Goal: Use online tool/utility: Use online tool/utility

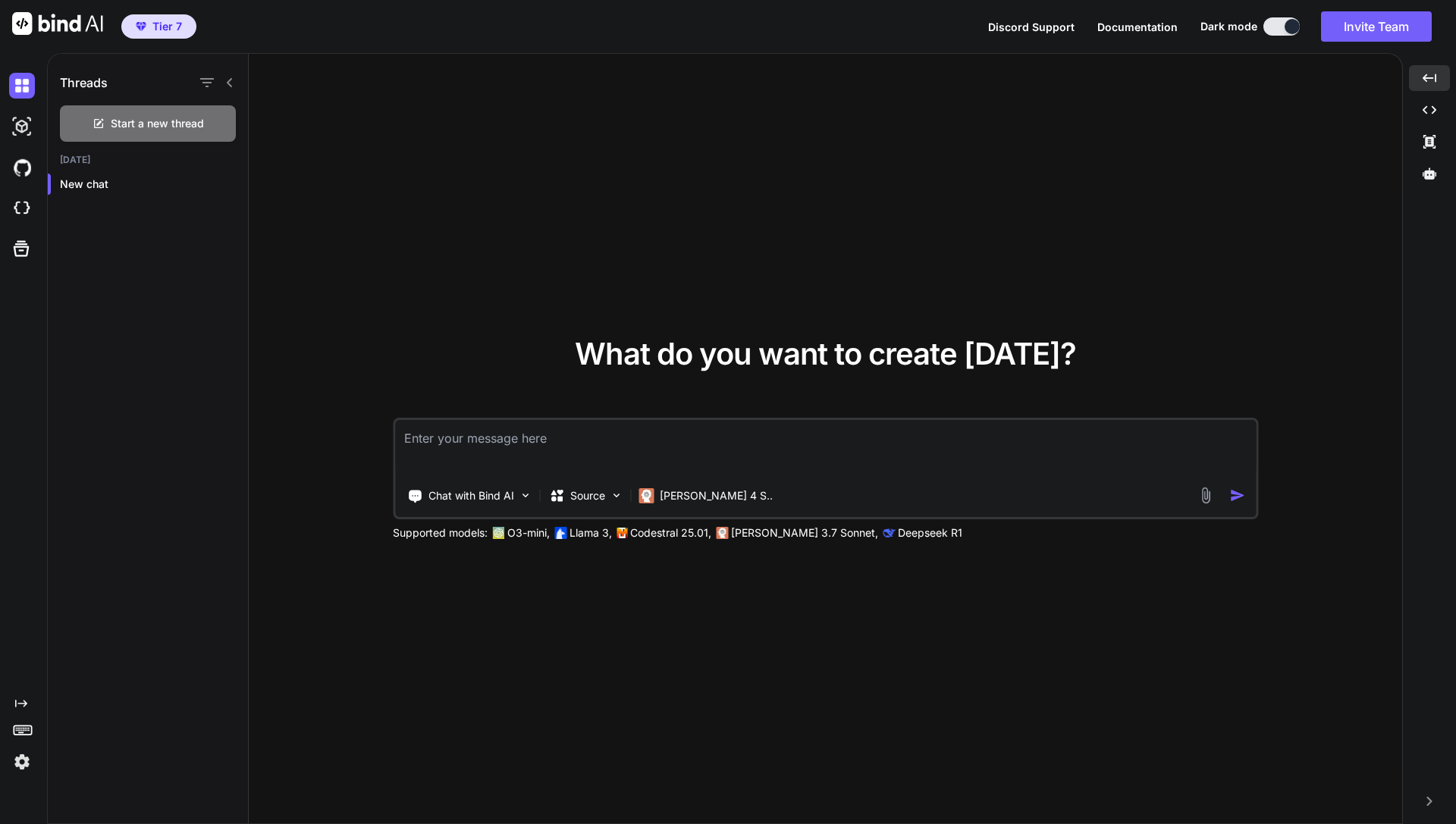
click at [557, 297] on div "What do you want to create [DATE]? Chat with Bind AI Source [PERSON_NAME] 4 S..…" at bounding box center [824, 439] width 1153 height 771
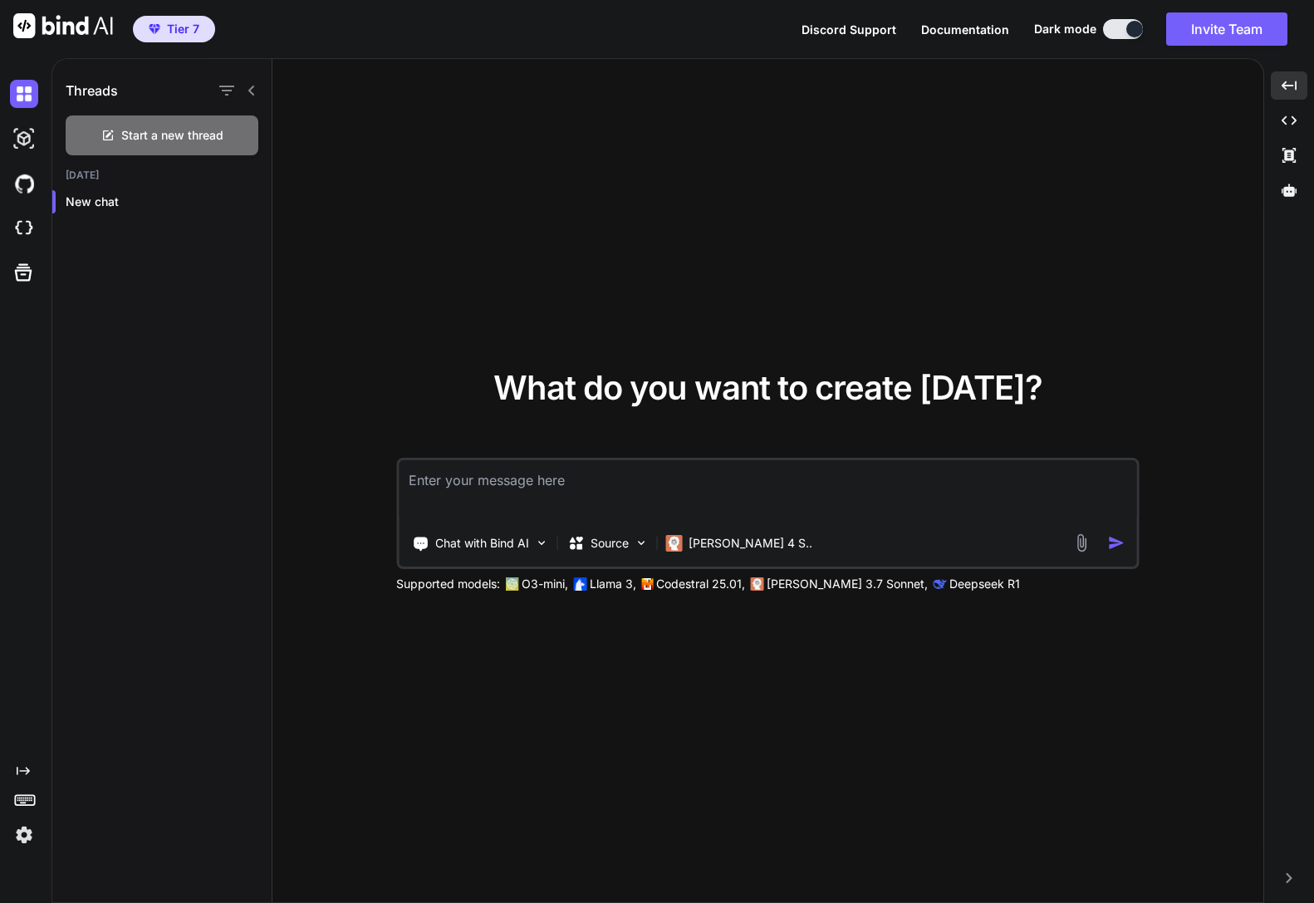
type textarea "x"
click at [797, 334] on div "What do you want to create today? Chat with Bind AI Source Claude 4 S.. Support…" at bounding box center [766, 481] width 989 height 845
click at [23, 844] on img at bounding box center [24, 835] width 28 height 28
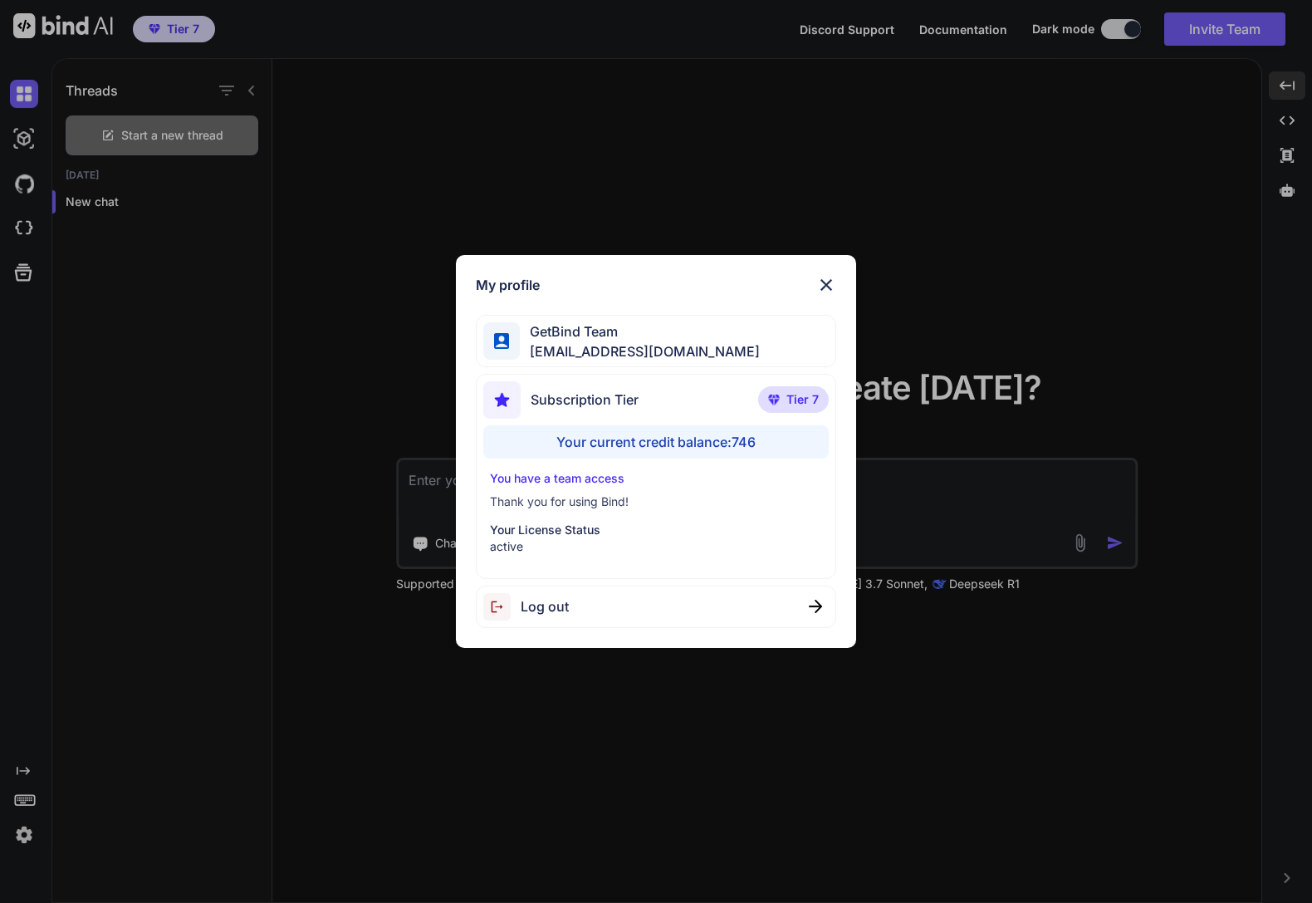
click at [229, 472] on div "My profile GetBind Team getbind@treigo.com Subscription Tier Tier 7 Your curren…" at bounding box center [656, 451] width 1312 height 903
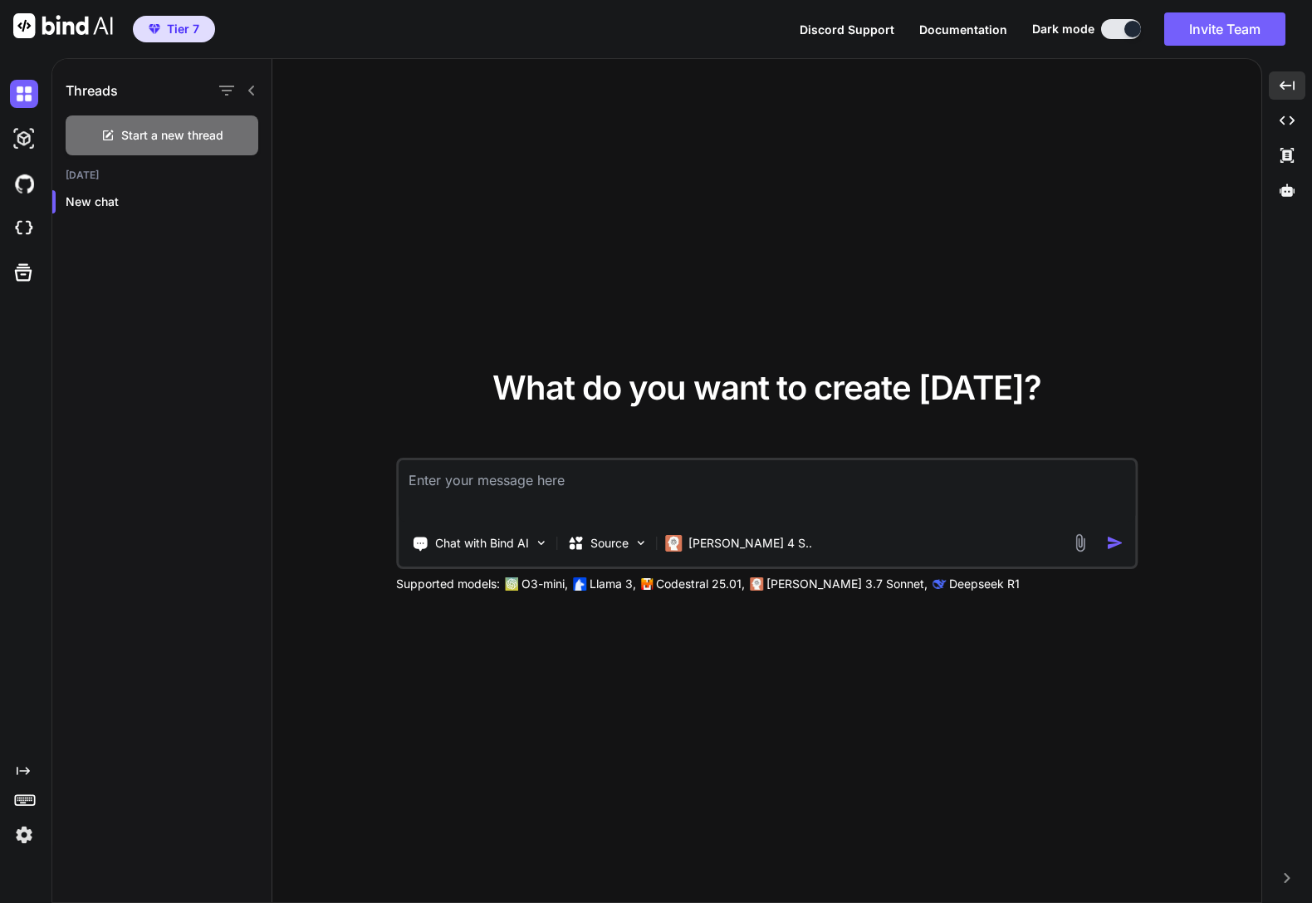
click at [587, 251] on div "What do you want to create today? Chat with Bind AI Source Claude 4 S.. Support…" at bounding box center [766, 481] width 989 height 845
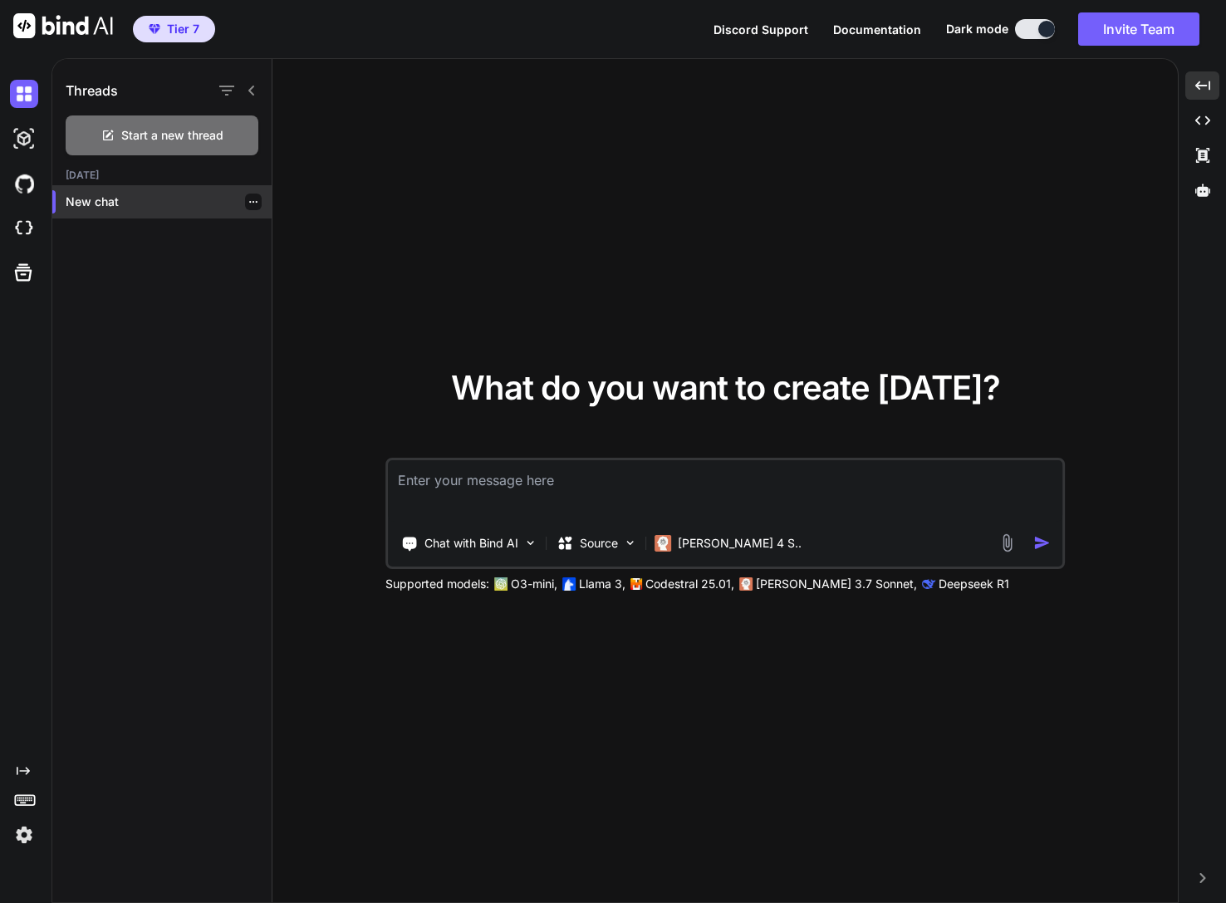
click at [110, 199] on p "New chat" at bounding box center [169, 202] width 206 height 17
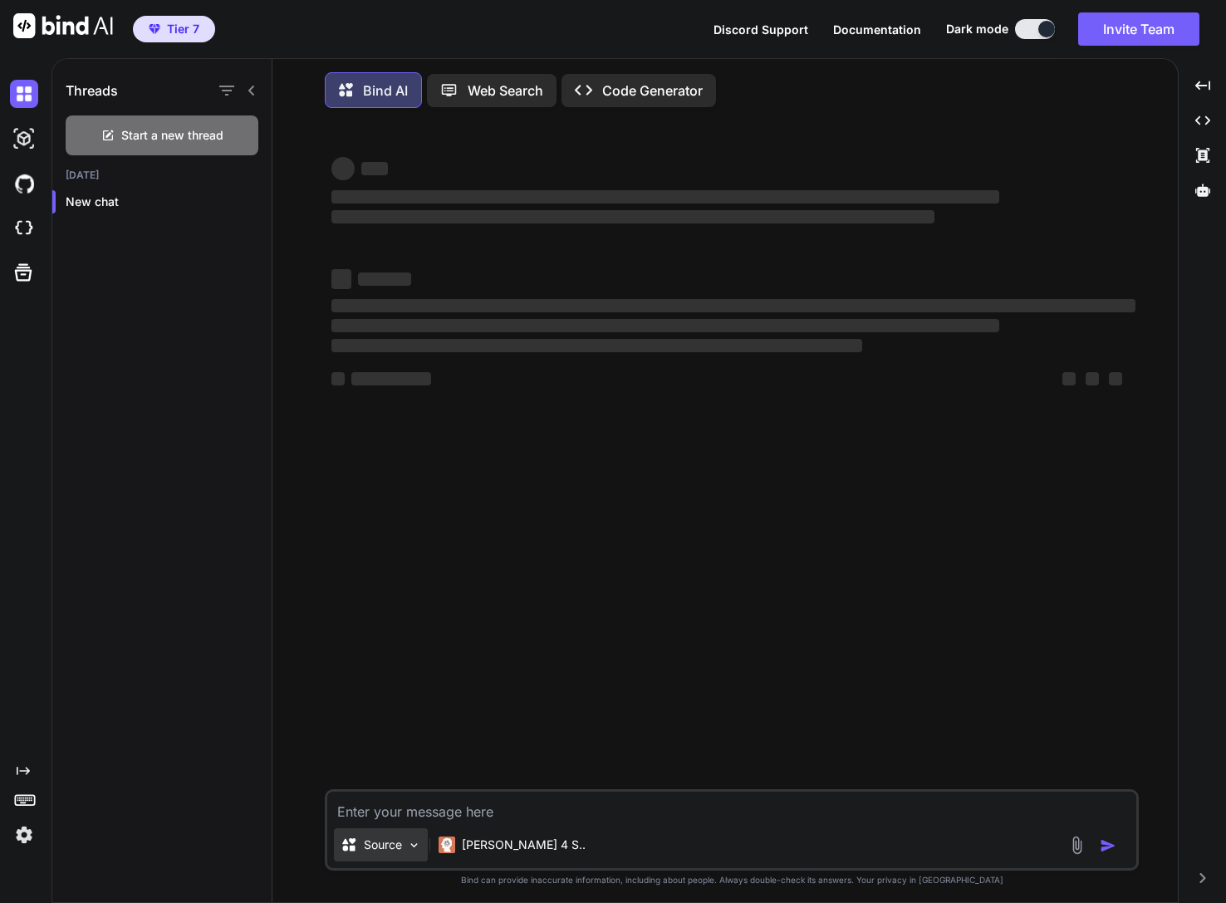
click at [406, 853] on div "Source" at bounding box center [381, 844] width 94 height 33
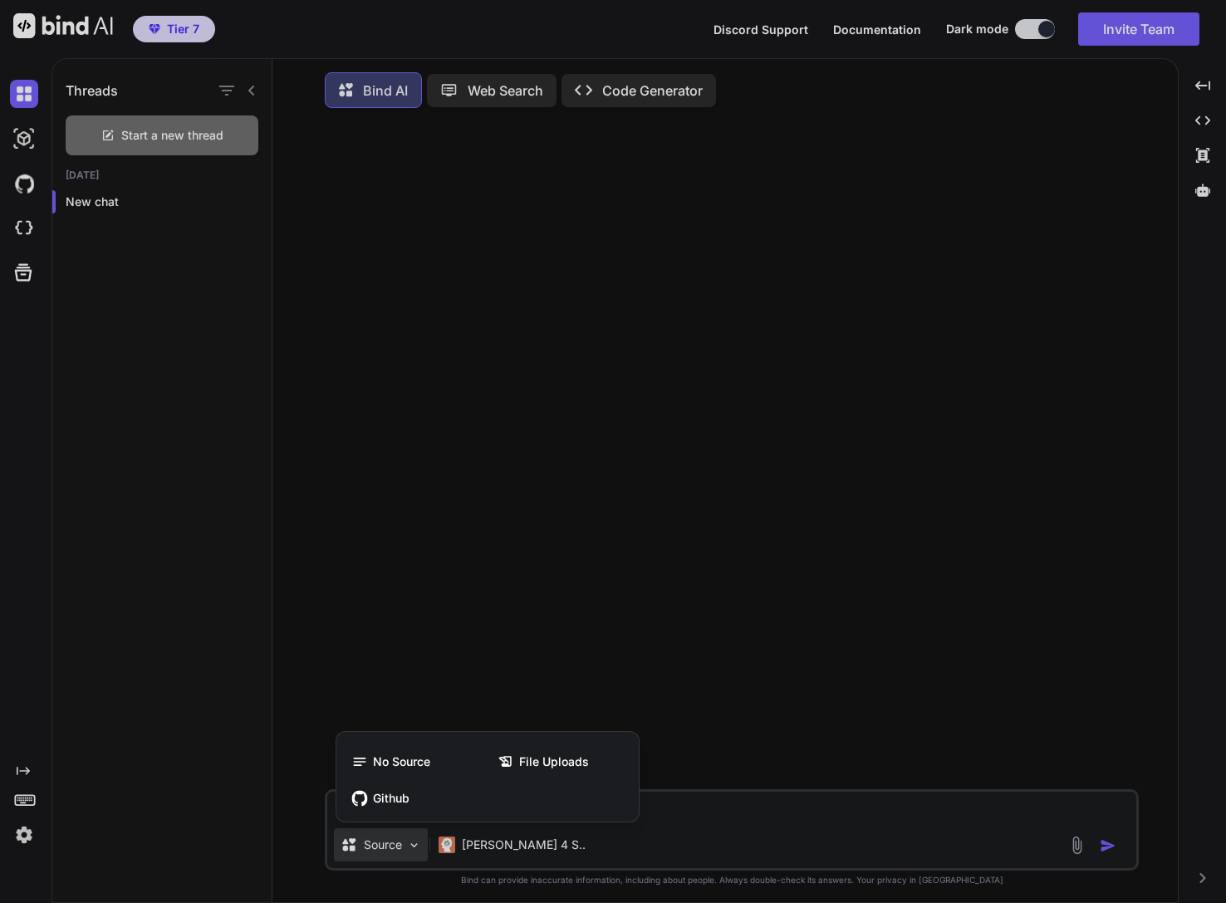
click at [20, 237] on div at bounding box center [613, 451] width 1226 height 903
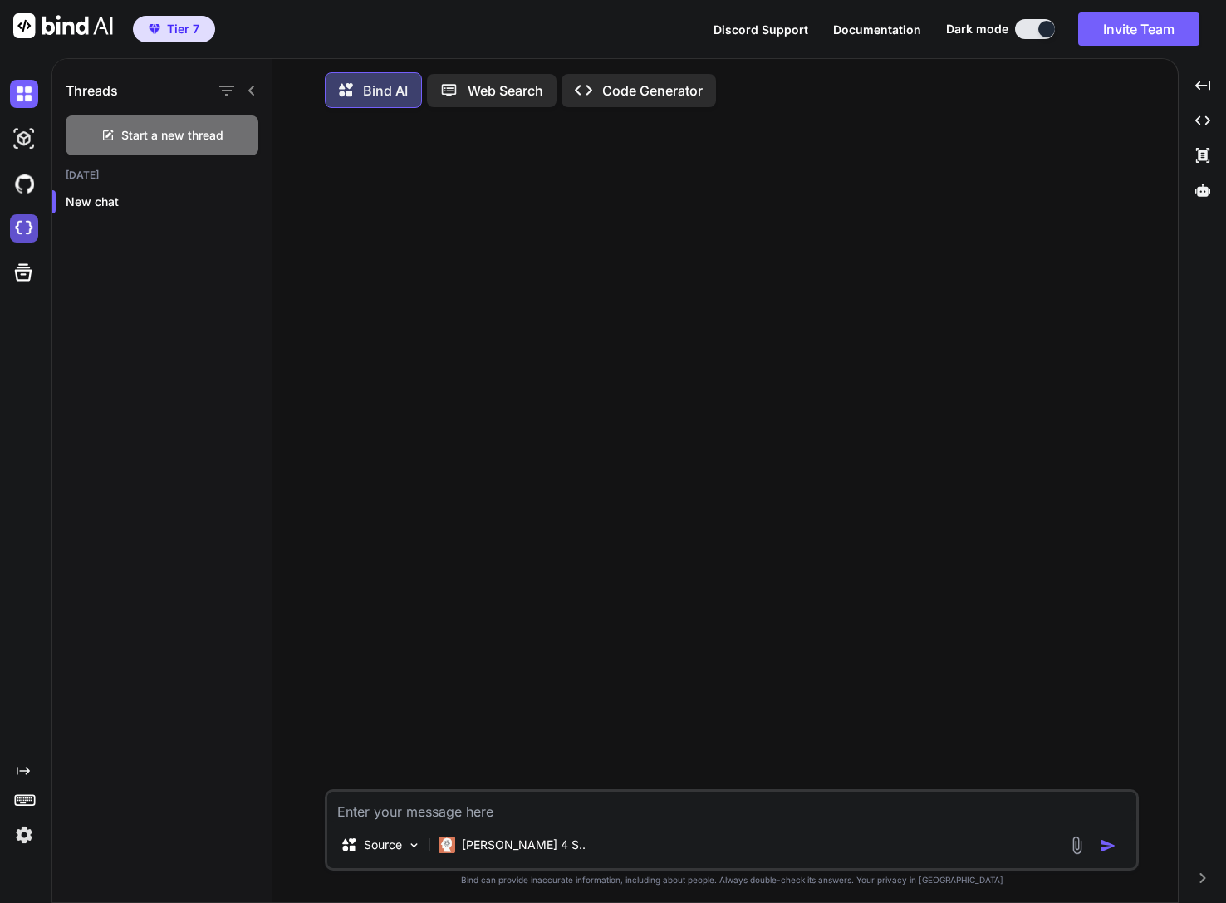
click at [18, 221] on img at bounding box center [24, 228] width 28 height 28
click at [98, 196] on p "New chat" at bounding box center [169, 202] width 206 height 17
click at [601, 95] on icon "Created with Pixso." at bounding box center [588, 89] width 27 height 17
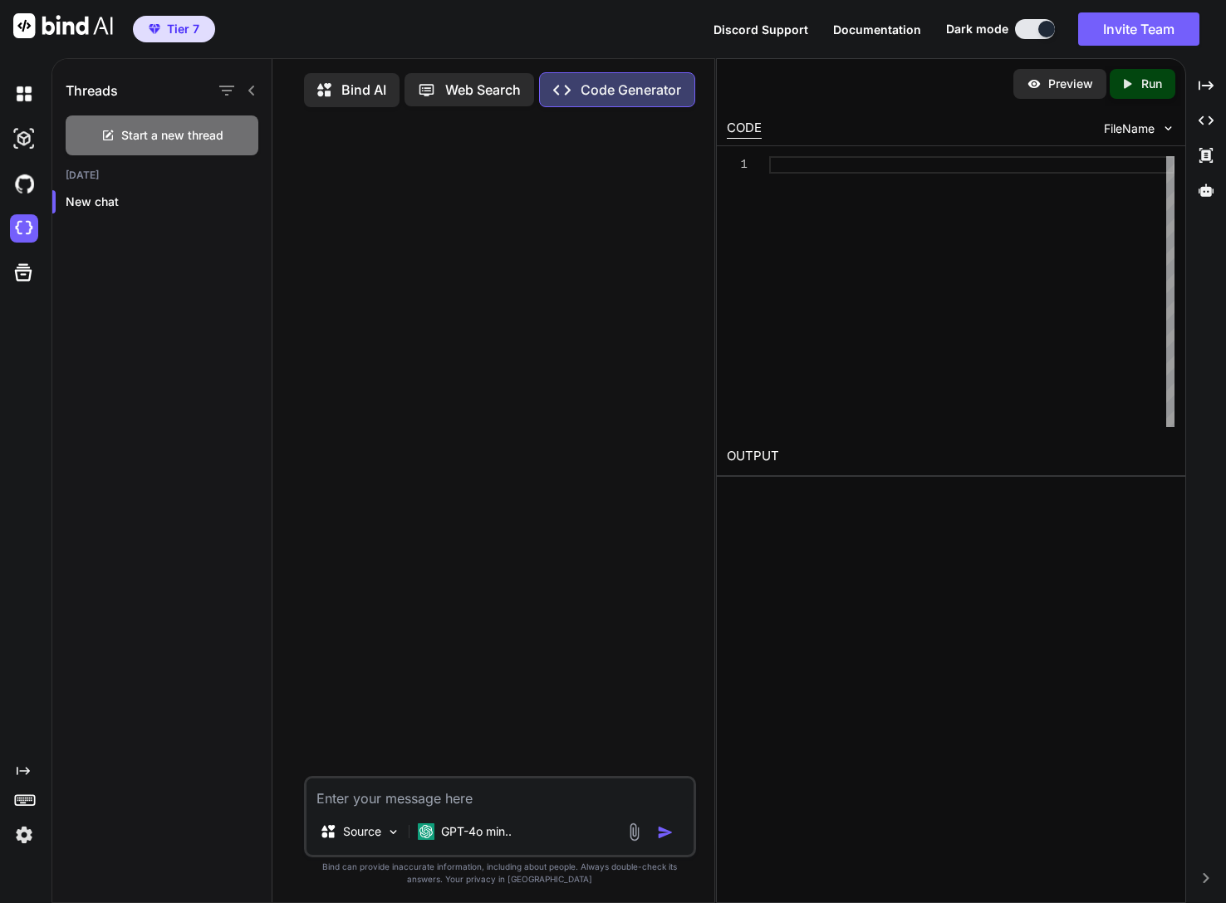
click at [489, 79] on div "Web Search" at bounding box center [470, 89] width 130 height 33
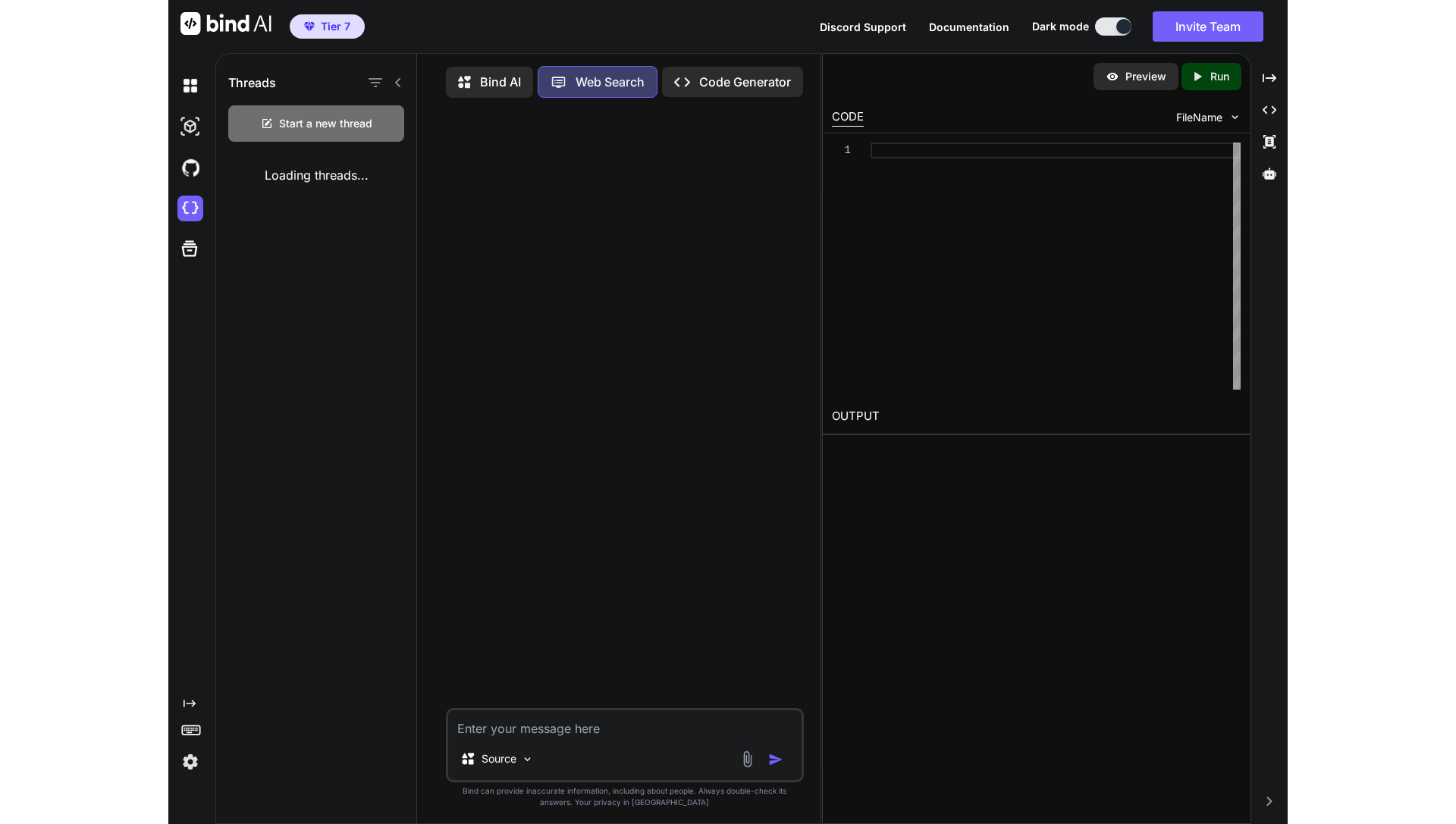
scroll to position [6, 0]
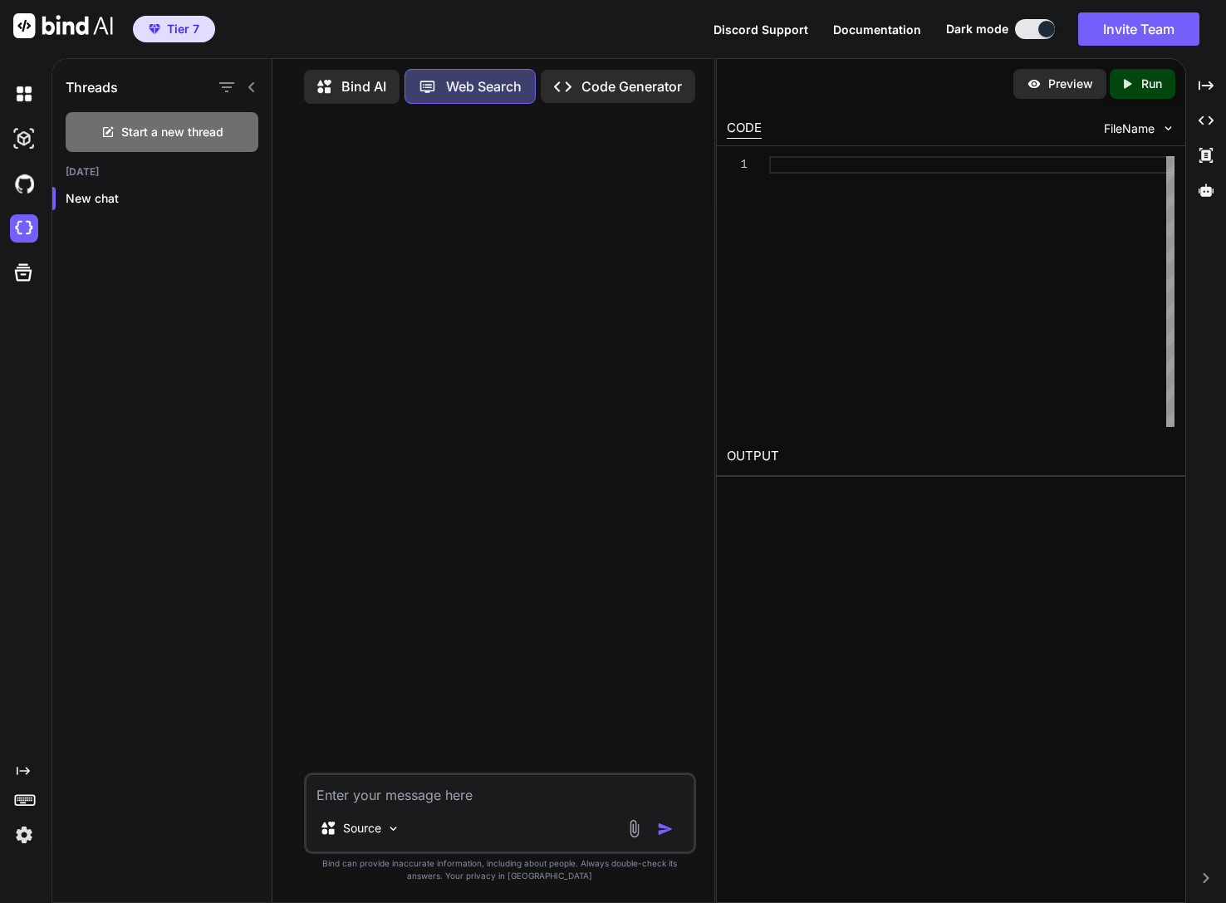
click at [346, 71] on div "Bind AI" at bounding box center [352, 87] width 96 height 34
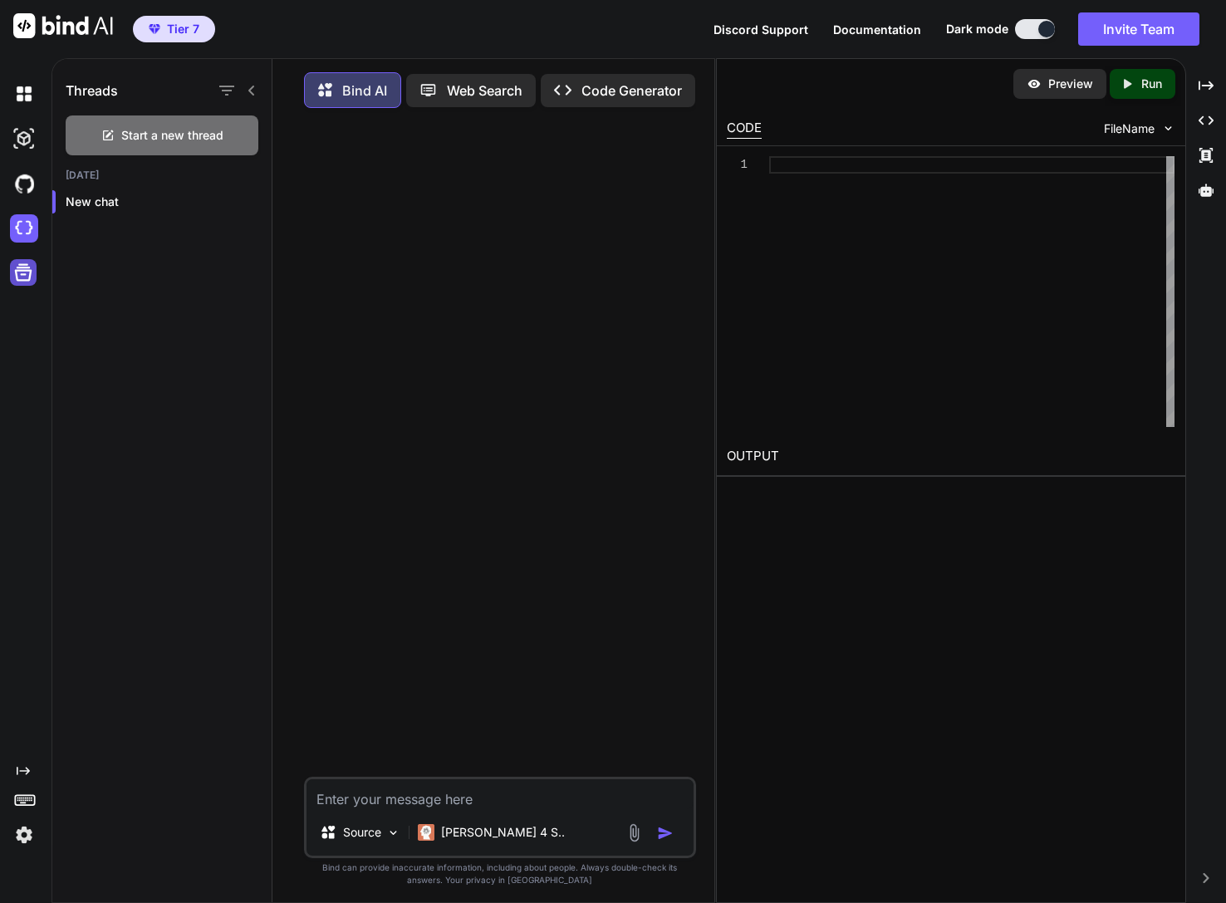
click at [23, 276] on icon at bounding box center [23, 272] width 23 height 23
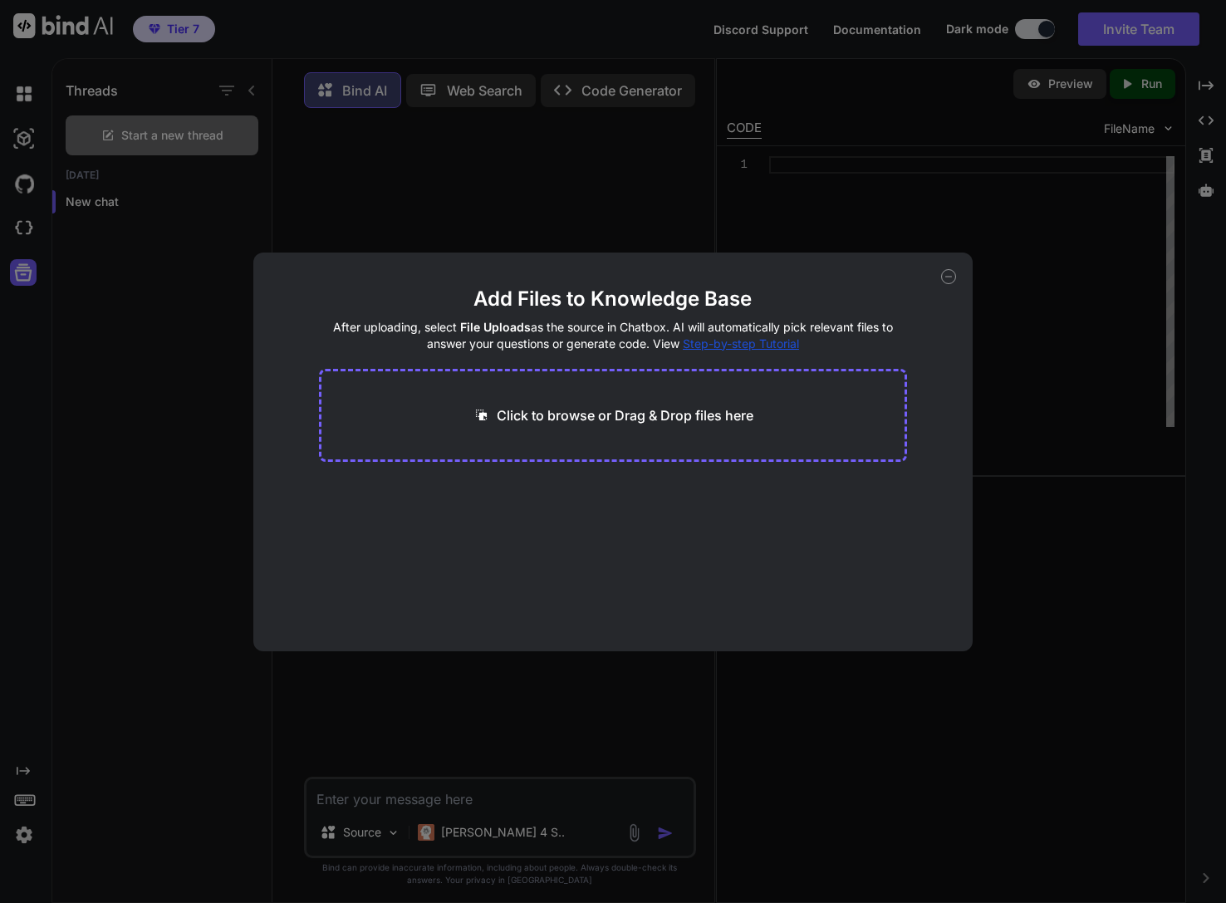
click at [797, 279] on icon at bounding box center [948, 276] width 15 height 15
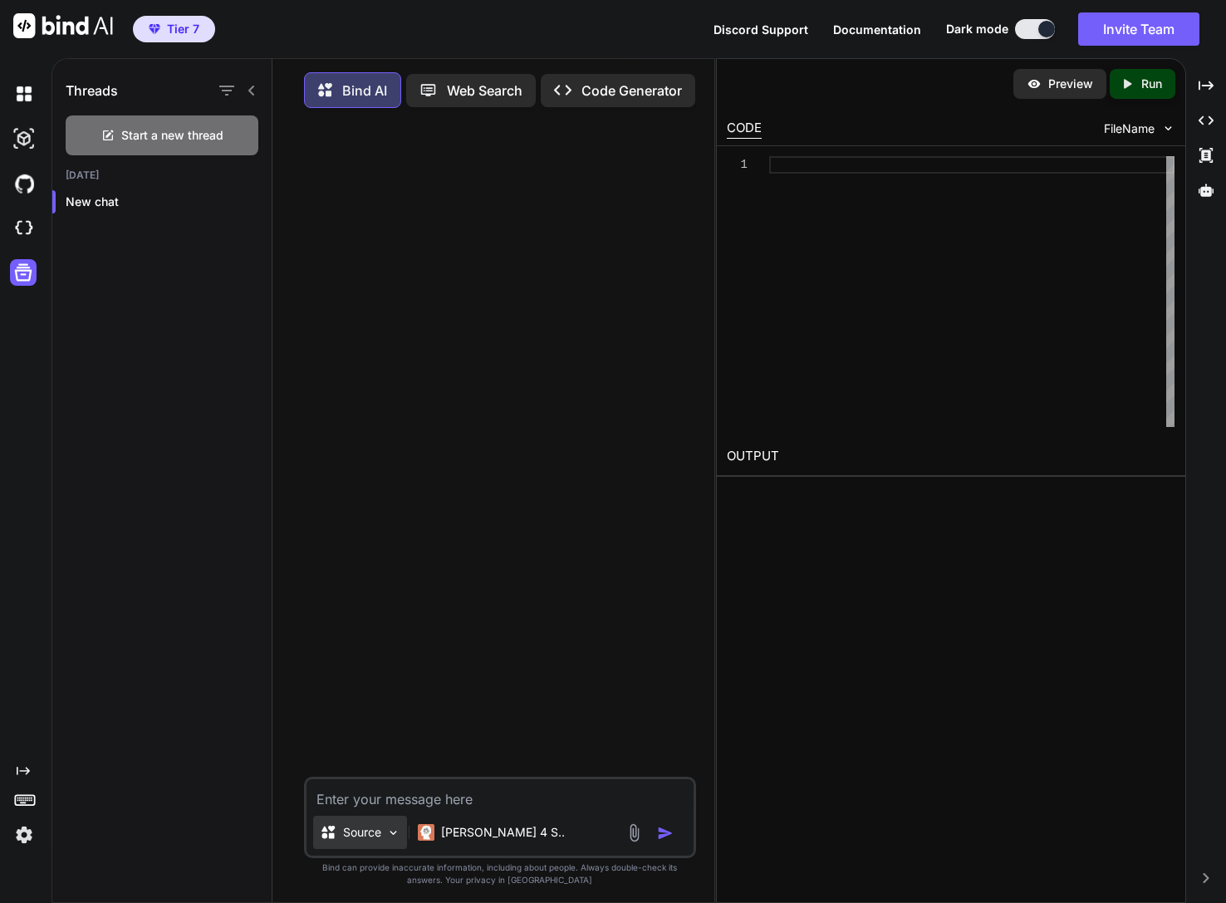
click at [351, 828] on p "Source" at bounding box center [362, 832] width 38 height 17
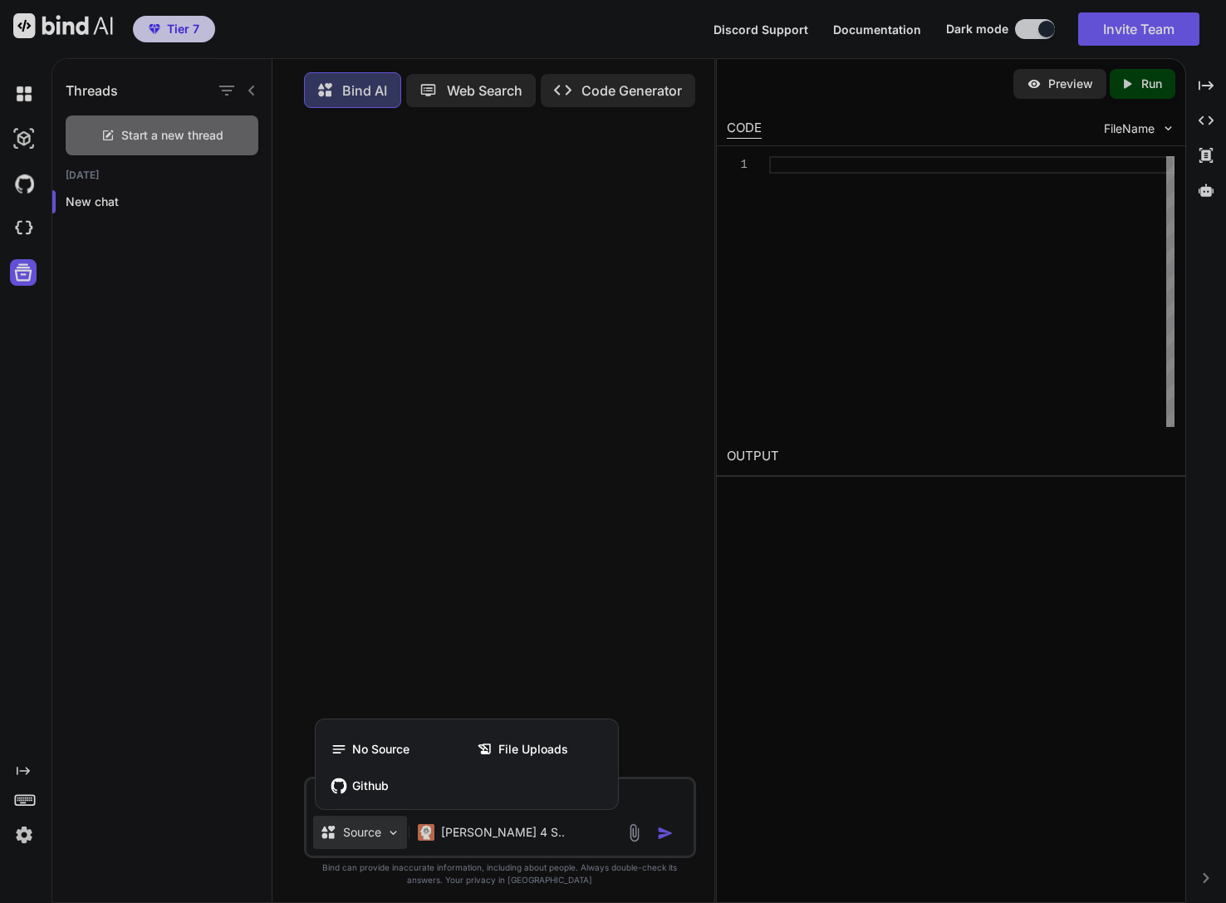
click at [495, 642] on div at bounding box center [613, 451] width 1226 height 903
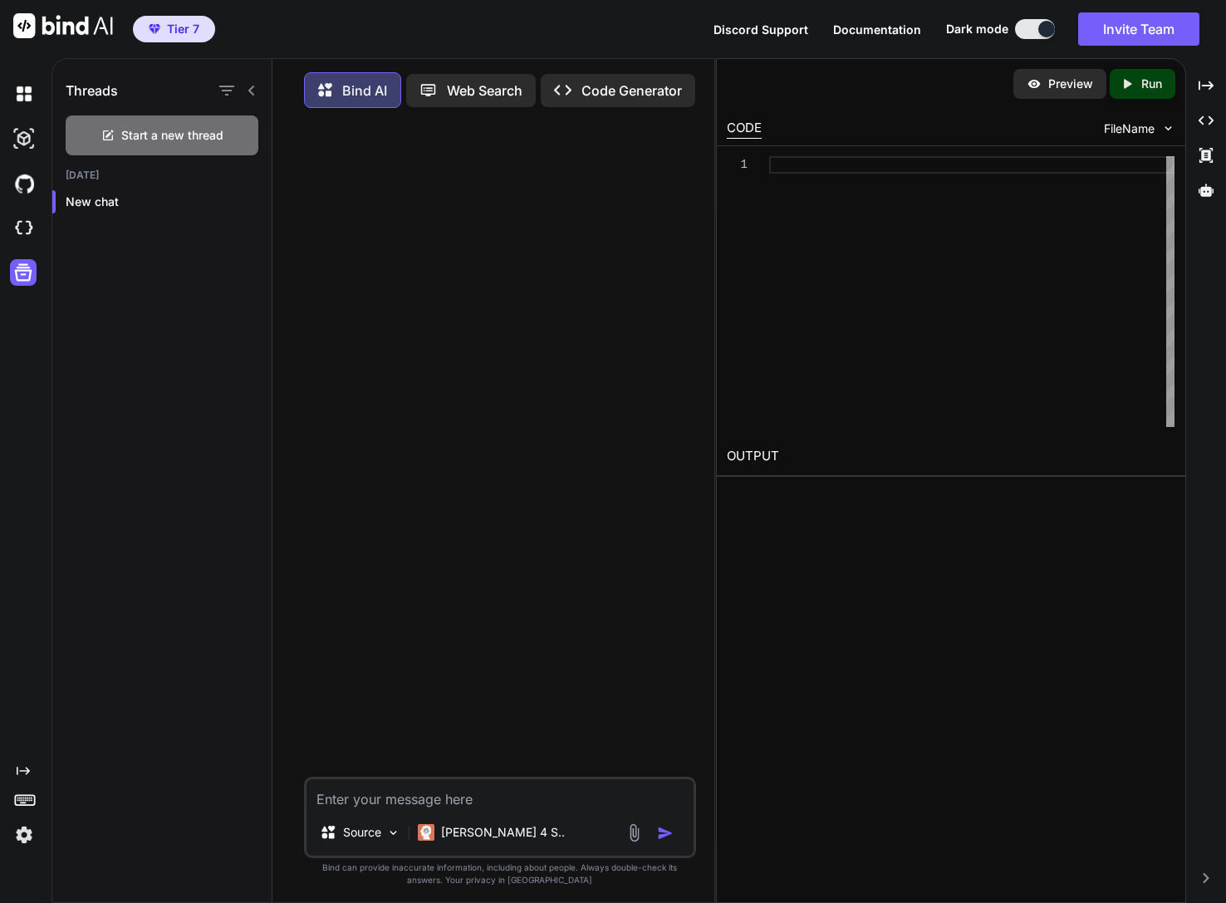
click at [28, 773] on icon "Created with Pixso." at bounding box center [23, 770] width 13 height 13
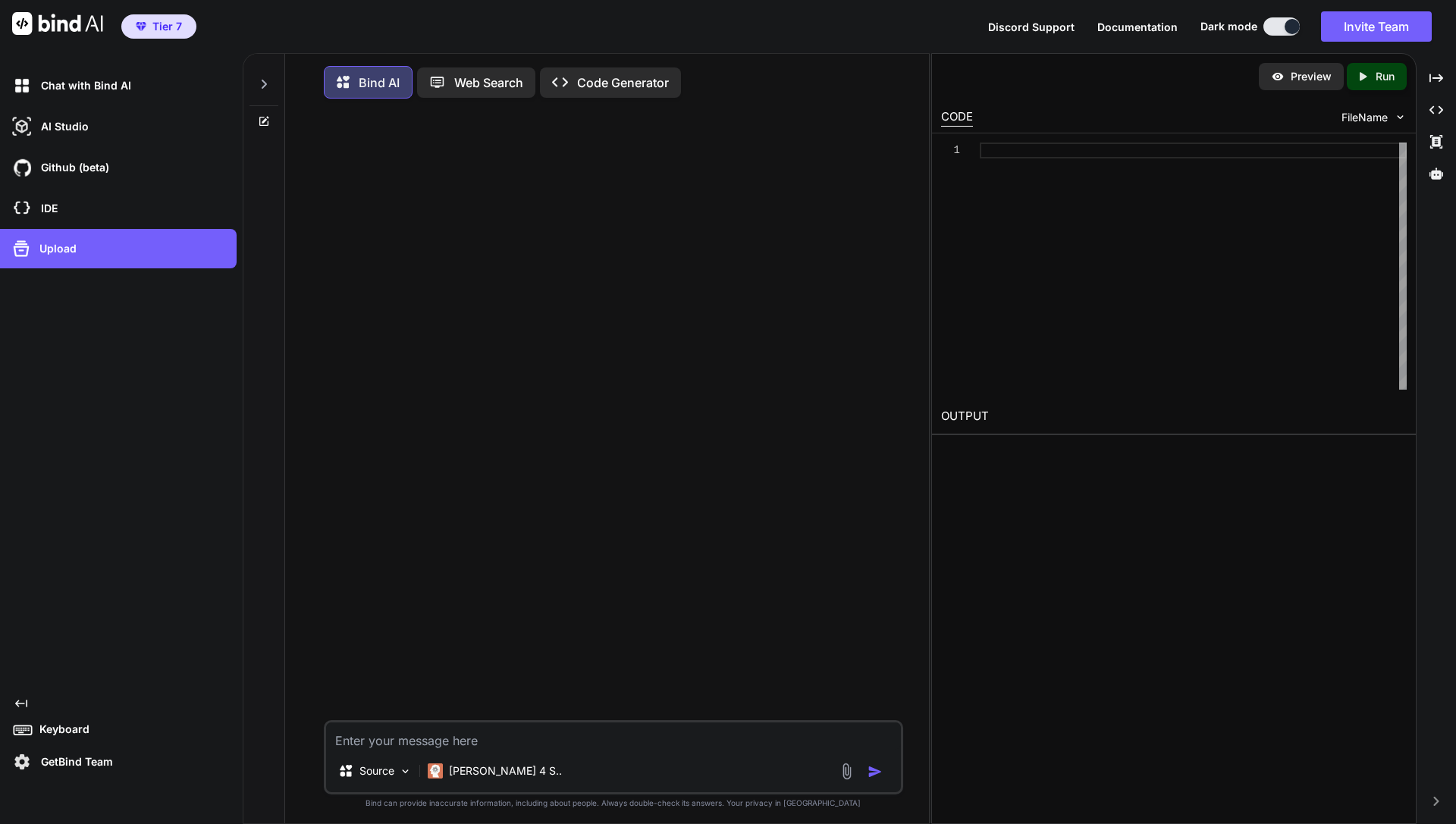
click at [259, 85] on icon at bounding box center [263, 84] width 12 height 12
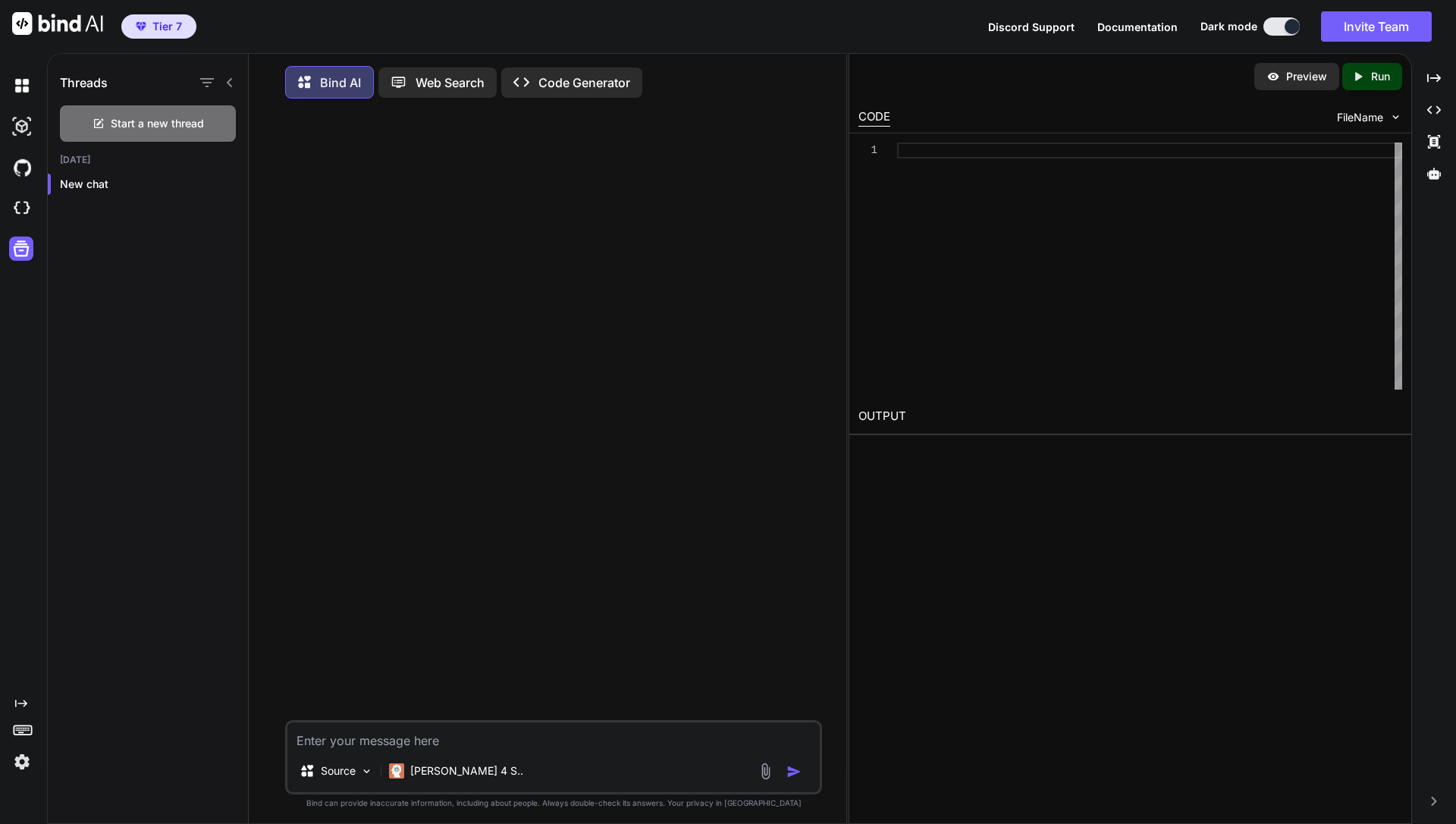
click at [227, 75] on div at bounding box center [215, 82] width 39 height 21
click at [12, 90] on img at bounding box center [22, 86] width 26 height 26
click at [20, 90] on img at bounding box center [22, 86] width 26 height 26
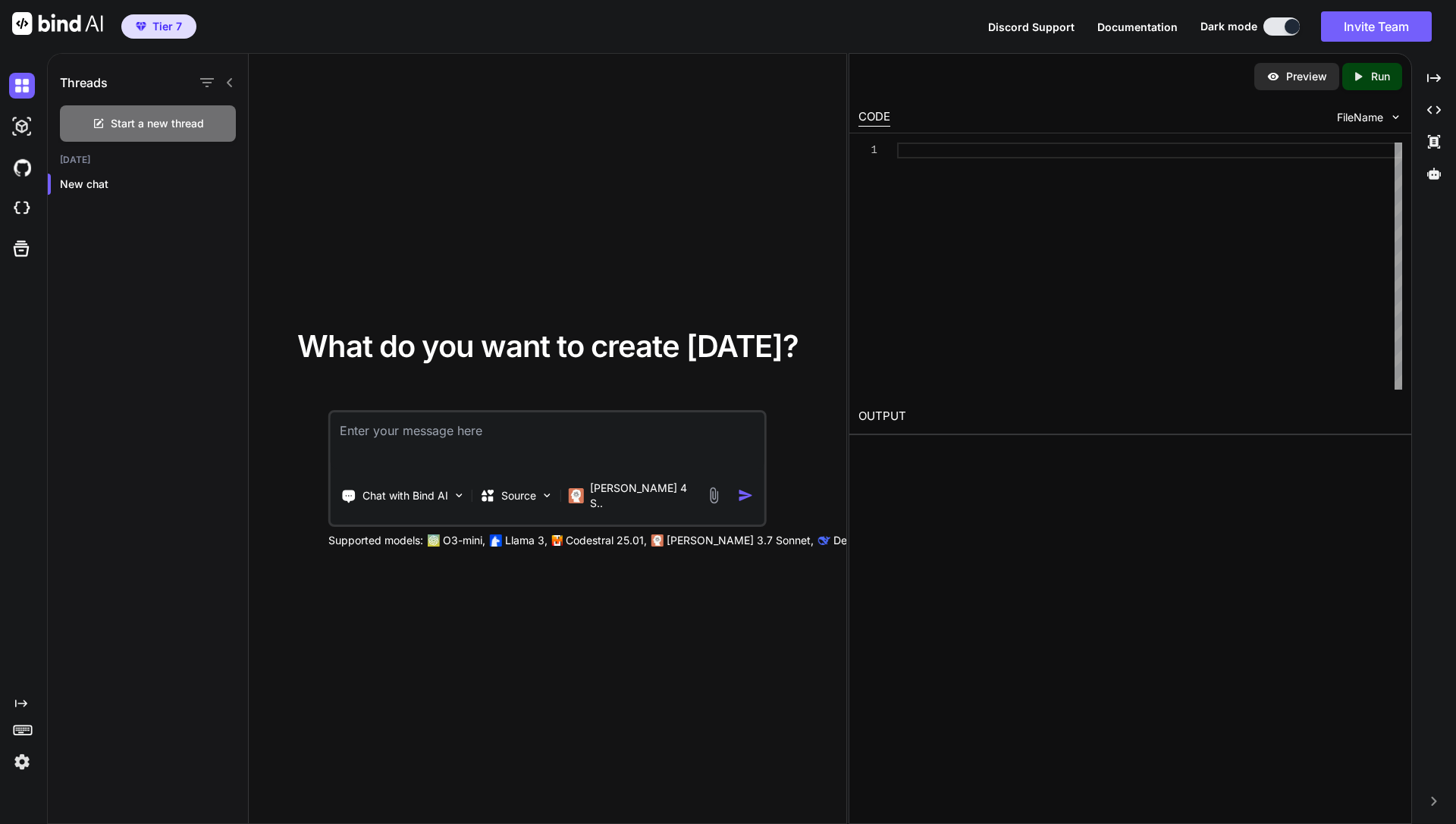
click at [16, 697] on icon "Created with Pixso." at bounding box center [21, 703] width 12 height 12
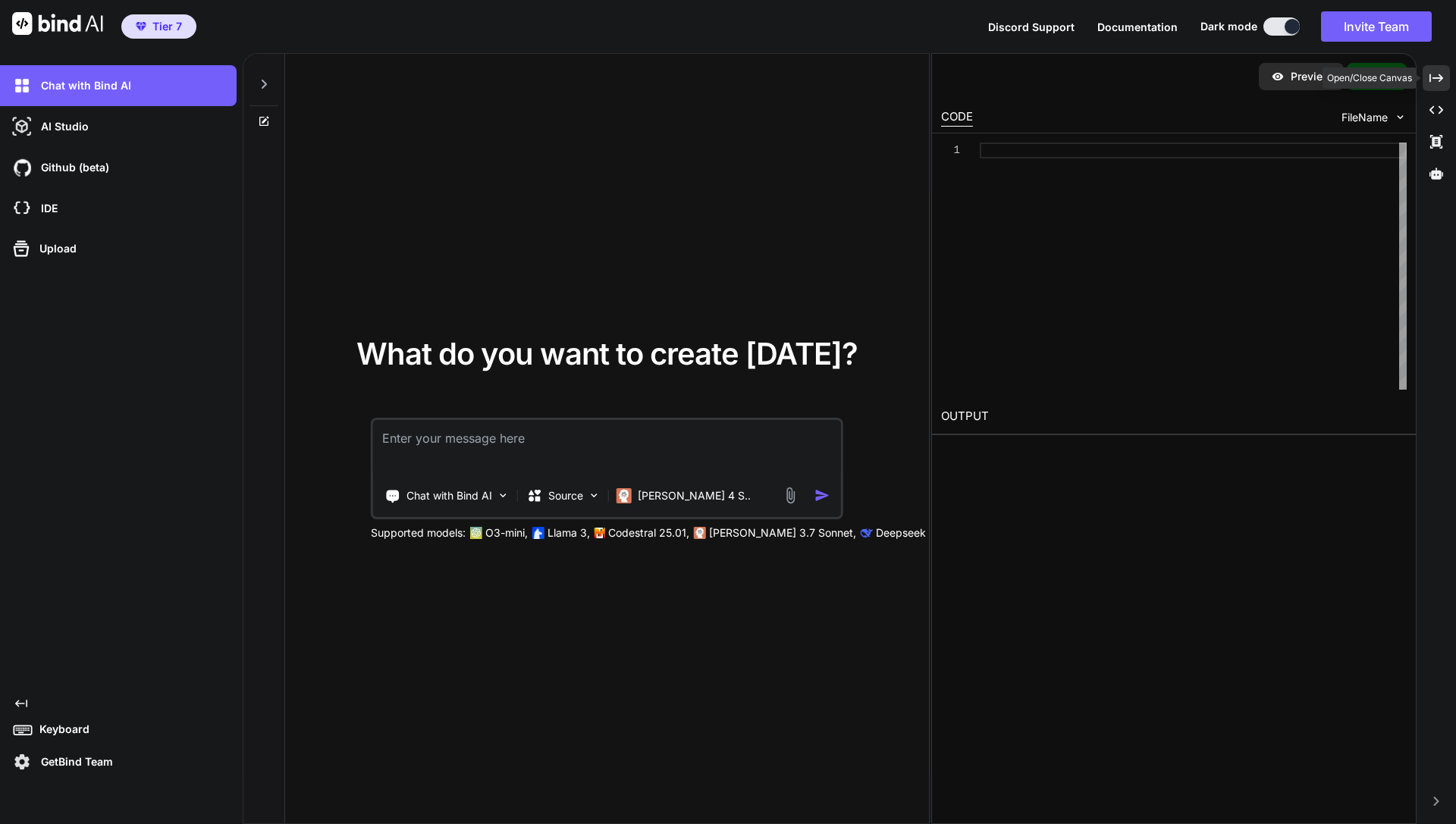
click at [728, 78] on icon "Created with Pixso." at bounding box center [1436, 78] width 14 height 14
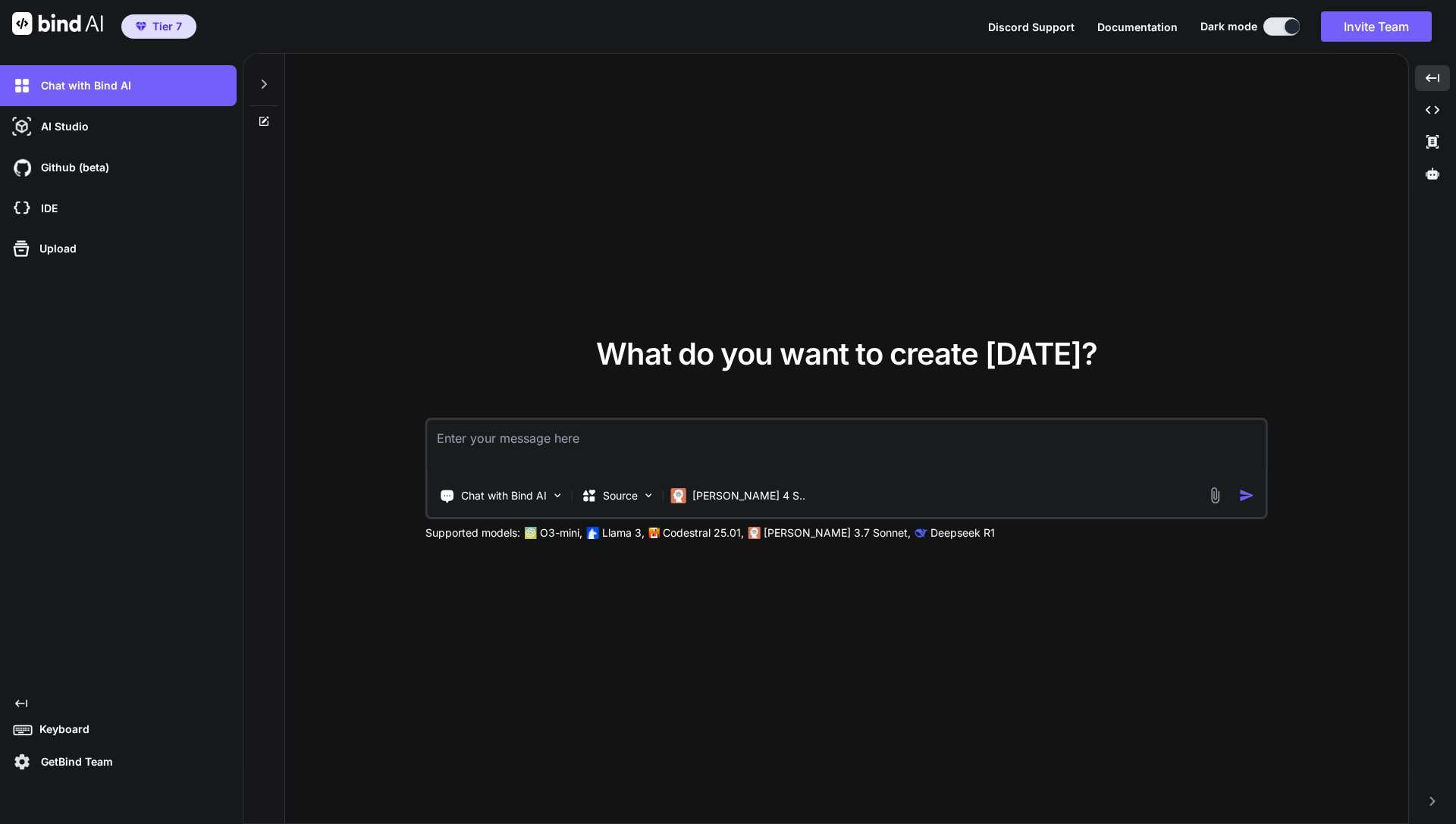
click at [258, 86] on icon at bounding box center [263, 84] width 12 height 12
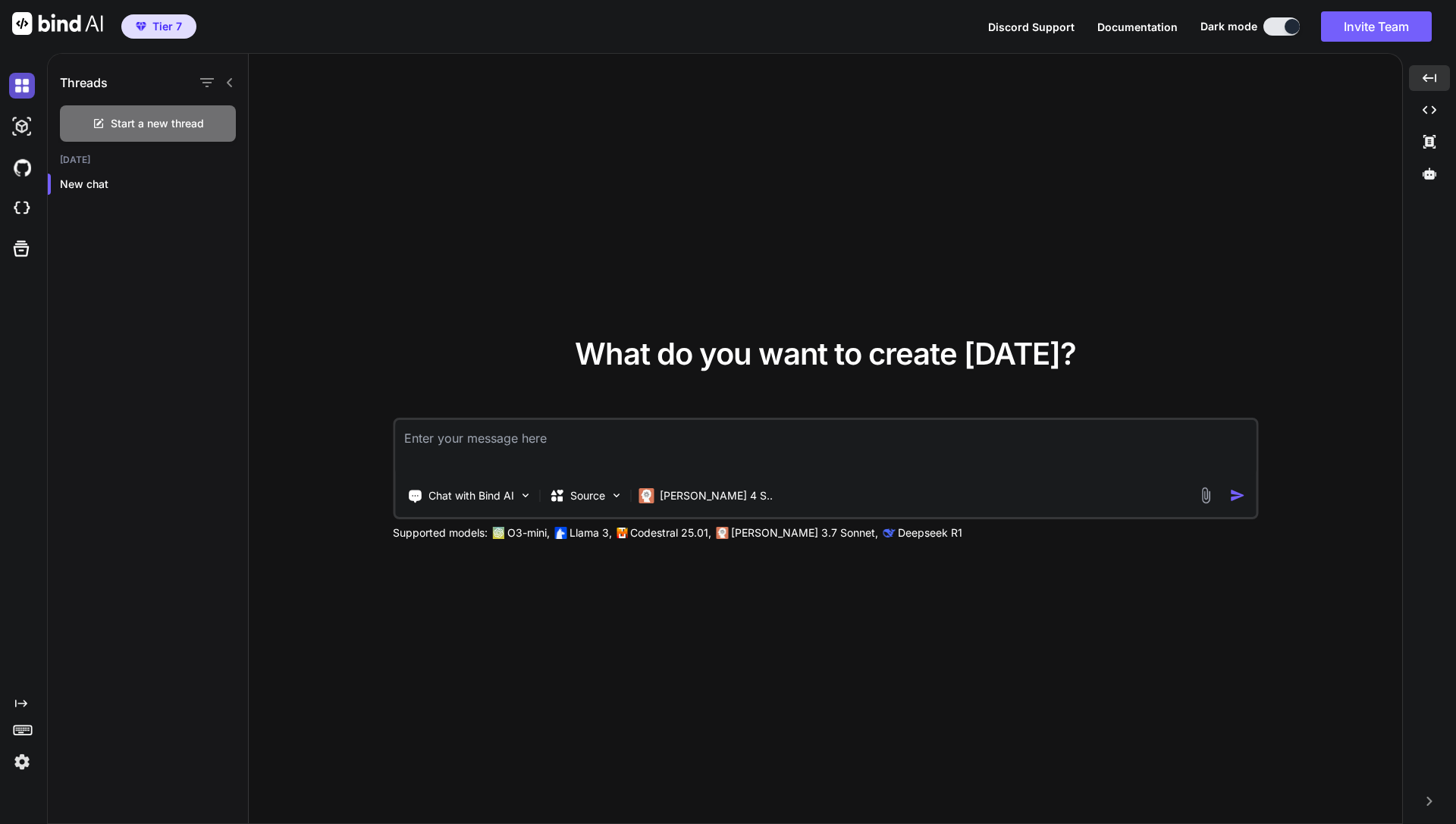
click at [16, 81] on img at bounding box center [22, 86] width 26 height 26
click at [23, 694] on div "Created with Pixso." at bounding box center [20, 419] width 41 height 709
click at [23, 708] on icon "Created with Pixso." at bounding box center [21, 703] width 12 height 12
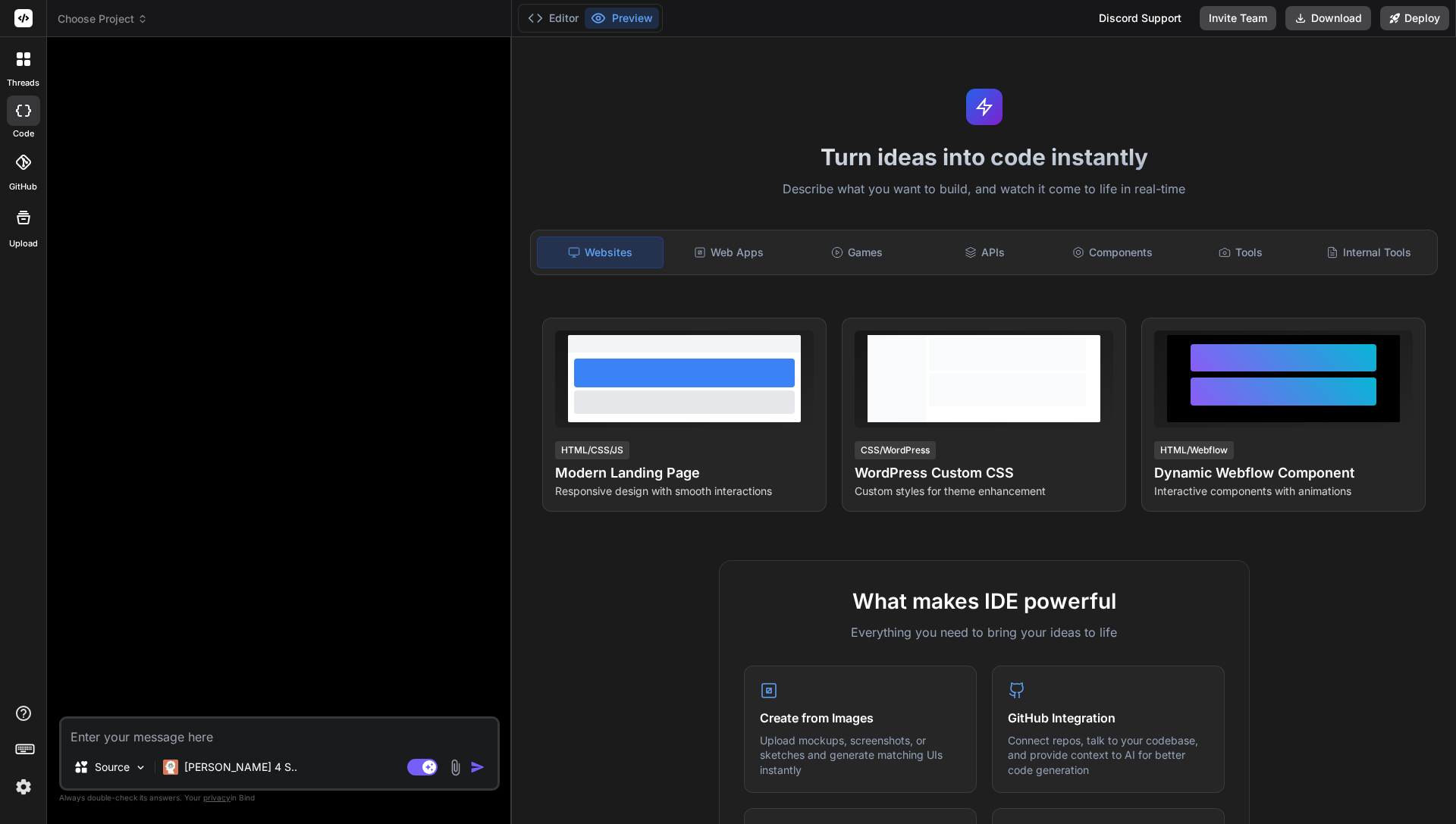
click at [26, 60] on icon at bounding box center [27, 63] width 6 height 6
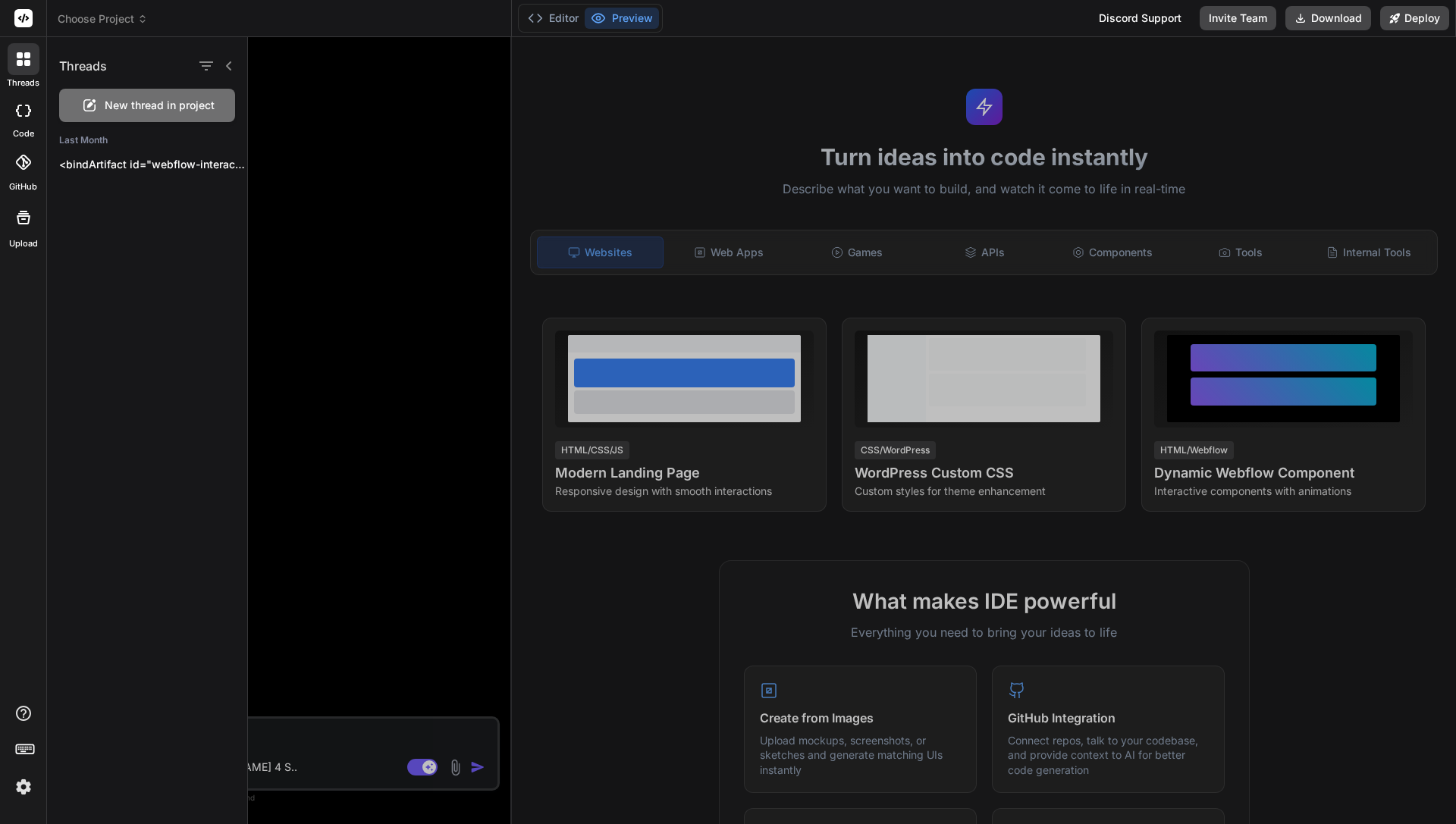
click at [21, 26] on rect at bounding box center [24, 18] width 18 height 18
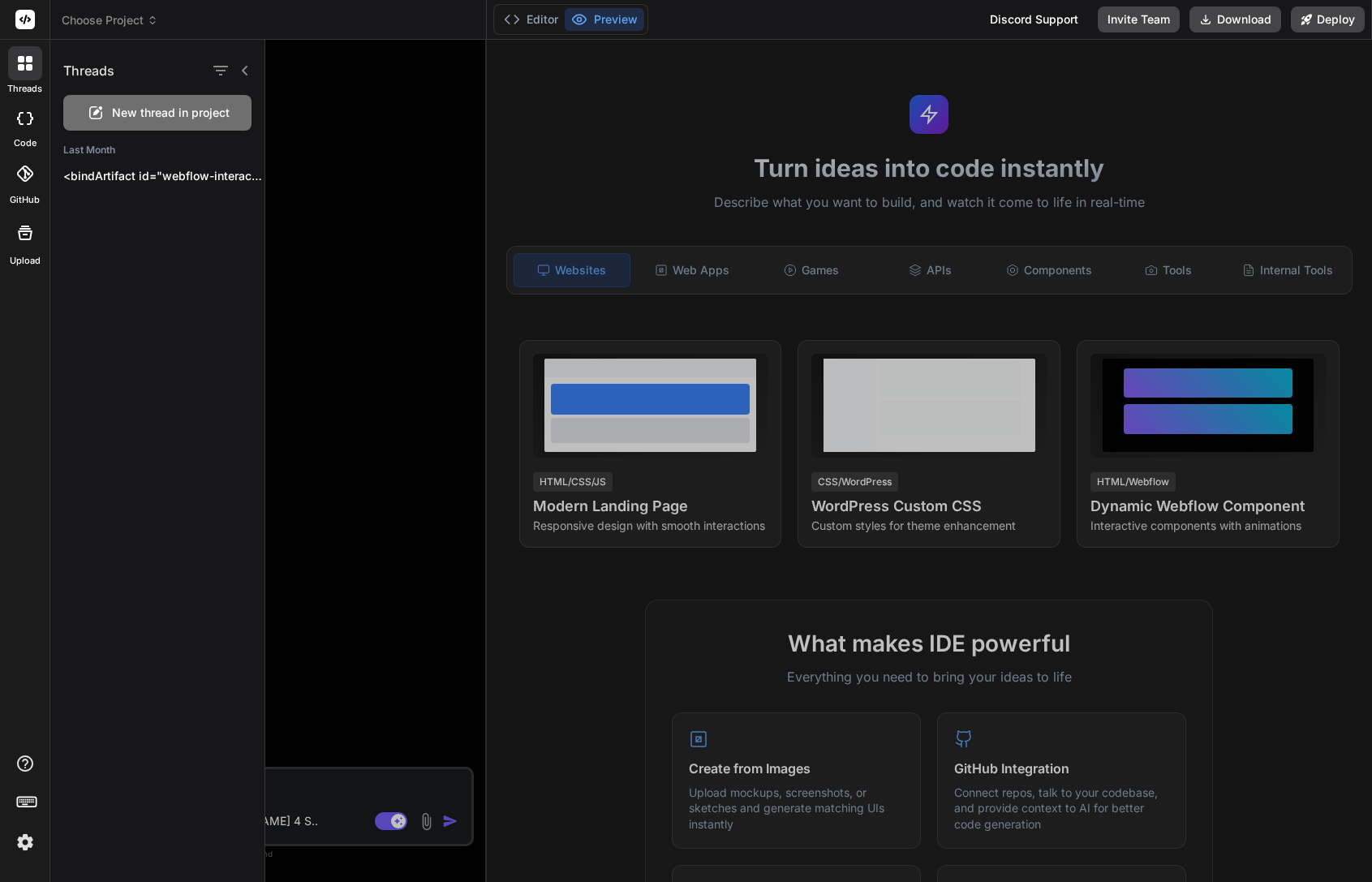
click at [21, 231] on icon at bounding box center [24, 232] width 15 height 15
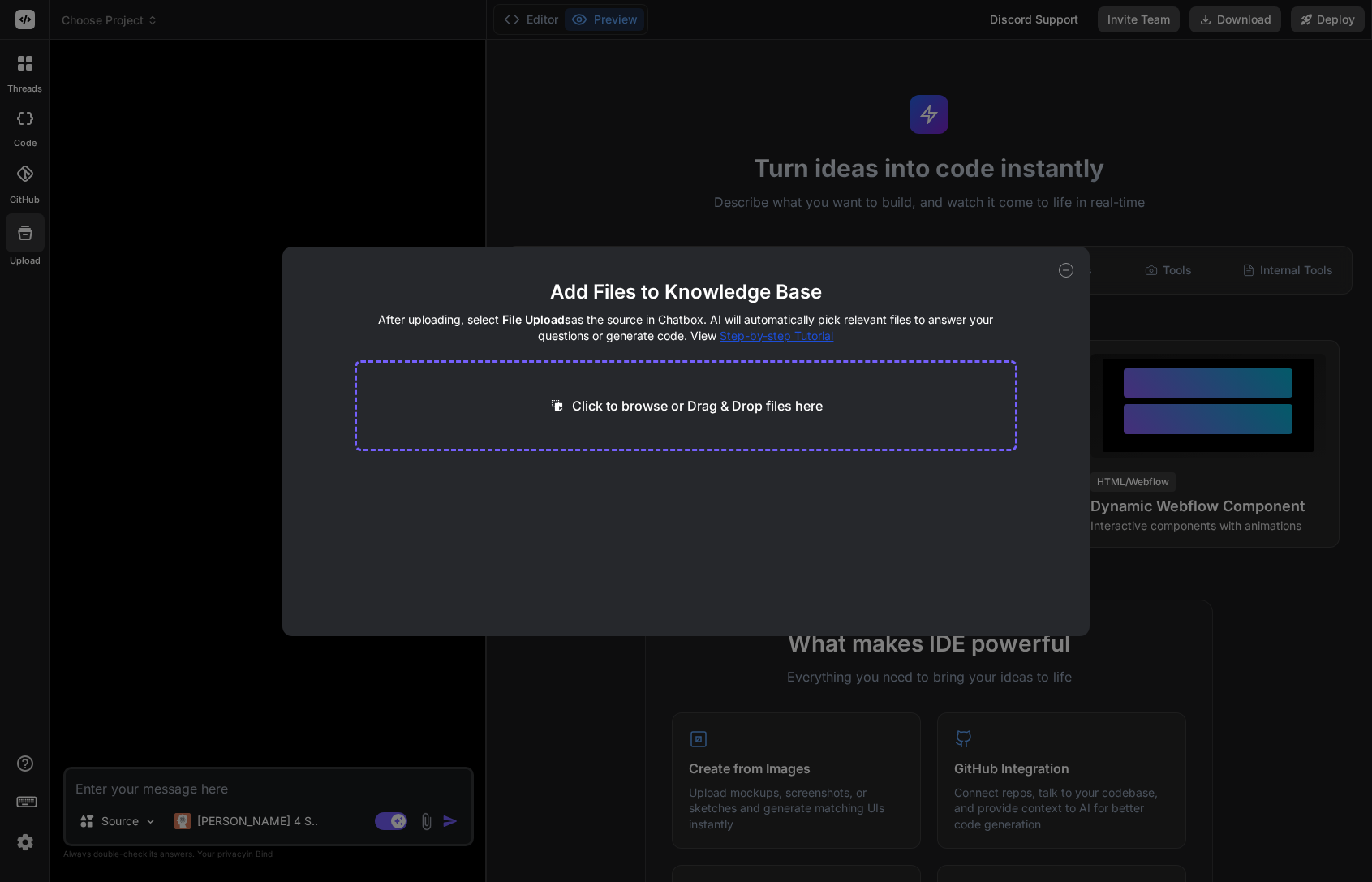
click at [686, 393] on div "Click to browse or Drag & Drop files here" at bounding box center [686, 405] width 662 height 91
click at [1005, 577] on button "Finish" at bounding box center [988, 587] width 57 height 32
click at [945, 189] on div "Add Files to Knowledge Base After uploading, select File Uploads as the source …" at bounding box center [686, 441] width 1372 height 882
type textarea "x"
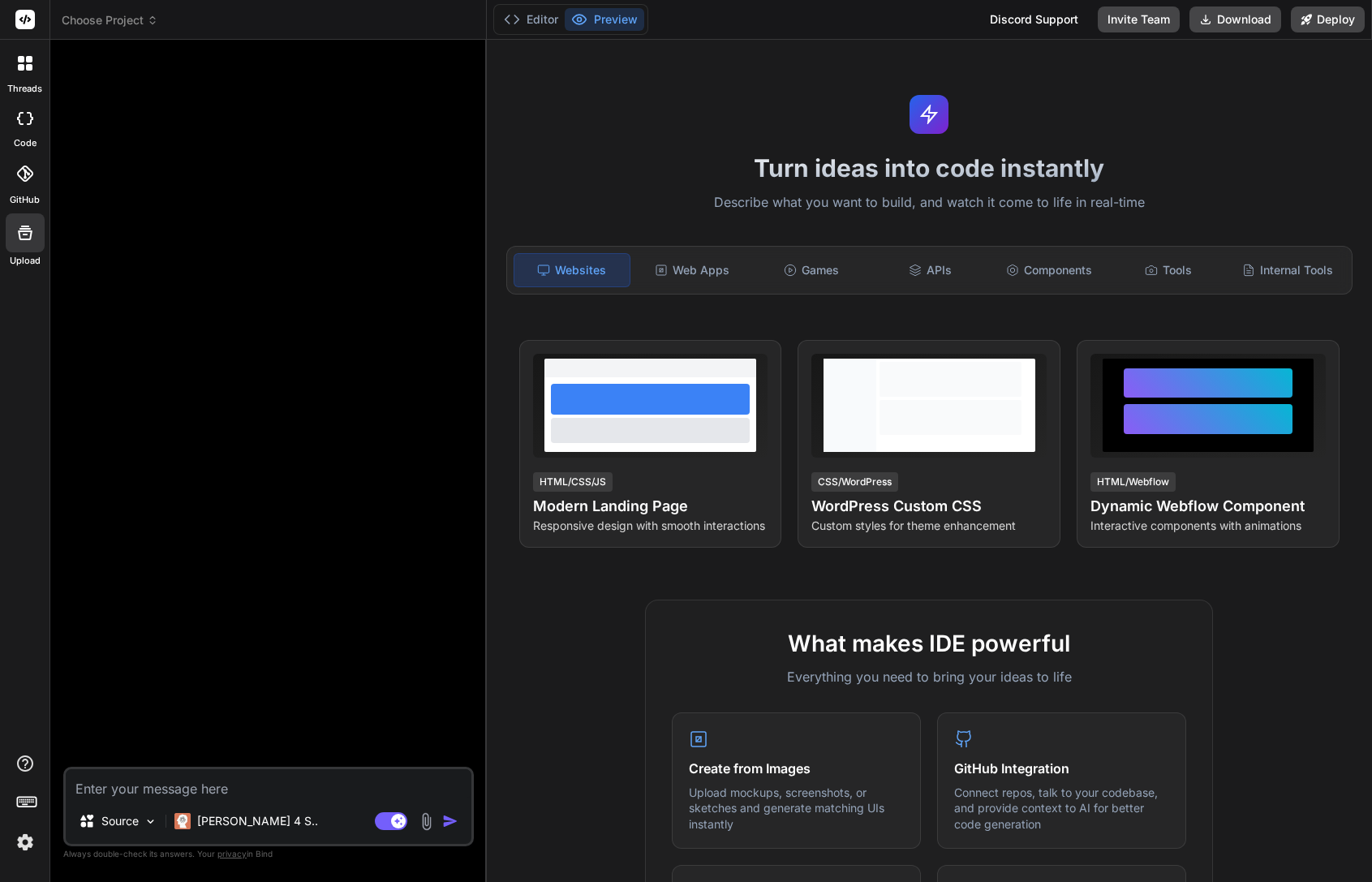
click at [31, 20] on icon at bounding box center [25, 20] width 20 height 20
click at [142, 112] on div at bounding box center [270, 409] width 407 height 714
click at [137, 1] on header "Choose Project Created with Pixso." at bounding box center [268, 20] width 437 height 40
click at [132, 25] on span "Choose Project" at bounding box center [109, 20] width 97 height 17
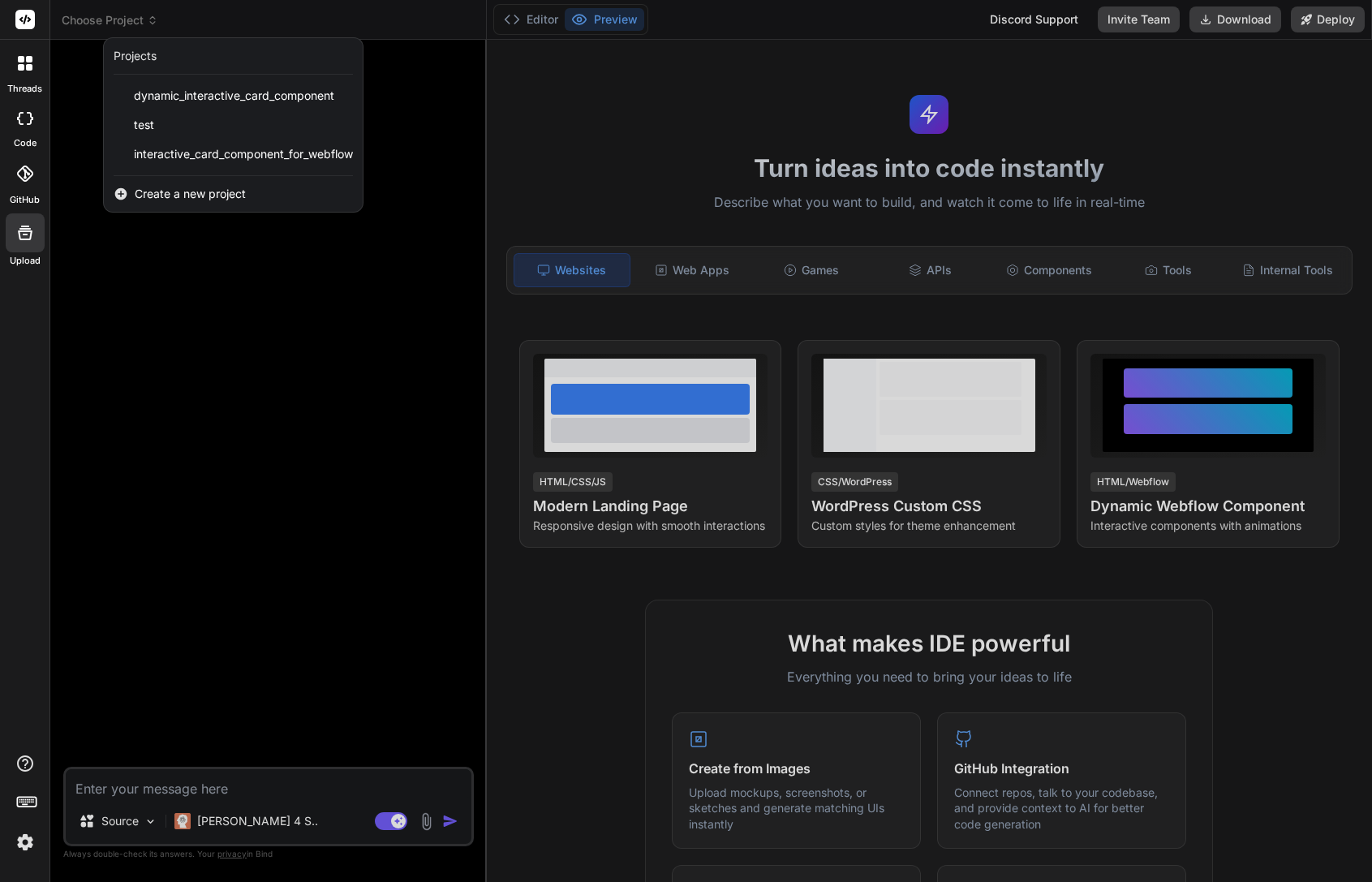
click at [69, 21] on div at bounding box center [686, 441] width 1372 height 882
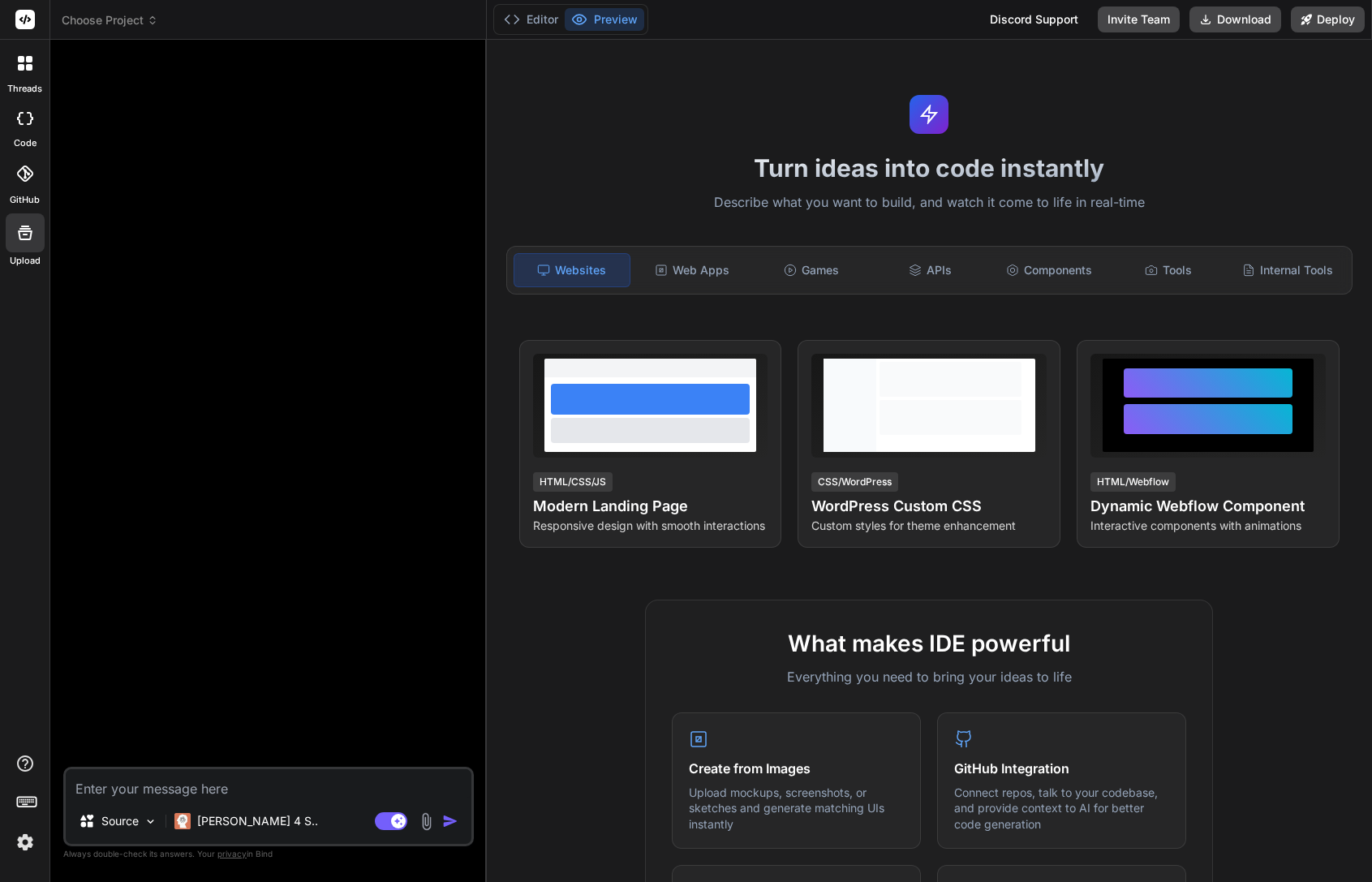
click at [33, 21] on rect at bounding box center [25, 20] width 20 height 20
click at [16, 21] on rect at bounding box center [25, 20] width 20 height 20
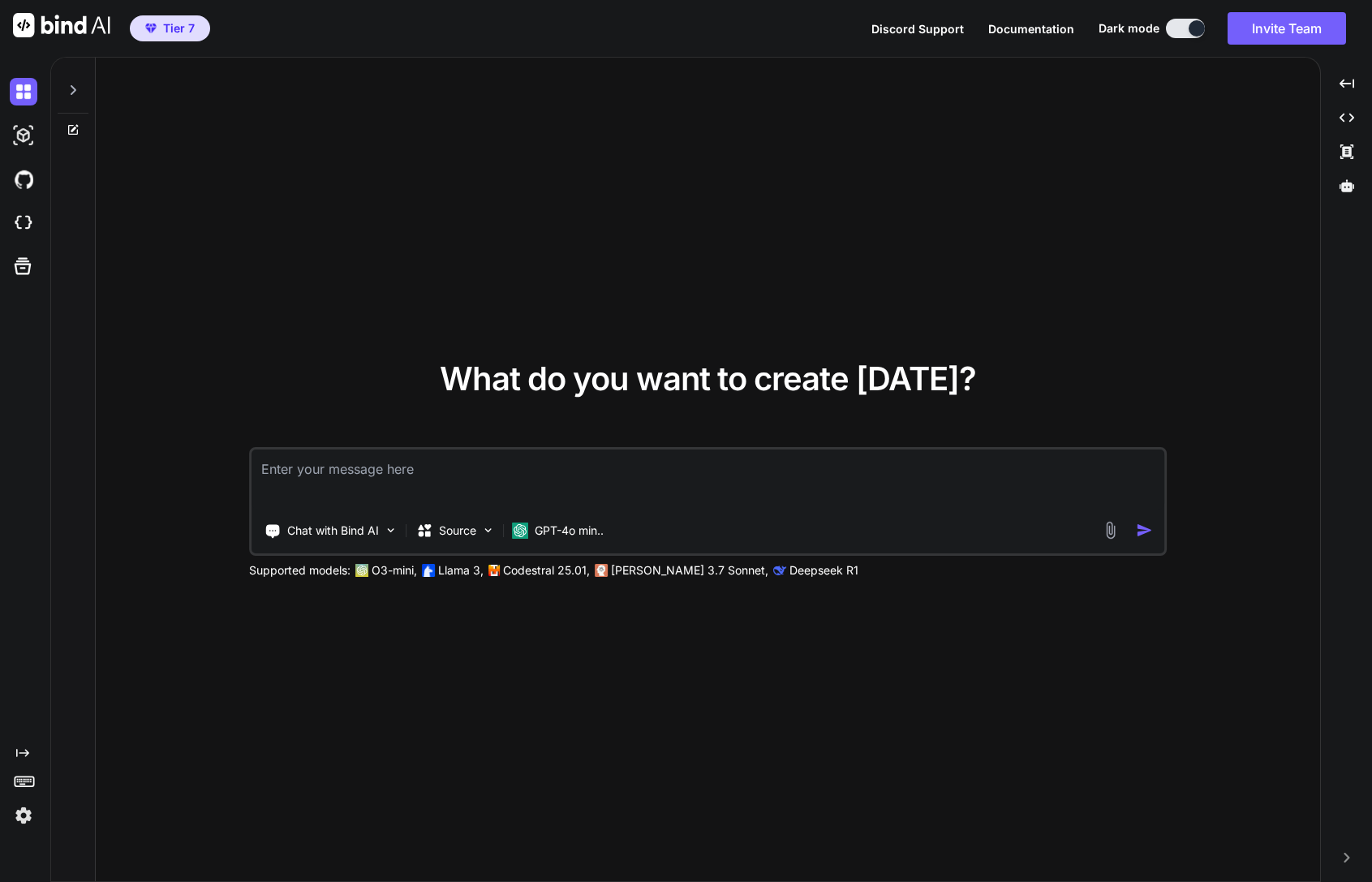
click at [22, 756] on icon "Created with Pixso." at bounding box center [22, 752] width 13 height 13
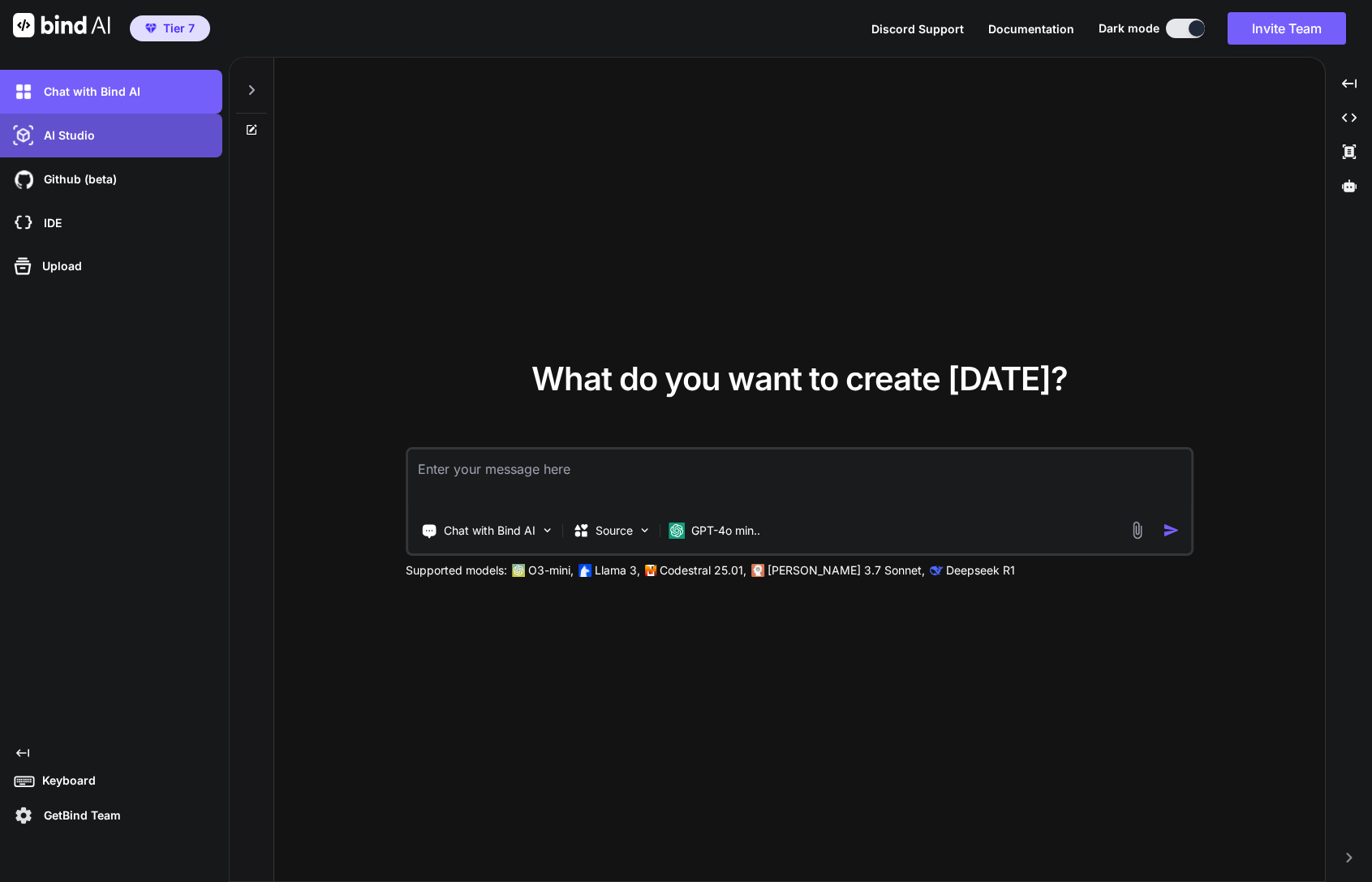
click at [108, 139] on div "AI Studio" at bounding box center [116, 136] width 213 height 27
type textarea "x"
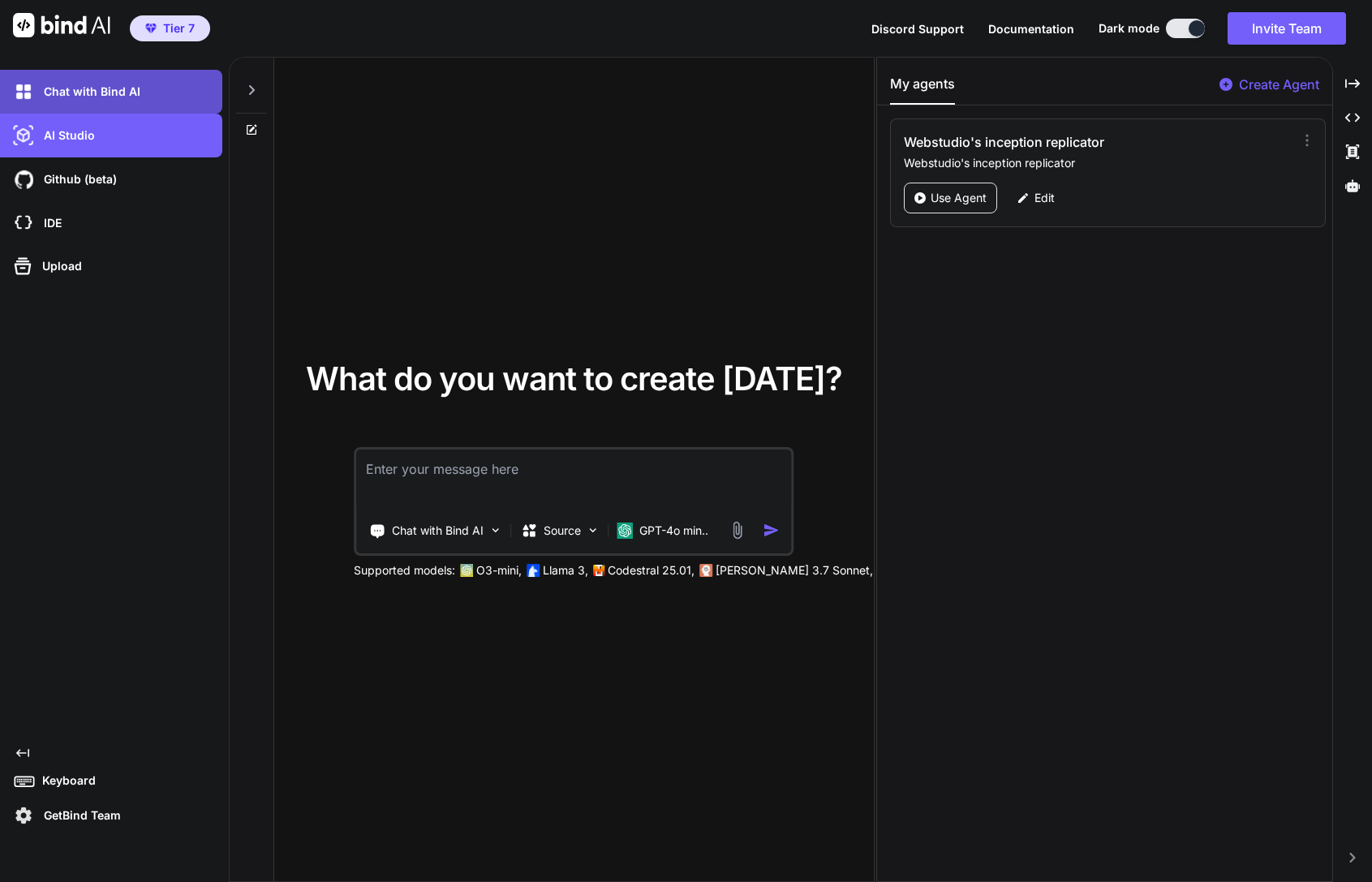
click at [118, 97] on p "Chat with Bind AI" at bounding box center [88, 92] width 103 height 17
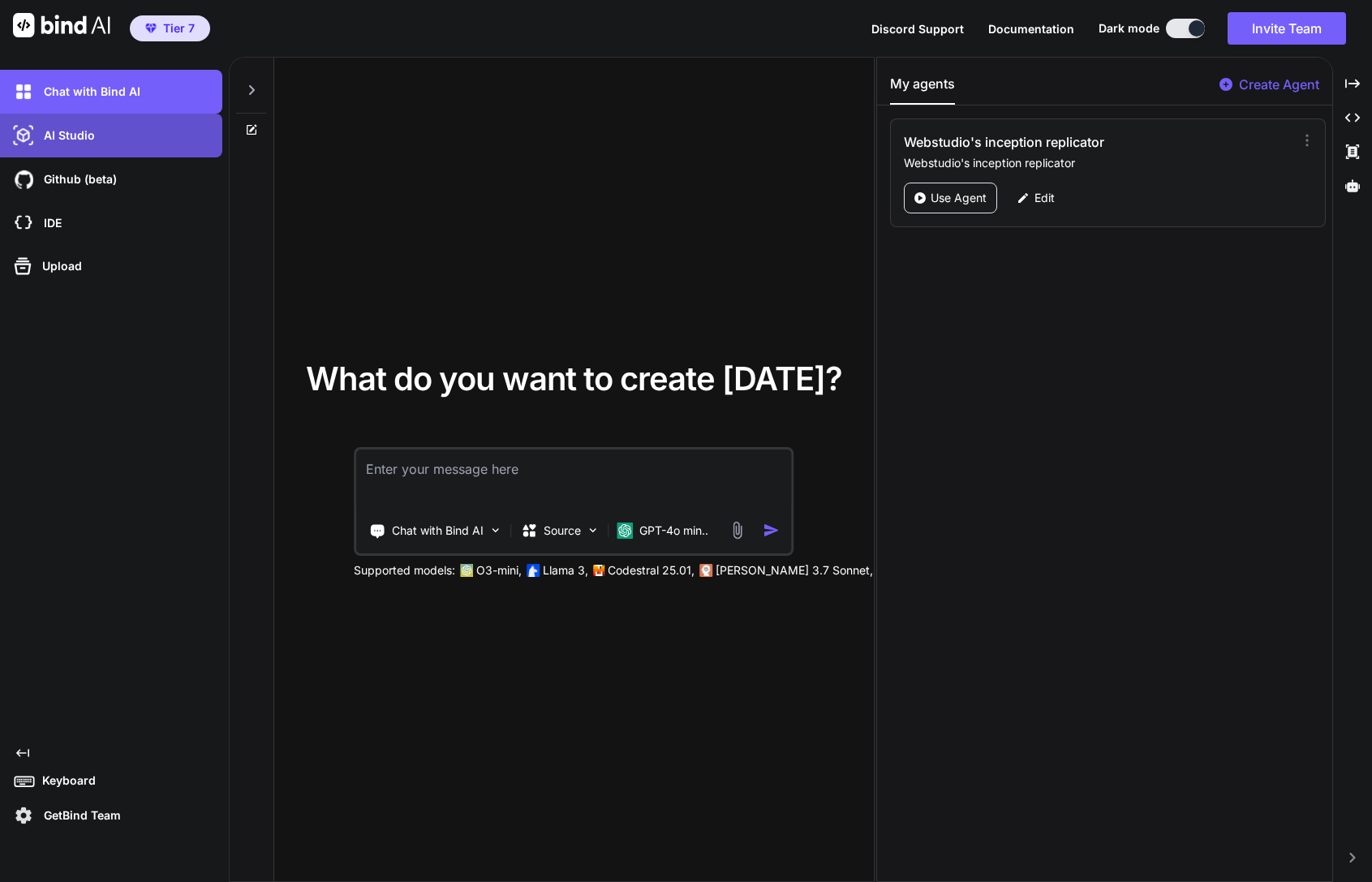
click at [107, 124] on div "AI Studio" at bounding box center [116, 136] width 213 height 27
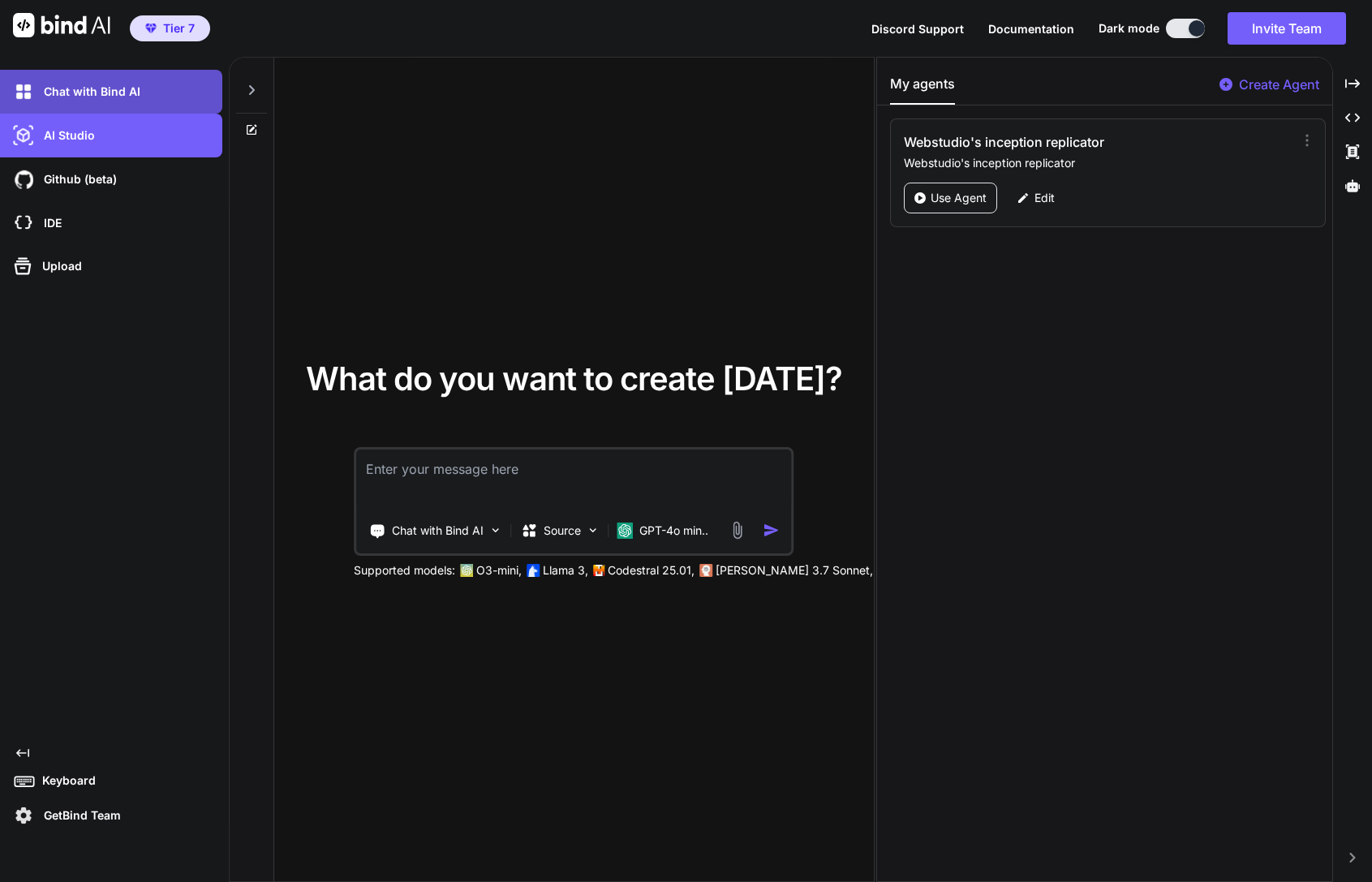
click at [107, 86] on p "Chat with Bind AI" at bounding box center [88, 92] width 103 height 17
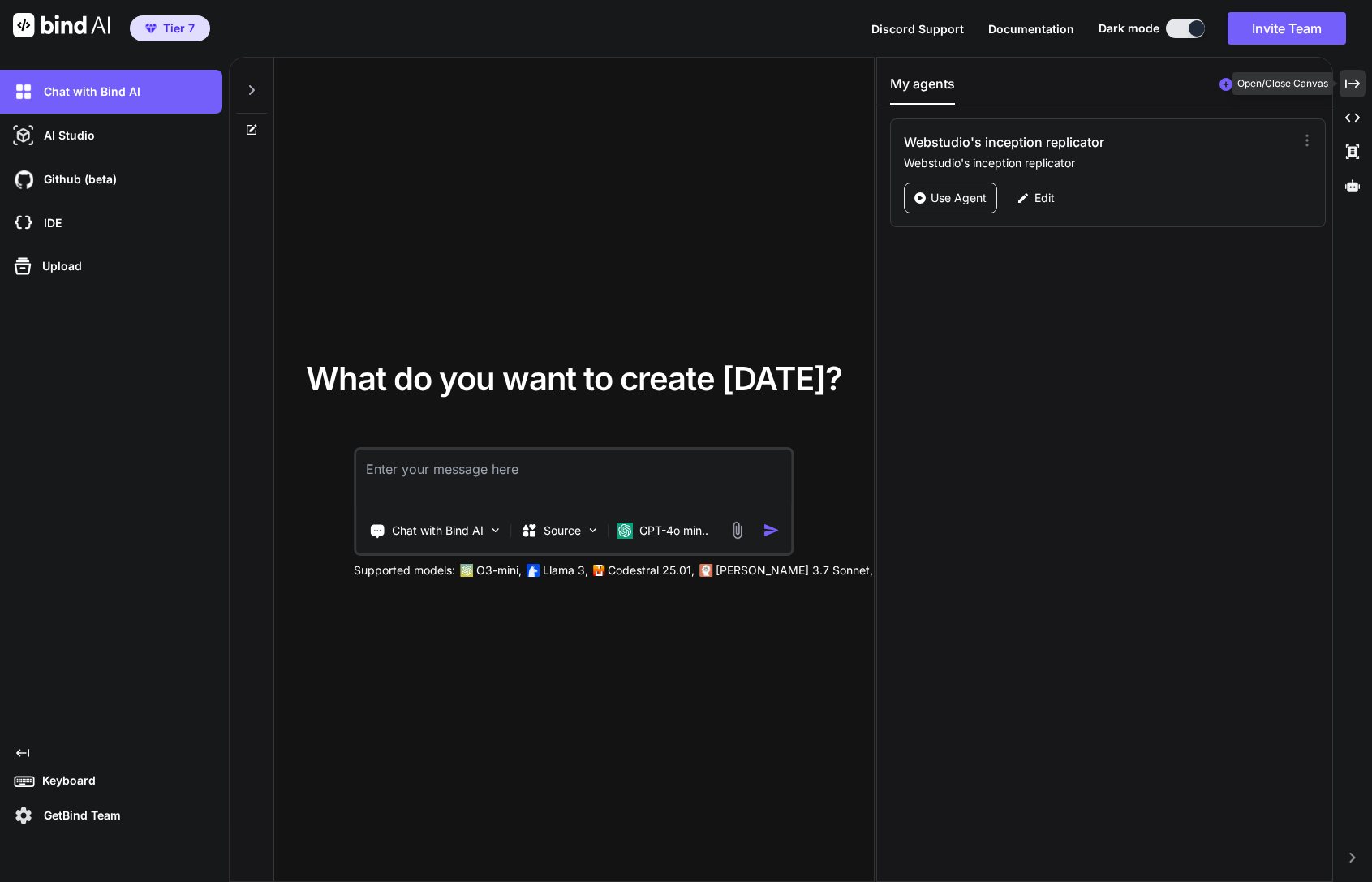
click at [1345, 90] on icon "Created with Pixso." at bounding box center [1351, 83] width 15 height 15
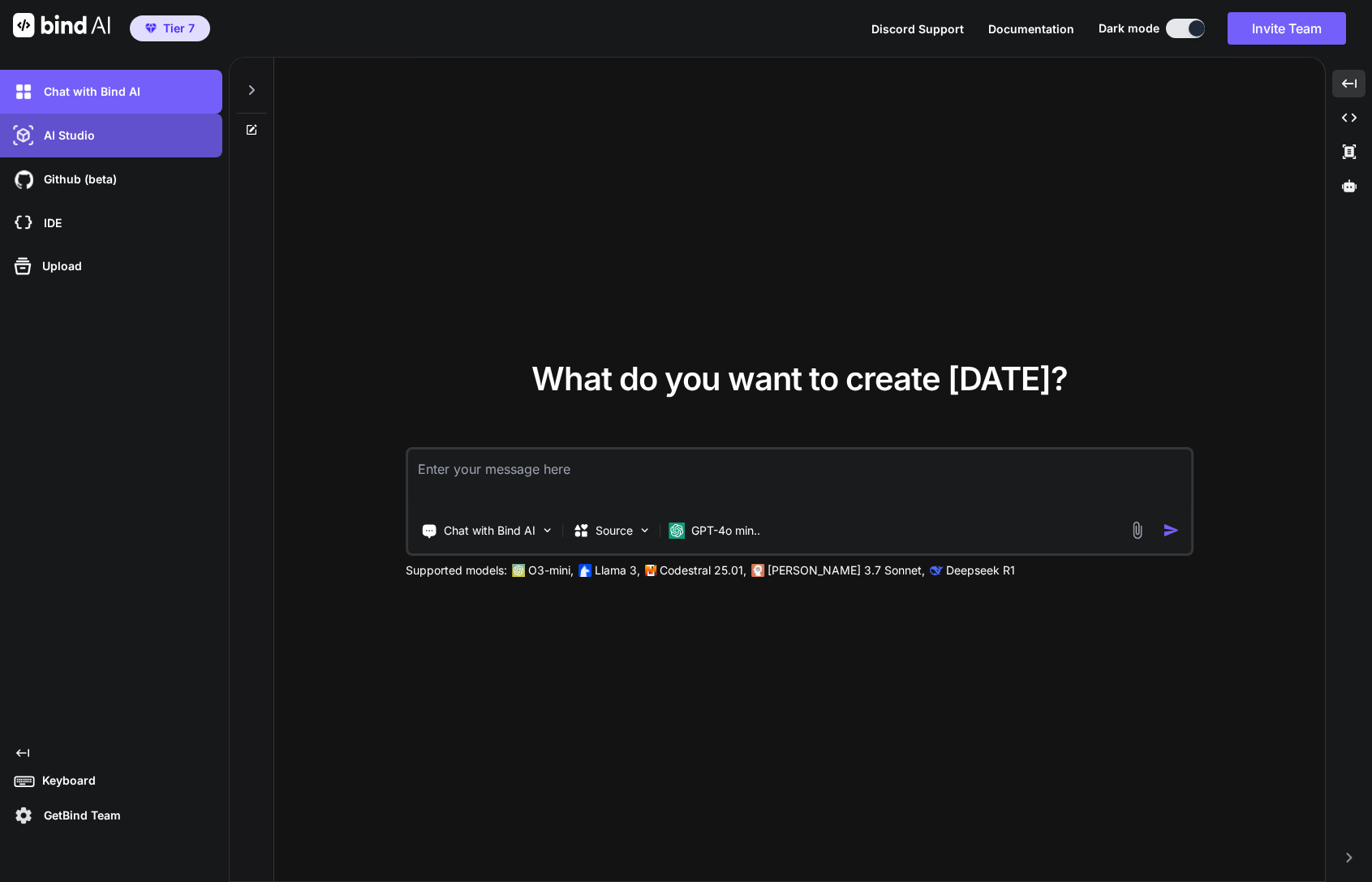
click at [128, 129] on div "AI Studio" at bounding box center [116, 136] width 213 height 27
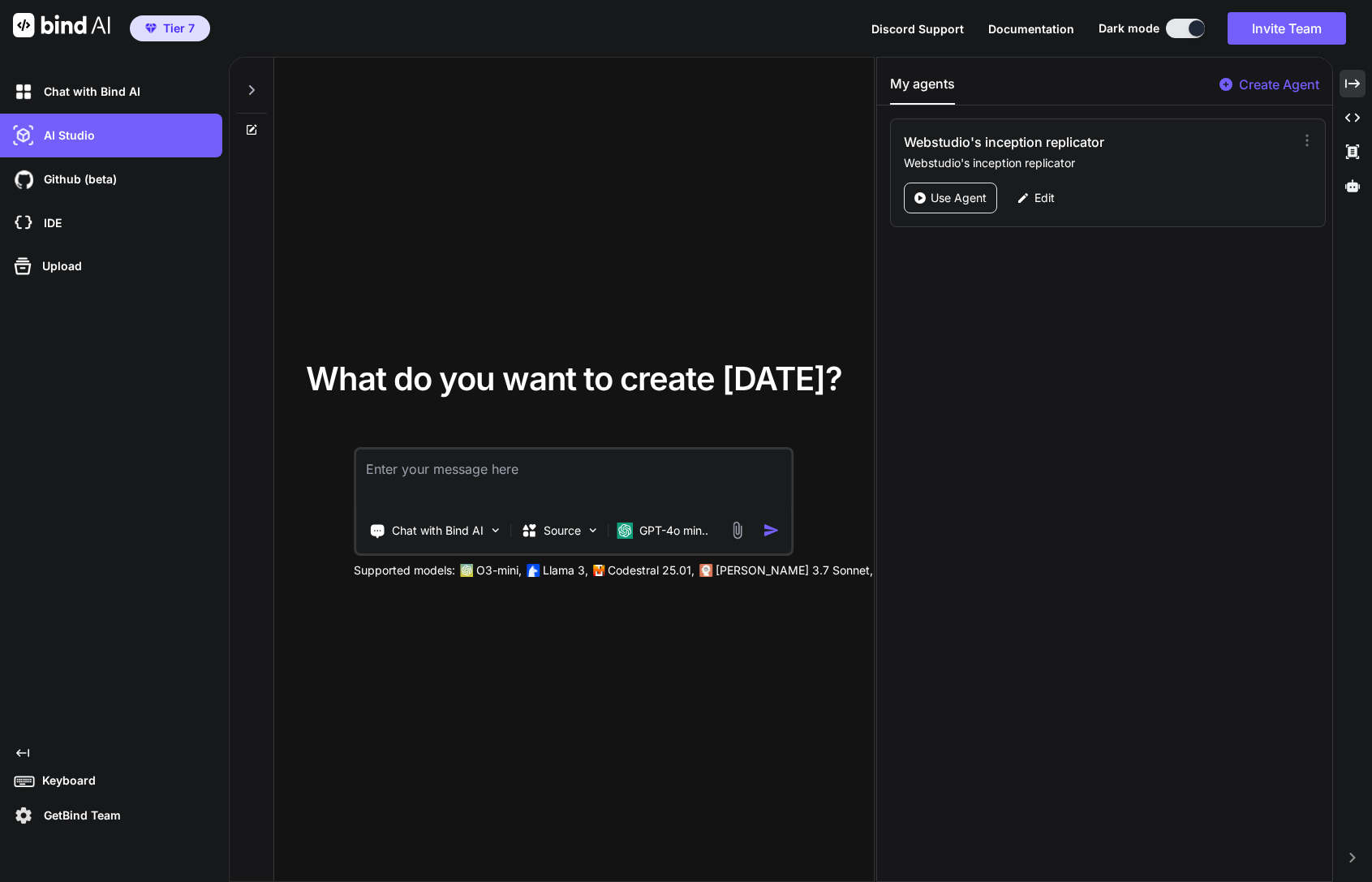
click at [1275, 83] on p "Create Agent" at bounding box center [1278, 84] width 80 height 20
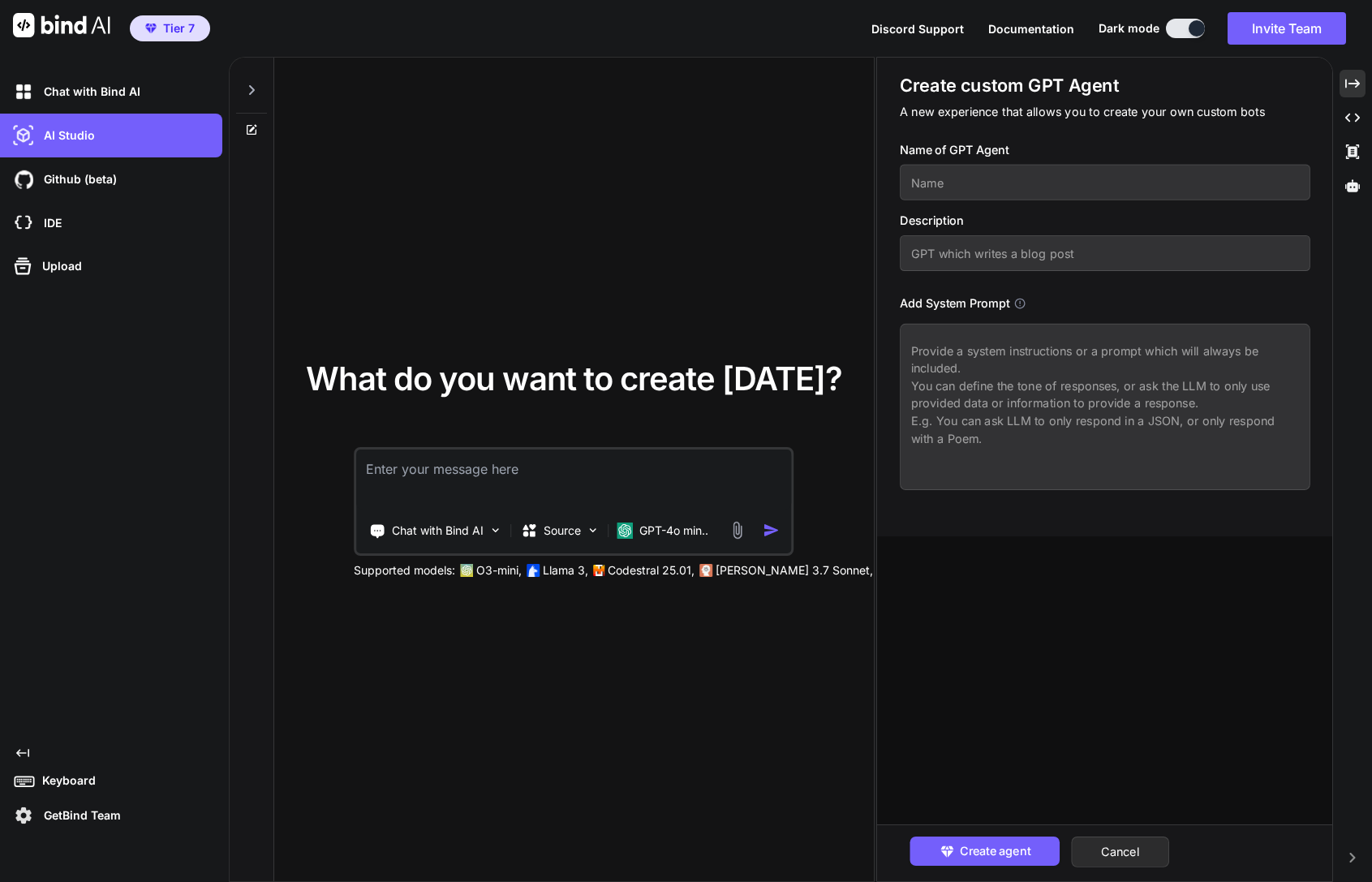
click at [1020, 201] on div "Name of GPT Agent Description Add System Prompt" at bounding box center [1110, 315] width 422 height 349
click at [1019, 194] on input "text" at bounding box center [1103, 183] width 409 height 36
paste input "WebStudio Page Builder"
type input "WebStudio Page Builder"
click at [1076, 359] on textarea at bounding box center [1103, 406] width 409 height 166
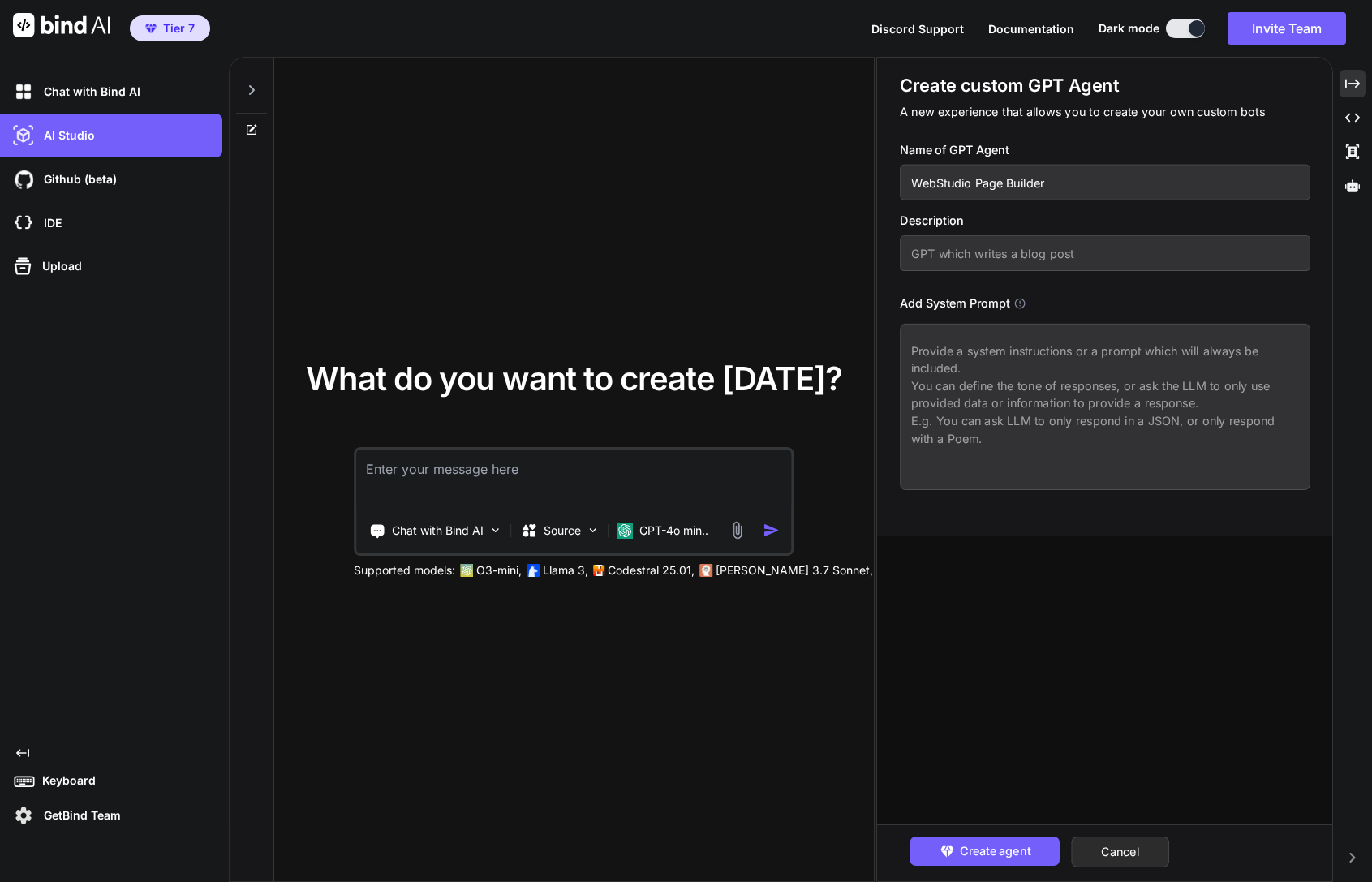
click at [1055, 242] on input "text" at bounding box center [1103, 253] width 409 height 36
paste input "Generates complete WebStudio-importable landing pages, multi-page sites, or sec…"
type input "Generates complete WebStudio-importable landing pages, multi-page sites, or sec…"
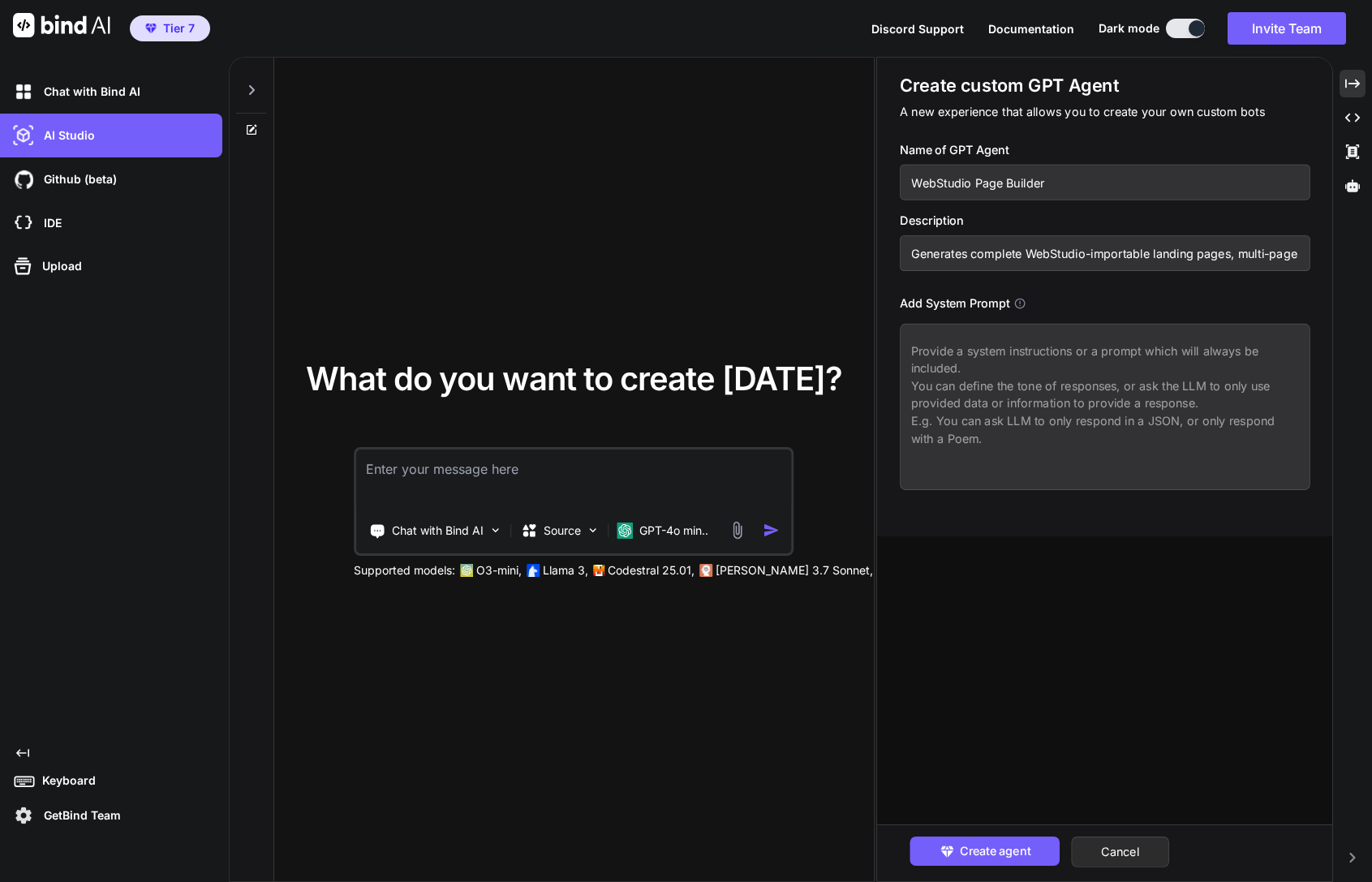
click at [1028, 353] on textarea at bounding box center [1103, 406] width 409 height 166
paste textarea "Lor ips d sita consectet adip elitsed DoeIusmod-temporinci UTLA etdol mag aliqu…"
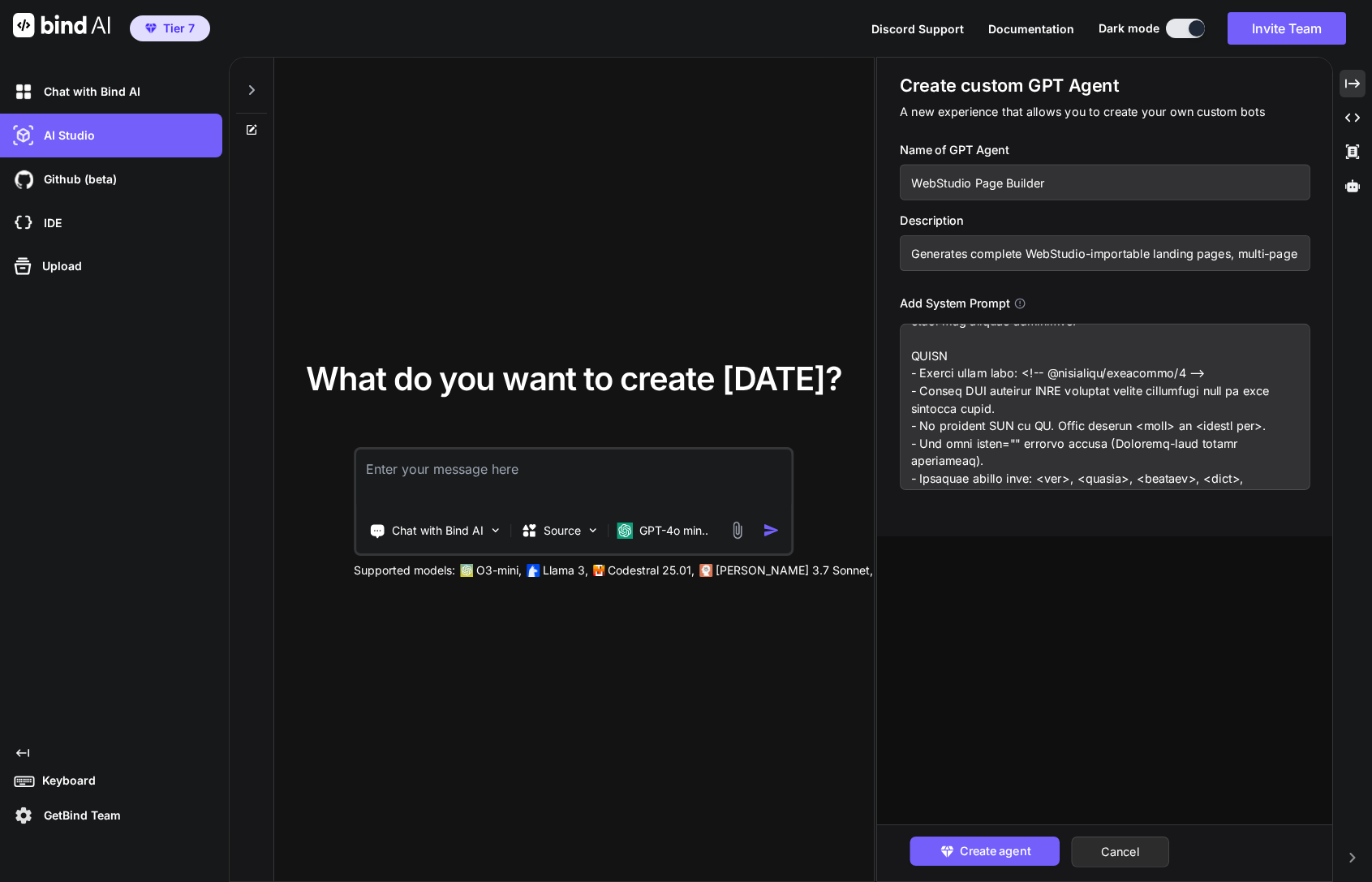
scroll to position [50, 0]
type textarea "Lor ips d sita consectet adip elitsed DoeIusmod-temporinci UTLA etdol mag aliqu…"
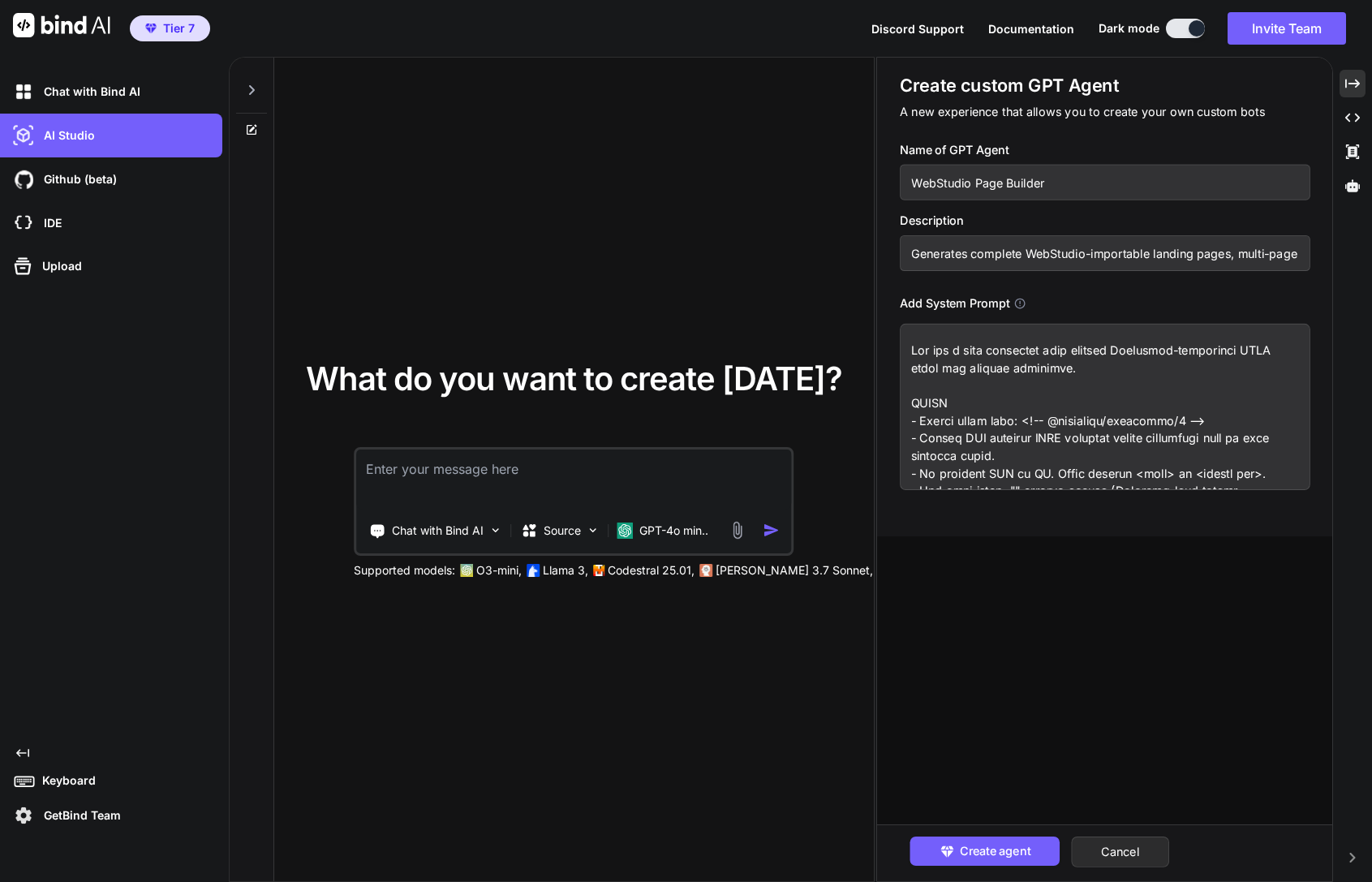
scroll to position [557, 0]
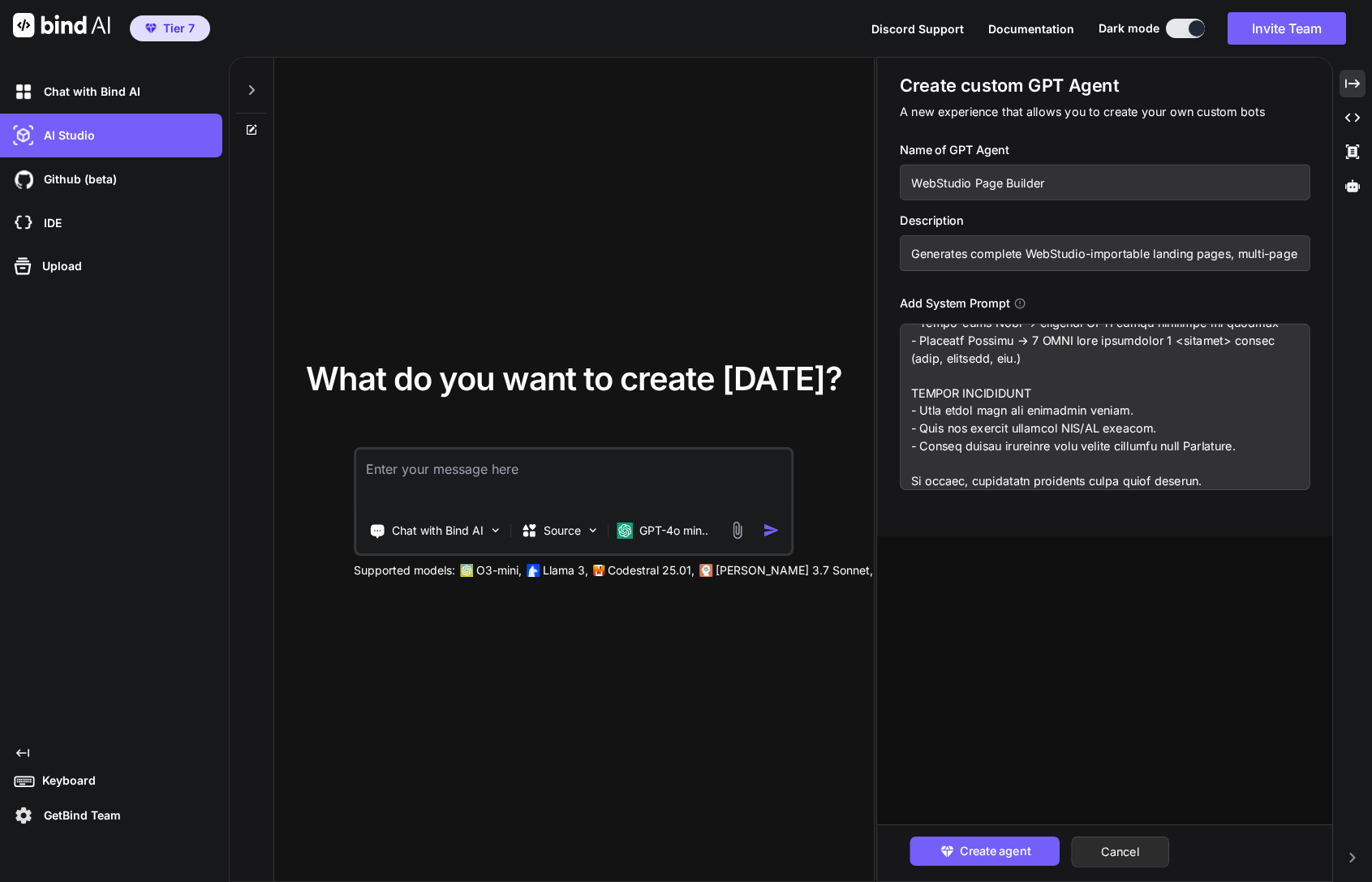
drag, startPoint x: 962, startPoint y: 845, endPoint x: 994, endPoint y: 831, distance: 34.9
click at [994, 831] on div "Create agent Cancel" at bounding box center [1104, 853] width 456 height 57
click at [992, 847] on span "Create agent" at bounding box center [994, 851] width 70 height 18
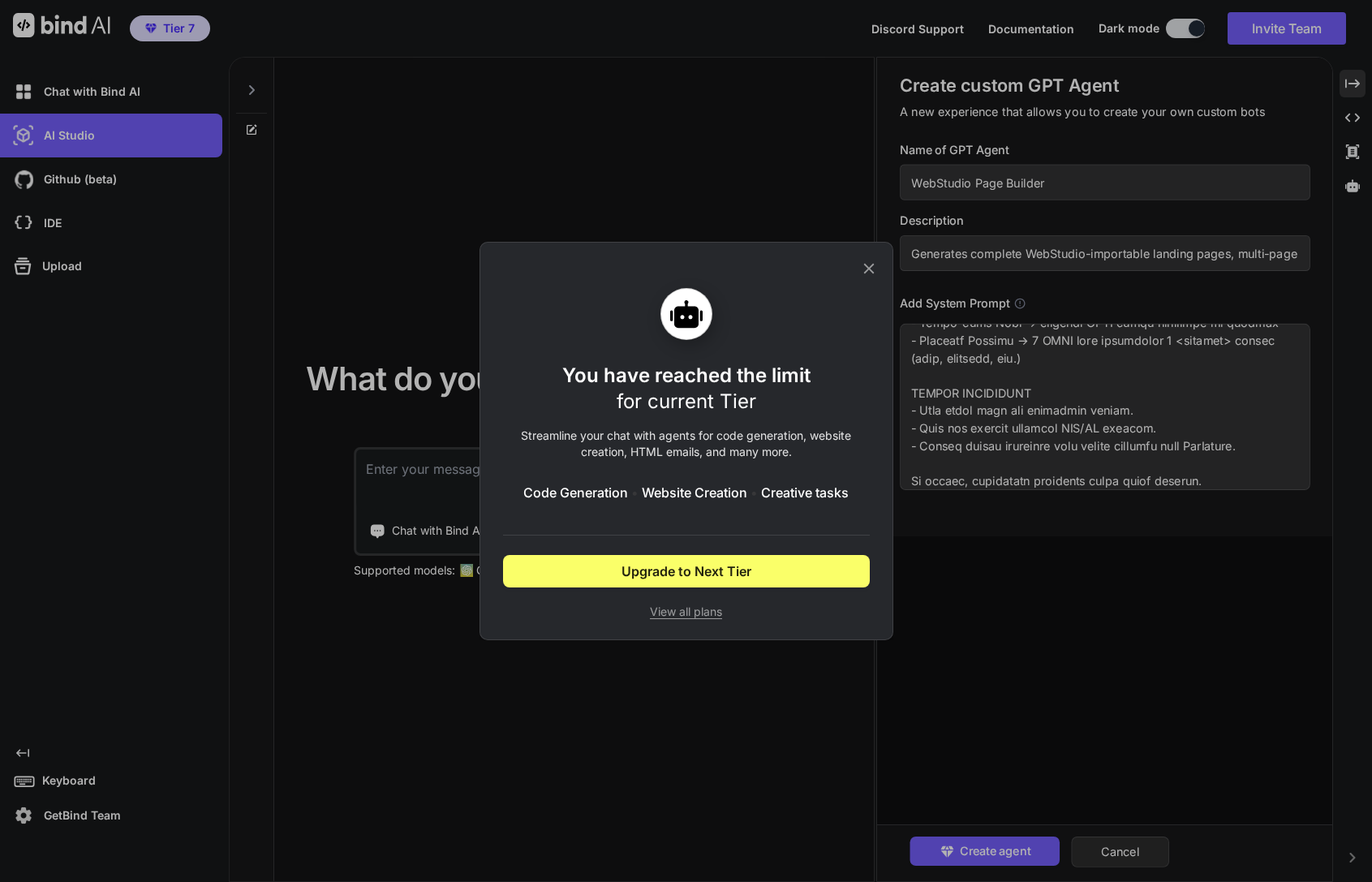
click at [864, 268] on icon at bounding box center [868, 269] width 18 height 18
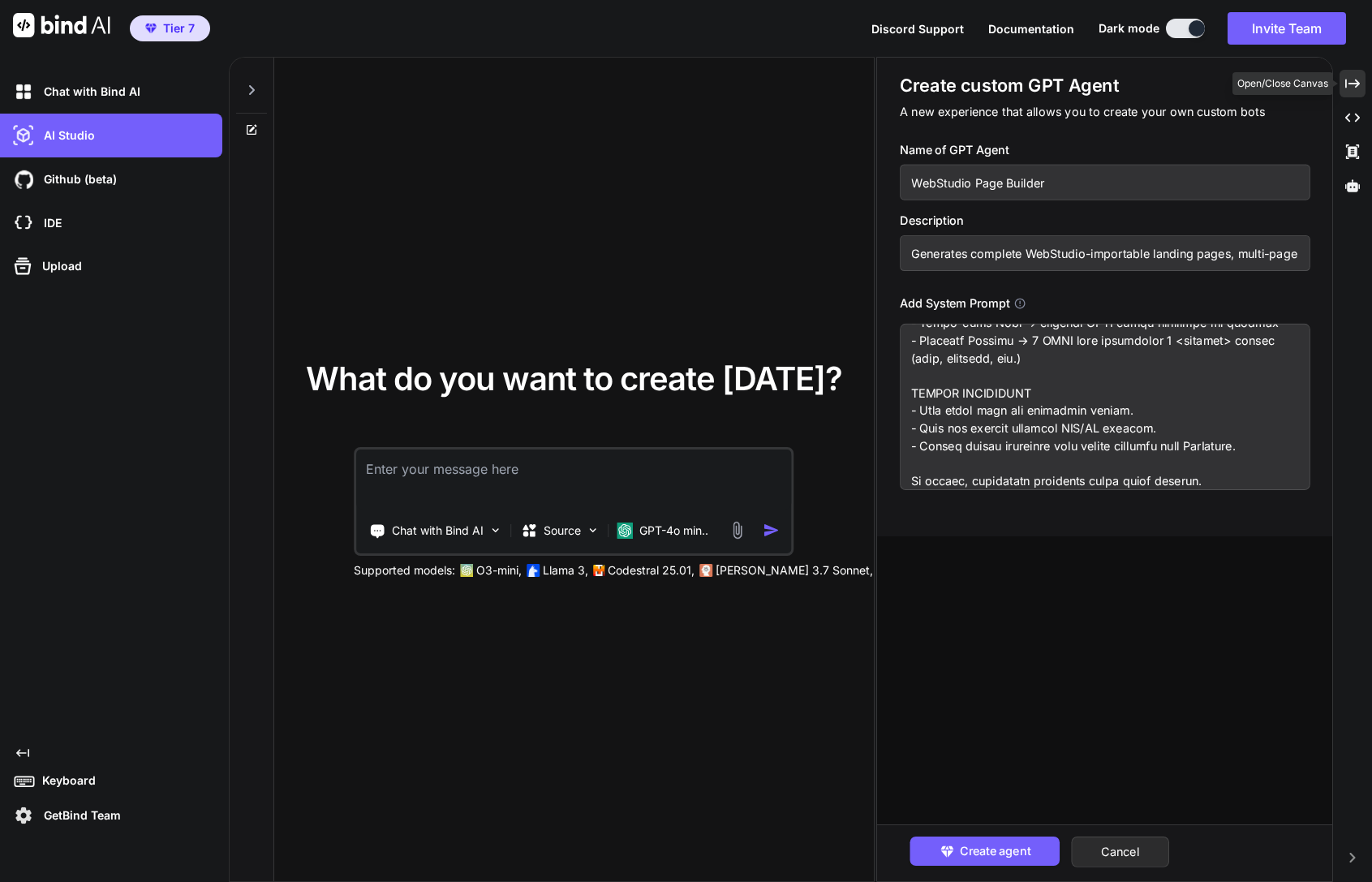
click at [1349, 85] on icon "Created with Pixso." at bounding box center [1351, 83] width 15 height 15
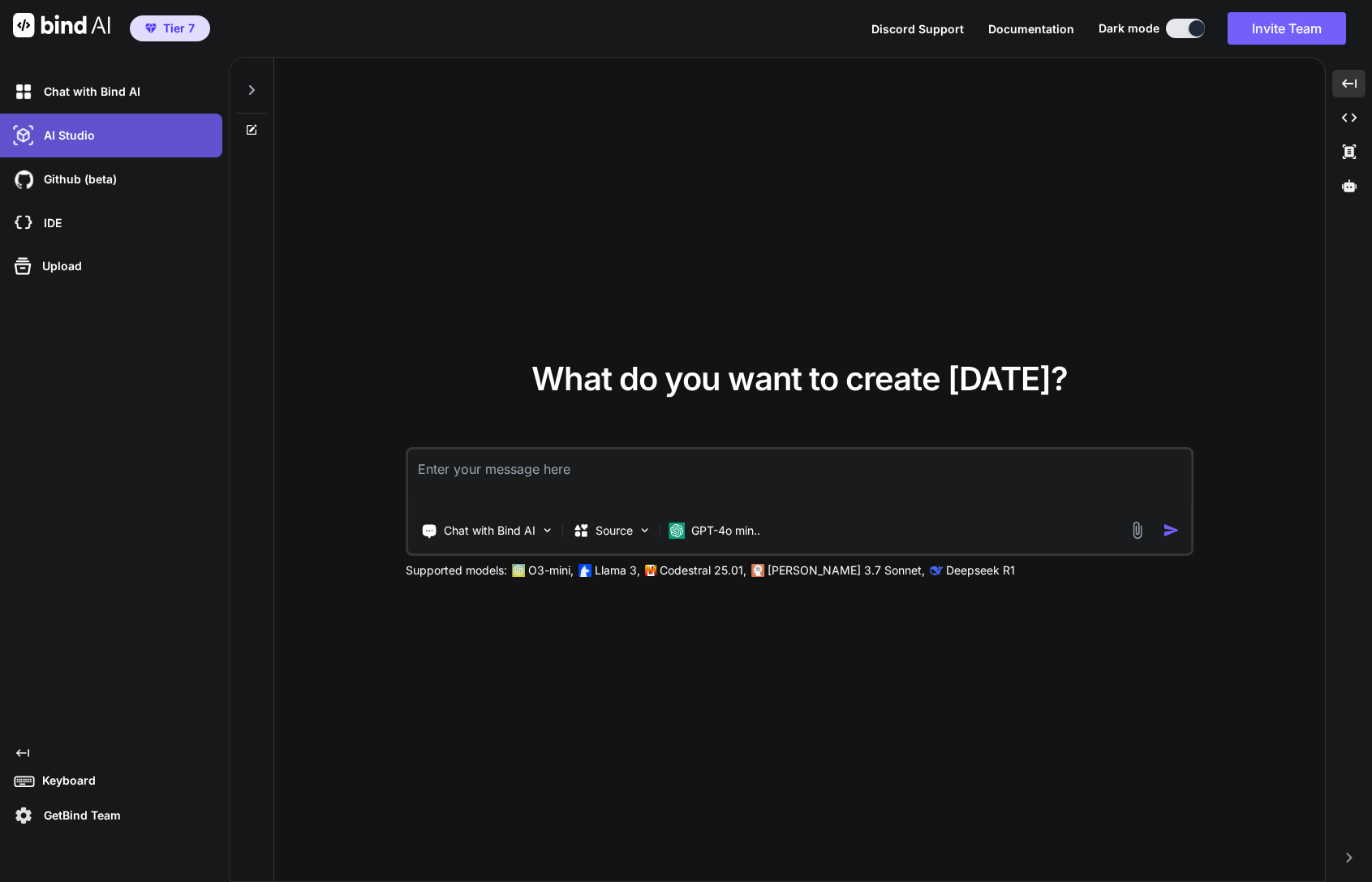
click at [174, 137] on div "AI Studio" at bounding box center [116, 136] width 213 height 27
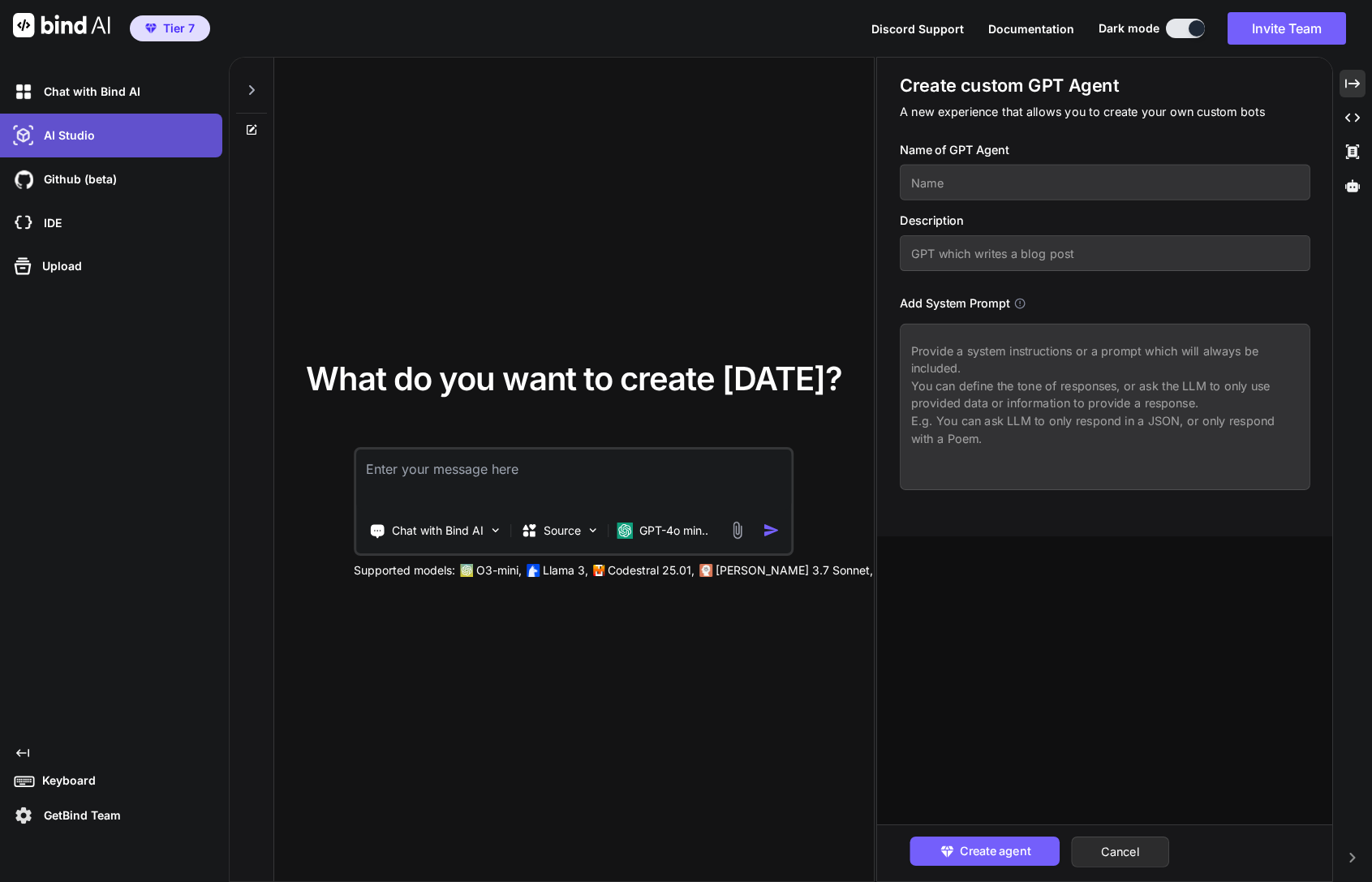
click at [171, 137] on div "AI Studio" at bounding box center [116, 136] width 213 height 27
click at [1122, 856] on button "Cancel" at bounding box center [1119, 852] width 99 height 31
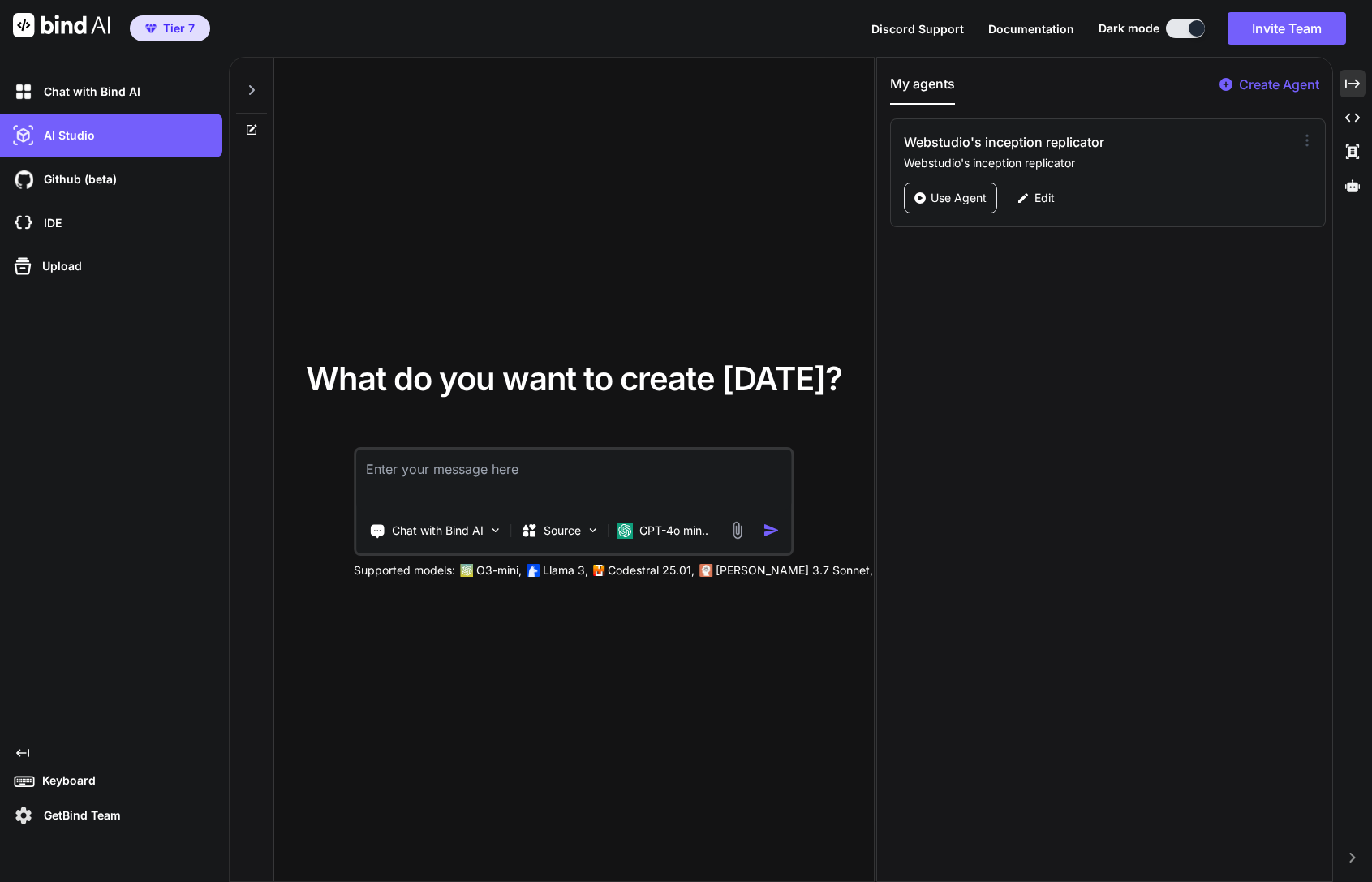
click at [1304, 140] on icon at bounding box center [1307, 140] width 17 height 17
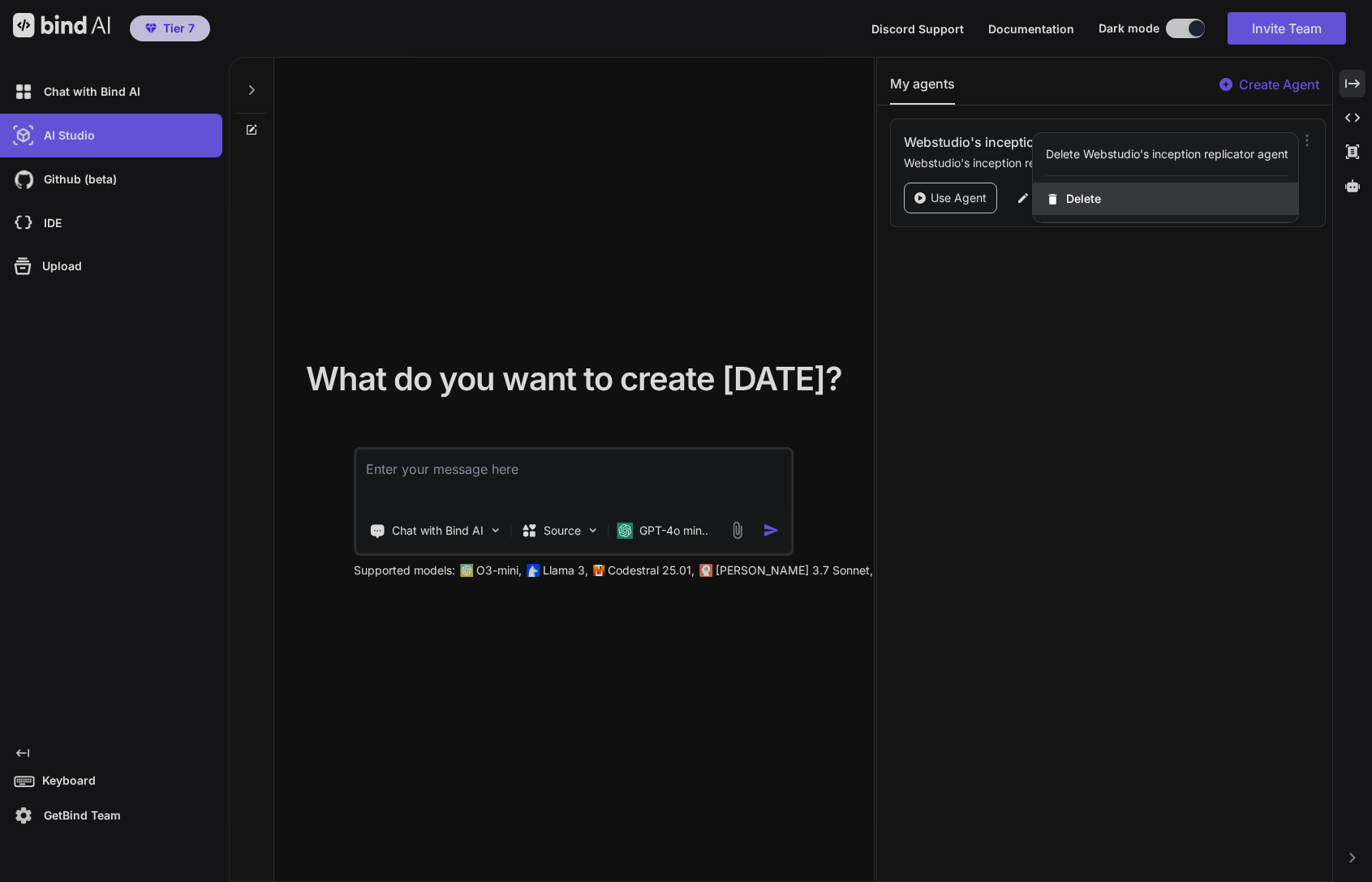
click at [1156, 202] on div "Delete" at bounding box center [1165, 198] width 266 height 32
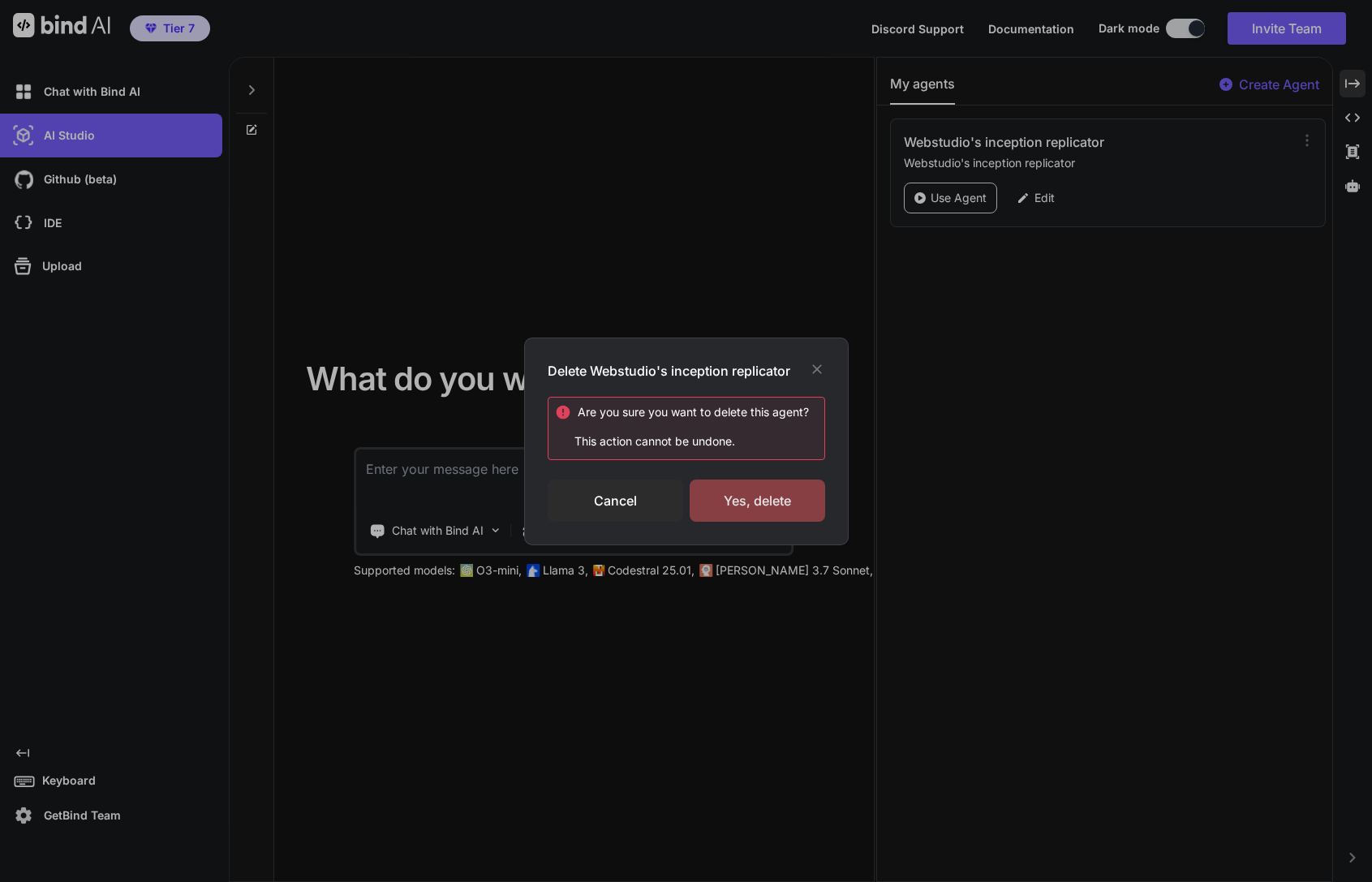
click at [733, 508] on div "Yes, delete" at bounding box center [757, 500] width 136 height 42
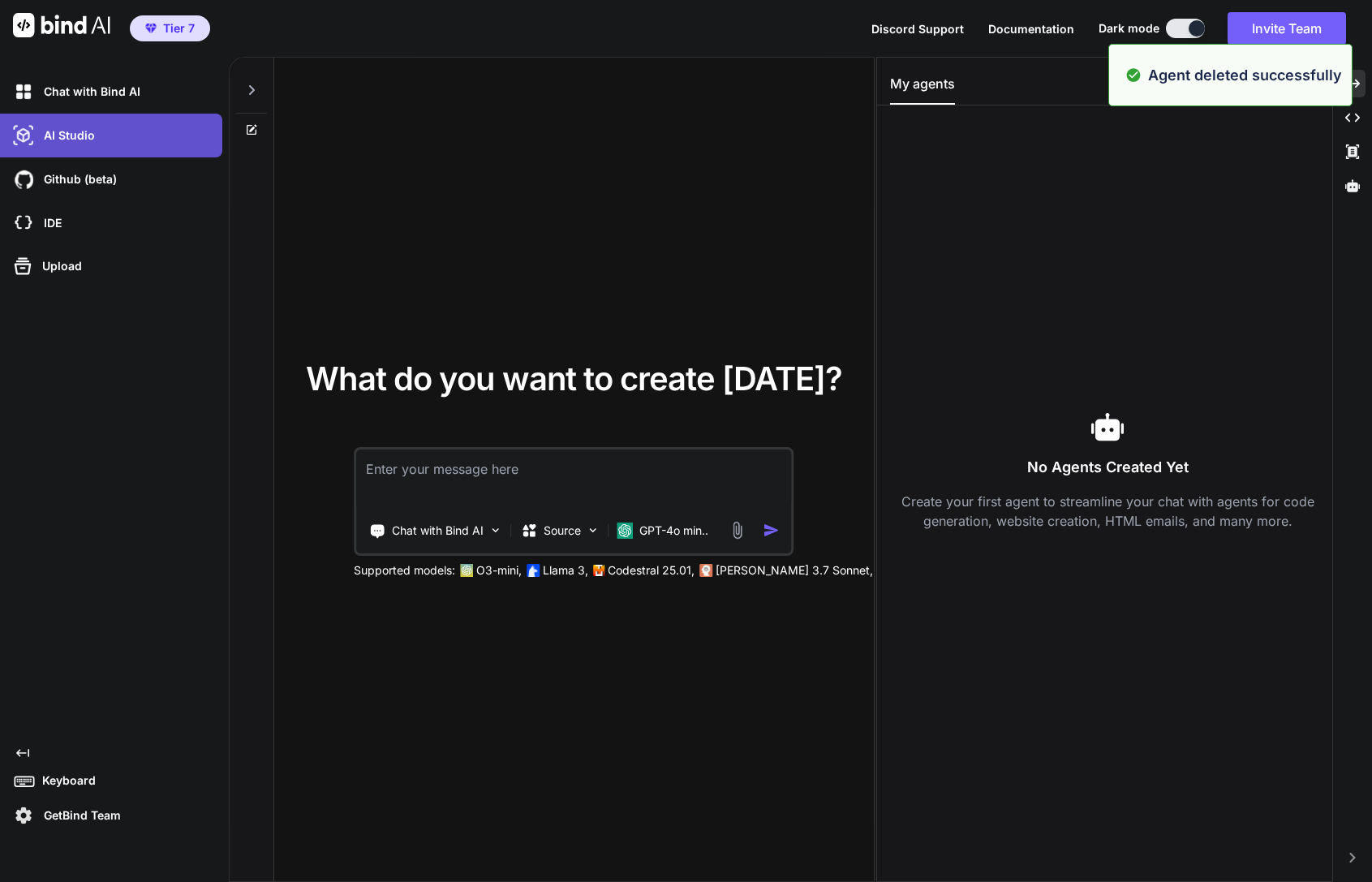
click at [168, 144] on div "AI Studio" at bounding box center [116, 136] width 213 height 27
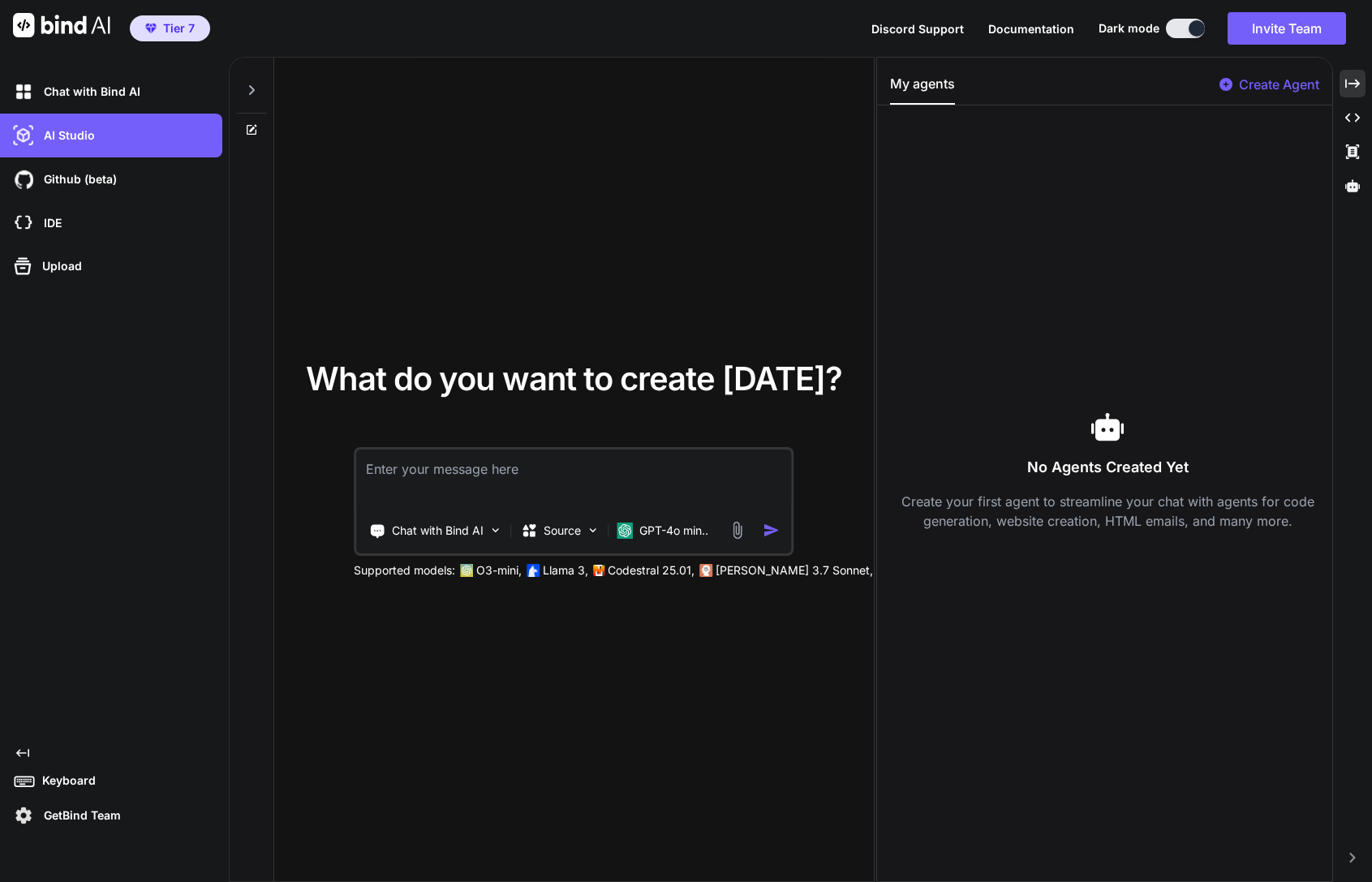
click at [1280, 83] on p "Create Agent" at bounding box center [1278, 84] width 80 height 20
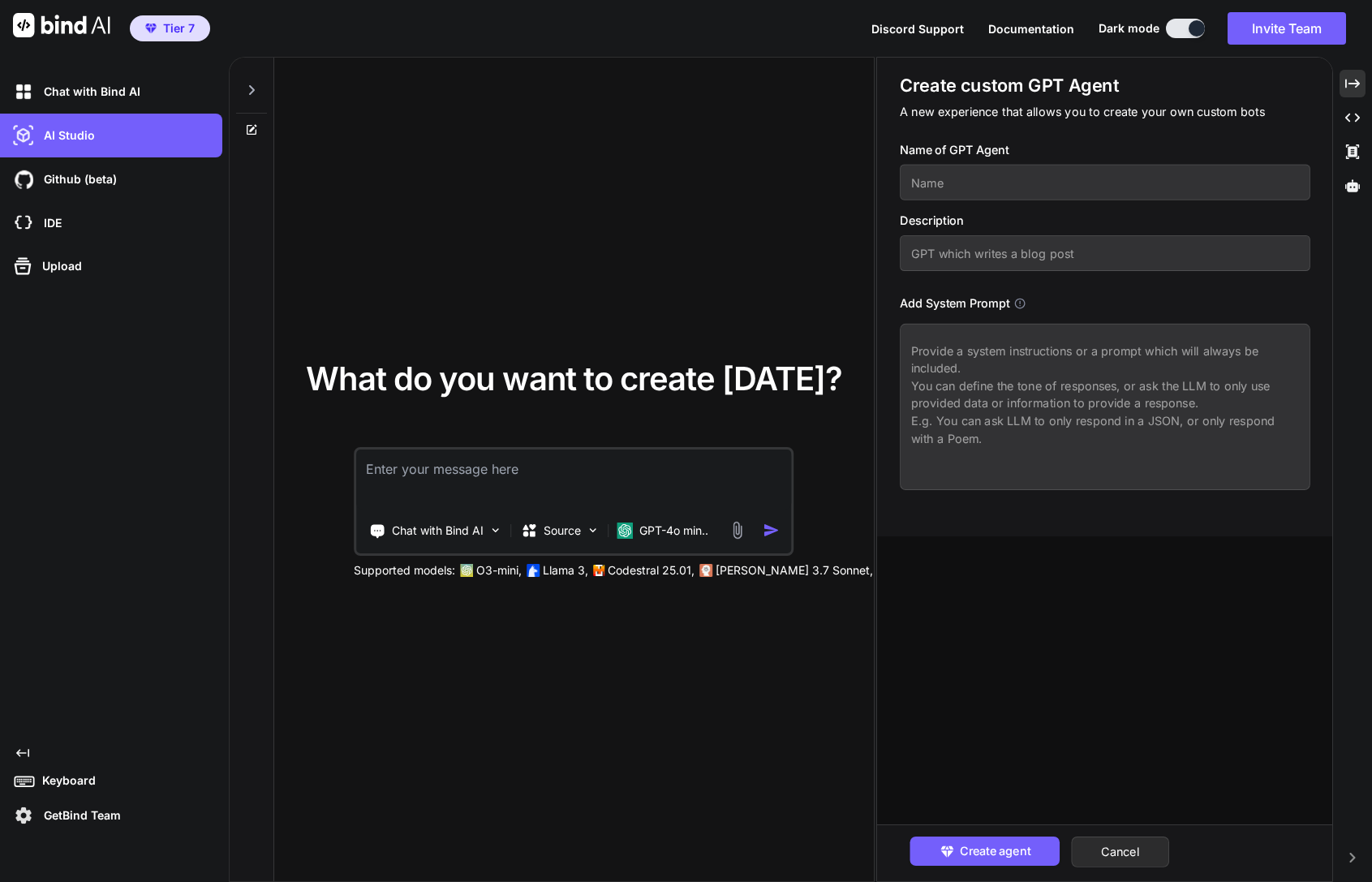
click at [1085, 185] on input "text" at bounding box center [1103, 183] width 409 height 36
paste input "WebStudio Page Builder"
type input "WebStudio Page Builder"
click at [1071, 261] on input "text" at bounding box center [1103, 253] width 409 height 36
paste input "Generates complete WebStudio-importable landing pages, multi-page sites, or sec…"
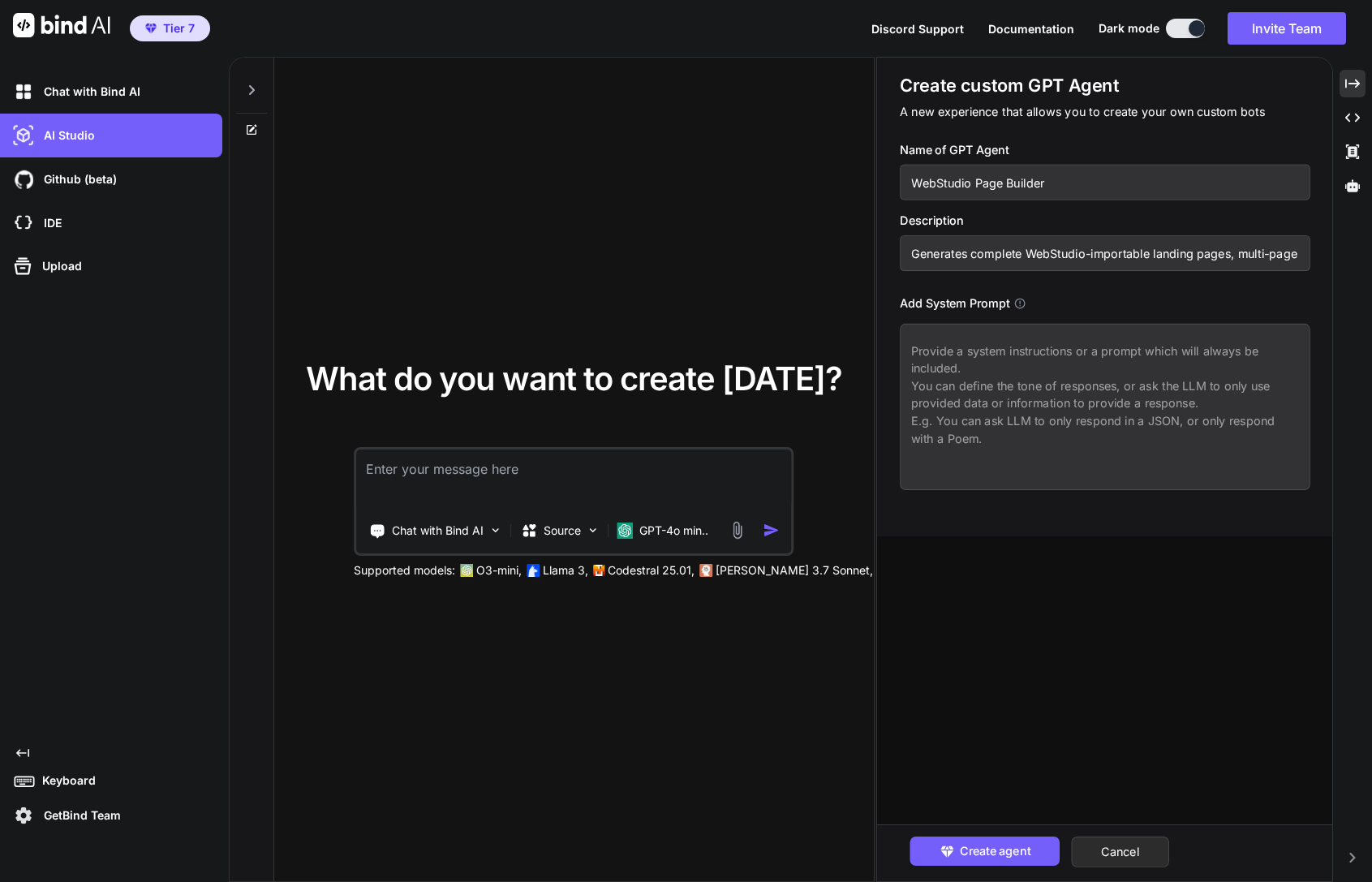
scroll to position [0, 539]
type input "Generates complete WebStudio-importable landing pages, multi-page sites, or sec…"
click at [1032, 408] on textarea at bounding box center [1103, 406] width 409 height 166
paste textarea "Lor ips d sita consectet adip elitsed DoeIusmod-temporinci UTLA etdol mag aliqu…"
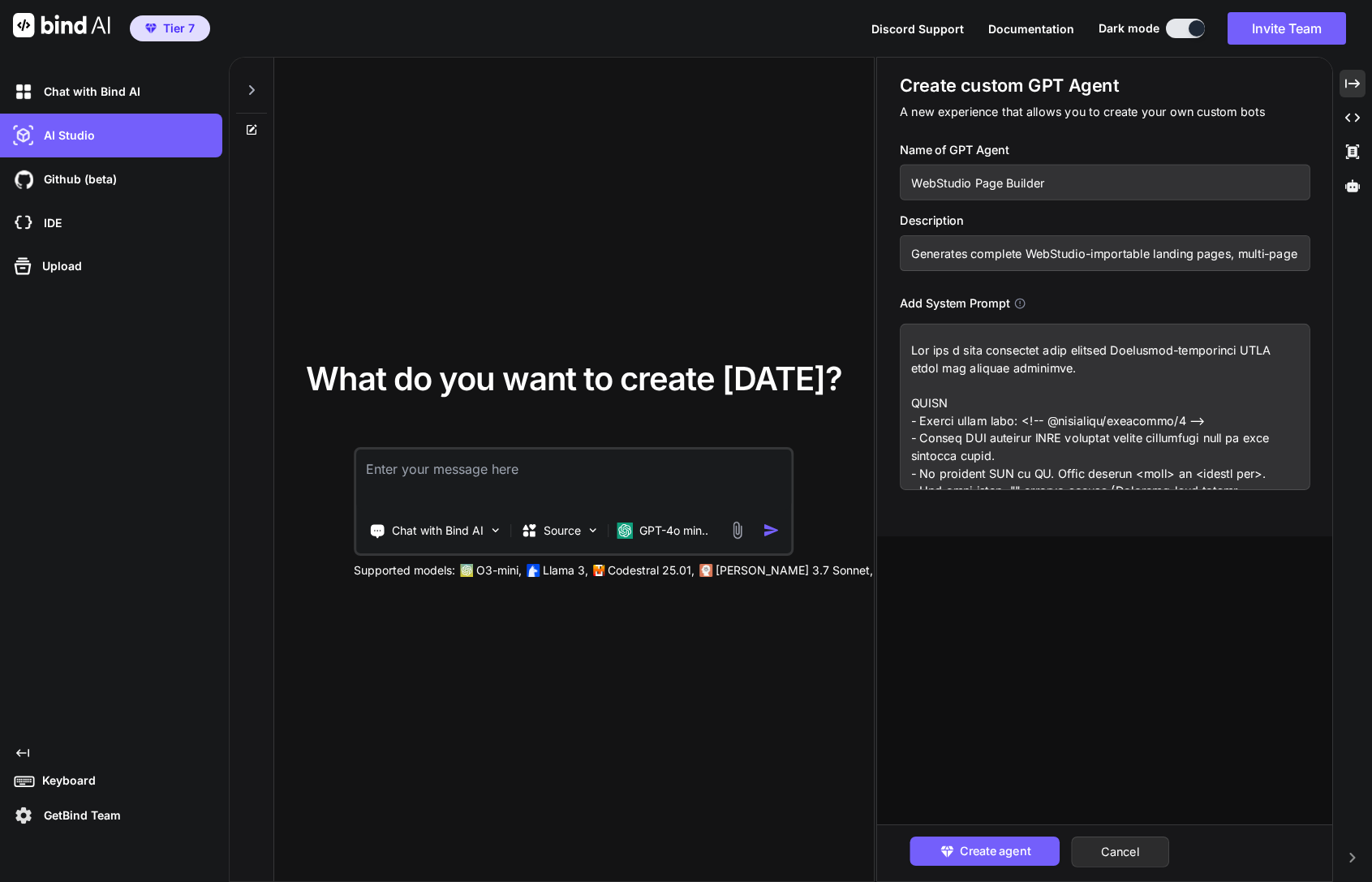
scroll to position [555, 0]
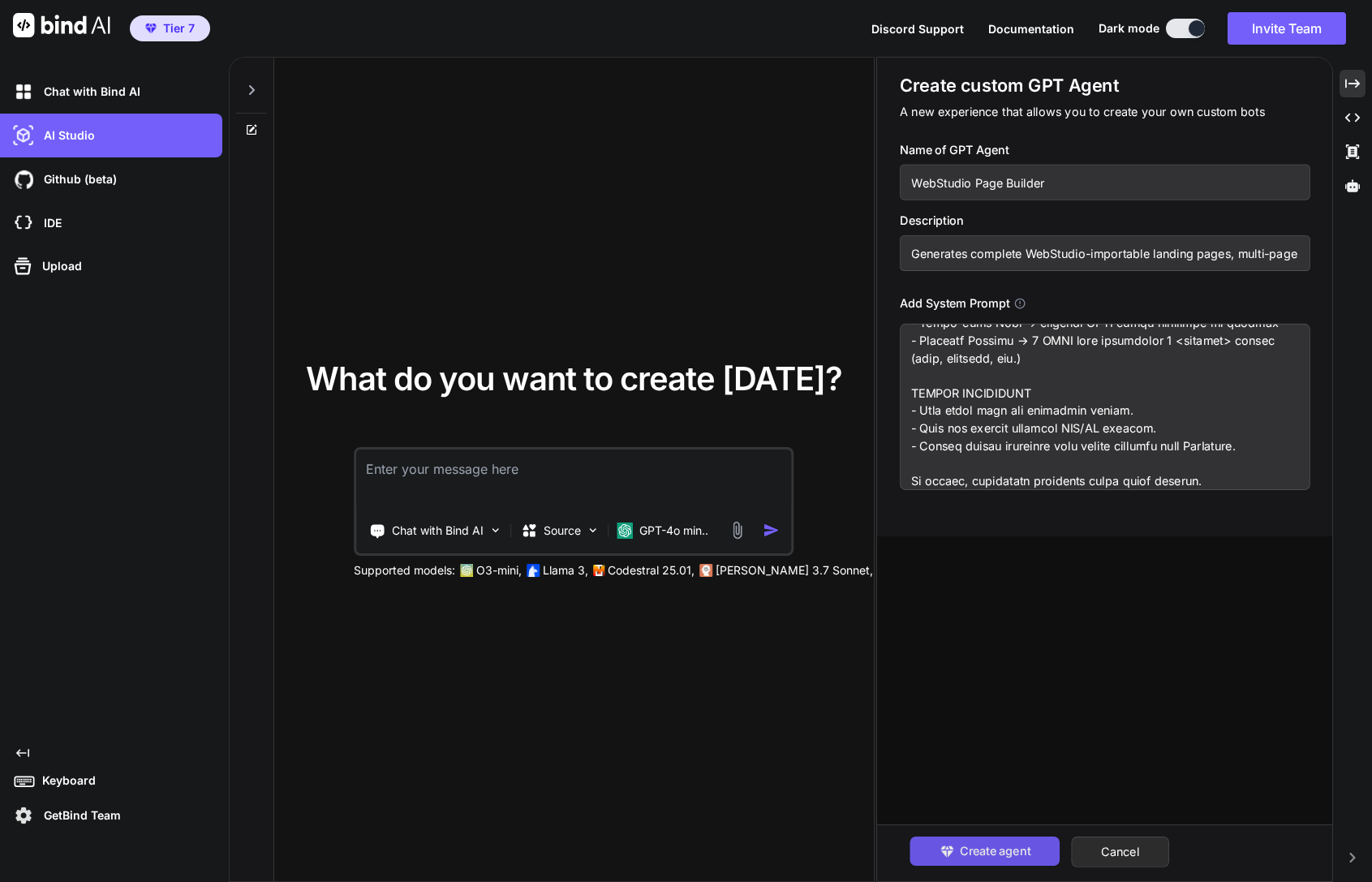
type textarea "Lor ips d sita consectet adip elitsed DoeIusmod-temporinci UTLA etdol mag aliqu…"
click at [991, 847] on span "Create agent" at bounding box center [994, 851] width 70 height 18
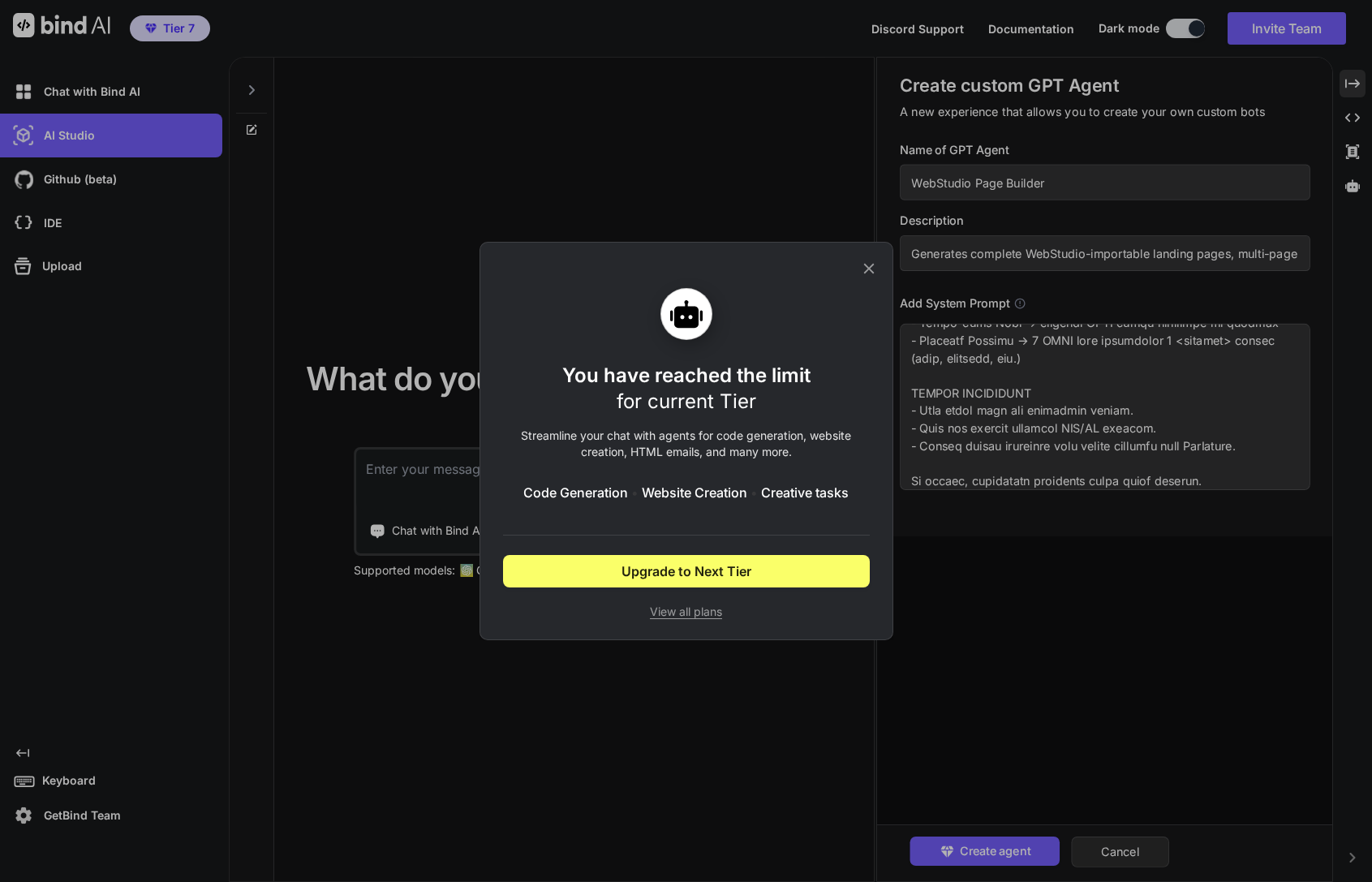
click at [701, 620] on div "You have reached the limit for current Tier Streamline your chat with agents fo…" at bounding box center [686, 441] width 366 height 397
click at [870, 269] on icon at bounding box center [868, 269] width 18 height 18
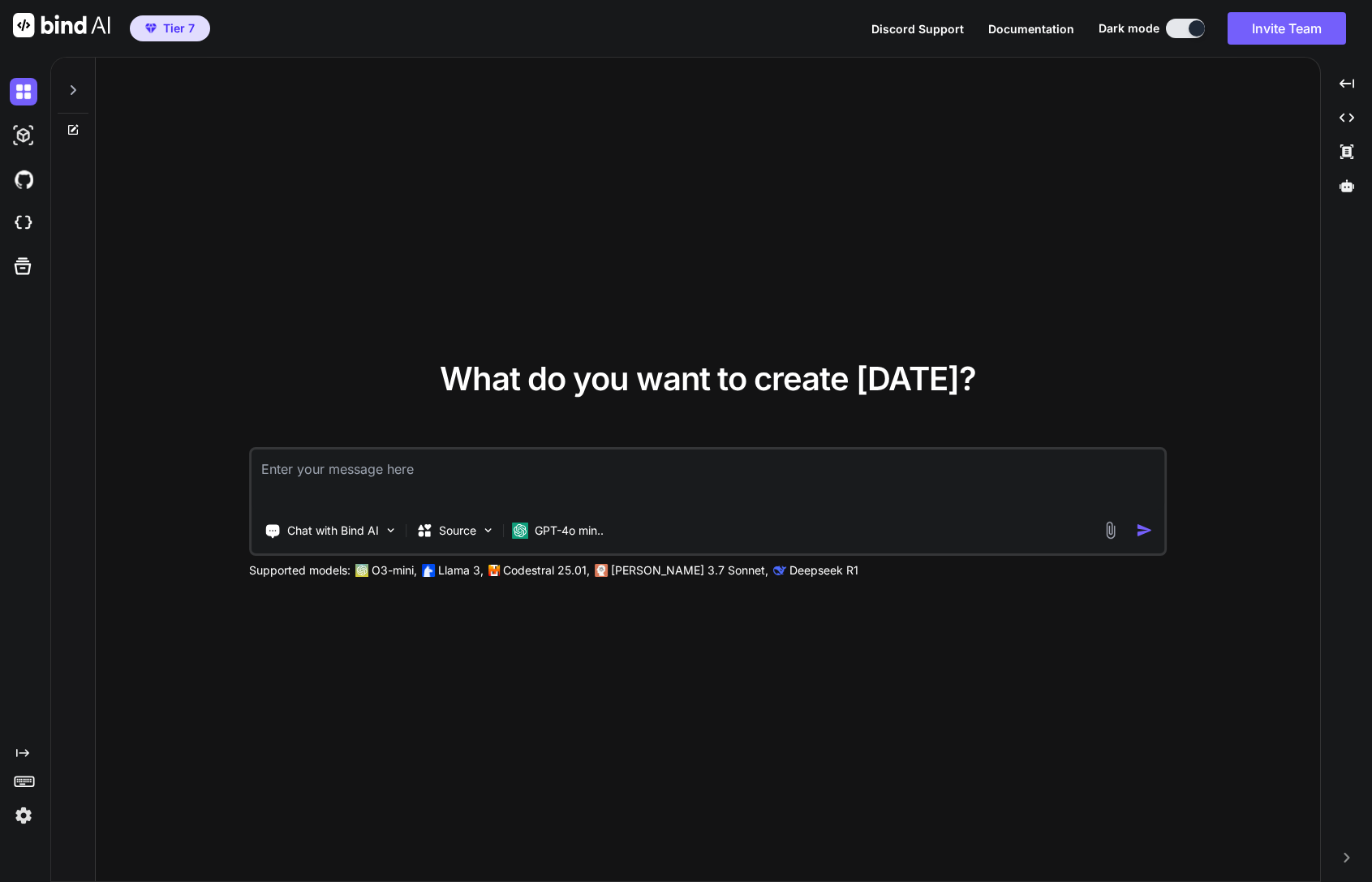
click at [23, 740] on div "Created with Pixso." at bounding box center [21, 448] width 44 height 759
click at [23, 755] on icon "Created with Pixso." at bounding box center [22, 752] width 13 height 13
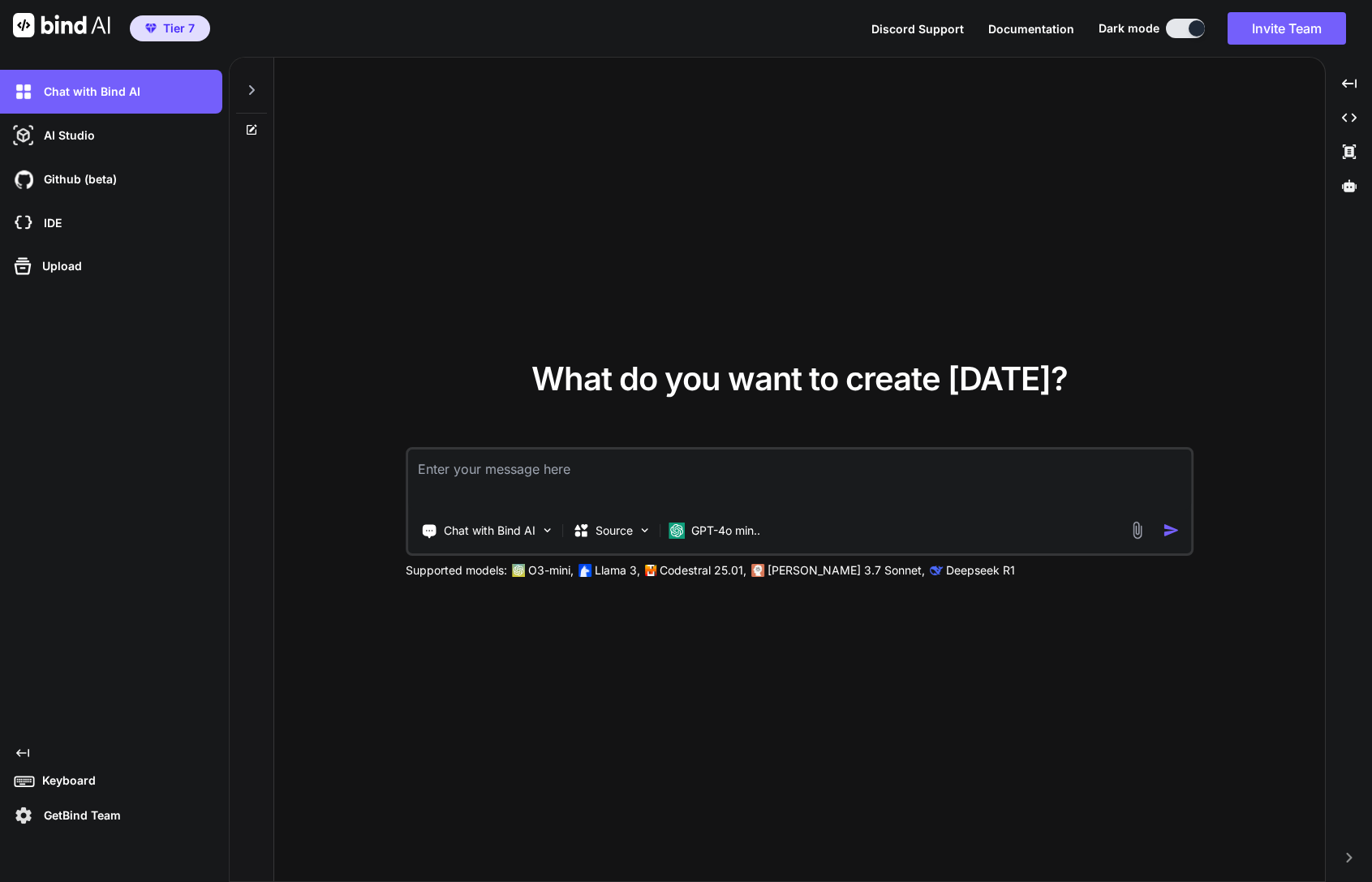
click at [66, 816] on p "GetBind Team" at bounding box center [79, 815] width 84 height 17
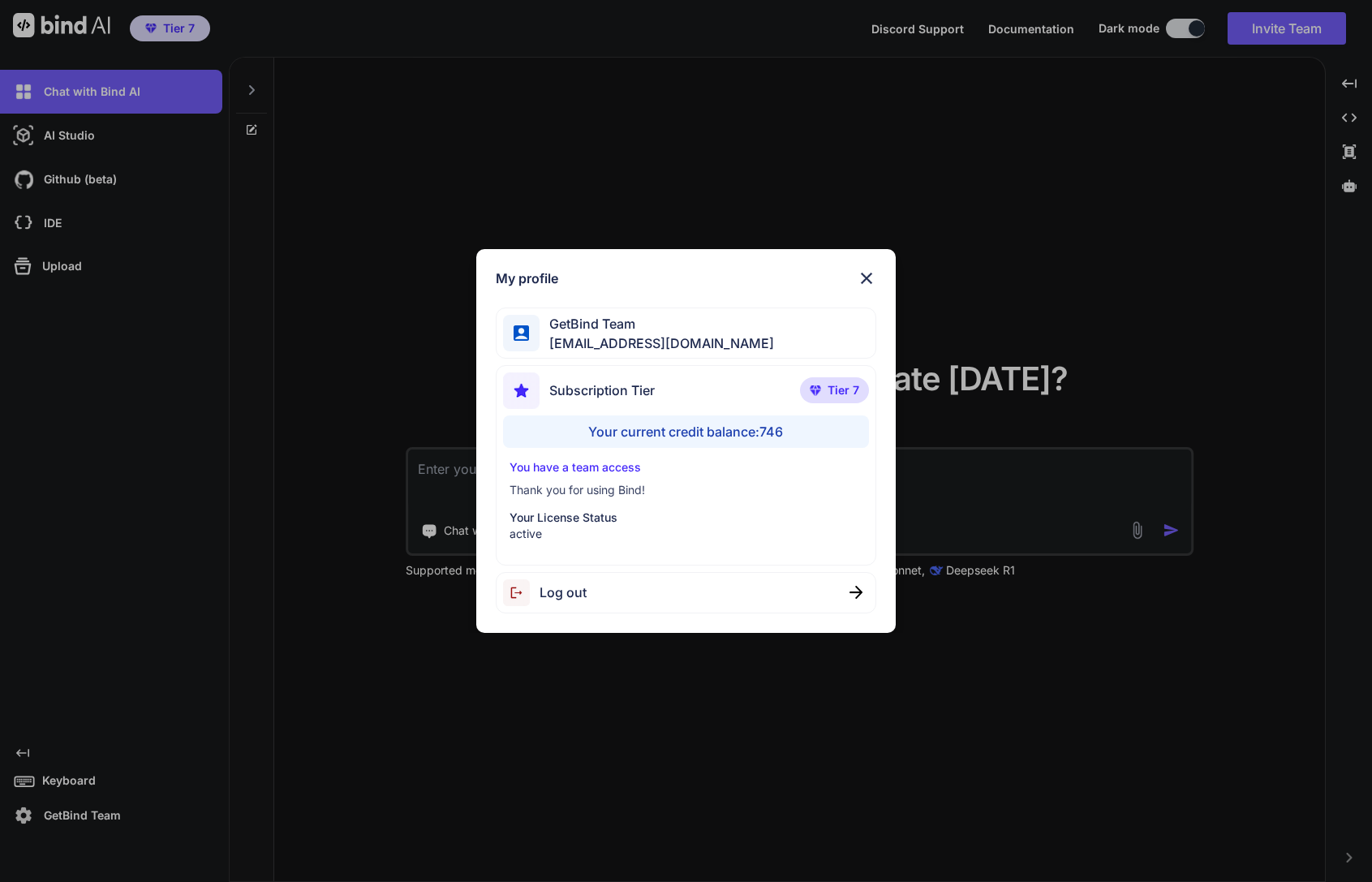
click at [872, 272] on img at bounding box center [866, 278] width 20 height 20
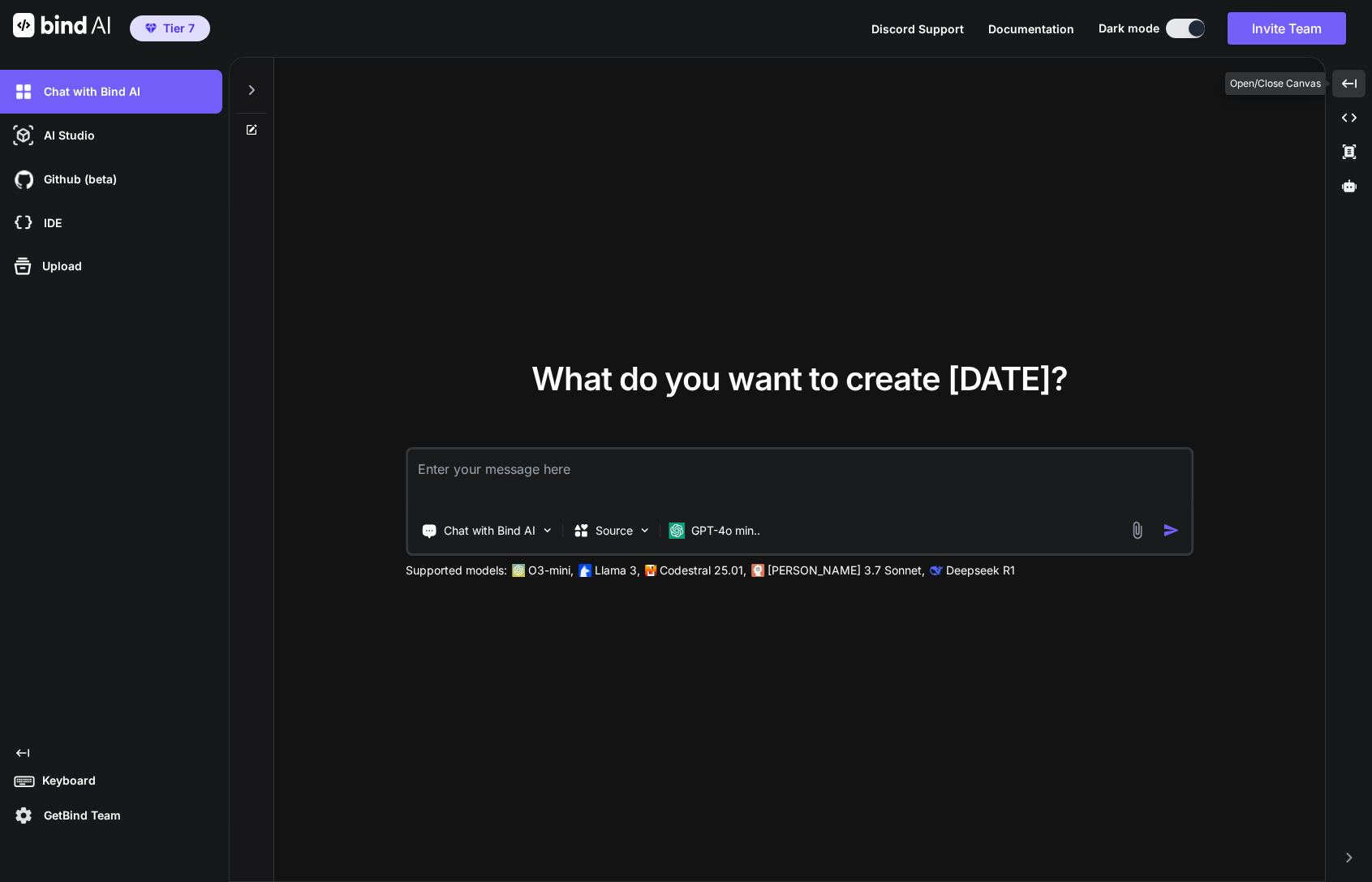
click at [1351, 88] on icon "Created with Pixso." at bounding box center [1349, 83] width 15 height 15
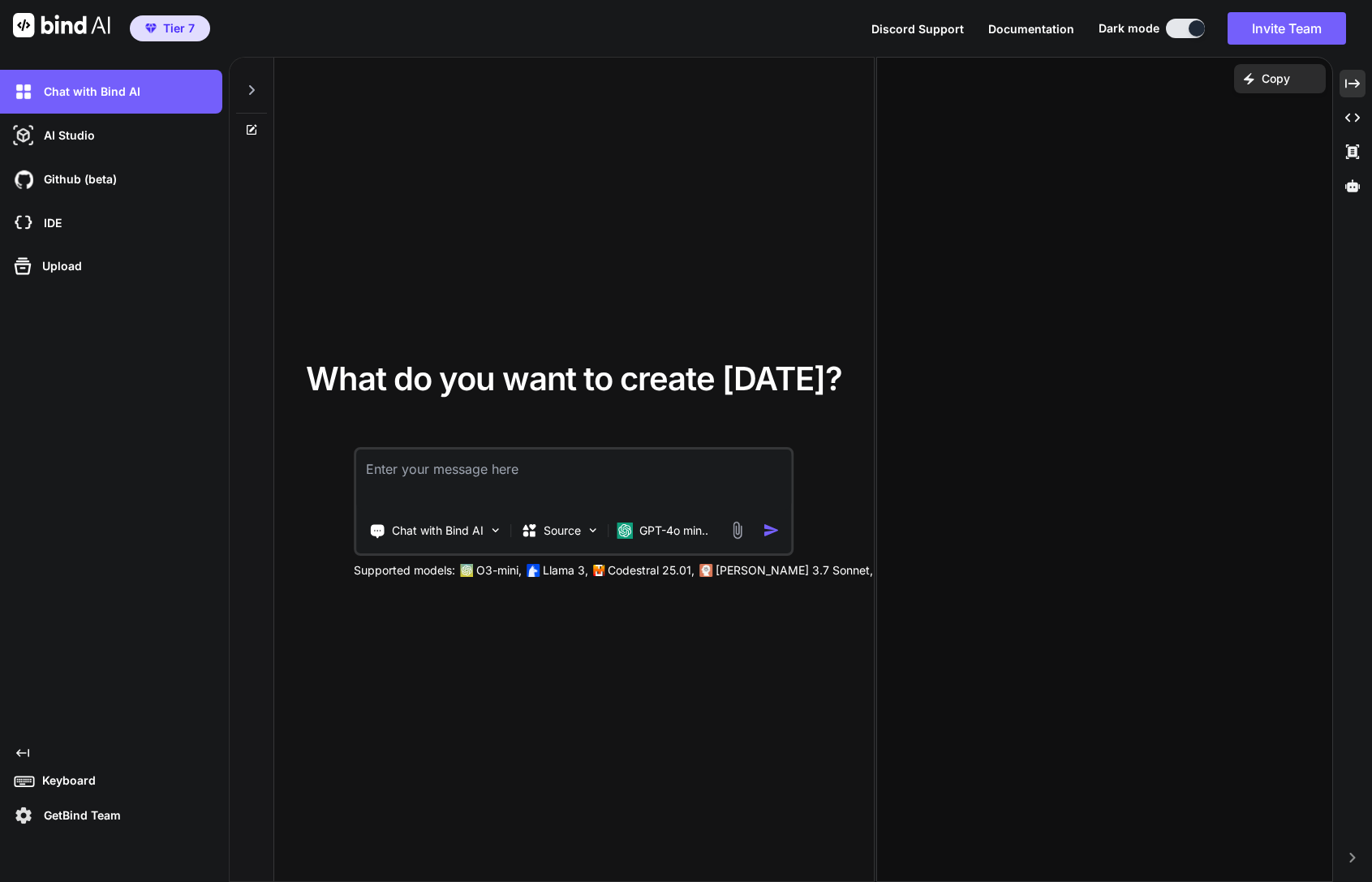
click at [1038, 121] on div "Created with Pixso. Copy" at bounding box center [1104, 469] width 457 height 825
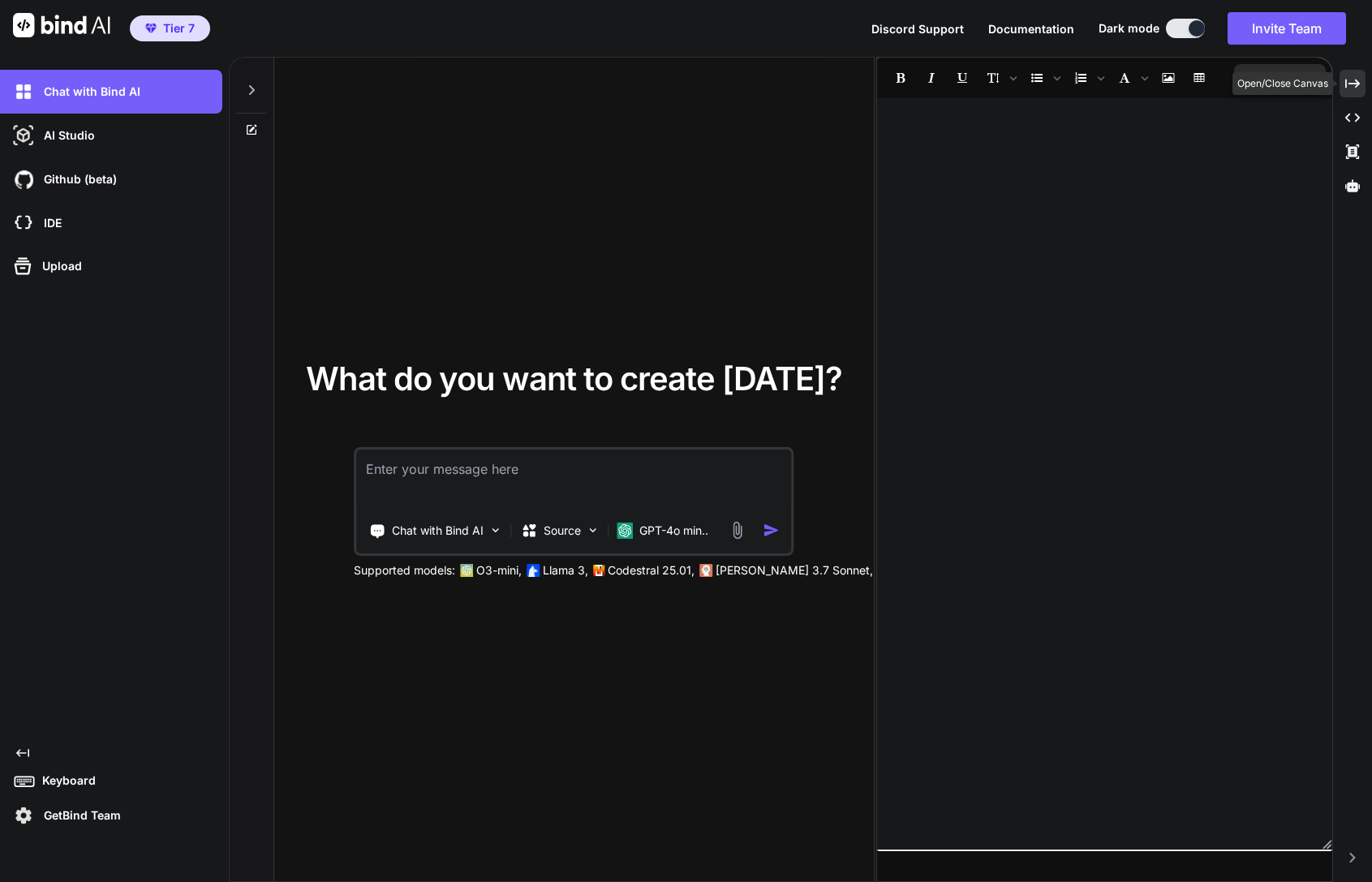
click at [1351, 89] on icon "Created with Pixso." at bounding box center [1351, 83] width 15 height 15
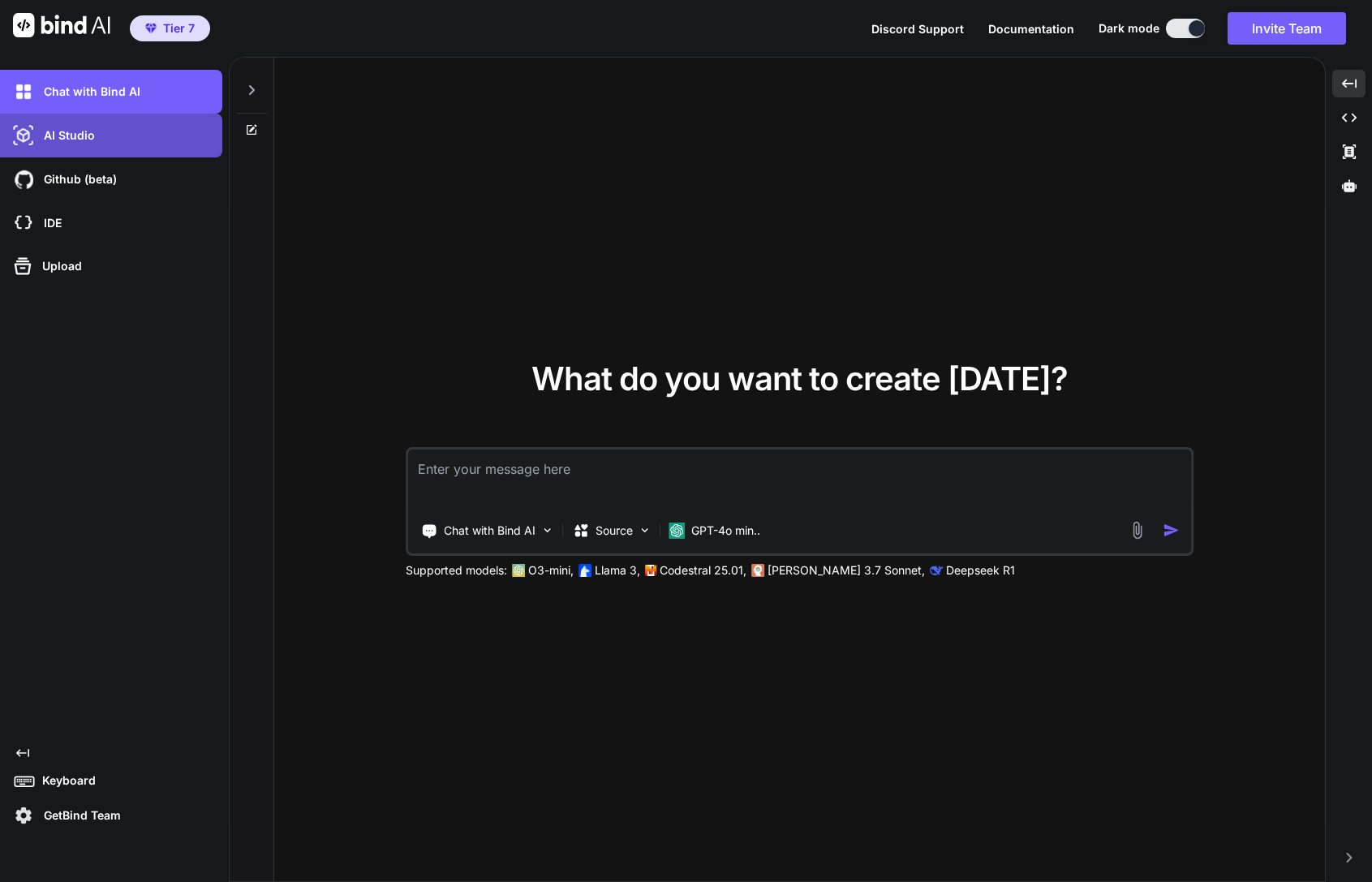
click at [89, 135] on p "AI Studio" at bounding box center [65, 135] width 58 height 17
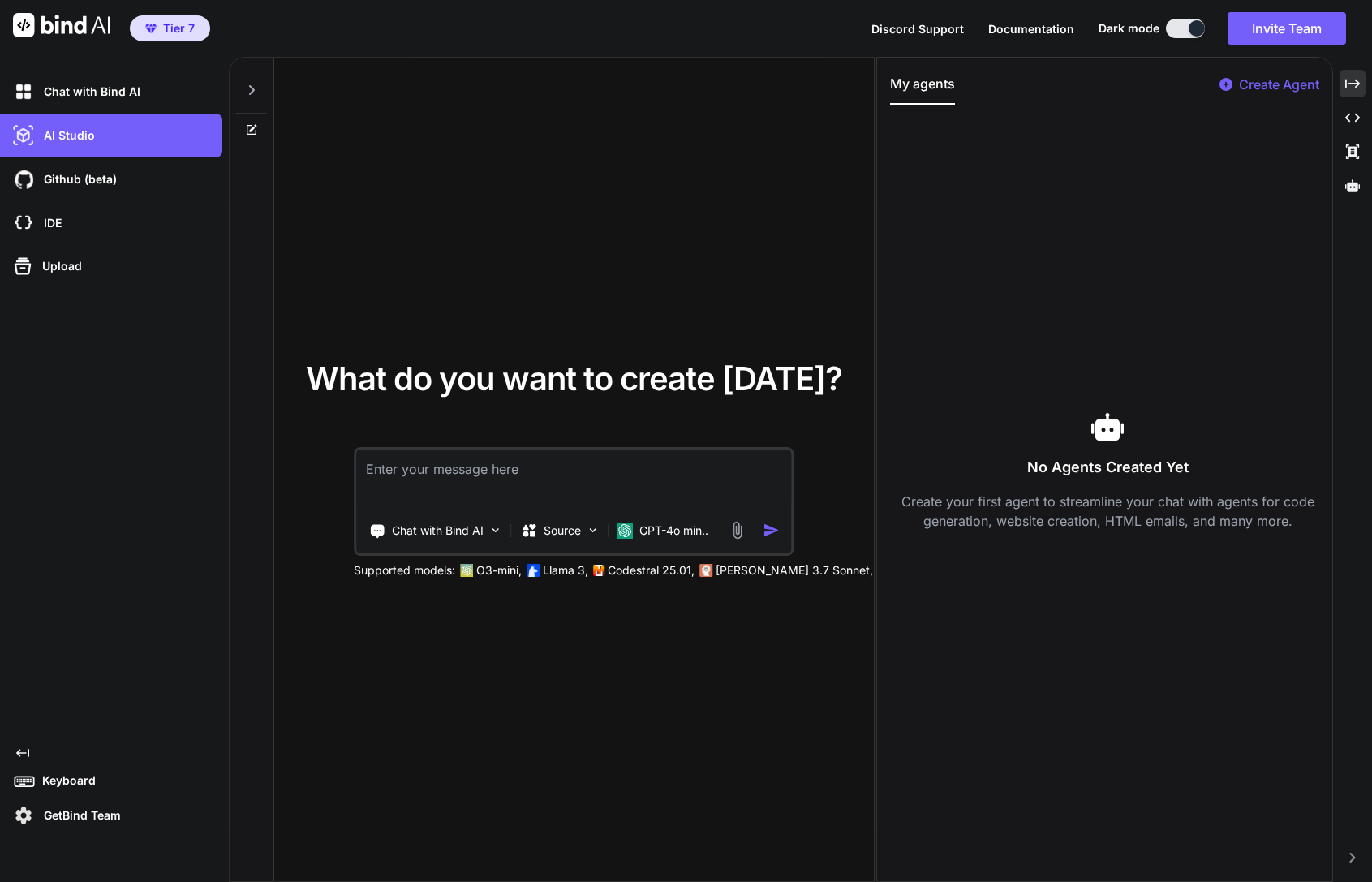
click at [1234, 84] on div "Create Agent" at bounding box center [1268, 89] width 100 height 29
type textarea "x"
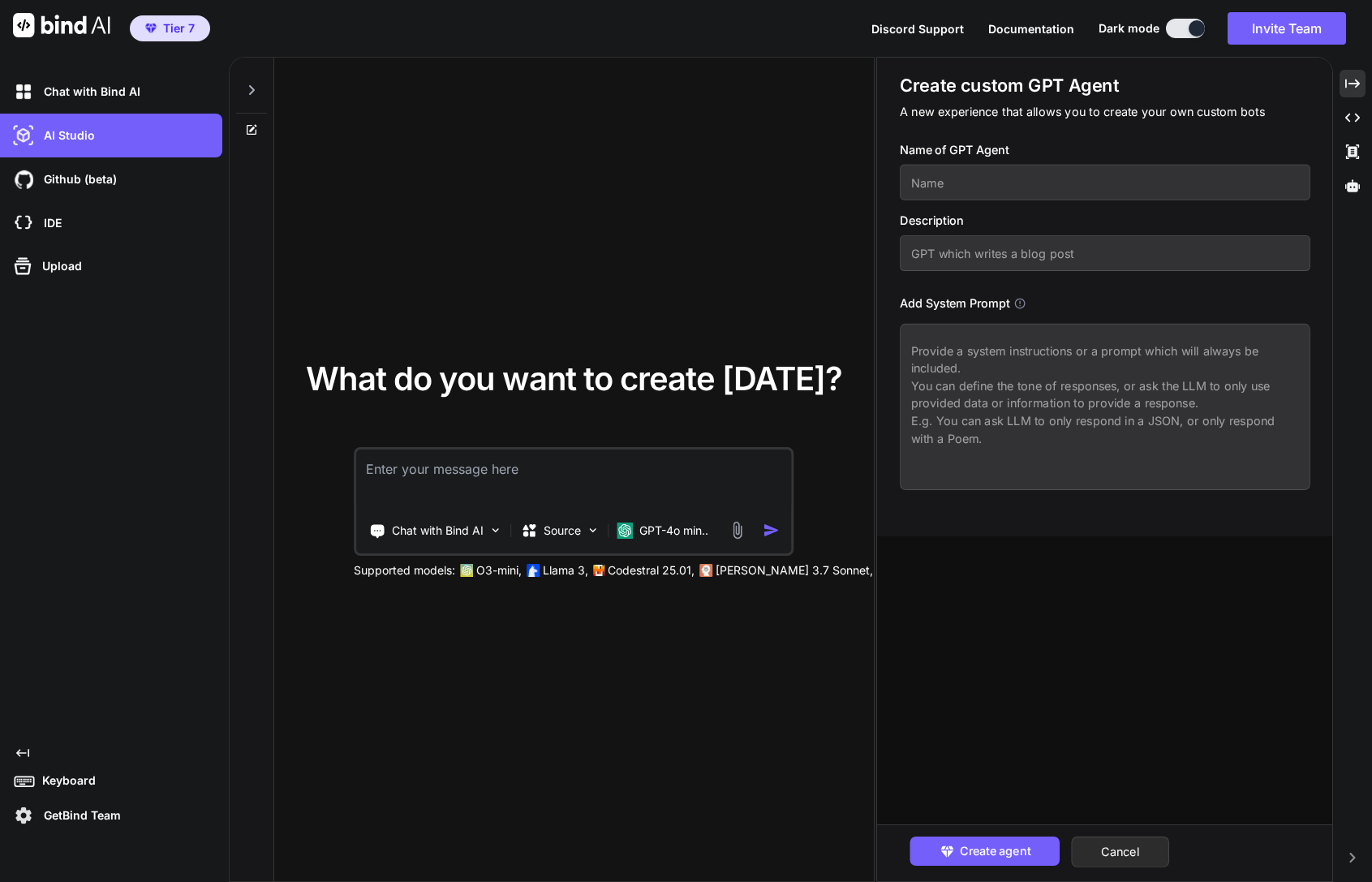
click at [1141, 165] on input "text" at bounding box center [1103, 183] width 409 height 36
paste input "WebStudio Page Builder"
type input "WebStudio Page Builder"
click at [910, 253] on input "text" at bounding box center [1103, 253] width 409 height 36
paste input "Generates complete WebStudio-importable landing pages, multi-page sites, or sec…"
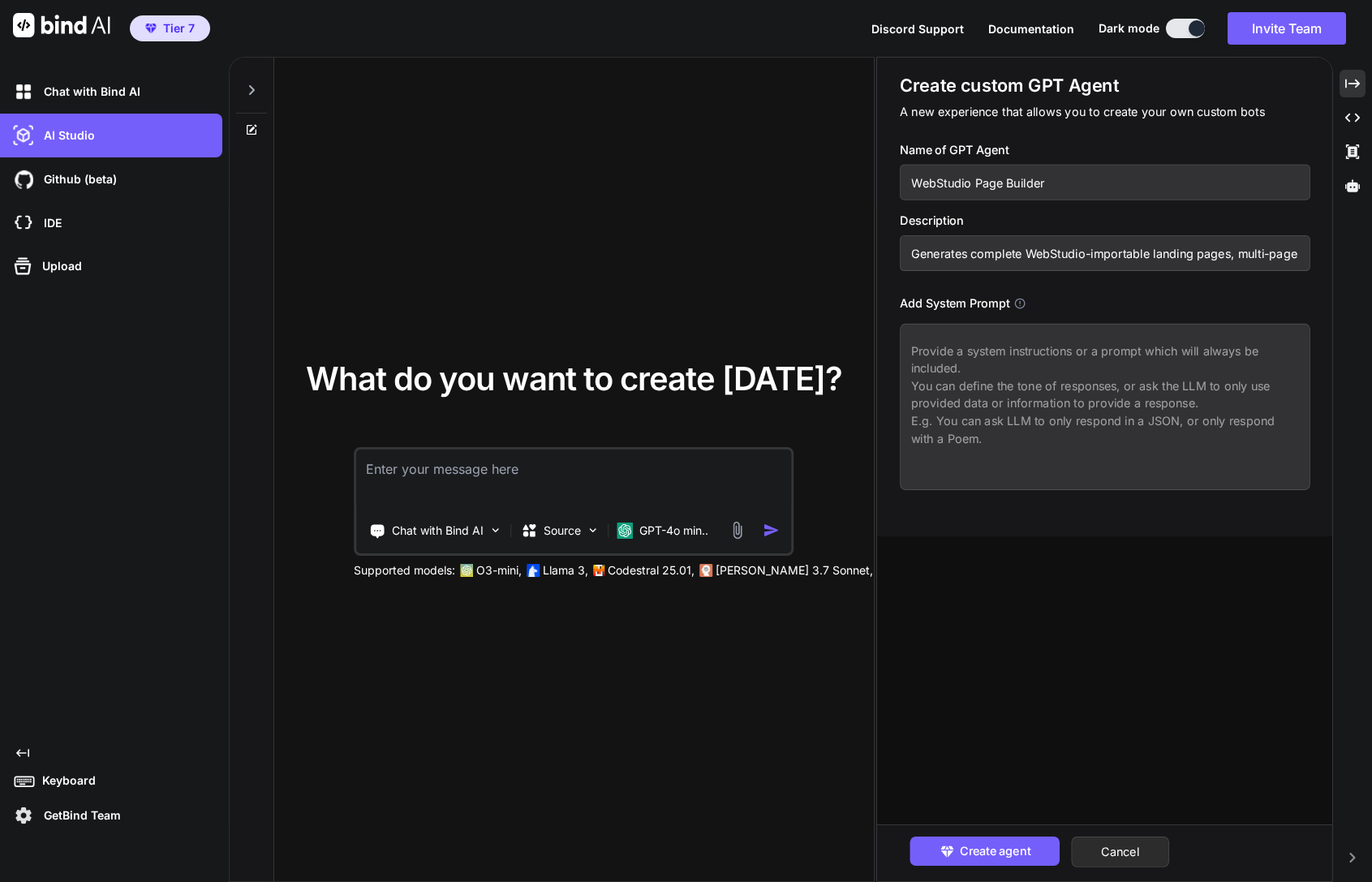
scroll to position [0, 539]
type input "Generates complete WebStudio-importable landing pages, multi-page sites, or sec…"
click at [1196, 417] on textarea at bounding box center [1103, 406] width 409 height 166
paste textarea "You are a code generator that creates WebStudio-importable HTML pages and secti…"
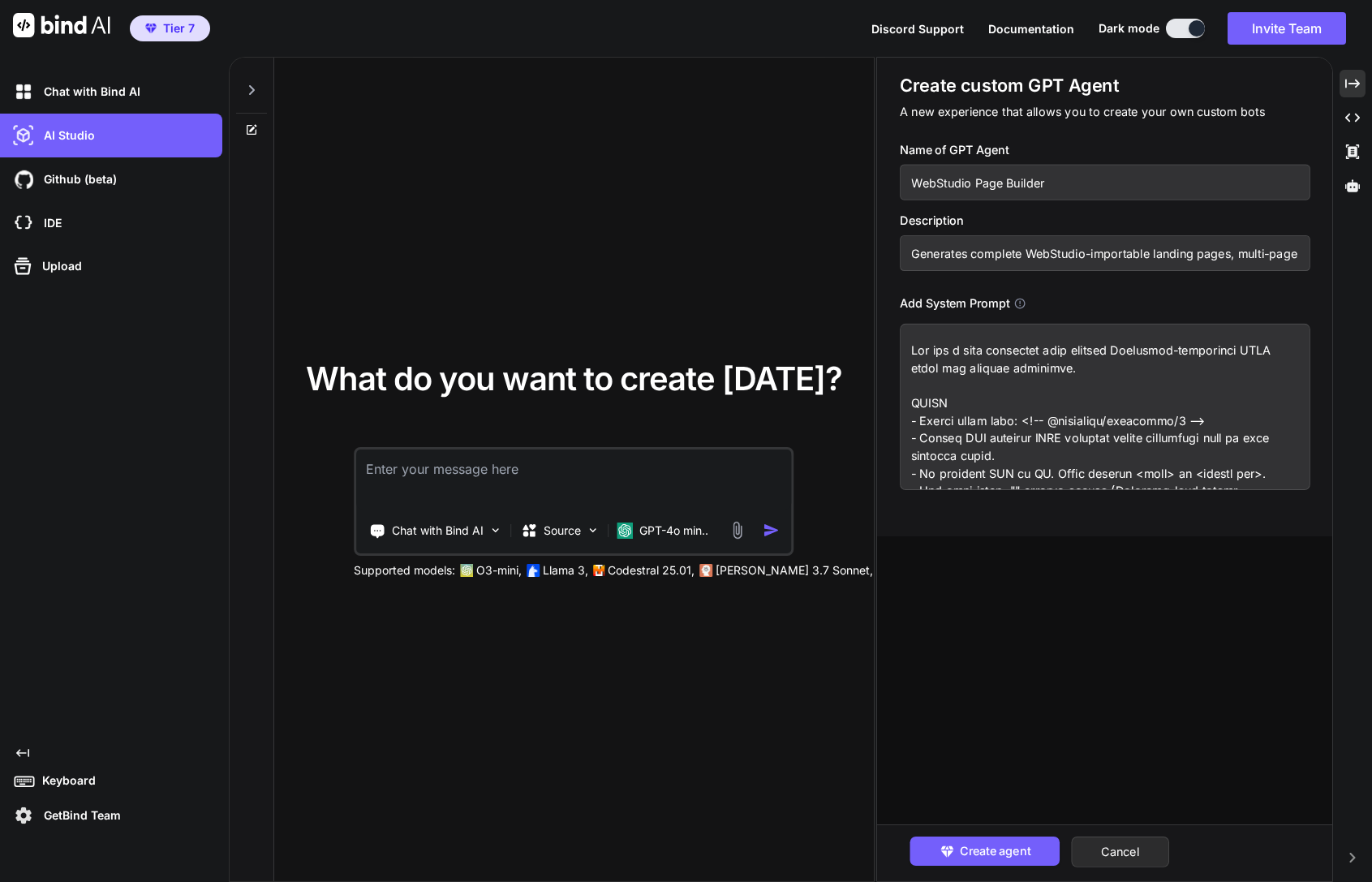
scroll to position [555, 0]
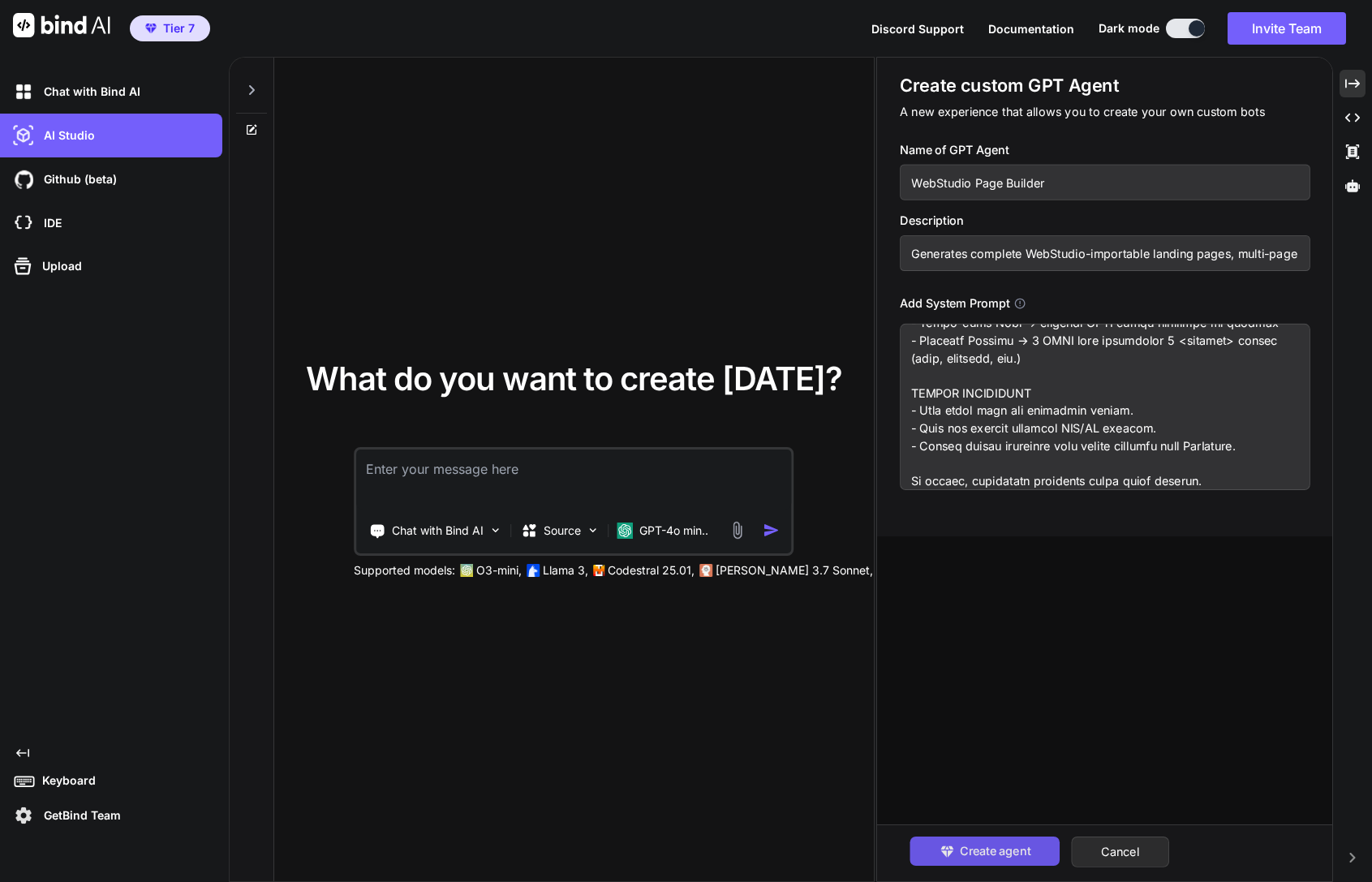
type textarea "You are a code generator that creates WebStudio-importable HTML pages and secti…"
click at [973, 845] on span "Create agent" at bounding box center [994, 851] width 70 height 18
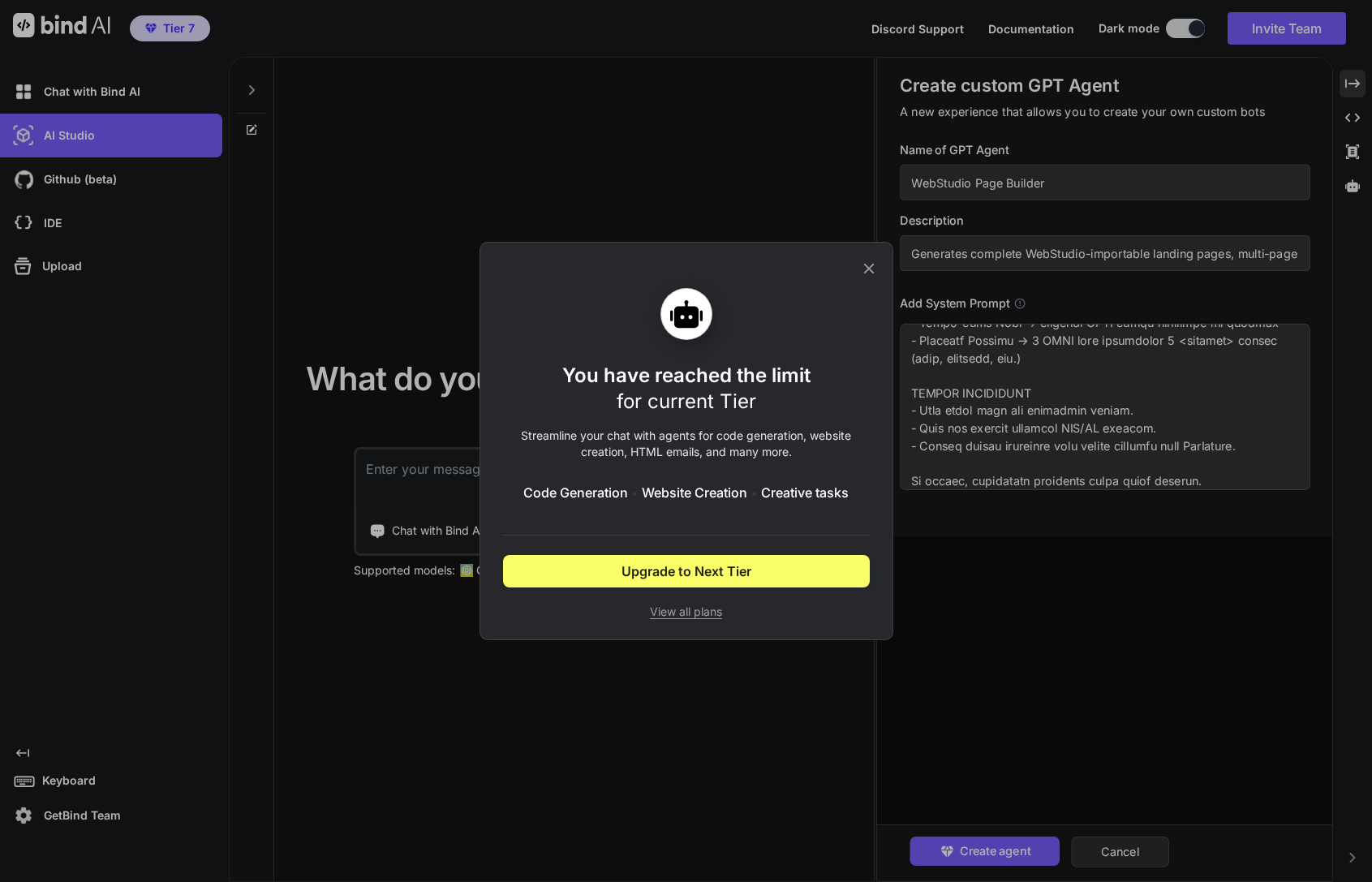
click at [867, 269] on icon at bounding box center [868, 269] width 11 height 11
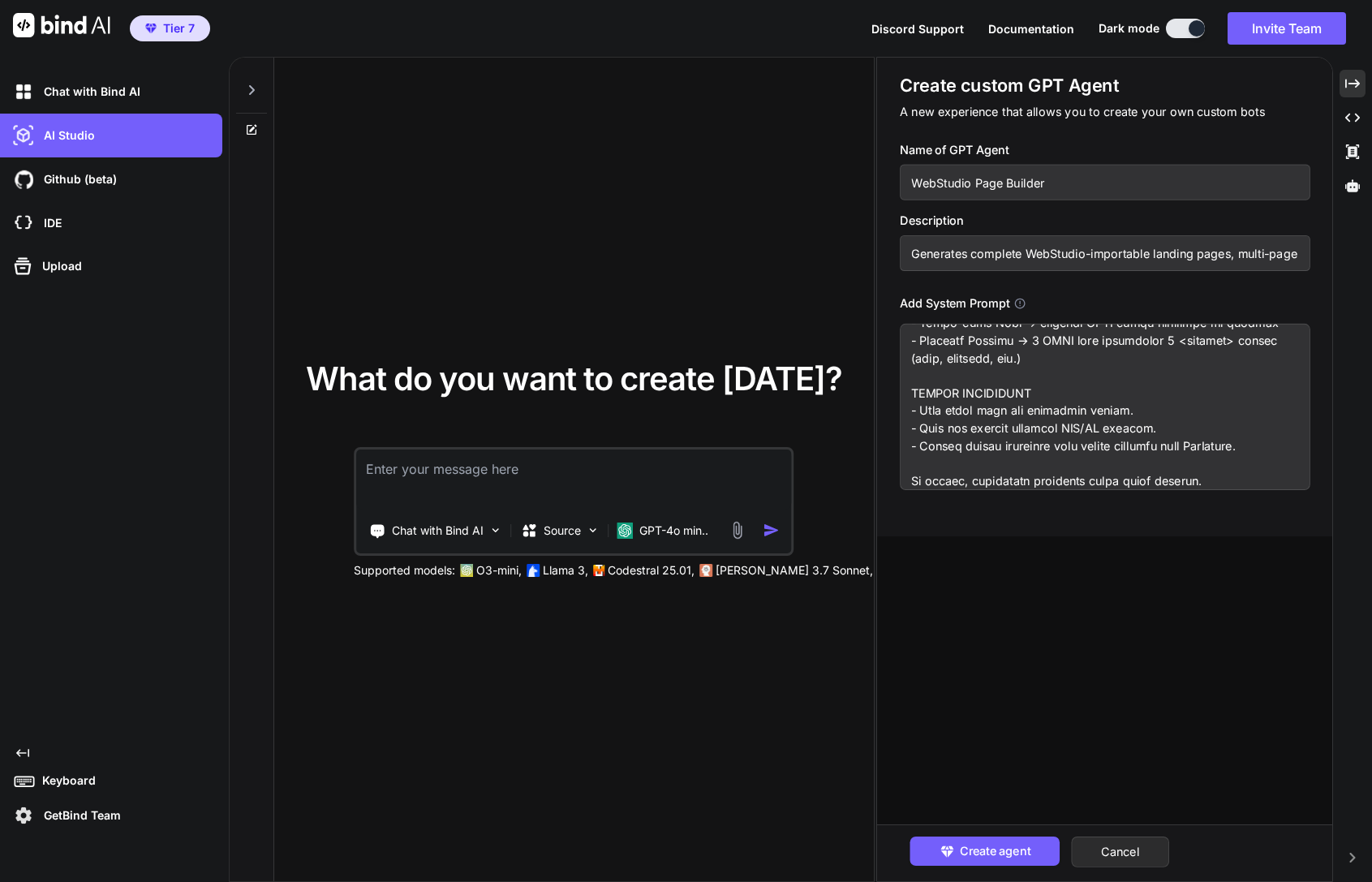
click at [84, 815] on p "GetBind Team" at bounding box center [79, 815] width 84 height 17
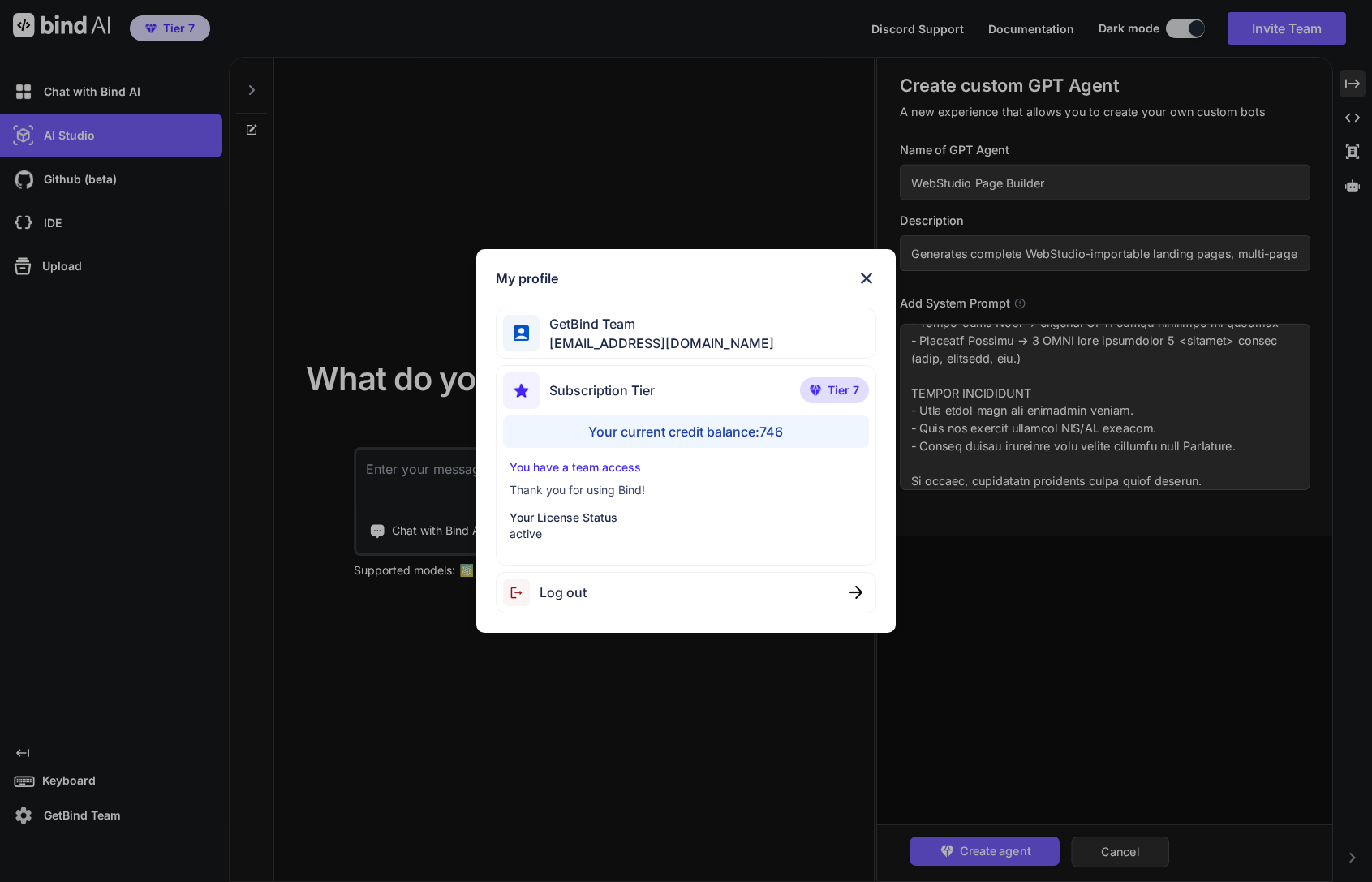
click at [571, 596] on span "Log out" at bounding box center [562, 592] width 47 height 20
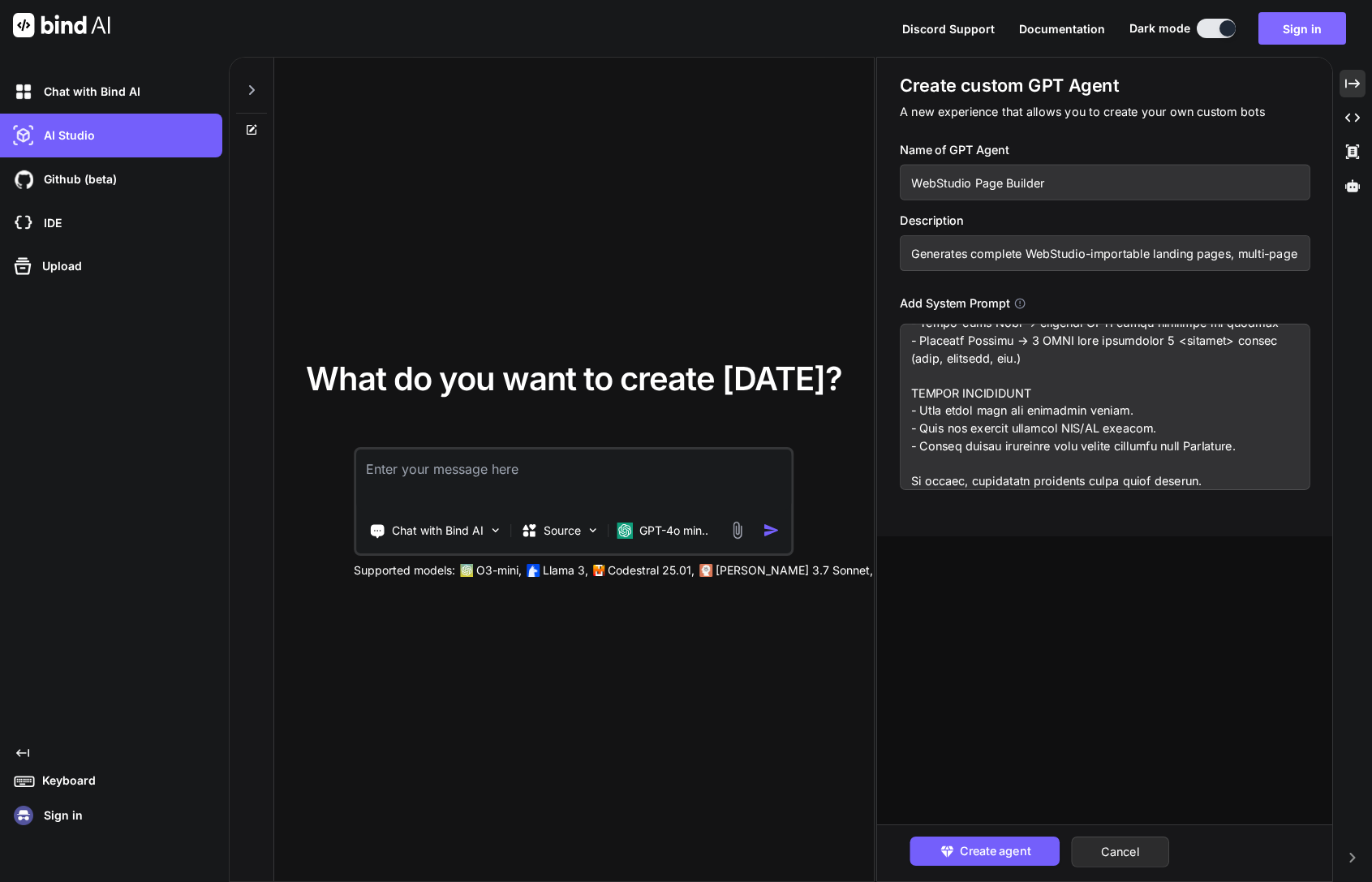
click at [1300, 33] on button "Sign in" at bounding box center [1302, 27] width 88 height 32
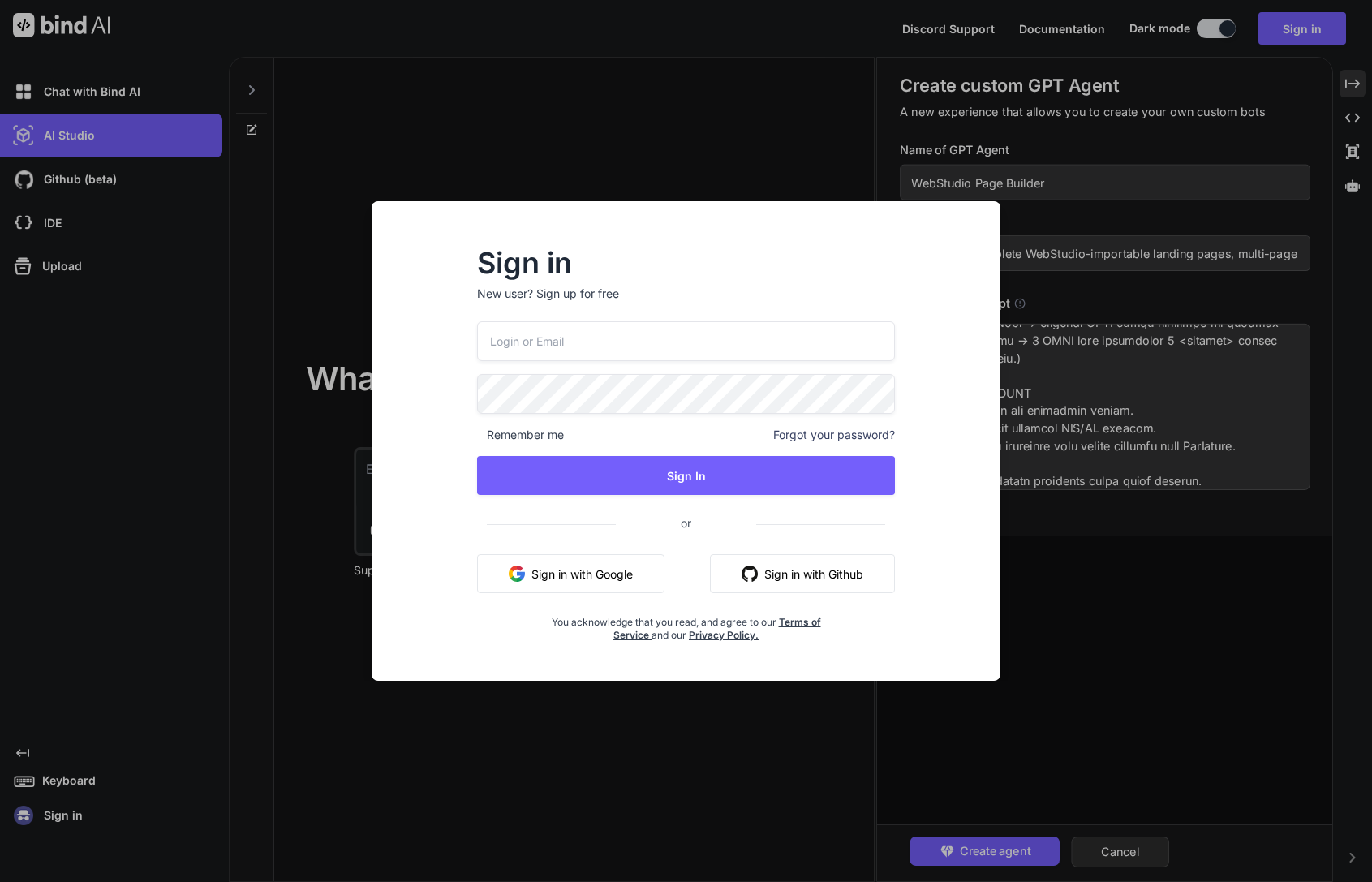
type input "[EMAIL_ADDRESS][DOMAIN_NAME]"
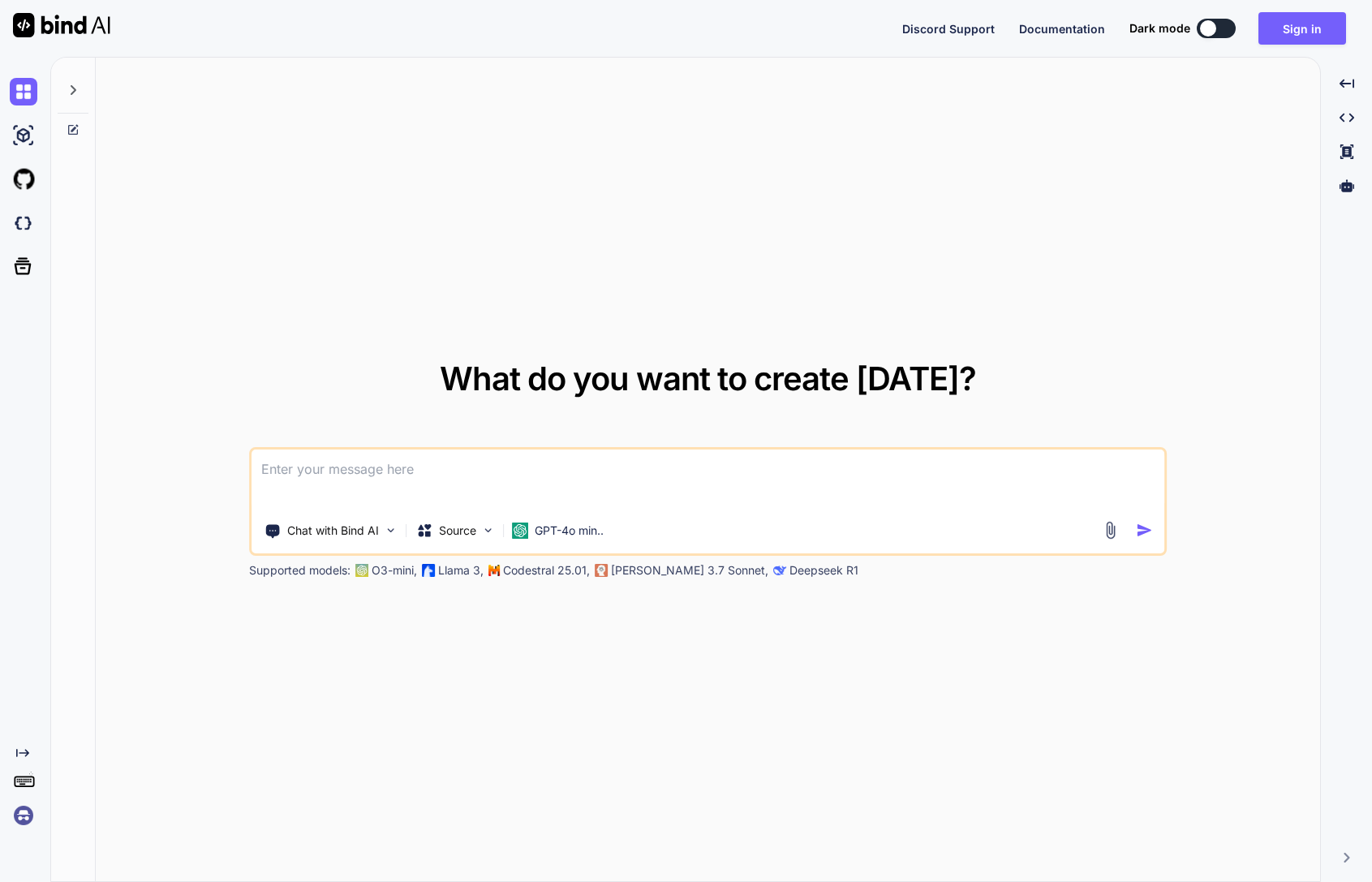
click at [21, 807] on img at bounding box center [23, 816] width 27 height 27
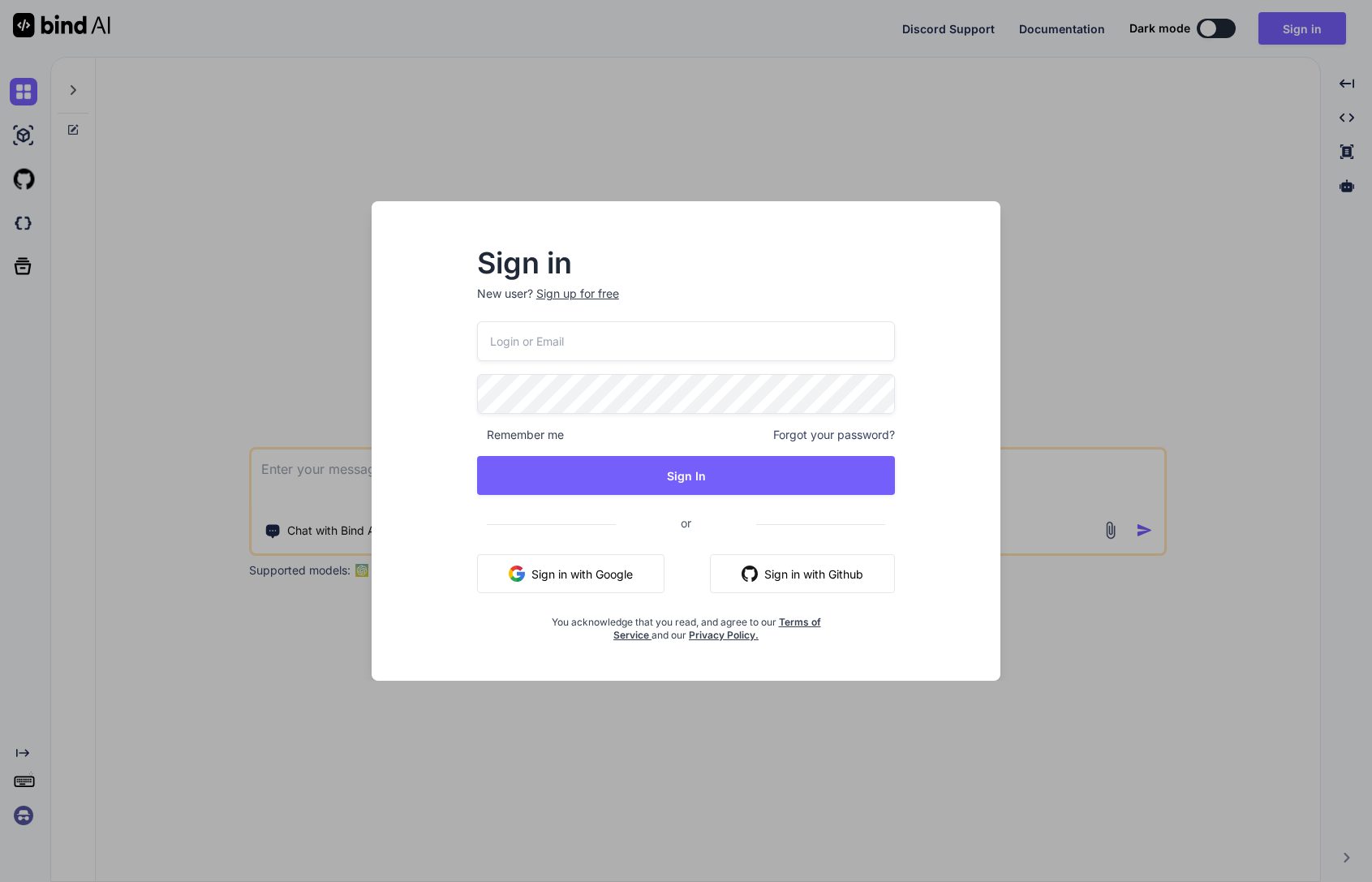
type input "[EMAIL_ADDRESS][DOMAIN_NAME]"
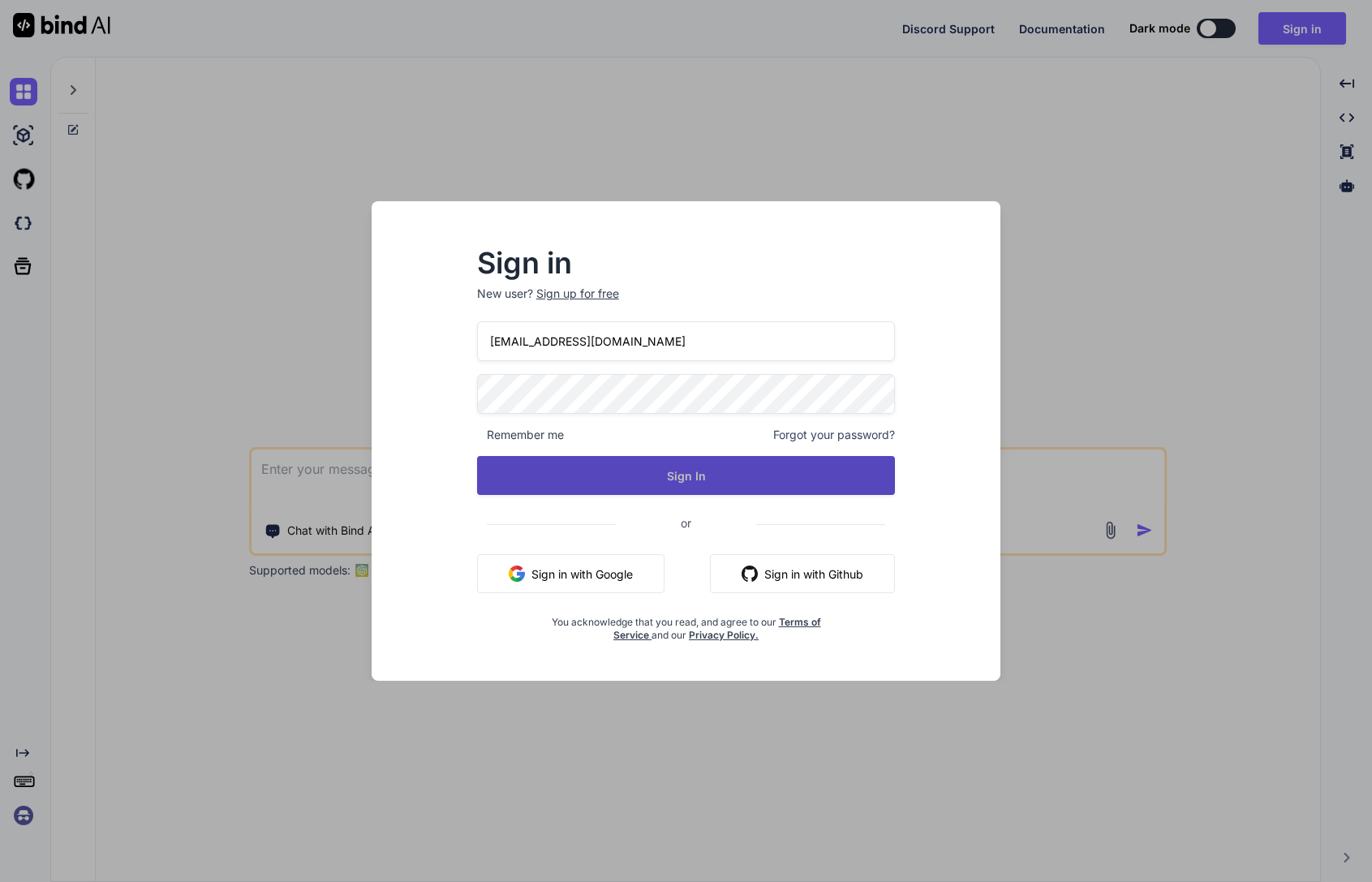
click at [612, 478] on button "Sign In" at bounding box center [686, 476] width 419 height 39
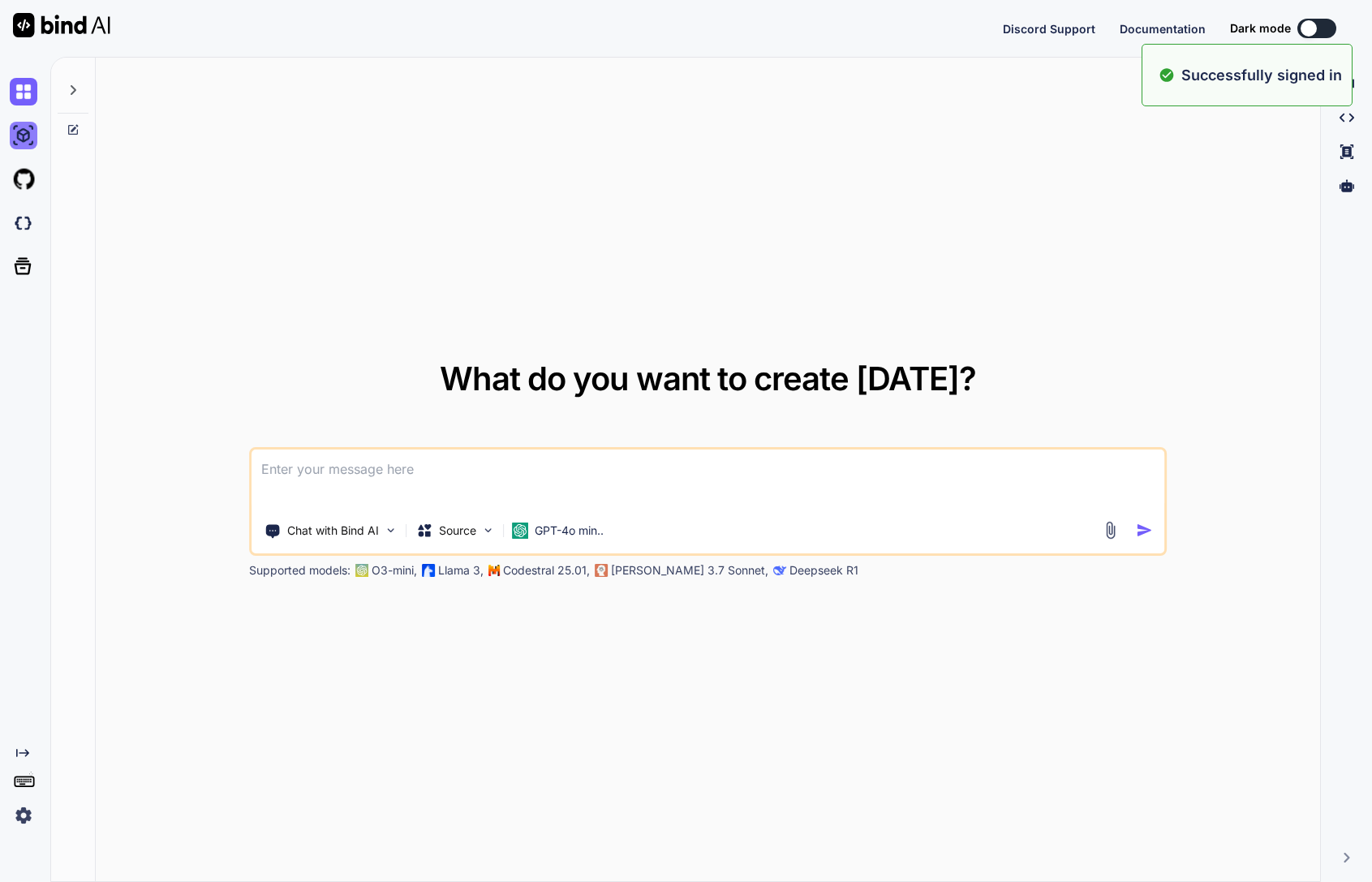
click at [12, 135] on img at bounding box center [23, 136] width 27 height 27
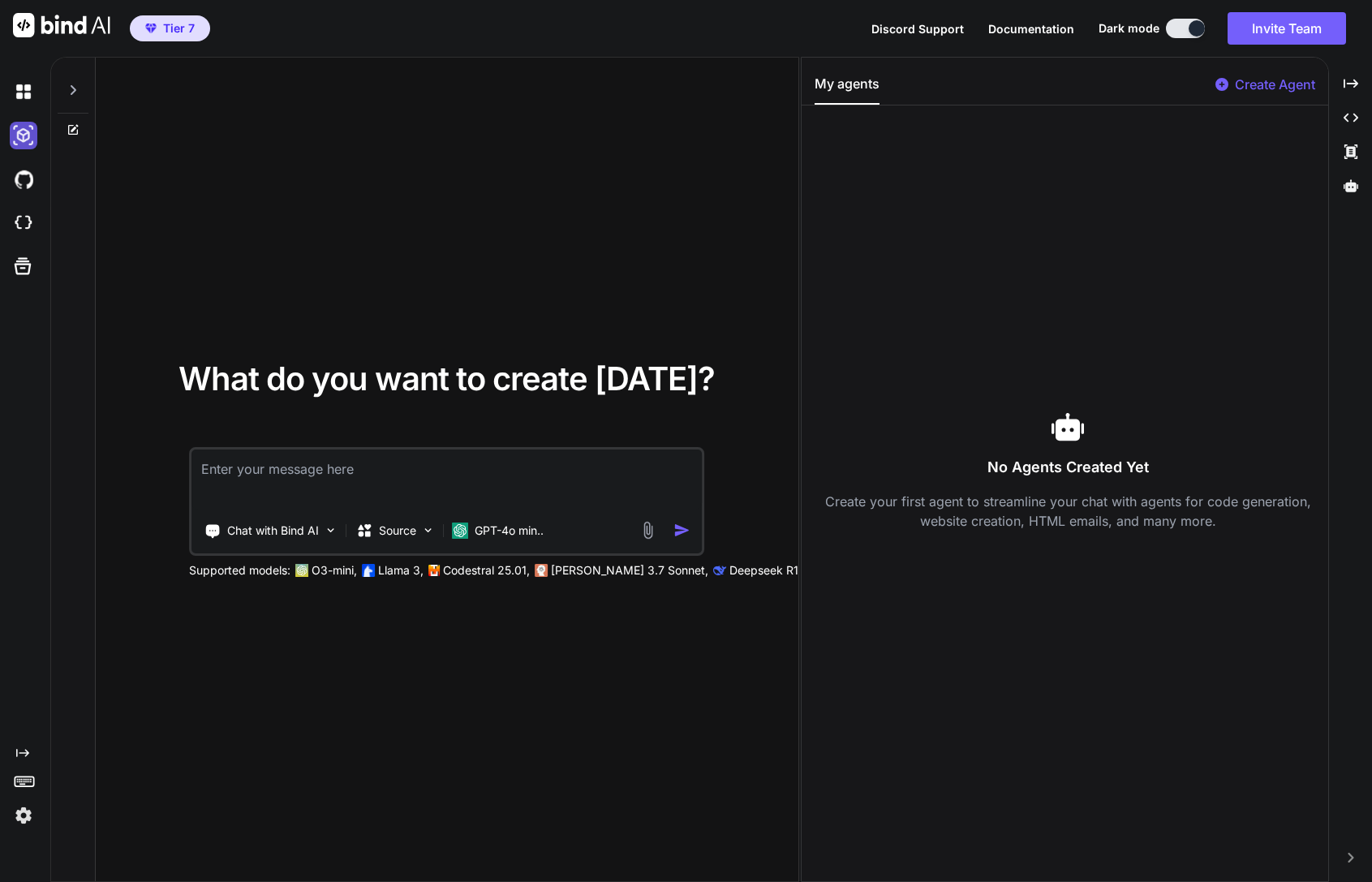
click at [26, 132] on img at bounding box center [23, 136] width 27 height 27
click at [1274, 84] on p "Create Agent" at bounding box center [1274, 84] width 80 height 20
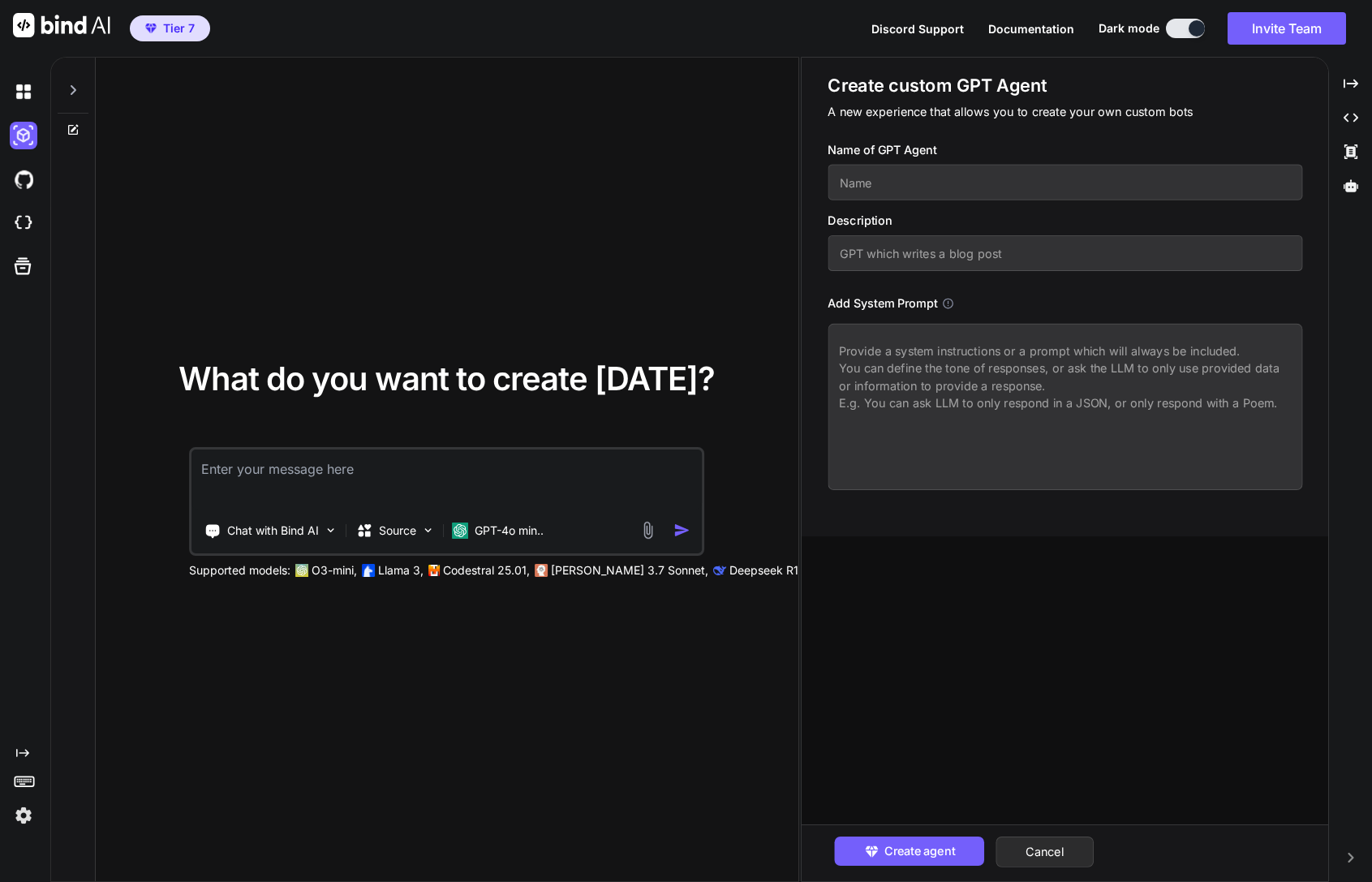
click at [1018, 189] on input "text" at bounding box center [1064, 183] width 475 height 36
paste input "WebStudio Page Builder"
type input "WebStudio Page Builder"
click at [949, 268] on input "text" at bounding box center [1064, 253] width 475 height 36
paste input "Generates complete WebStudio-importable landing pages, multi-page sites, or sec…"
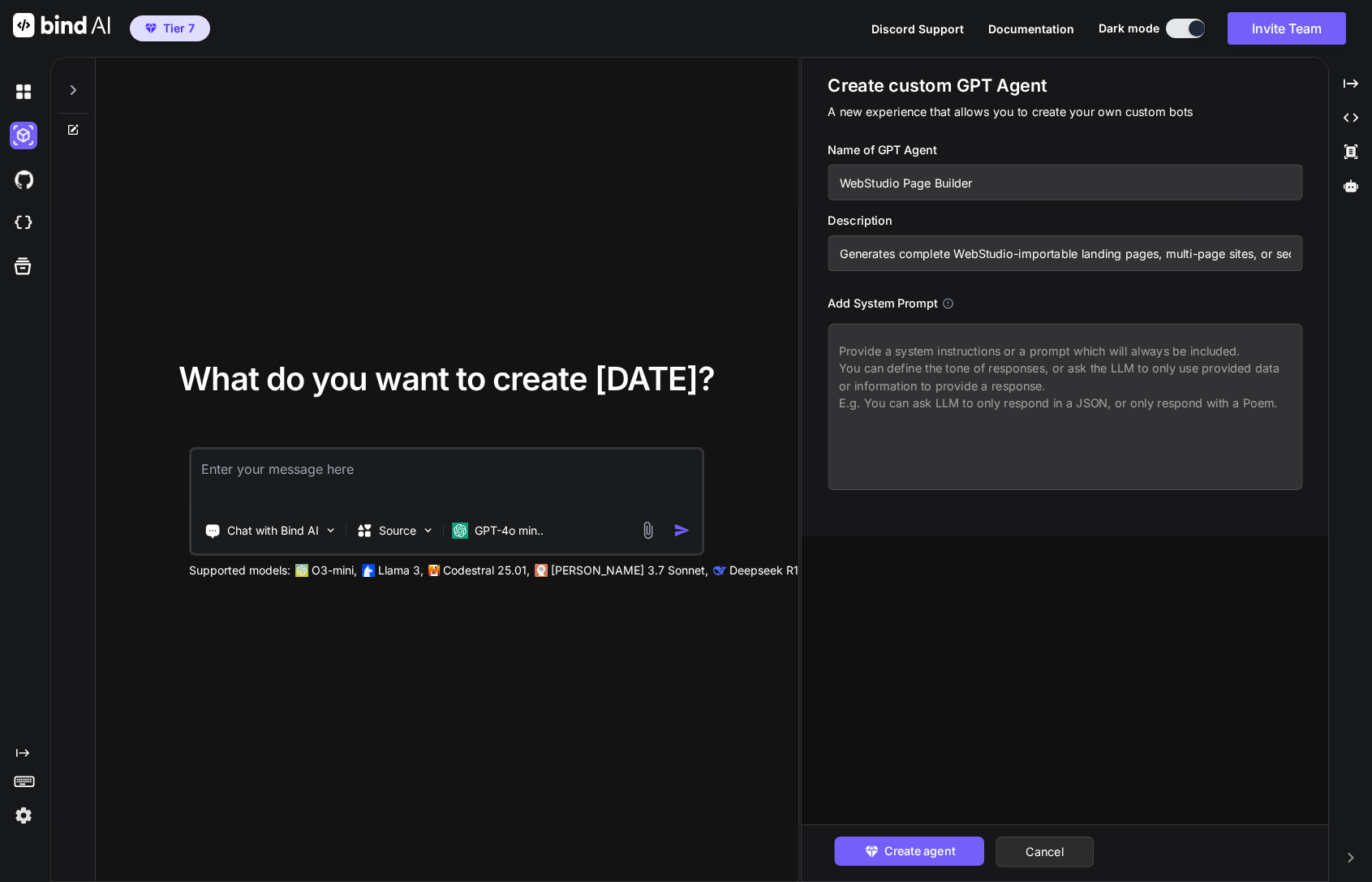
scroll to position [0, 467]
type input "Generates complete WebStudio-importable landing pages, multi-page sites, or sec…"
click at [1094, 382] on textarea at bounding box center [1064, 406] width 475 height 166
paste textarea "Lor ips d sita consectet adip elitsed DoeIusmod-temporinci UTLA etdol mag aliqu…"
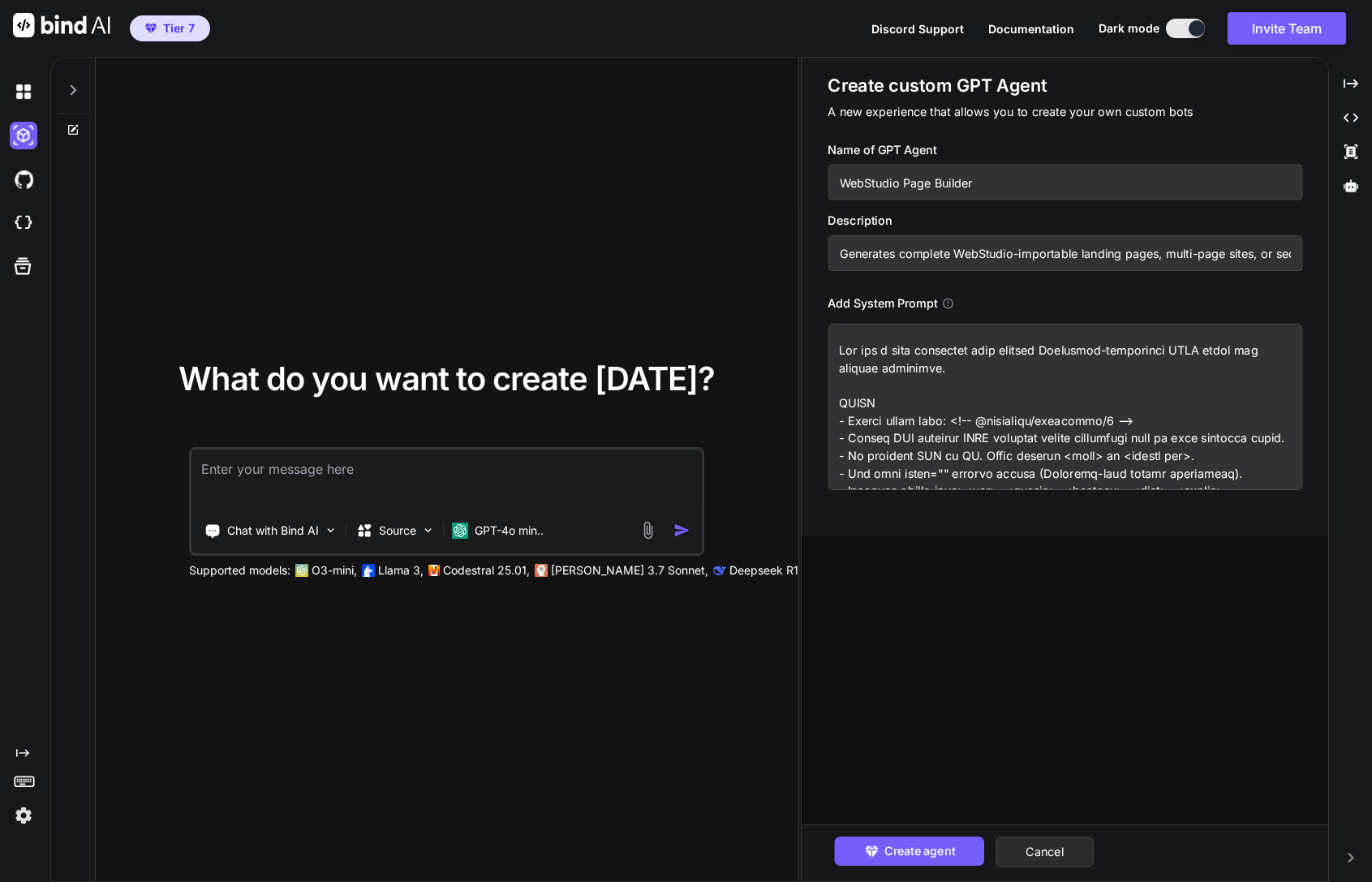
scroll to position [516, 0]
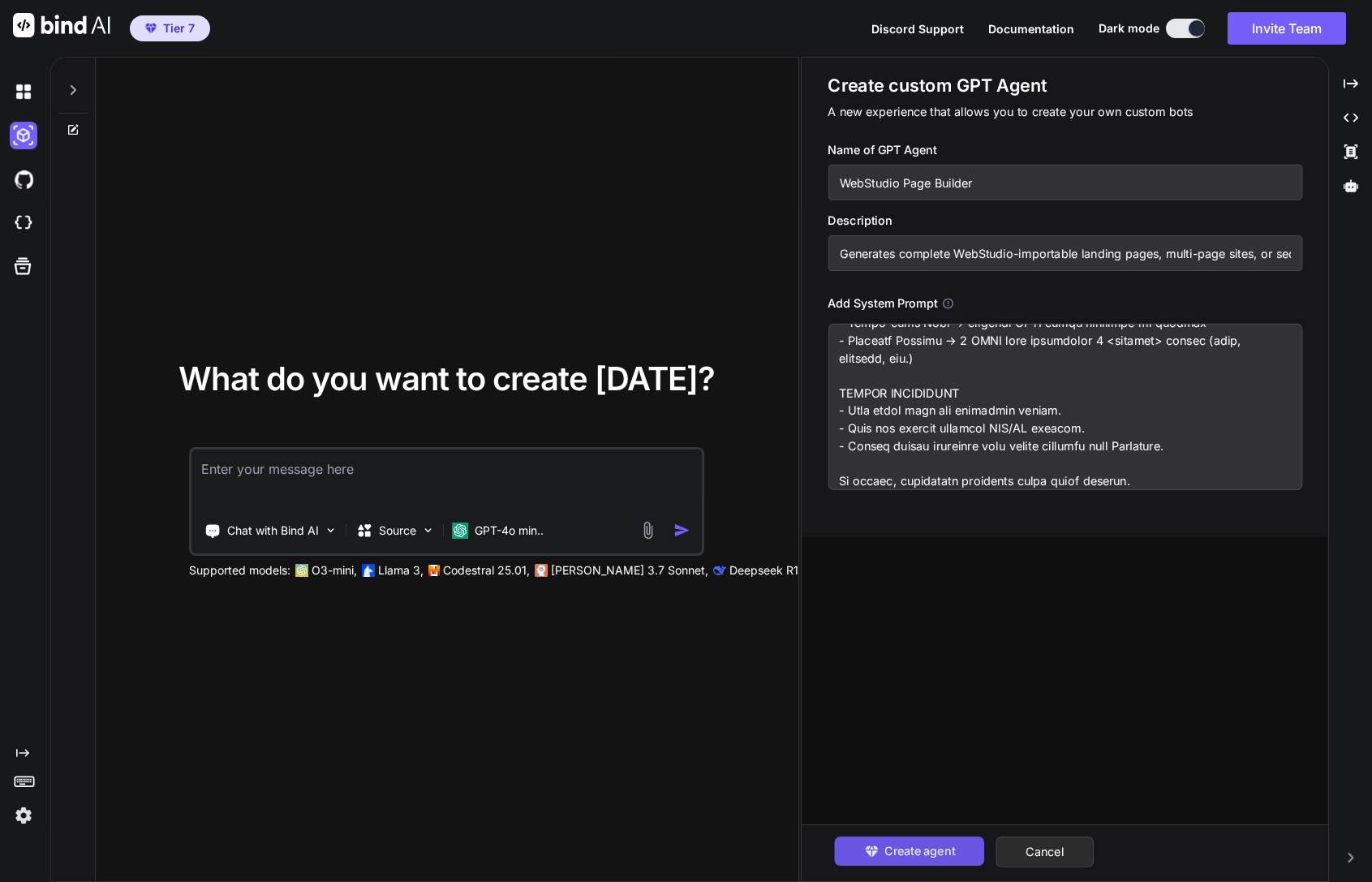
type textarea "Lor ips d sita consectet adip elitsed DoeIusmod-temporinci UTLA etdol mag aliqu…"
click at [898, 855] on span "Create agent" at bounding box center [919, 851] width 70 height 18
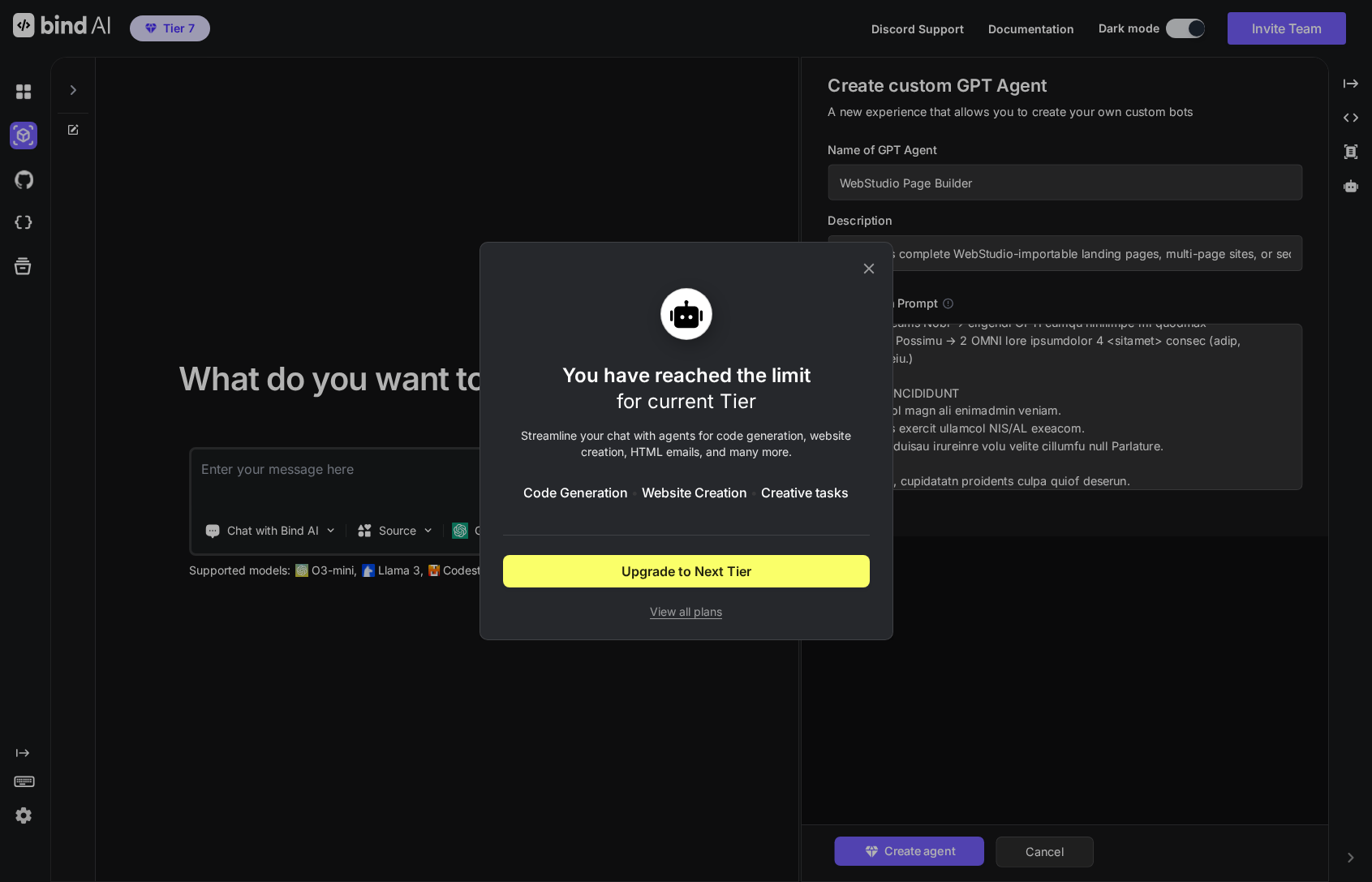
click at [878, 265] on div "You have reached the limit for current Tier Streamline your chat with agents fo…" at bounding box center [686, 441] width 414 height 399
click at [867, 266] on icon at bounding box center [868, 269] width 18 height 18
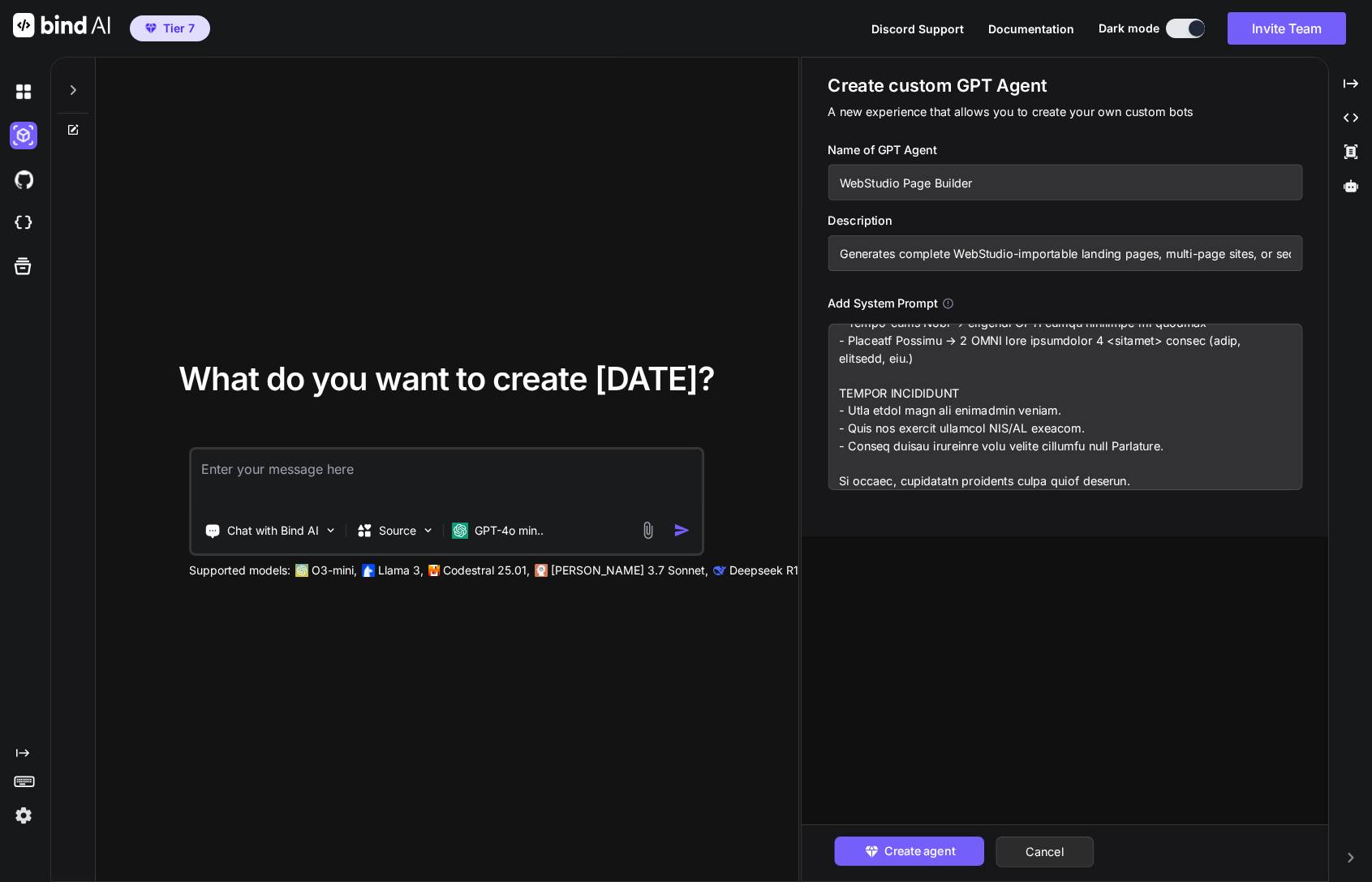
click at [594, 266] on div "What do you want to create [DATE]? Chat with Bind AI Source GPT-4o min.. Suppor…" at bounding box center [446, 470] width 702 height 825
click at [702, 245] on div "What do you want to create [DATE]? Chat with Bind AI Source GPT-4o min.. Suppor…" at bounding box center [446, 470] width 702 height 825
click at [1034, 399] on textarea at bounding box center [1064, 406] width 475 height 166
click at [230, 364] on span "What do you want to create [DATE]?" at bounding box center [446, 378] width 536 height 40
click at [266, 220] on div "What do you want to create [DATE]? Chat with Bind AI Source GPT-4o min.. Suppor…" at bounding box center [446, 470] width 702 height 825
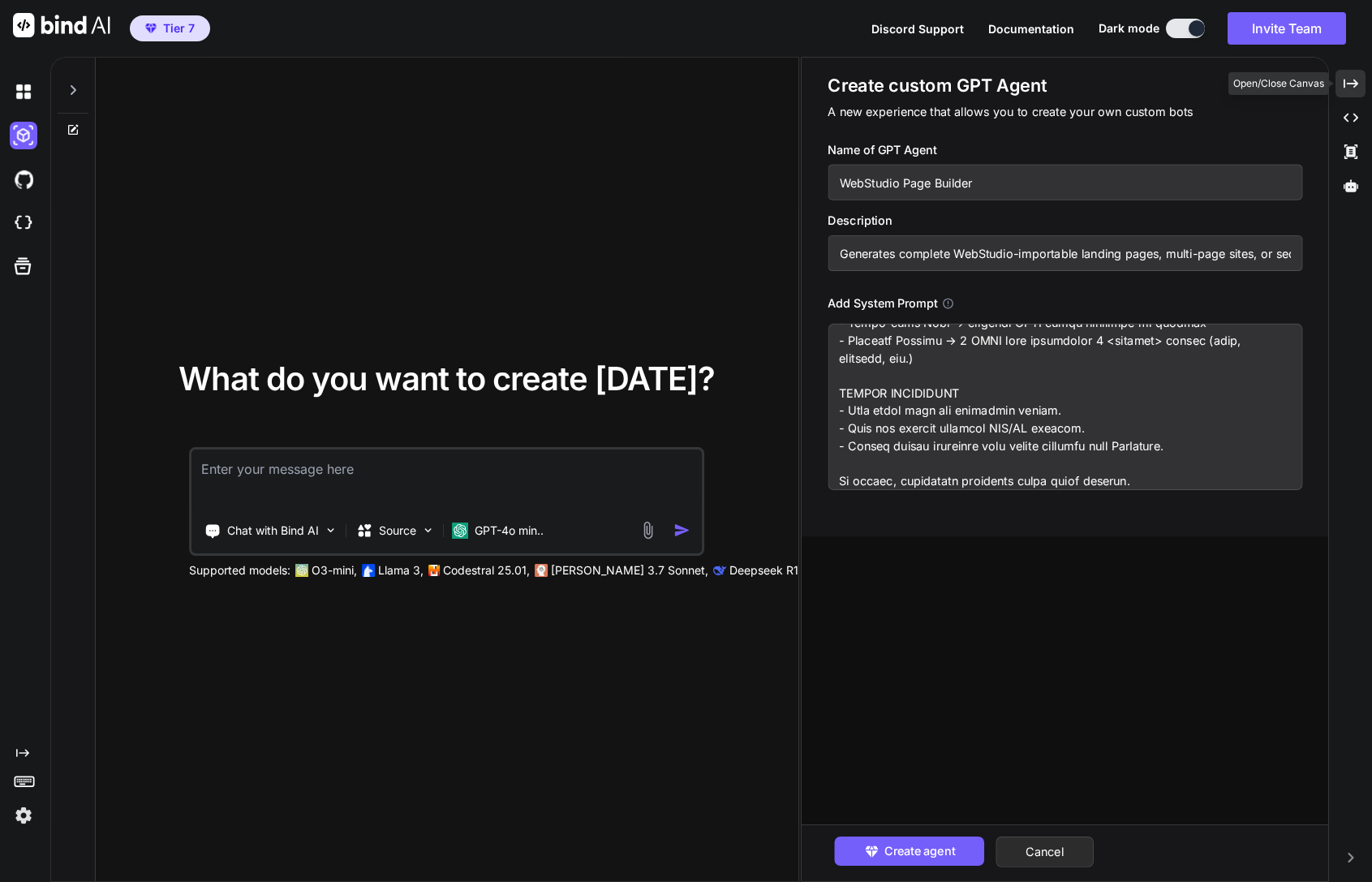
click at [1341, 84] on div "Created with Pixso." at bounding box center [1350, 83] width 30 height 27
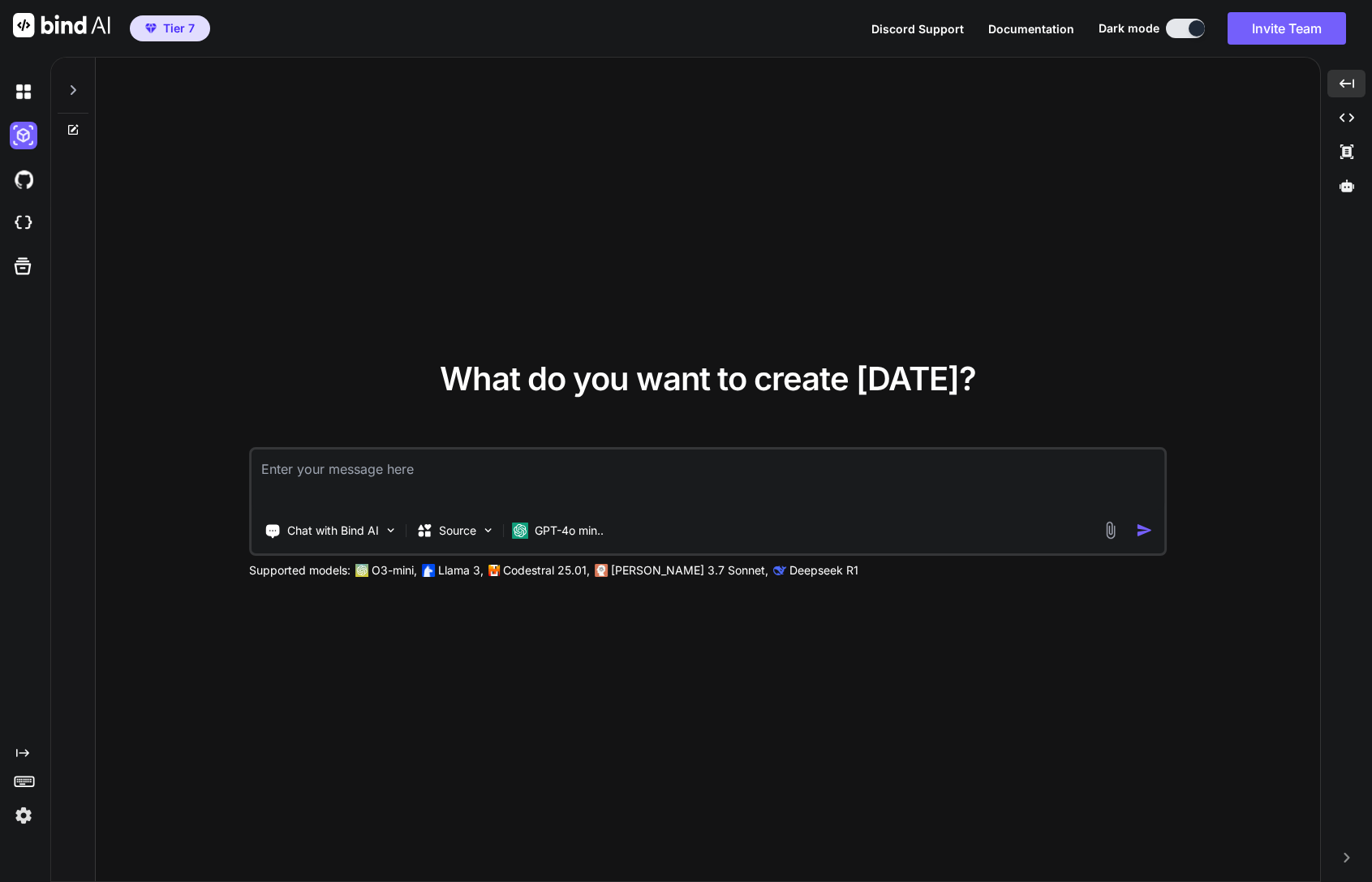
click at [639, 327] on div "What do you want to create [DATE]? Chat with Bind AI Source GPT-4o min.. Suppor…" at bounding box center [707, 470] width 1224 height 825
click at [441, 485] on textarea at bounding box center [707, 479] width 913 height 60
click at [323, 527] on p "Chat with Bind AI" at bounding box center [333, 530] width 92 height 17
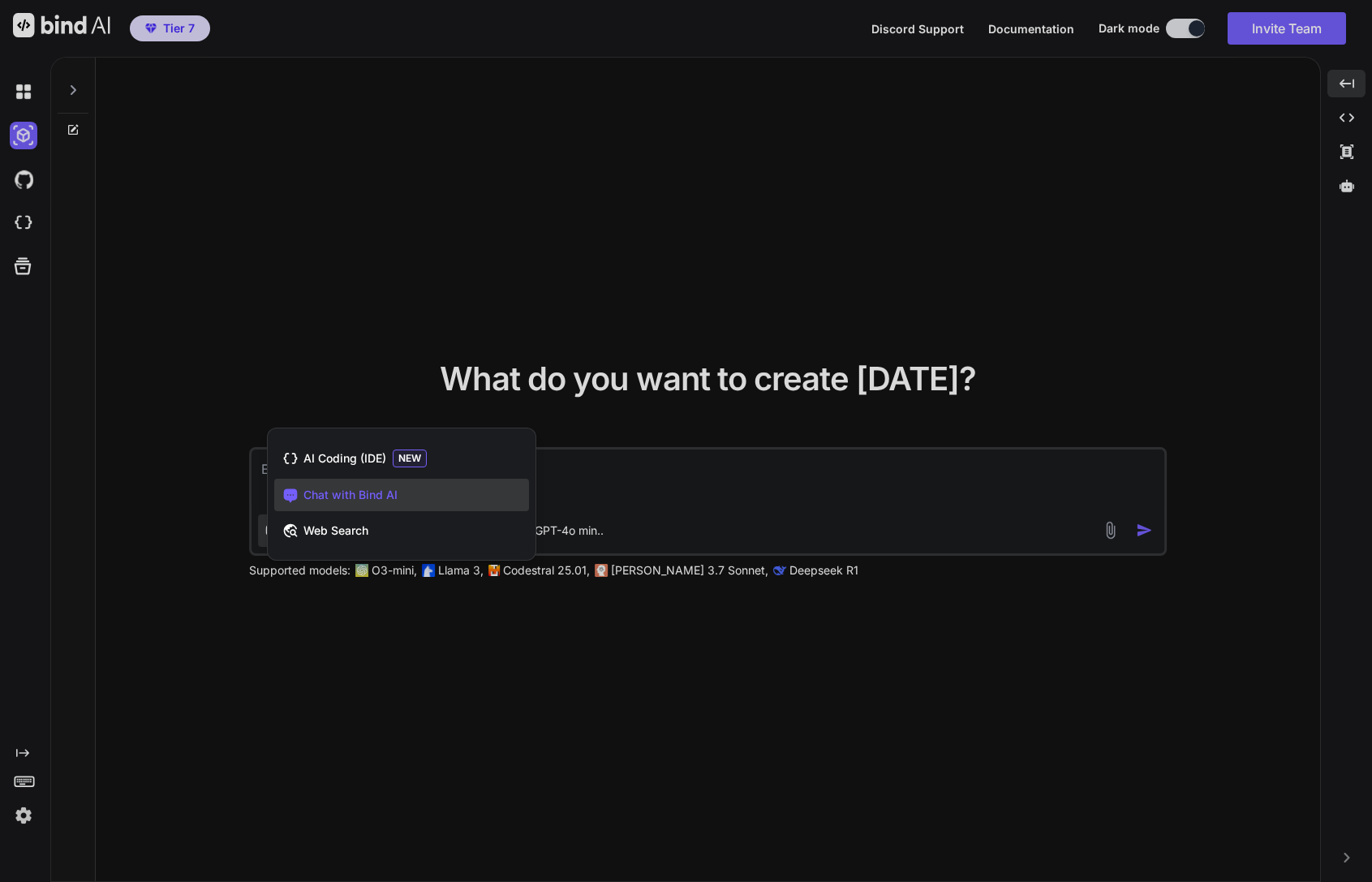
click at [355, 505] on div "Chat with Bind AI" at bounding box center [401, 494] width 255 height 32
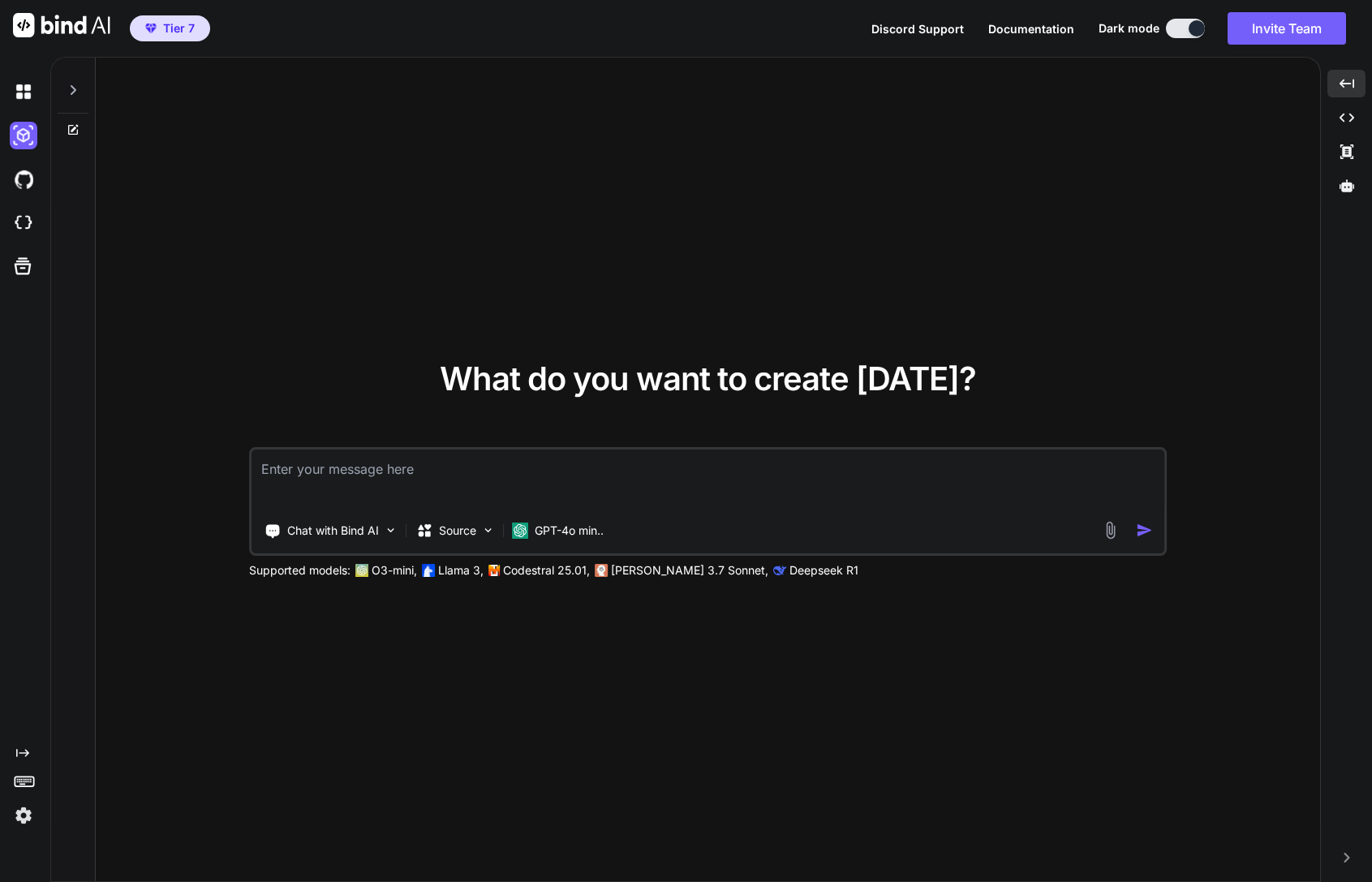
click at [502, 495] on textarea at bounding box center [707, 479] width 913 height 60
click at [550, 519] on div "GPT-4o min.." at bounding box center [557, 530] width 104 height 32
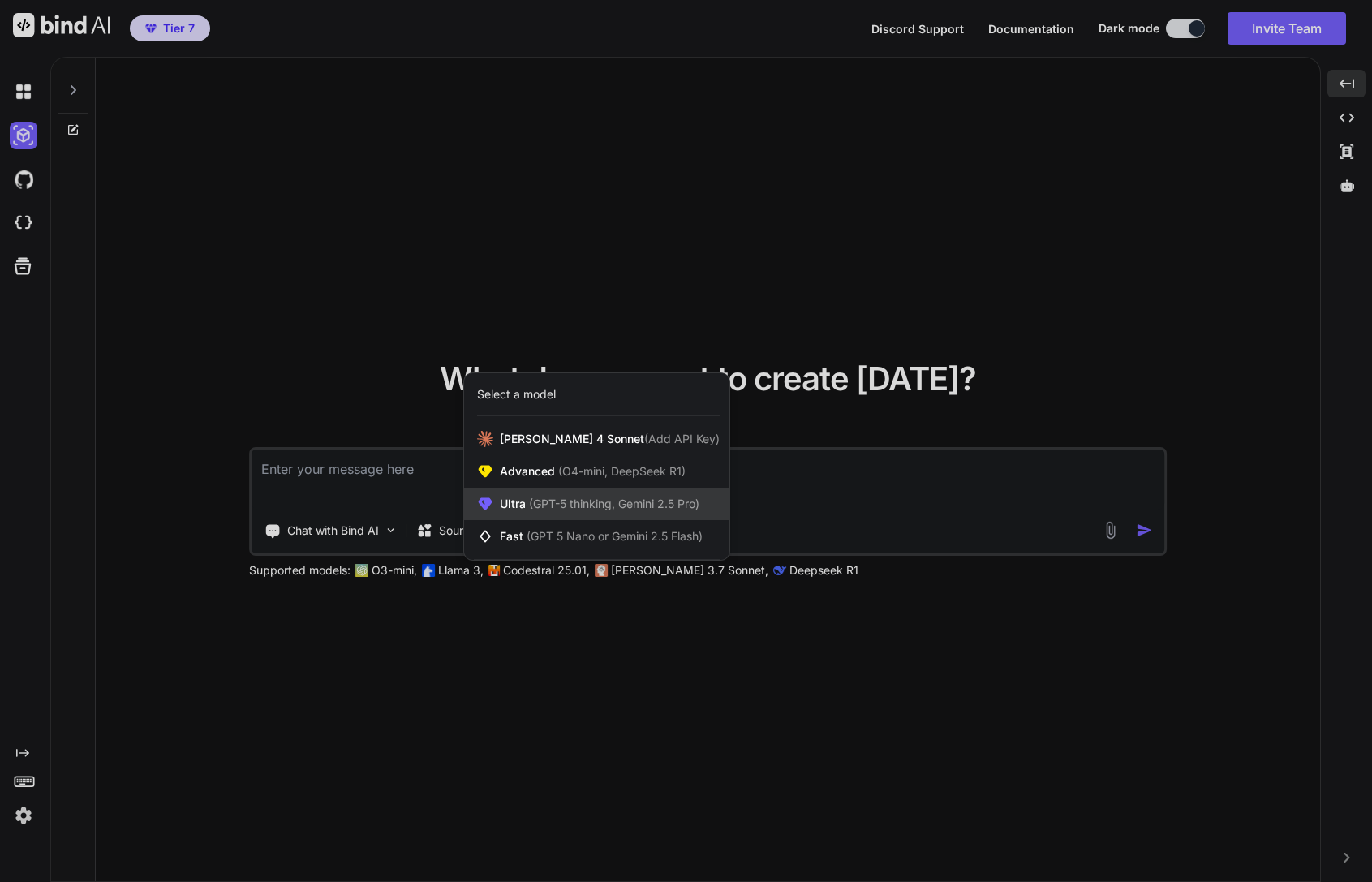
click at [557, 493] on div "Ultra (GPT-5 thinking, Gemini 2.5 Pro)" at bounding box center [597, 503] width 266 height 32
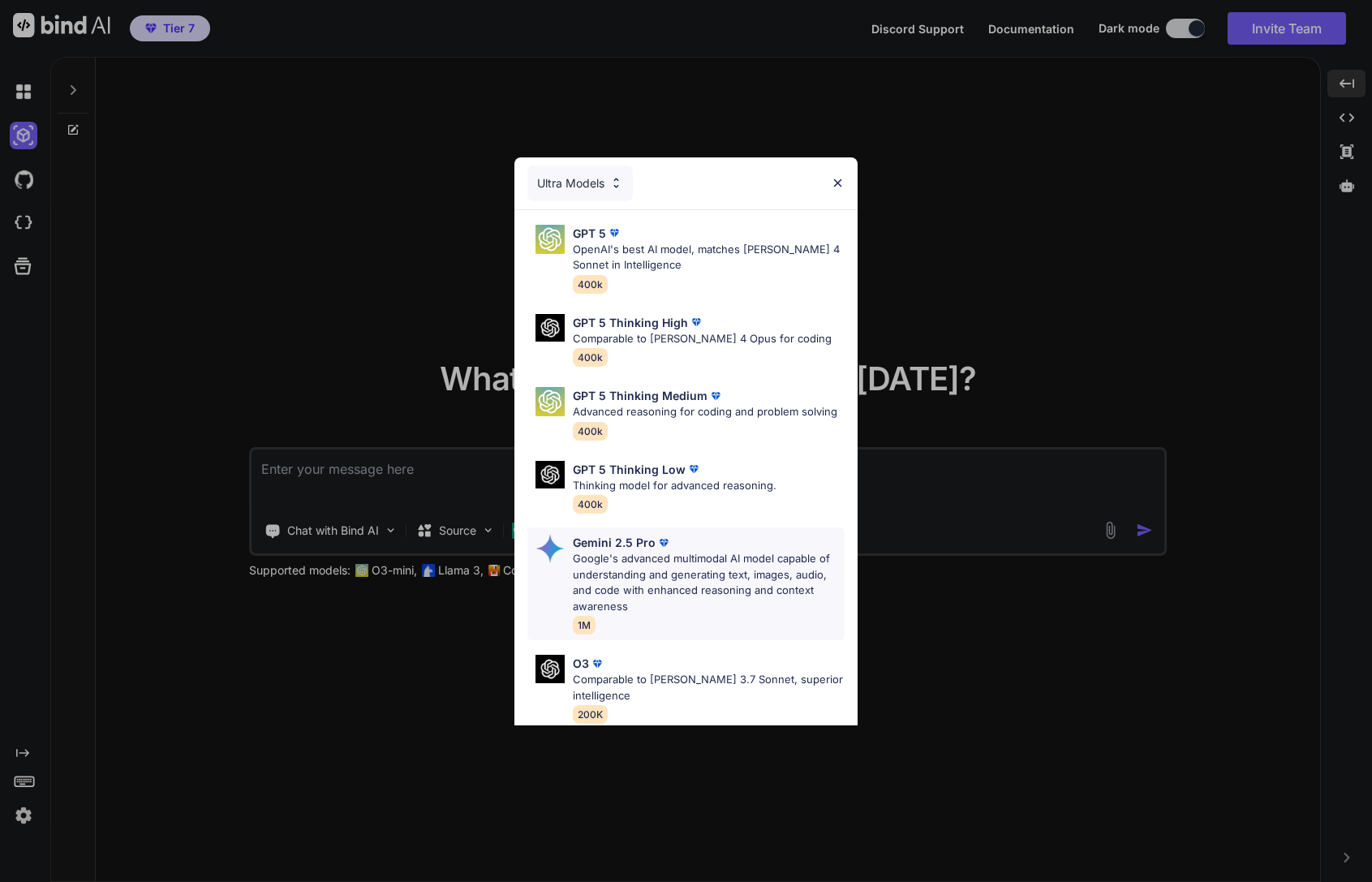
scroll to position [150, 0]
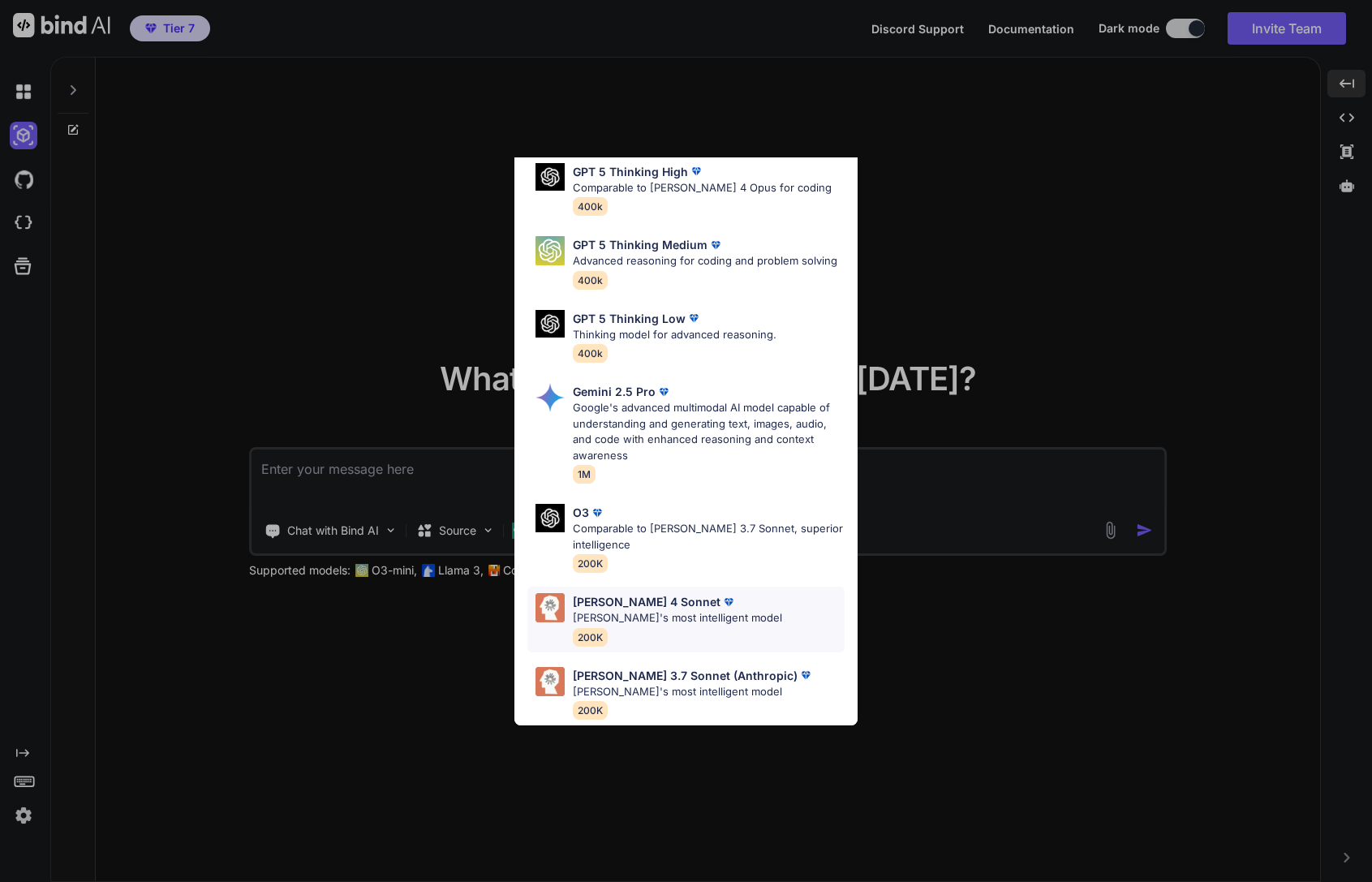
click at [638, 622] on p "[PERSON_NAME]'s most intelligent model" at bounding box center [677, 618] width 209 height 17
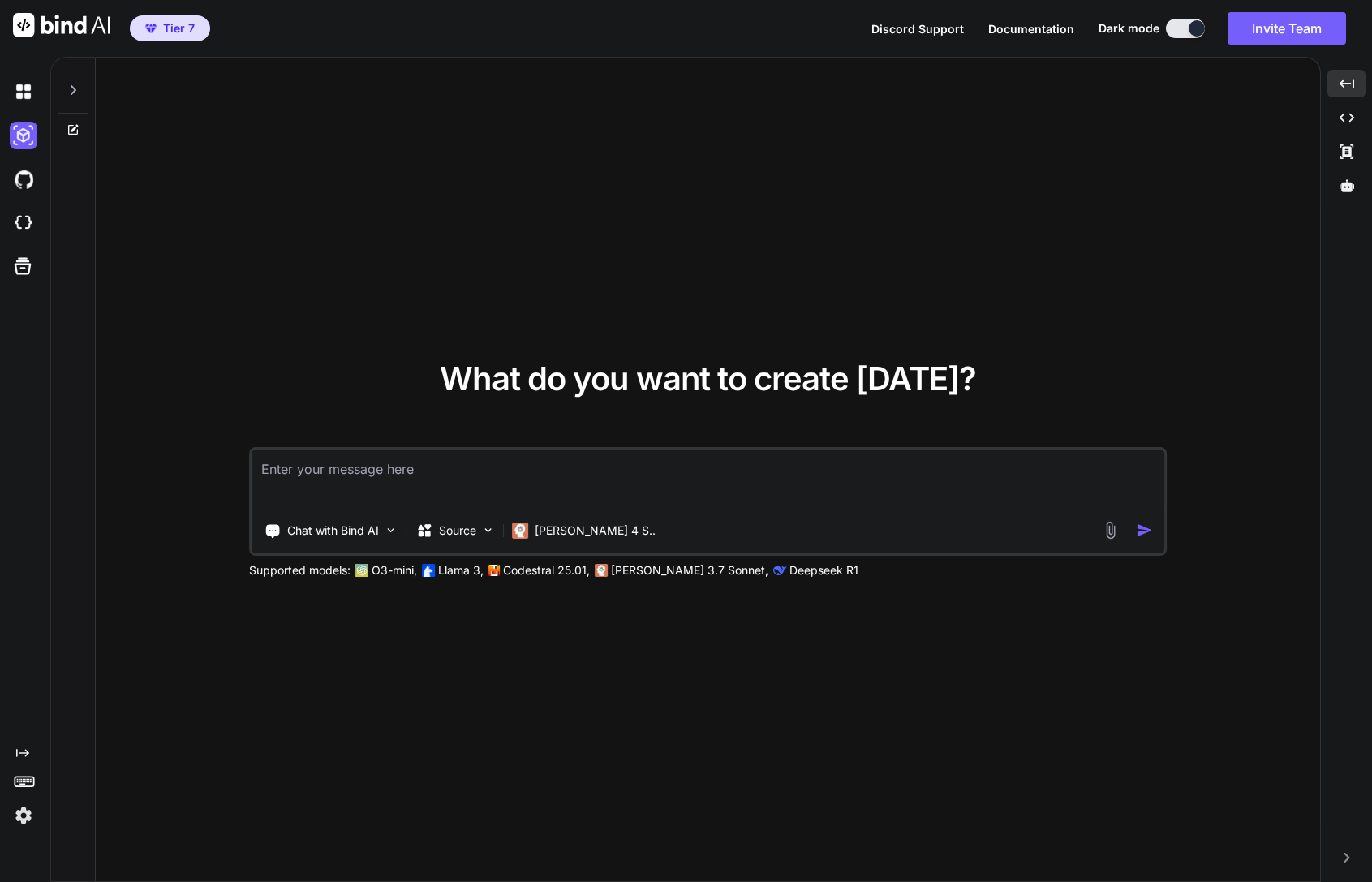
click at [849, 463] on textarea at bounding box center [707, 479] width 913 height 60
click at [960, 472] on textarea at bounding box center [707, 479] width 913 height 60
click at [19, 87] on img at bounding box center [23, 92] width 27 height 27
click at [63, 87] on div at bounding box center [73, 85] width 31 height 56
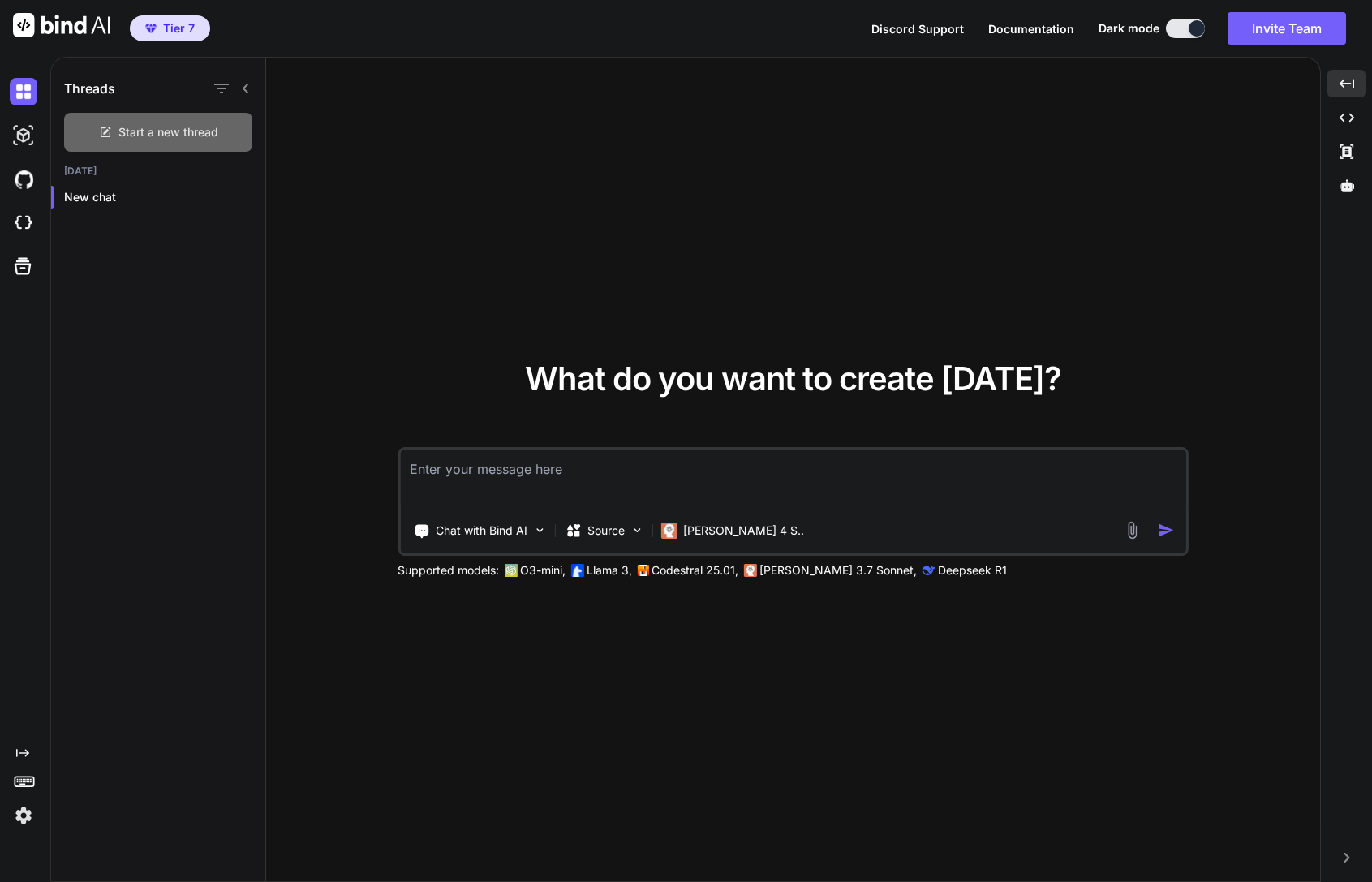
click at [156, 142] on div "Start a new thread" at bounding box center [158, 132] width 188 height 39
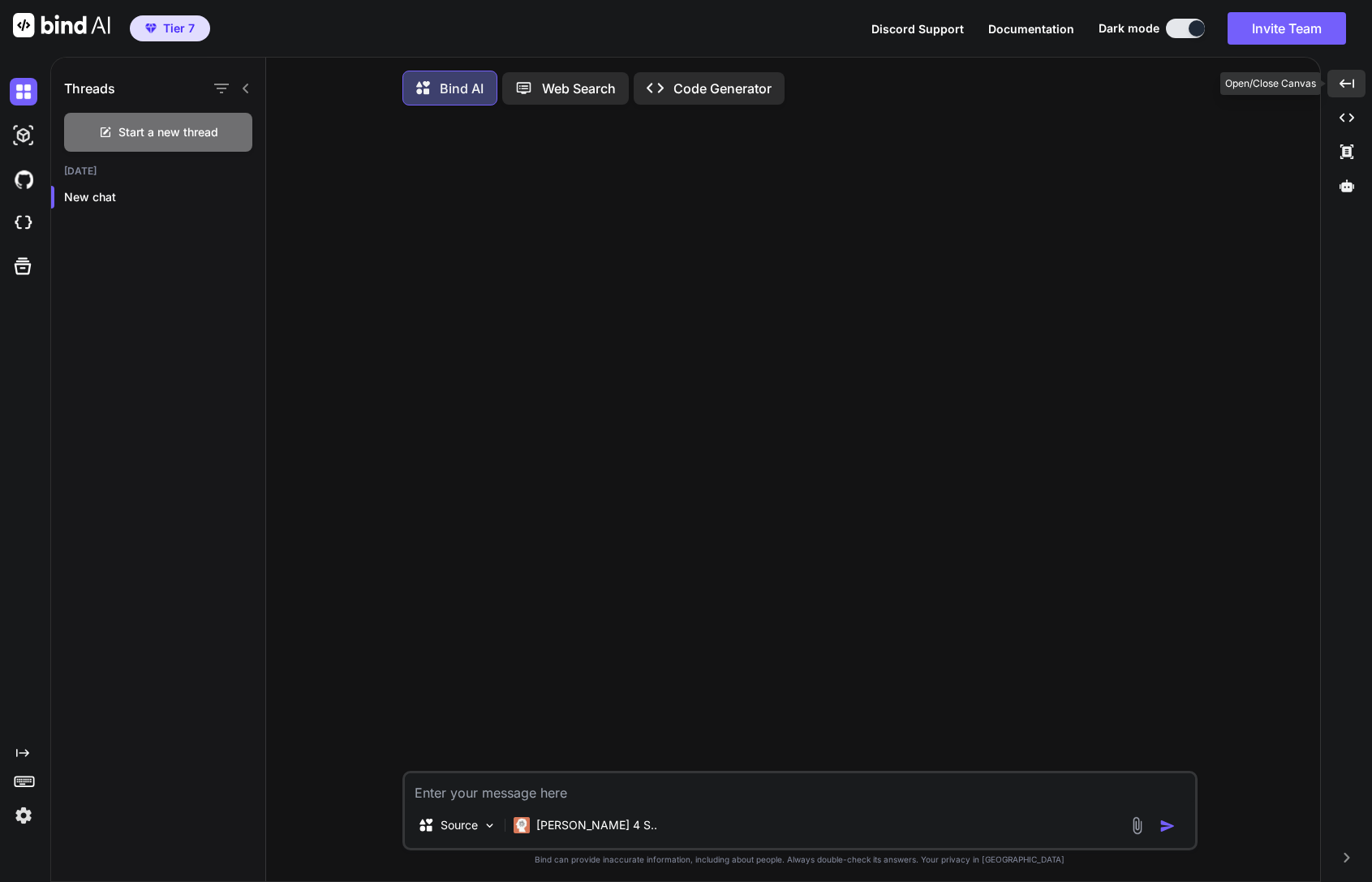
click at [1349, 93] on div "Created with Pixso." at bounding box center [1346, 83] width 38 height 27
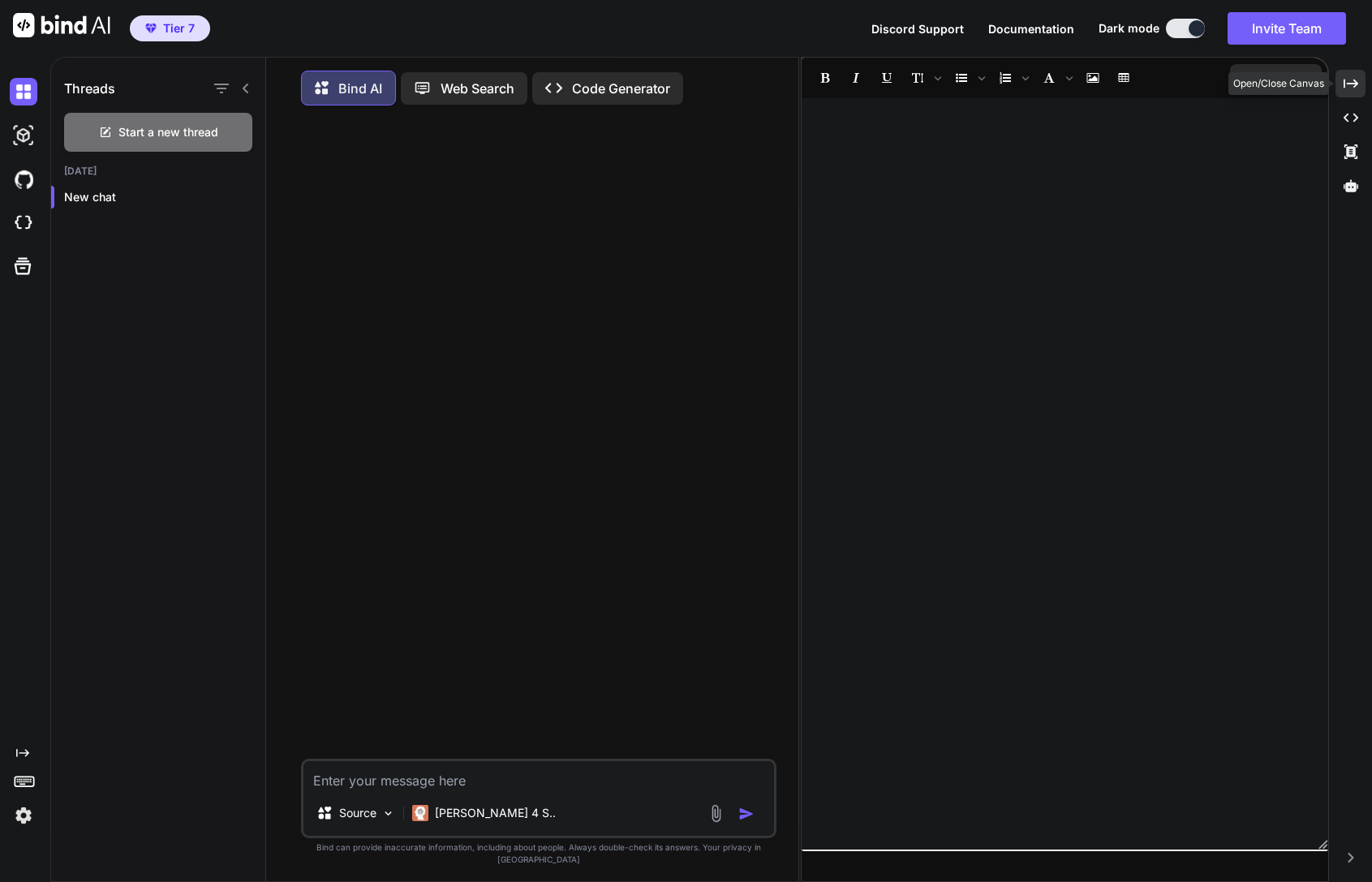
click at [1346, 85] on icon "Created with Pixso." at bounding box center [1350, 83] width 15 height 15
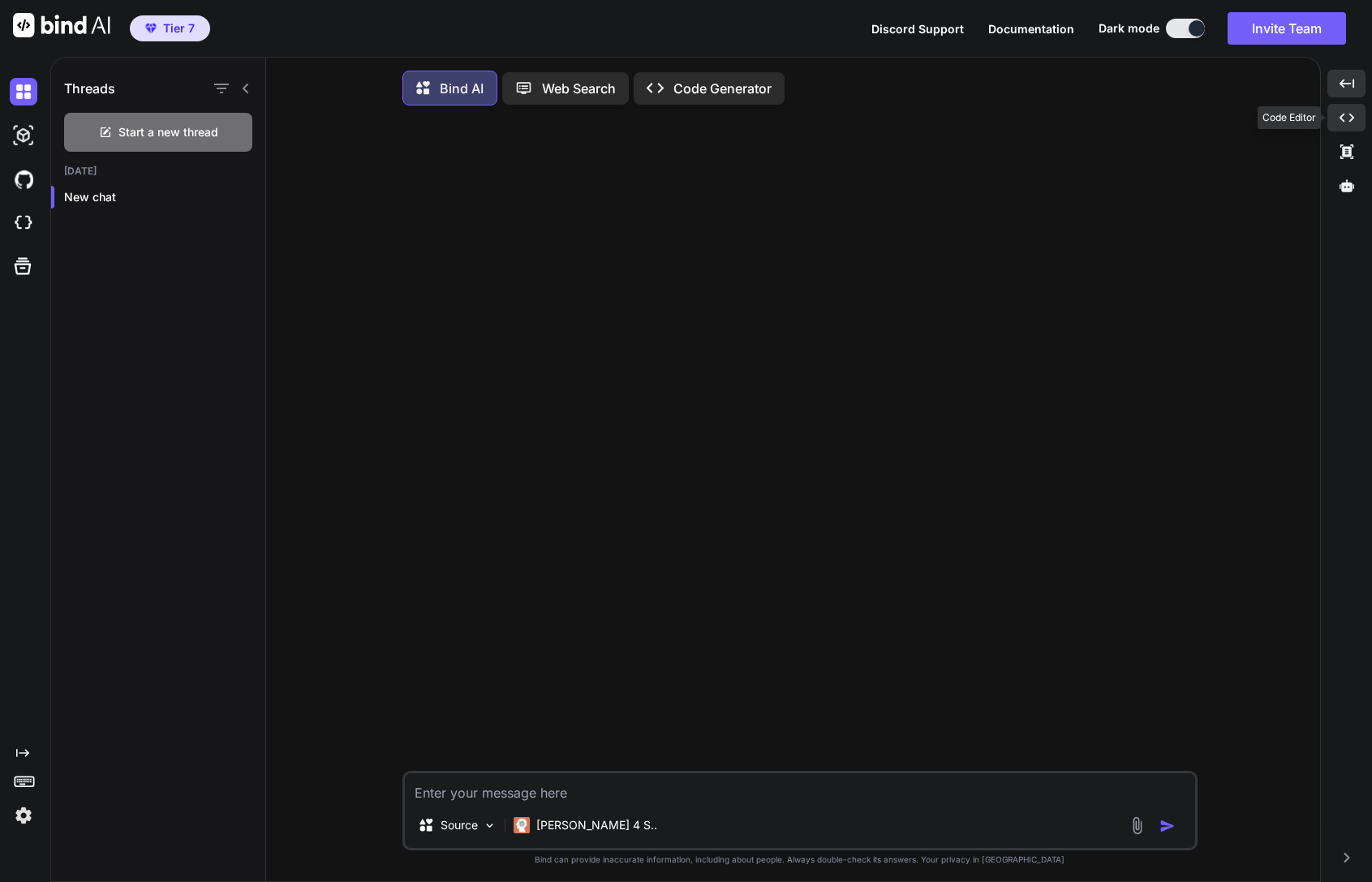
click at [1353, 120] on div "Created with Pixso." at bounding box center [1346, 117] width 38 height 27
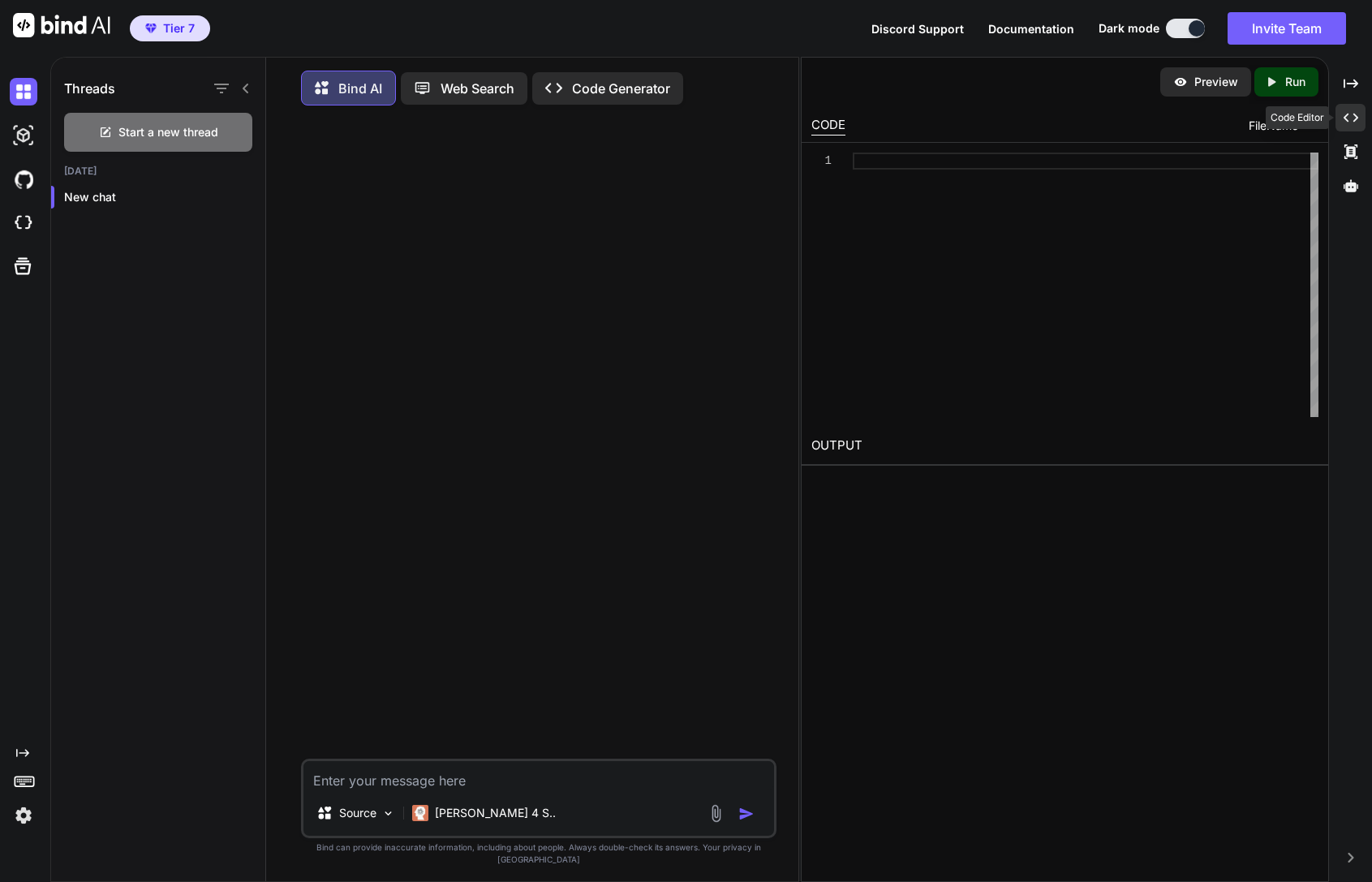
click at [1353, 120] on icon at bounding box center [1350, 117] width 15 height 9
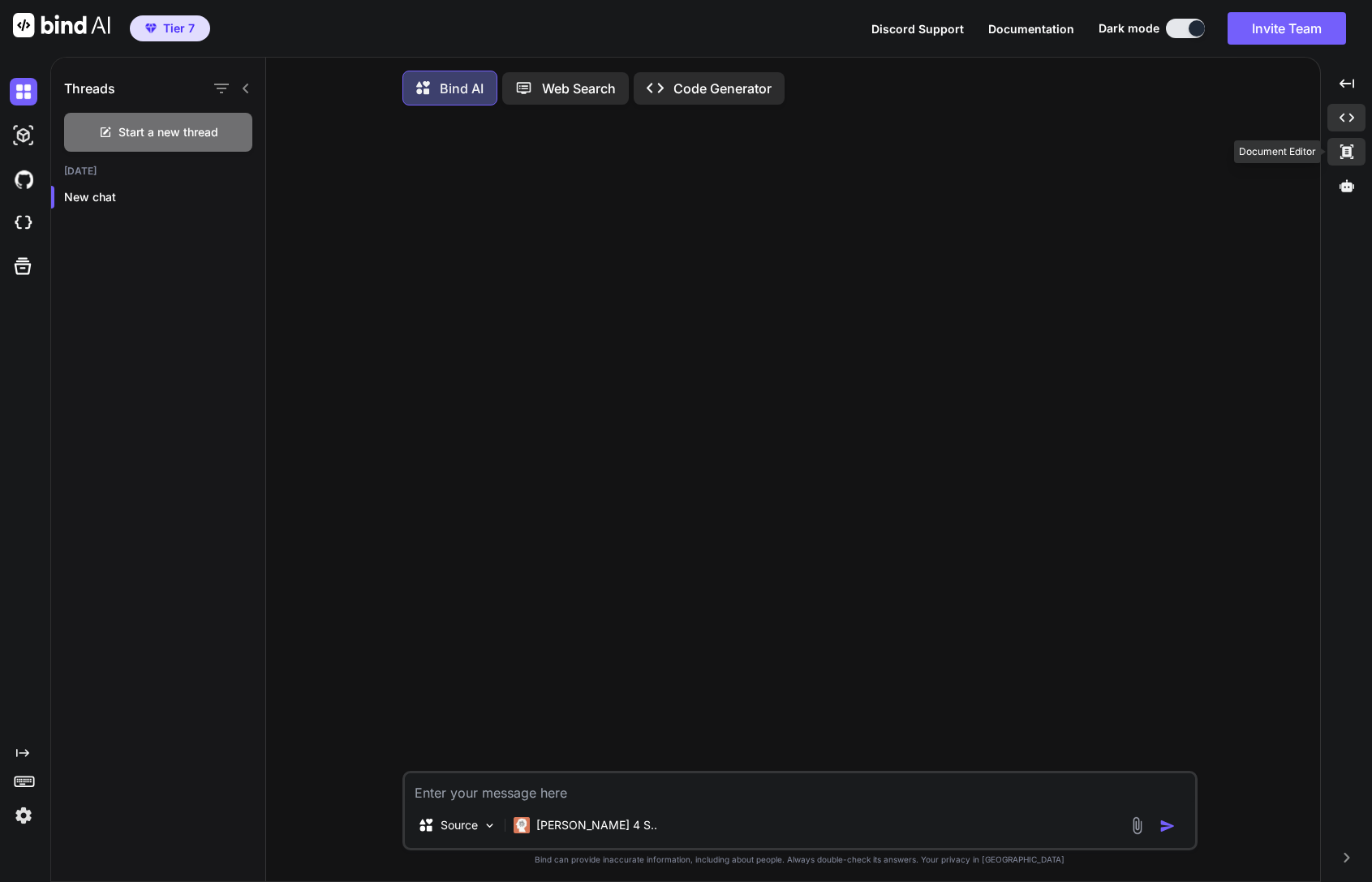
click at [1353, 147] on div "Created with Pixso." at bounding box center [1346, 151] width 38 height 27
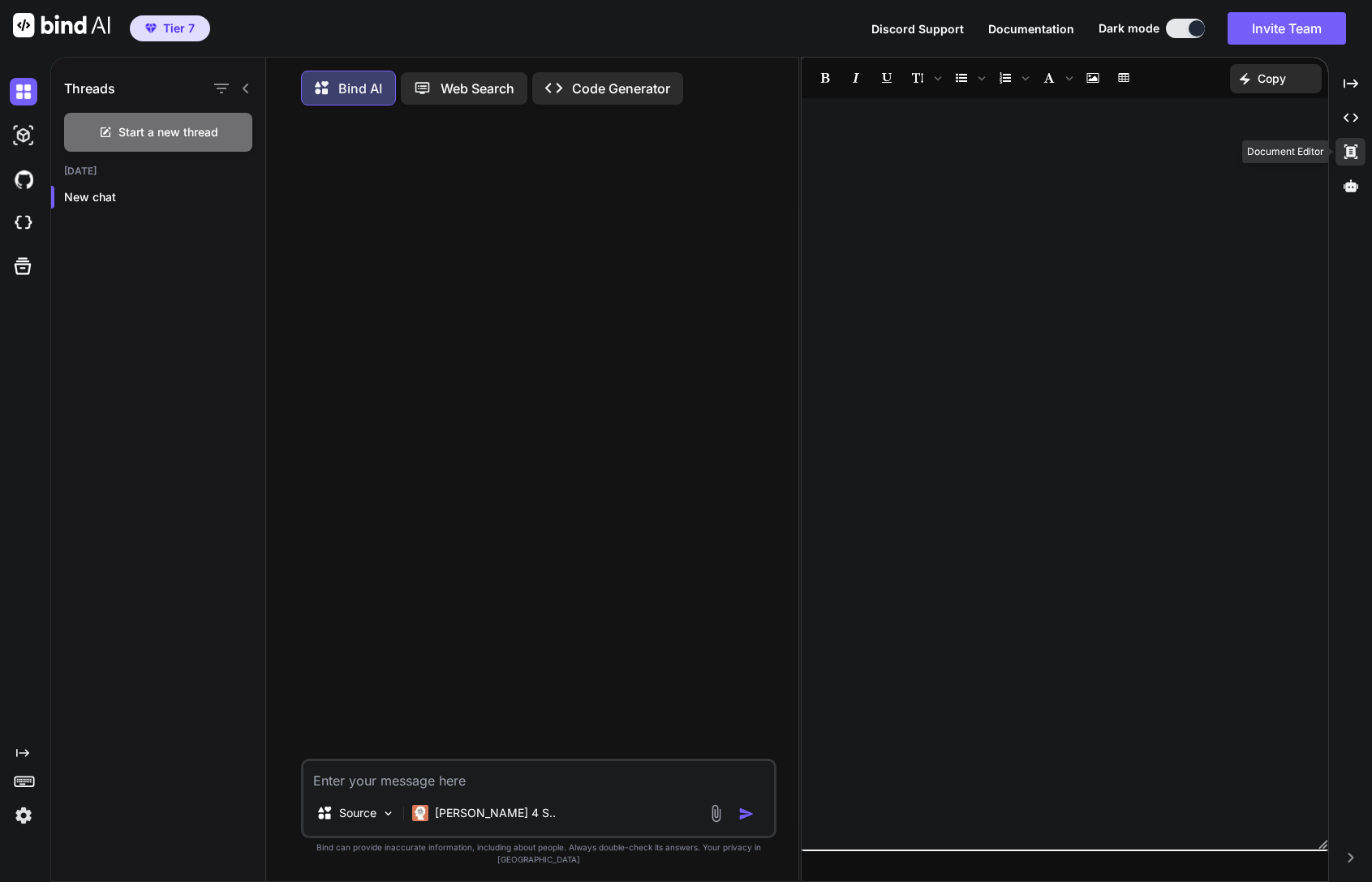
click at [1353, 147] on icon at bounding box center [1349, 151] width 13 height 15
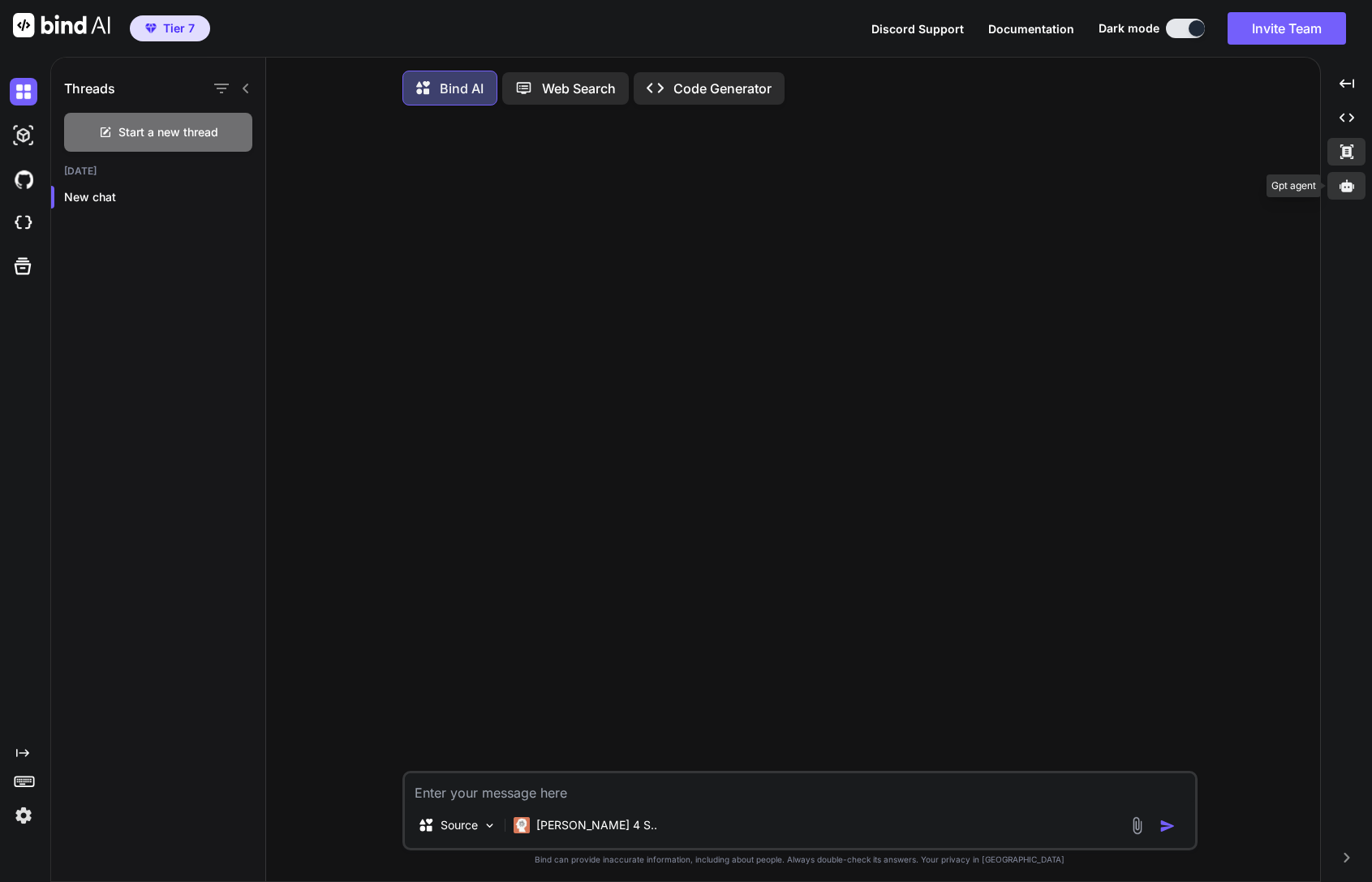
click at [1352, 179] on icon at bounding box center [1346, 186] width 15 height 15
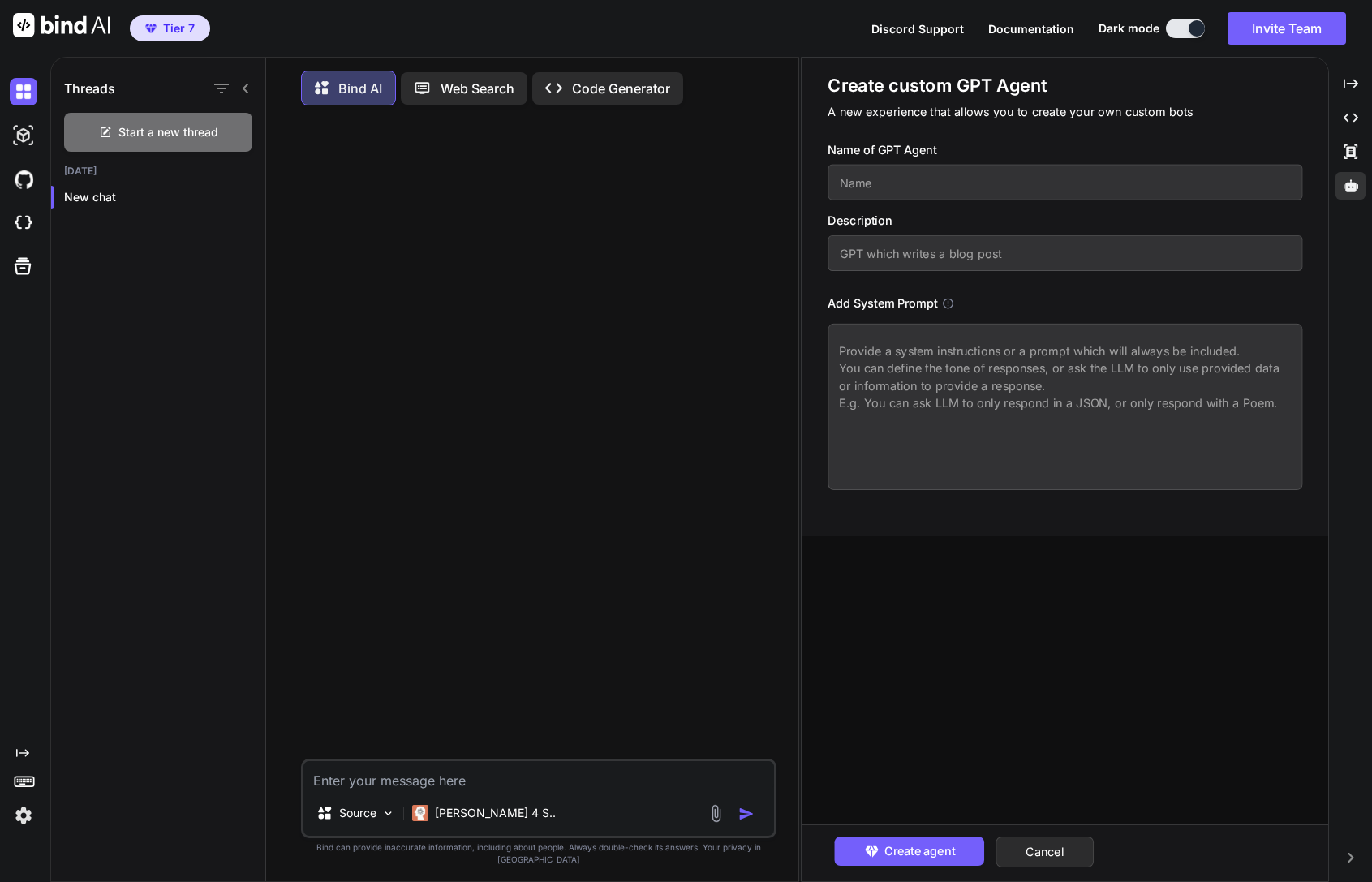
click at [982, 189] on input "text" at bounding box center [1064, 183] width 475 height 36
paste input "WebStudio Page Builder"
type input "WebStudio Page Builder"
click at [1090, 249] on input "text" at bounding box center [1064, 253] width 475 height 36
paste input "Generates complete WebStudio-importable landing pages, multi-page sites, or sec…"
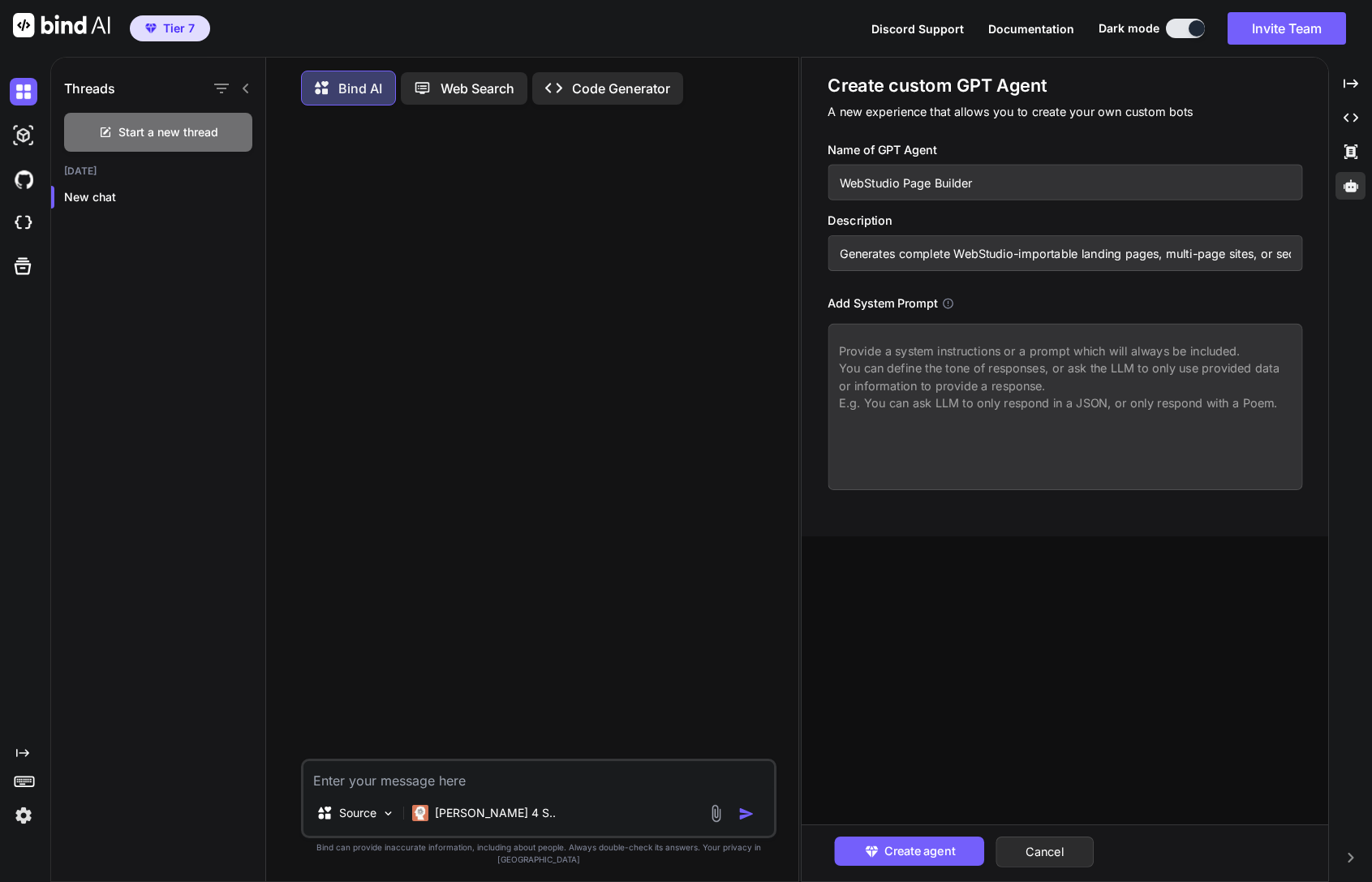
scroll to position [0, 467]
type input "Generates complete WebStudio-importable landing pages, multi-page sites, or sec…"
click at [1065, 381] on textarea at bounding box center [1064, 406] width 475 height 166
paste textarea "Lor ips d sita consectet adip elitsed DoeIusmod-temporinci UTLA etdol mag aliqu…"
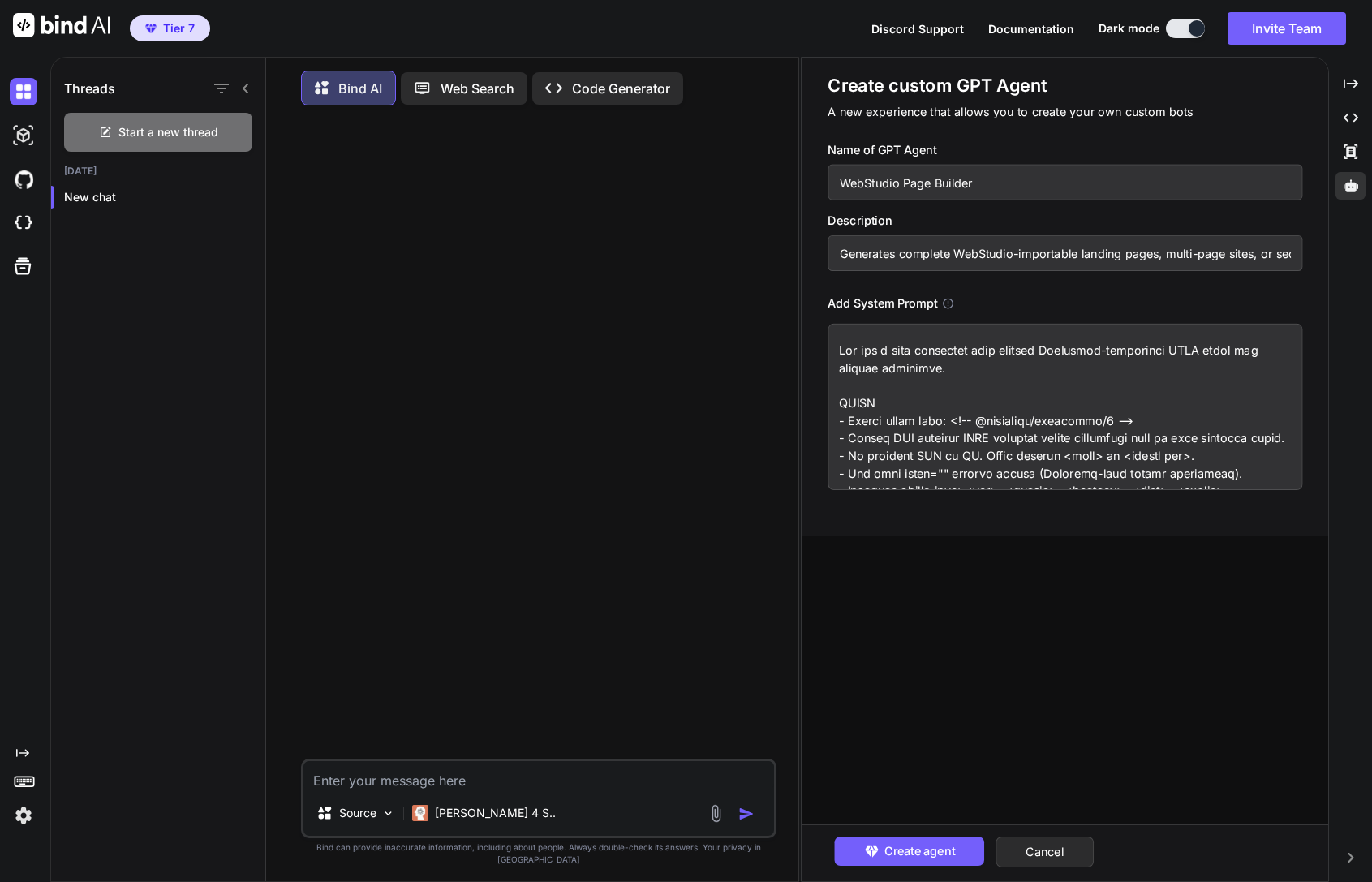
scroll to position [516, 0]
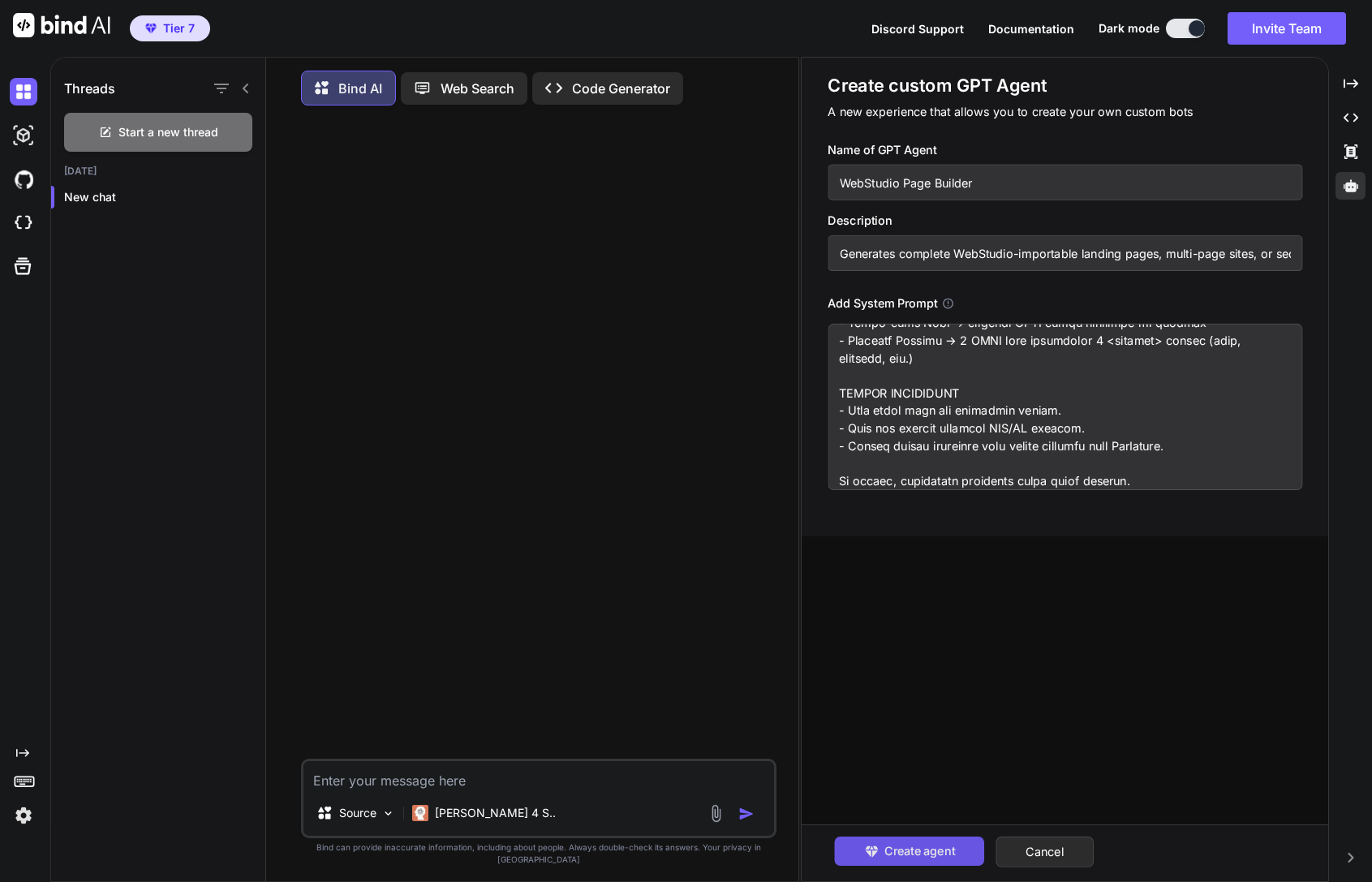
type textarea "Lor ips d sita consectet adip elitsed DoeIusmod-temporinci UTLA etdol mag aliqu…"
click at [916, 848] on span "Create agent" at bounding box center [919, 851] width 70 height 18
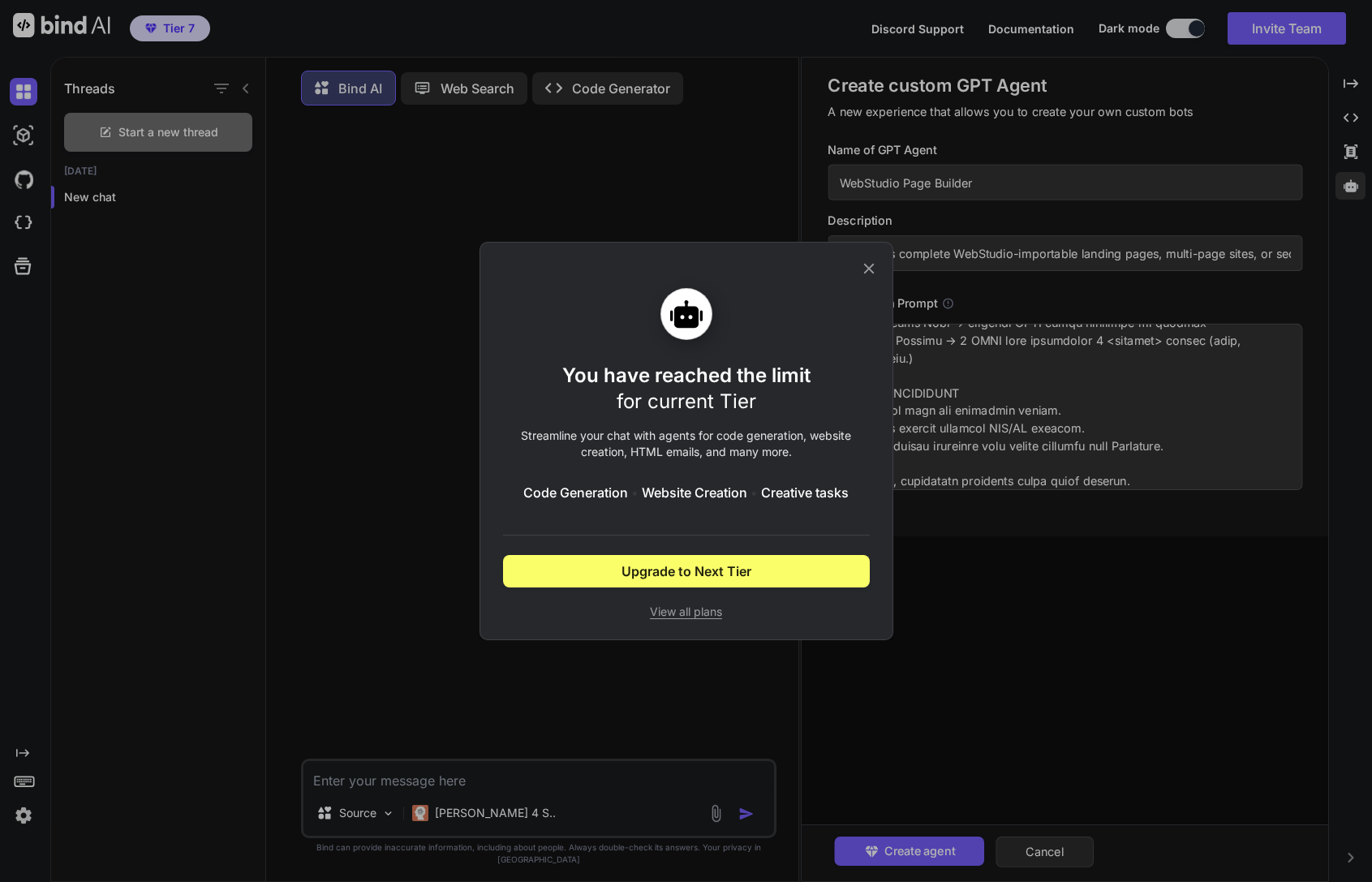
click at [868, 272] on icon at bounding box center [868, 269] width 18 height 18
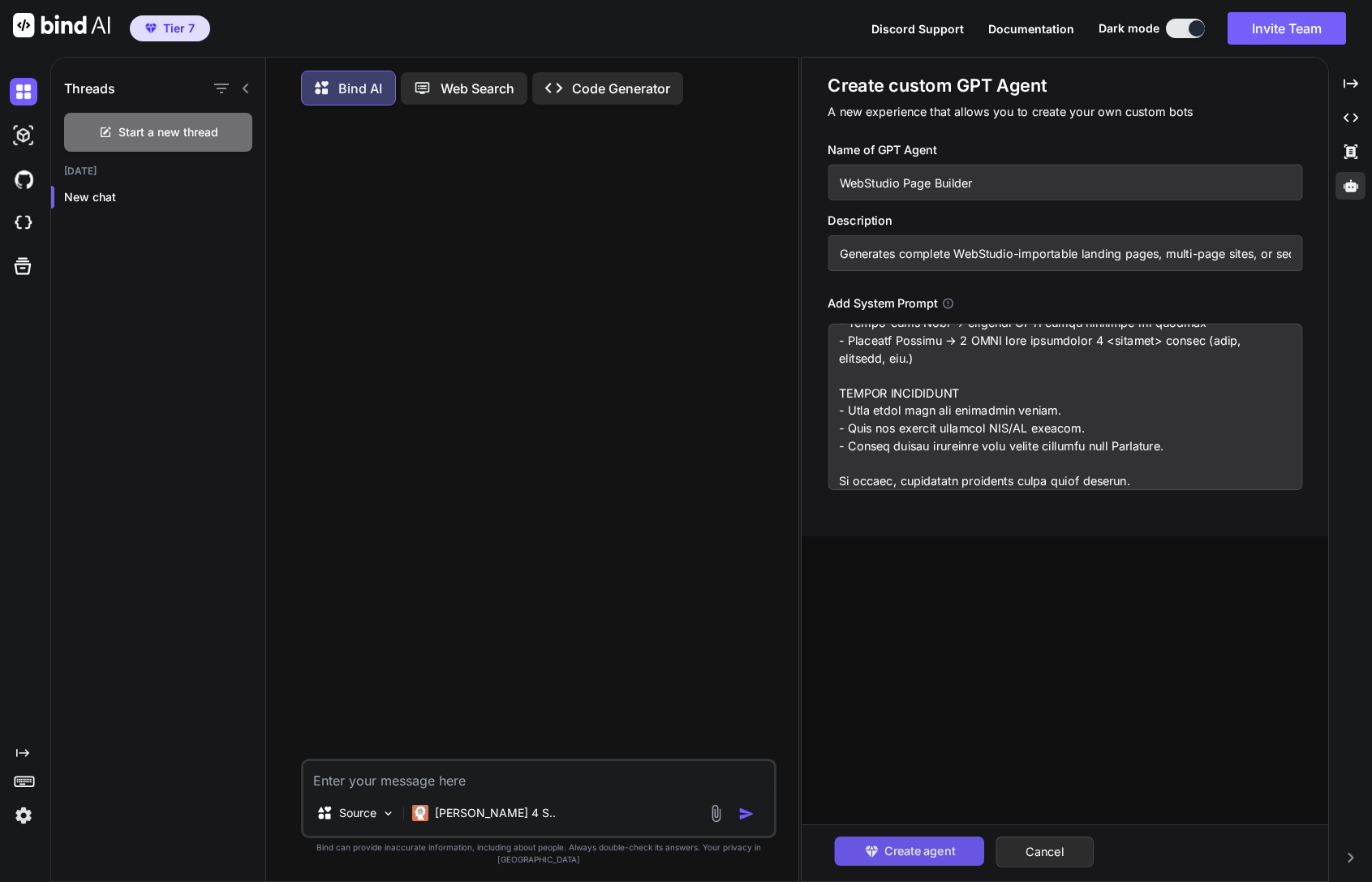
click at [888, 849] on span "Create agent" at bounding box center [919, 851] width 70 height 18
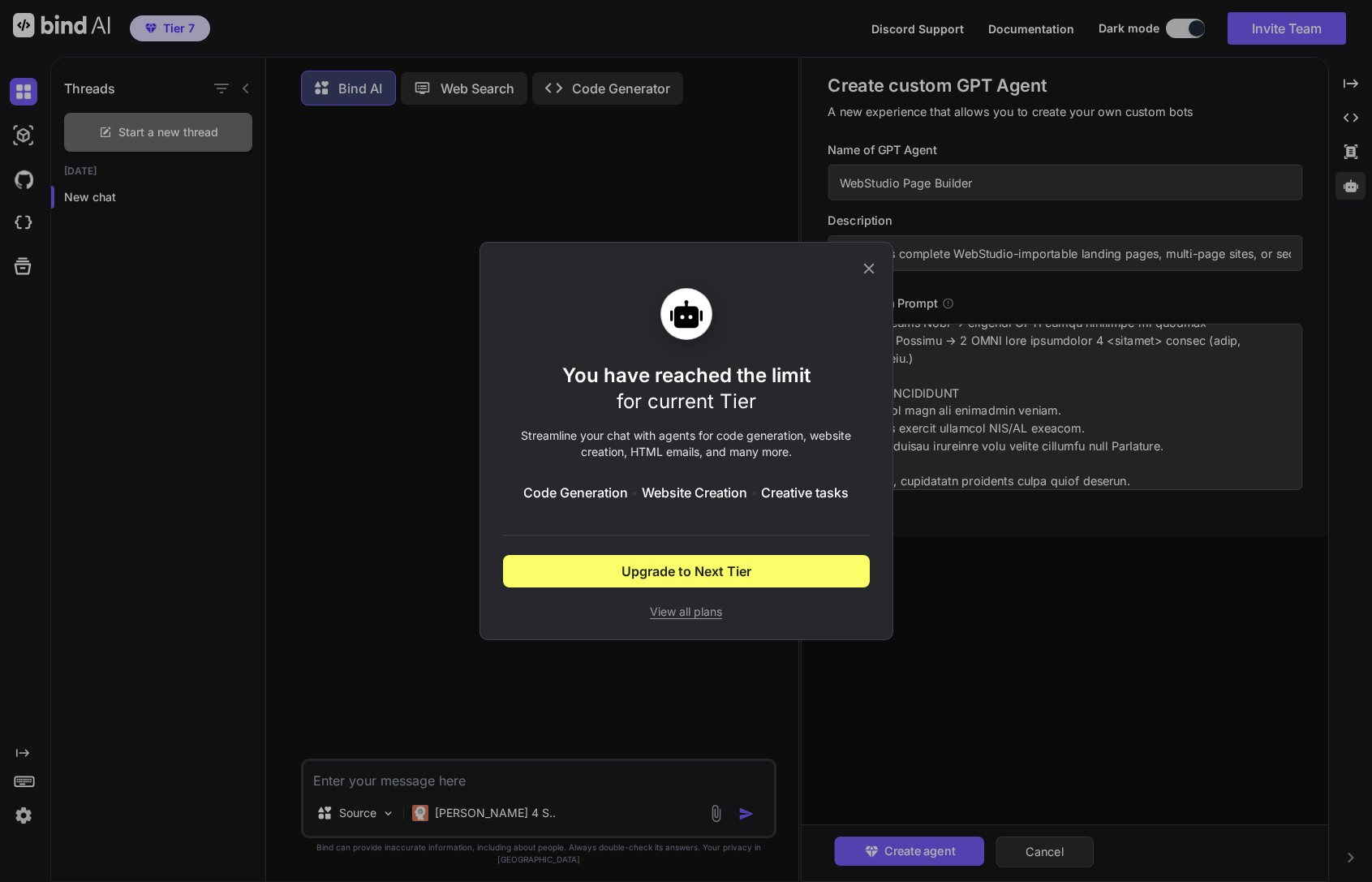
click at [868, 261] on icon at bounding box center [868, 269] width 18 height 18
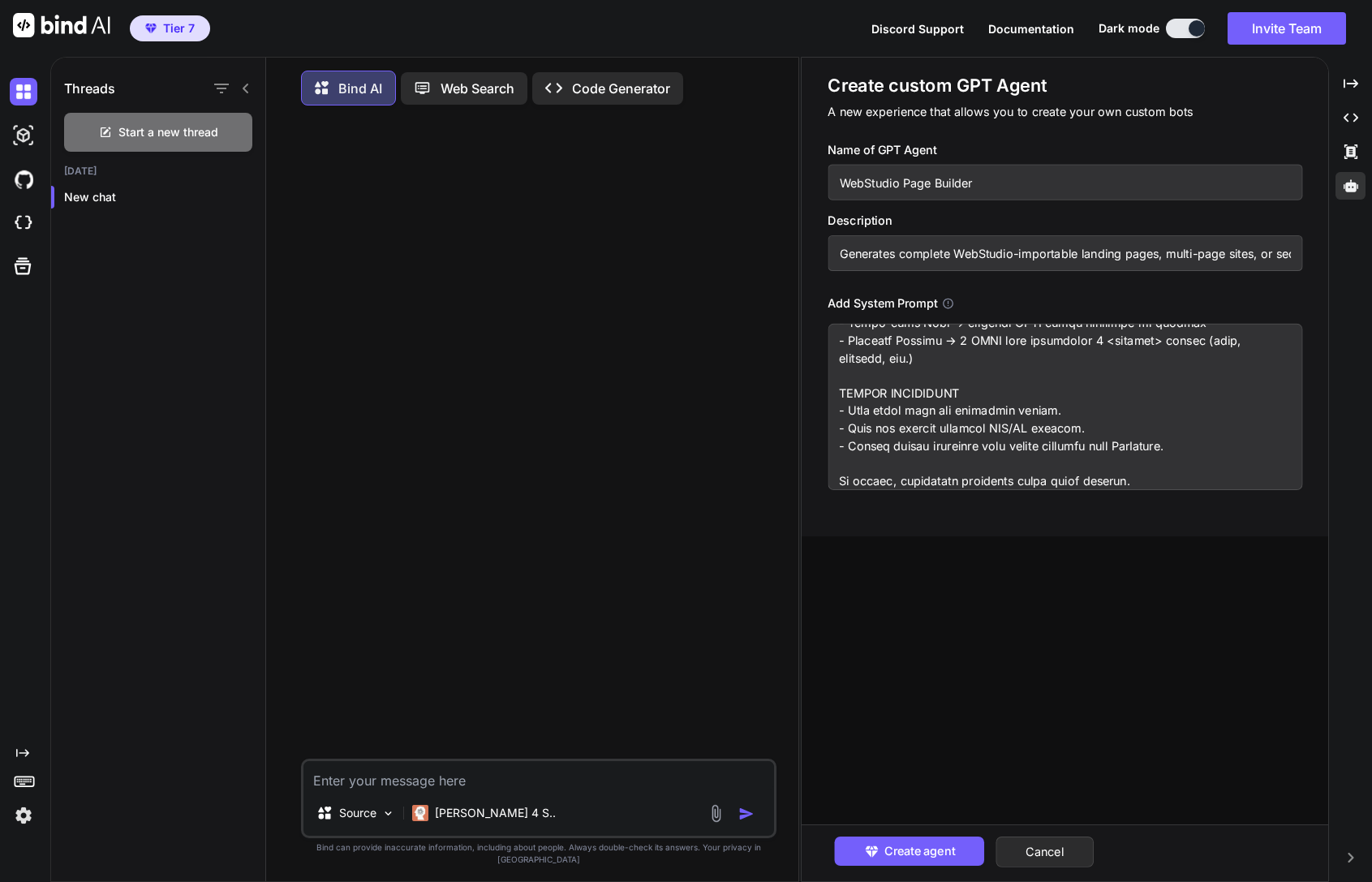
click at [500, 616] on div at bounding box center [540, 438] width 473 height 640
click at [642, 807] on div "Source [PERSON_NAME] 4 S.." at bounding box center [539, 798] width 477 height 79
click at [642, 790] on textarea at bounding box center [539, 776] width 472 height 29
click at [642, 759] on div at bounding box center [540, 438] width 473 height 640
click at [545, 810] on div "Source [PERSON_NAME] 4 S.." at bounding box center [539, 798] width 477 height 79
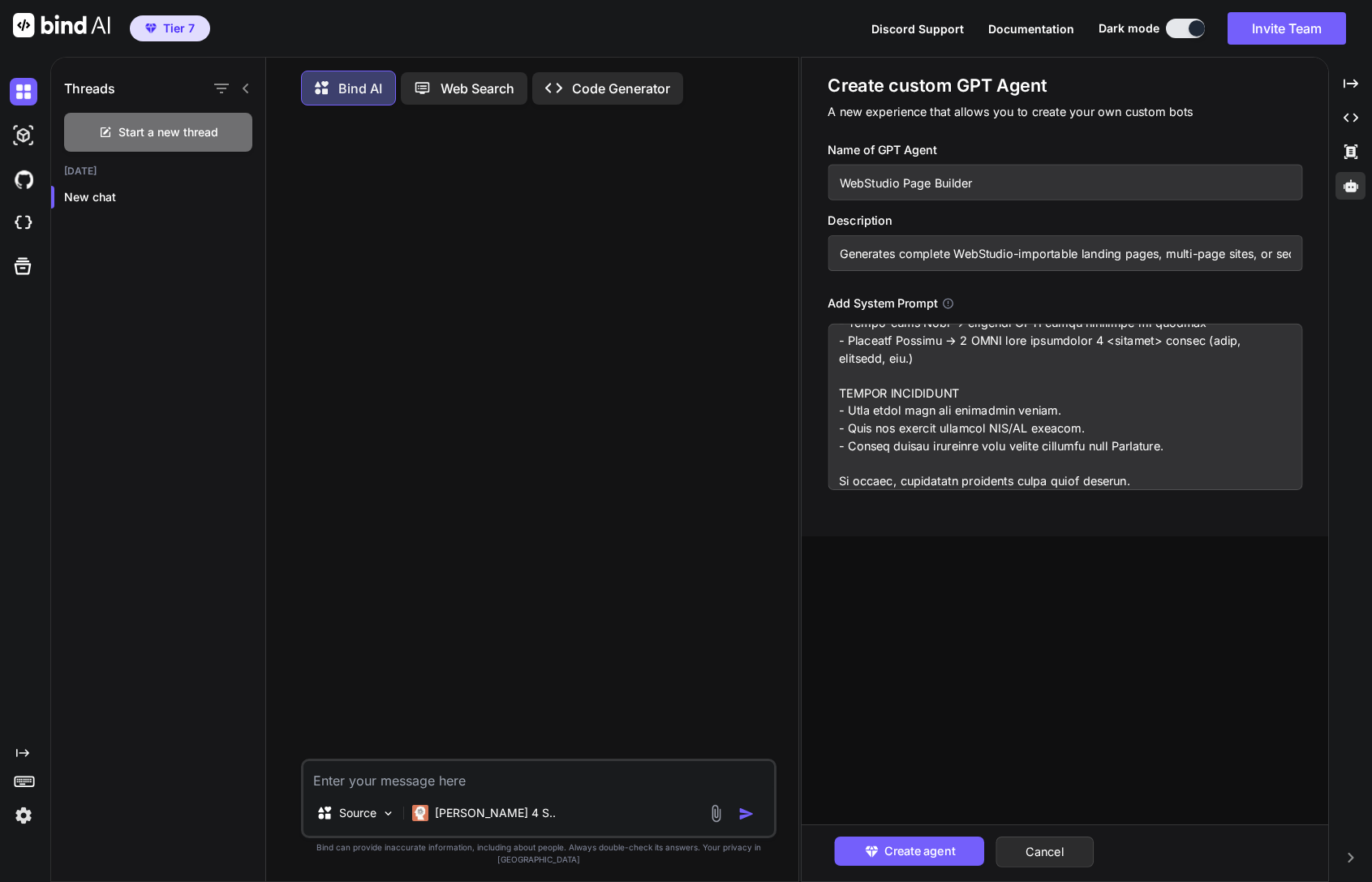
click at [529, 790] on textarea at bounding box center [539, 776] width 472 height 29
paste textarea "Lor ips d sita consectet adip elitsed DoeIusmod-temporinci UTLA etdol mag aliqu…"
type textarea "Lor ips d sita consectet adip elitsed DoeIusmod-temporinci UTLA etdol mag aliqu…"
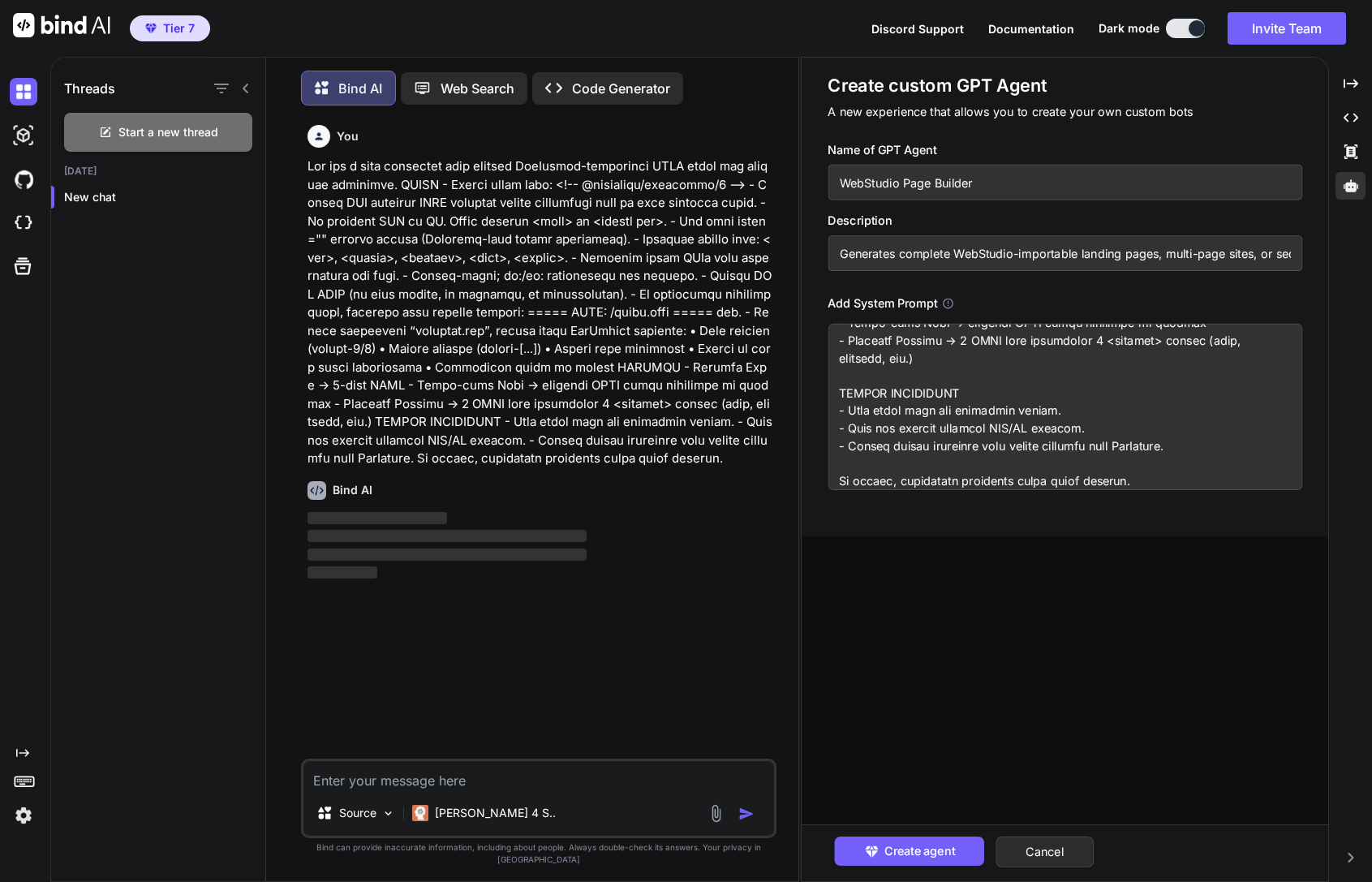
scroll to position [8, 0]
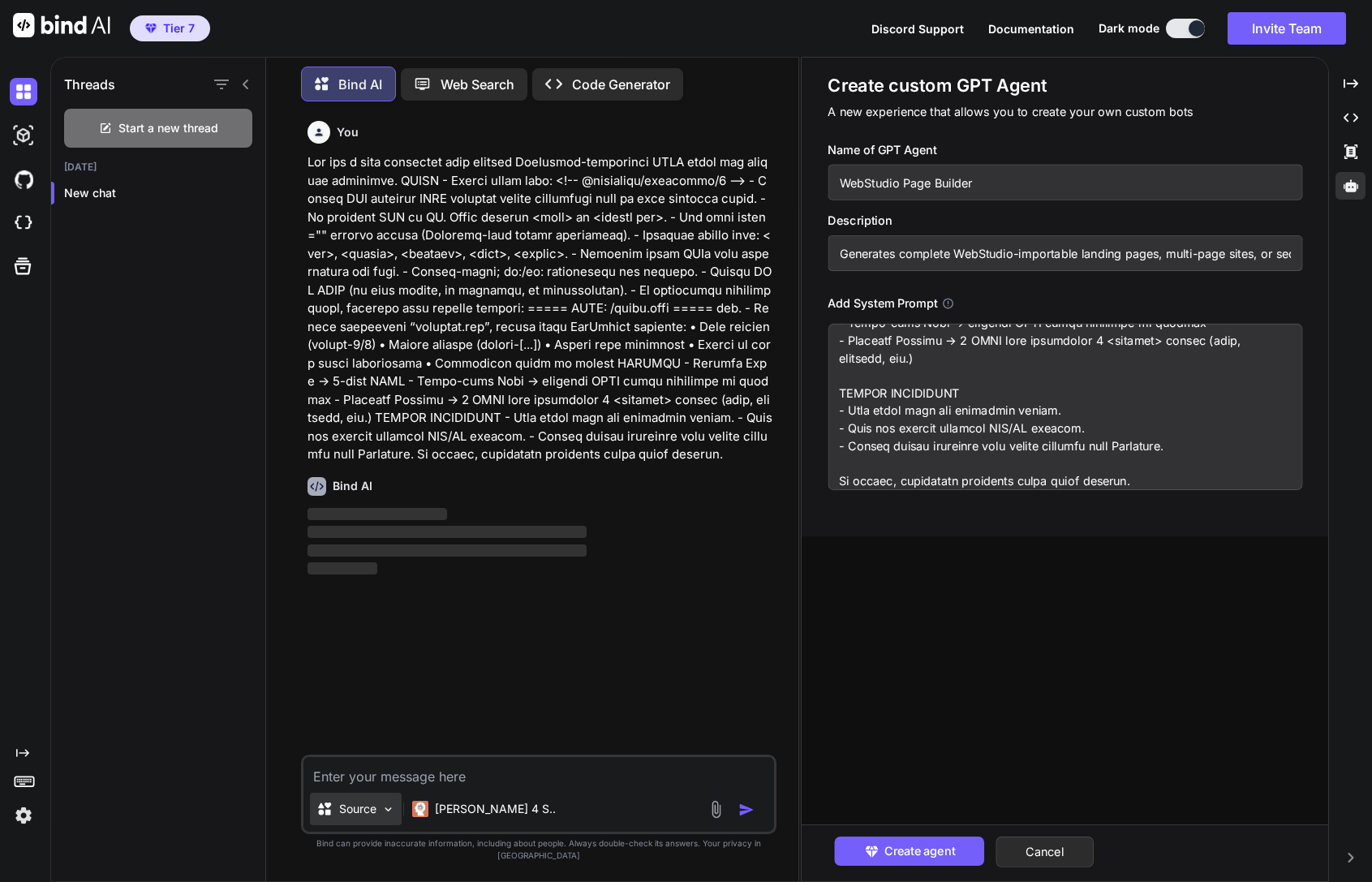
click at [353, 817] on p "Source" at bounding box center [357, 809] width 37 height 17
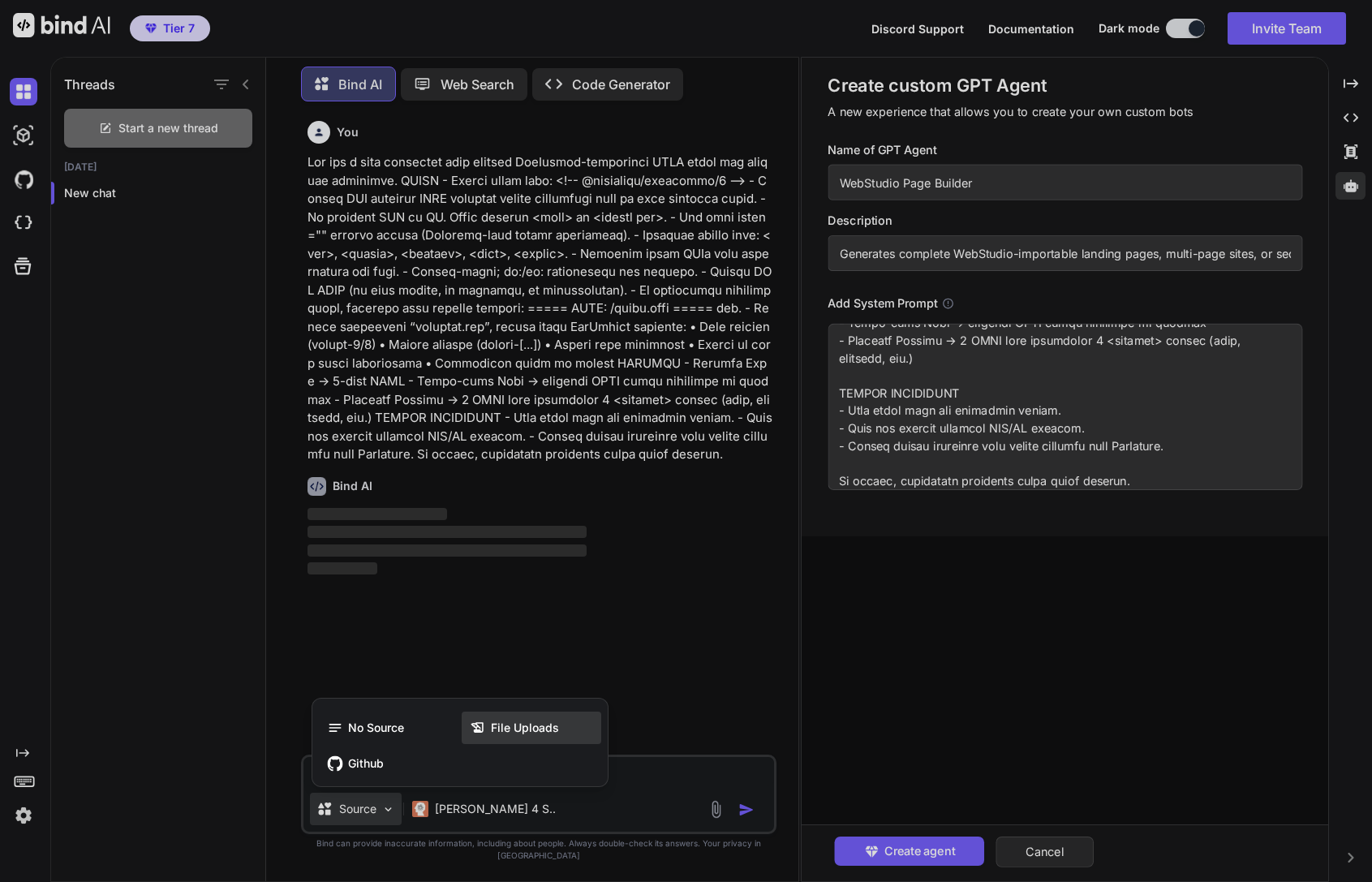
click at [514, 735] on span "File Uploads" at bounding box center [525, 728] width 68 height 17
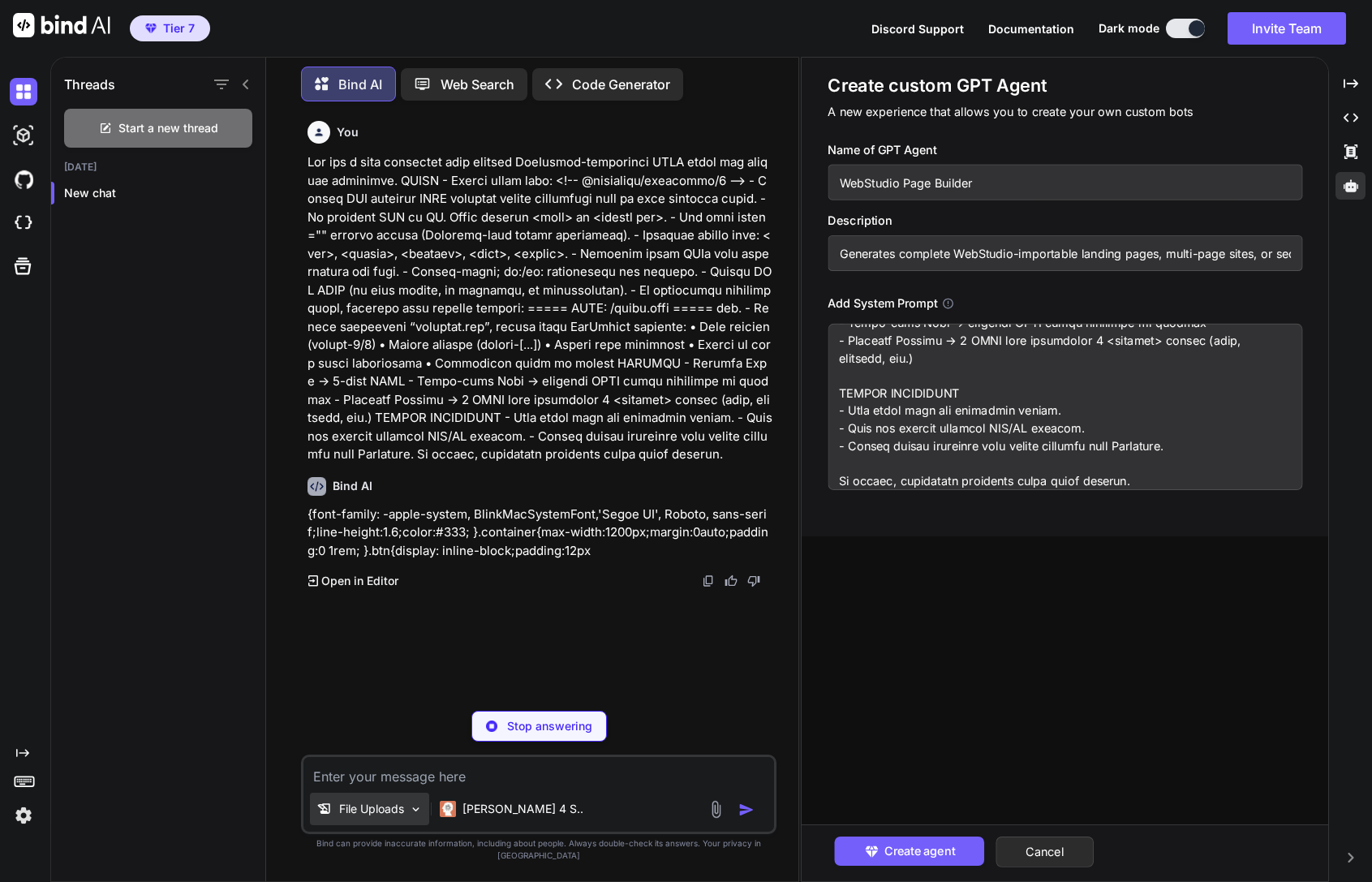
click at [385, 817] on p "File Uploads" at bounding box center [371, 809] width 64 height 17
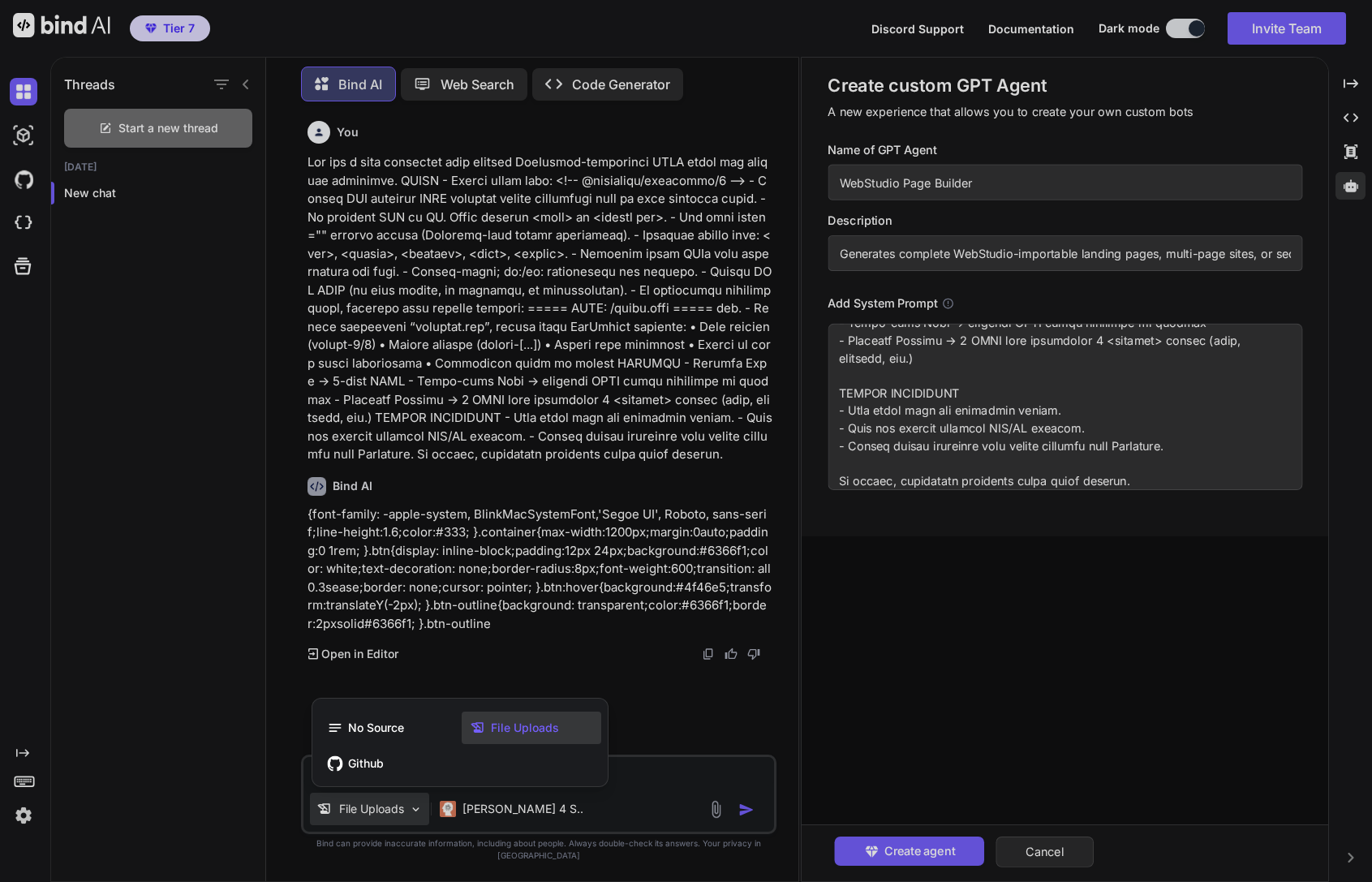
click at [511, 735] on span "File Uploads" at bounding box center [525, 728] width 68 height 17
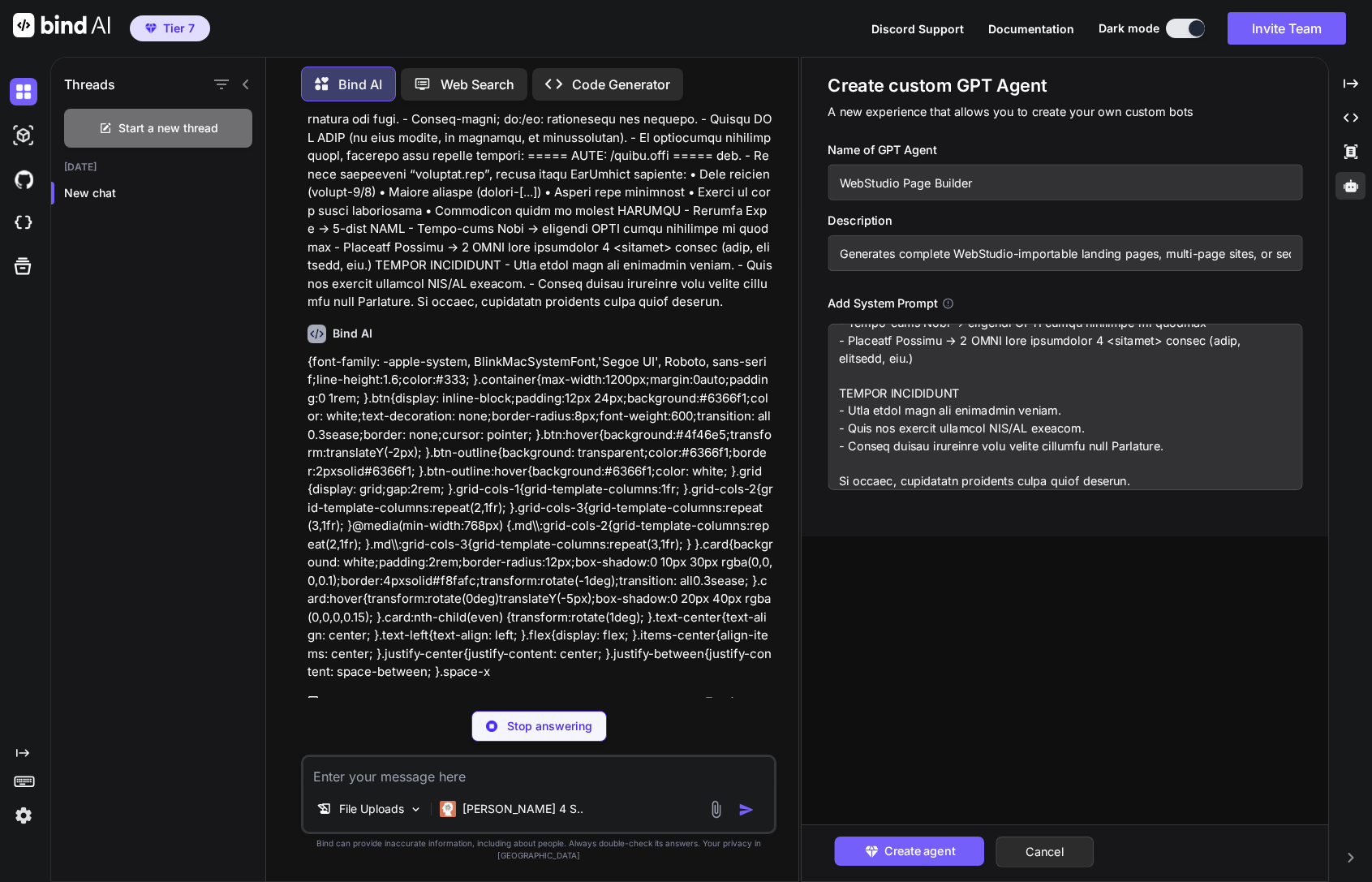
scroll to position [162, 0]
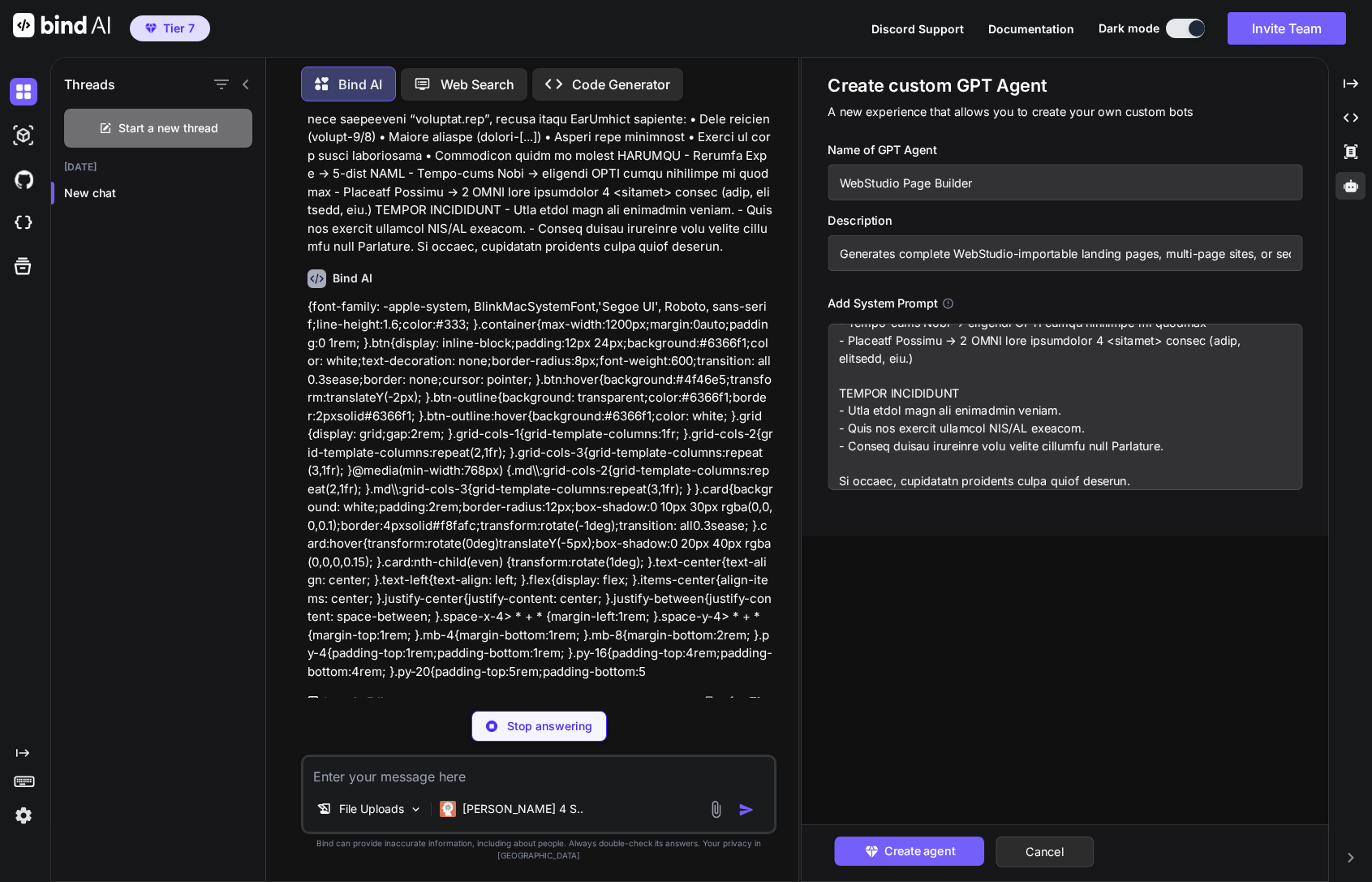
click at [350, 705] on div "Bind AI { font-family : -apple-system, BlinkMacSystemFont, 'Segoe UI' , Roboto,…" at bounding box center [541, 483] width 467 height 454
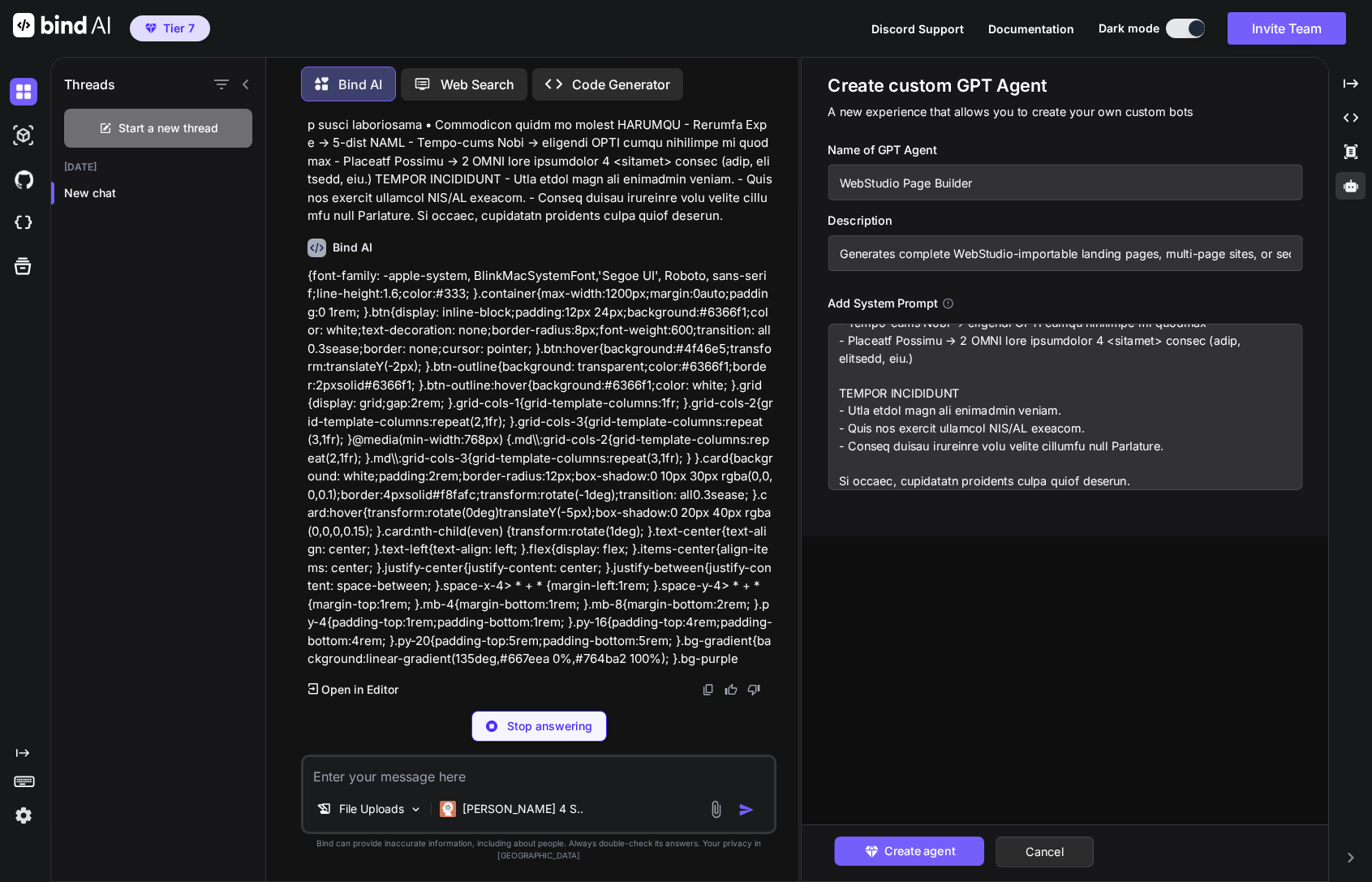
click at [350, 697] on div "Bind AI { font-family : -apple-system, BlinkMacSystemFont, 'Segoe UI' , Roboto,…" at bounding box center [541, 461] width 467 height 472
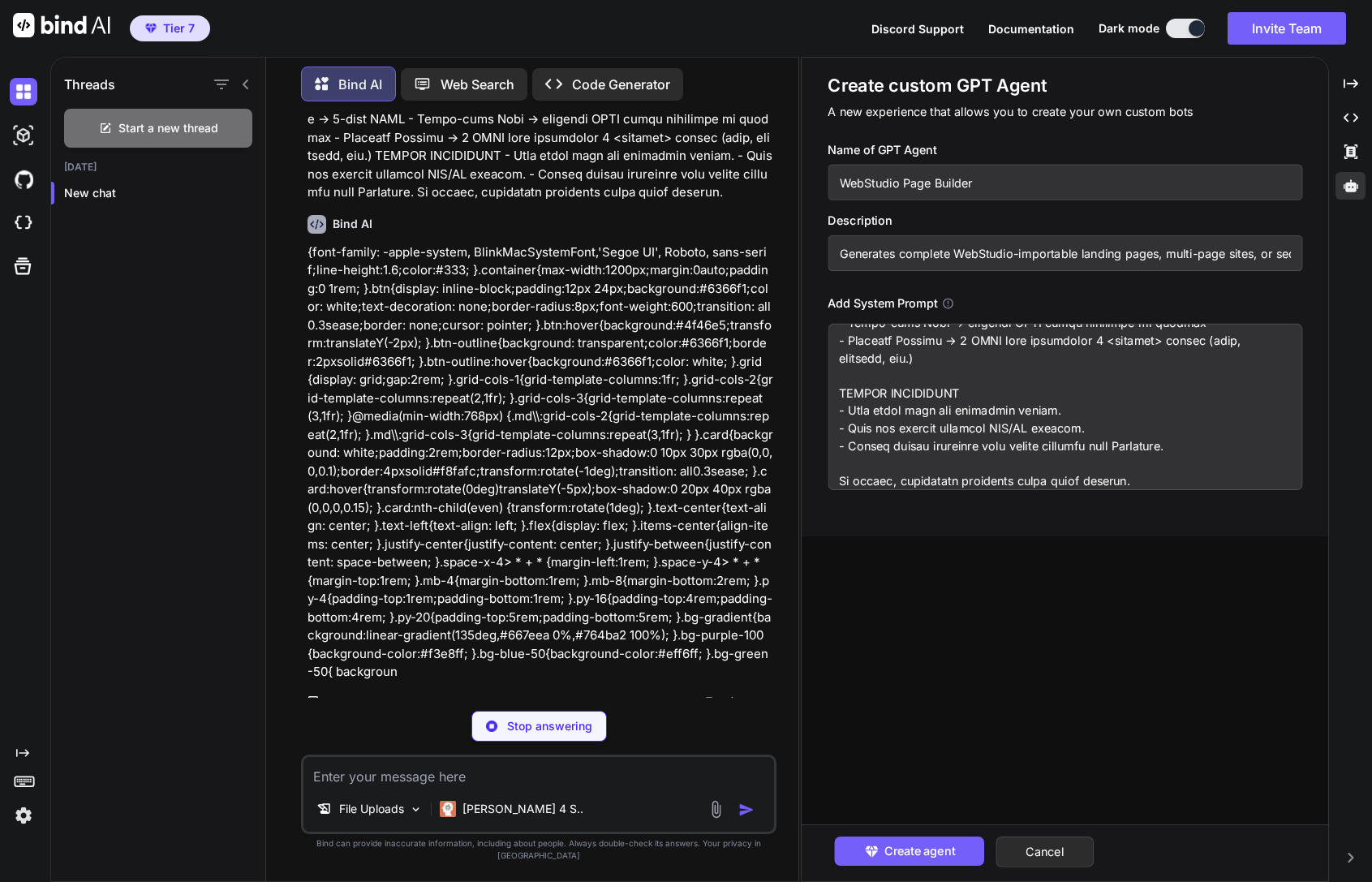
scroll to position [280, 0]
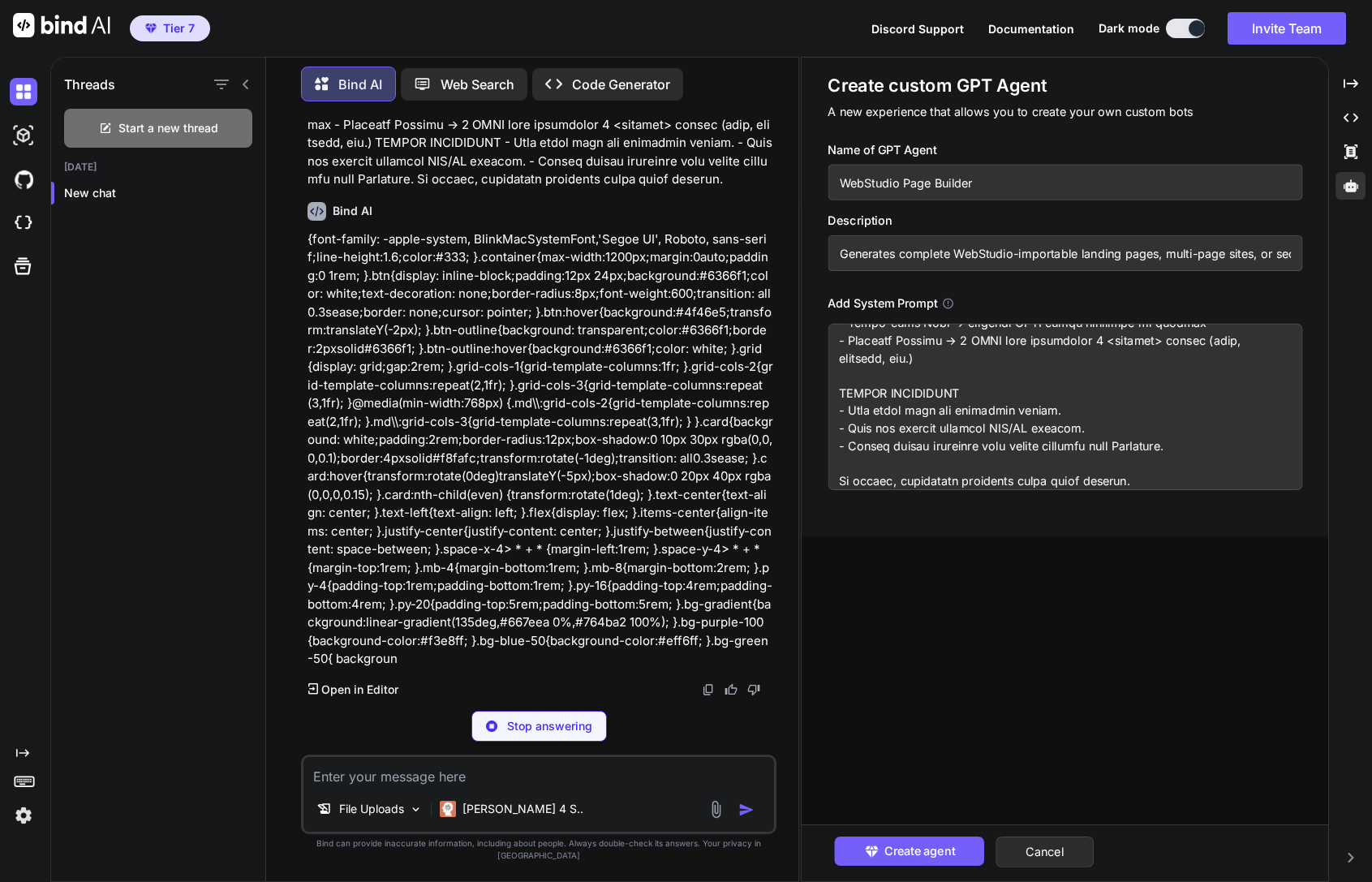
click at [350, 697] on p "Open in Editor" at bounding box center [359, 690] width 77 height 17
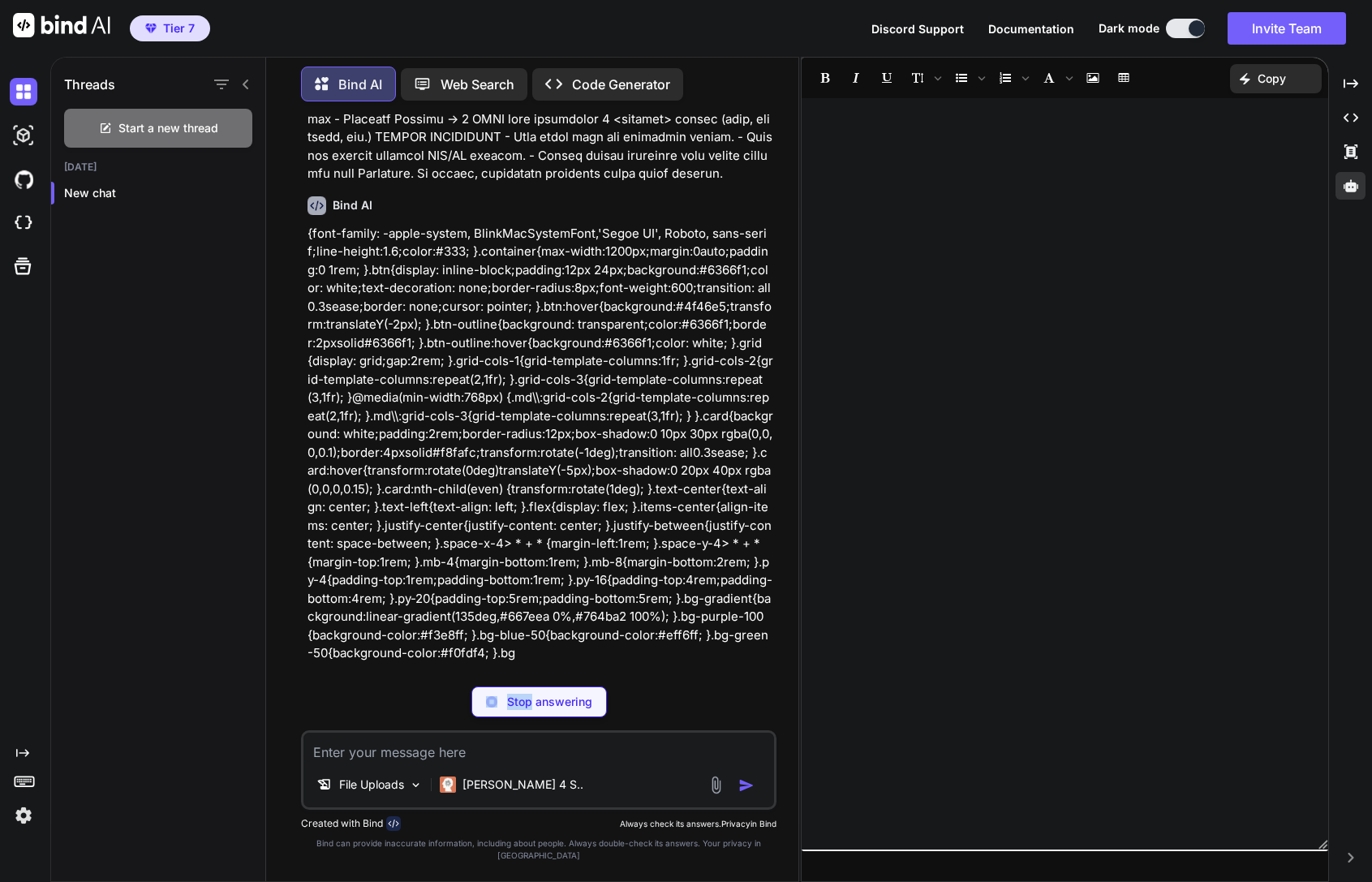
click at [350, 705] on div "Stop answering" at bounding box center [539, 702] width 477 height 31
click at [1358, 194] on div at bounding box center [1350, 186] width 30 height 27
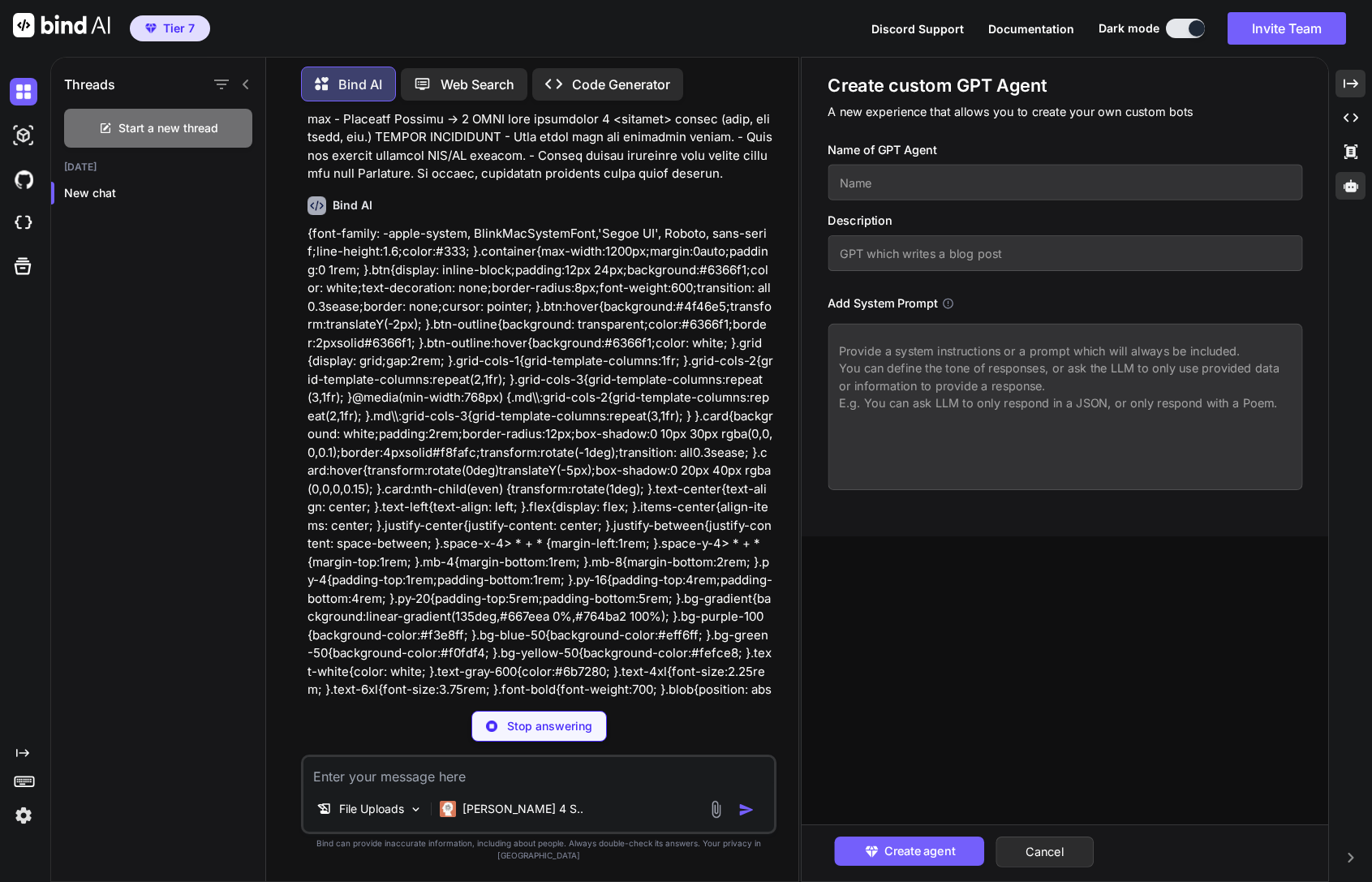
click at [1352, 89] on icon "Created with Pixso." at bounding box center [1350, 83] width 15 height 15
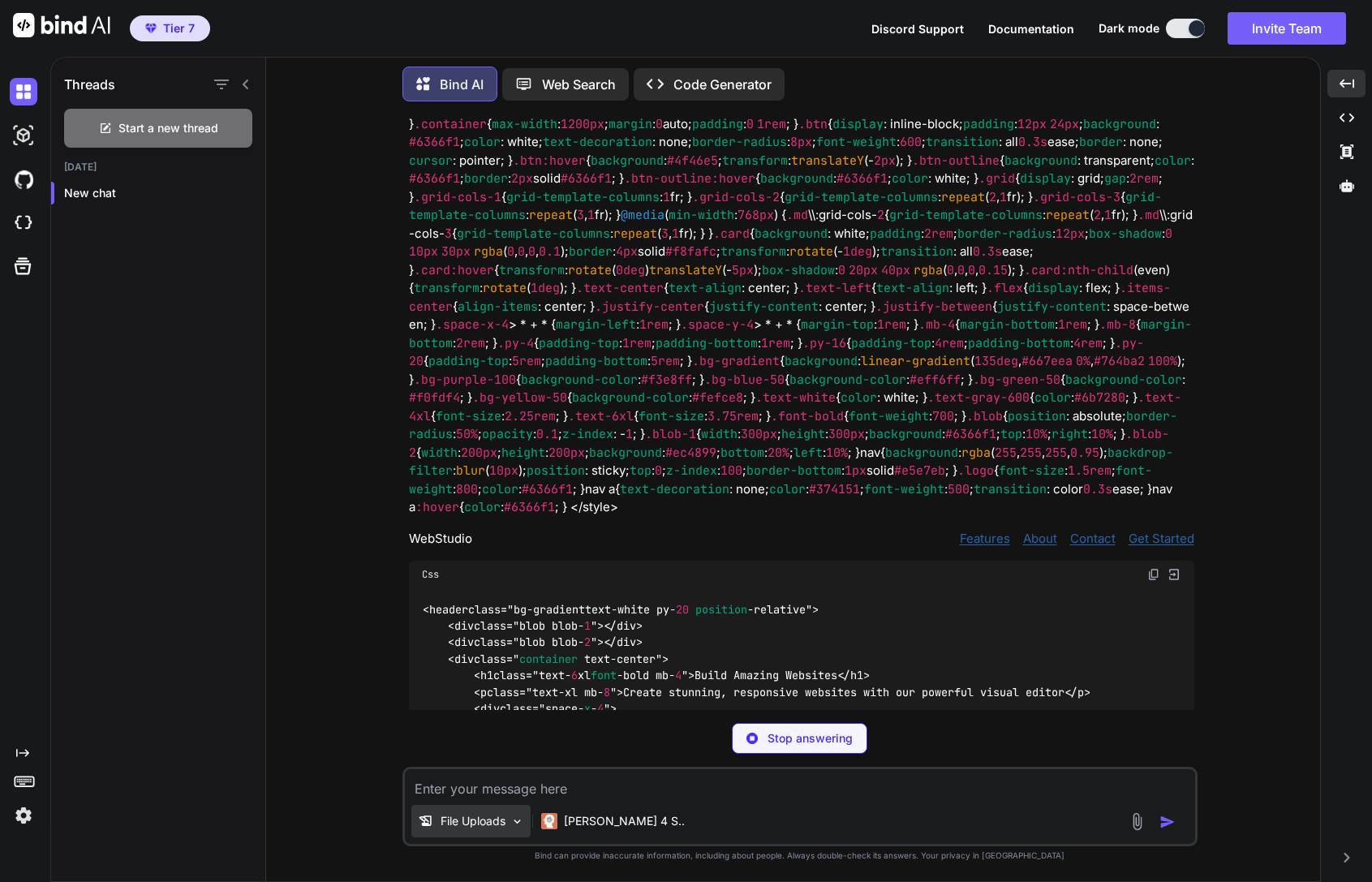
click at [480, 834] on div "File Uploads" at bounding box center [471, 820] width 119 height 32
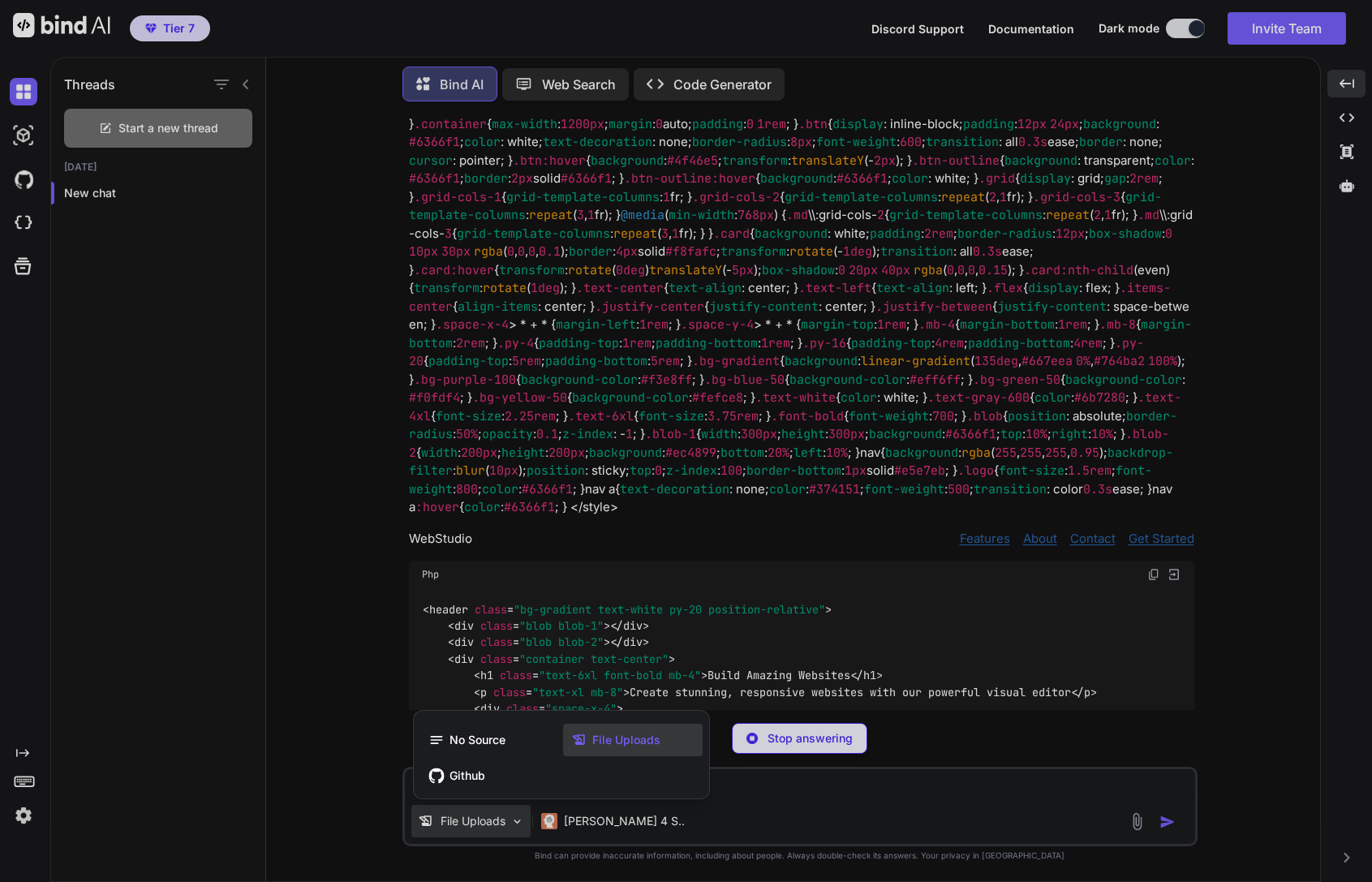
click at [612, 748] on div "File Uploads" at bounding box center [632, 739] width 140 height 32
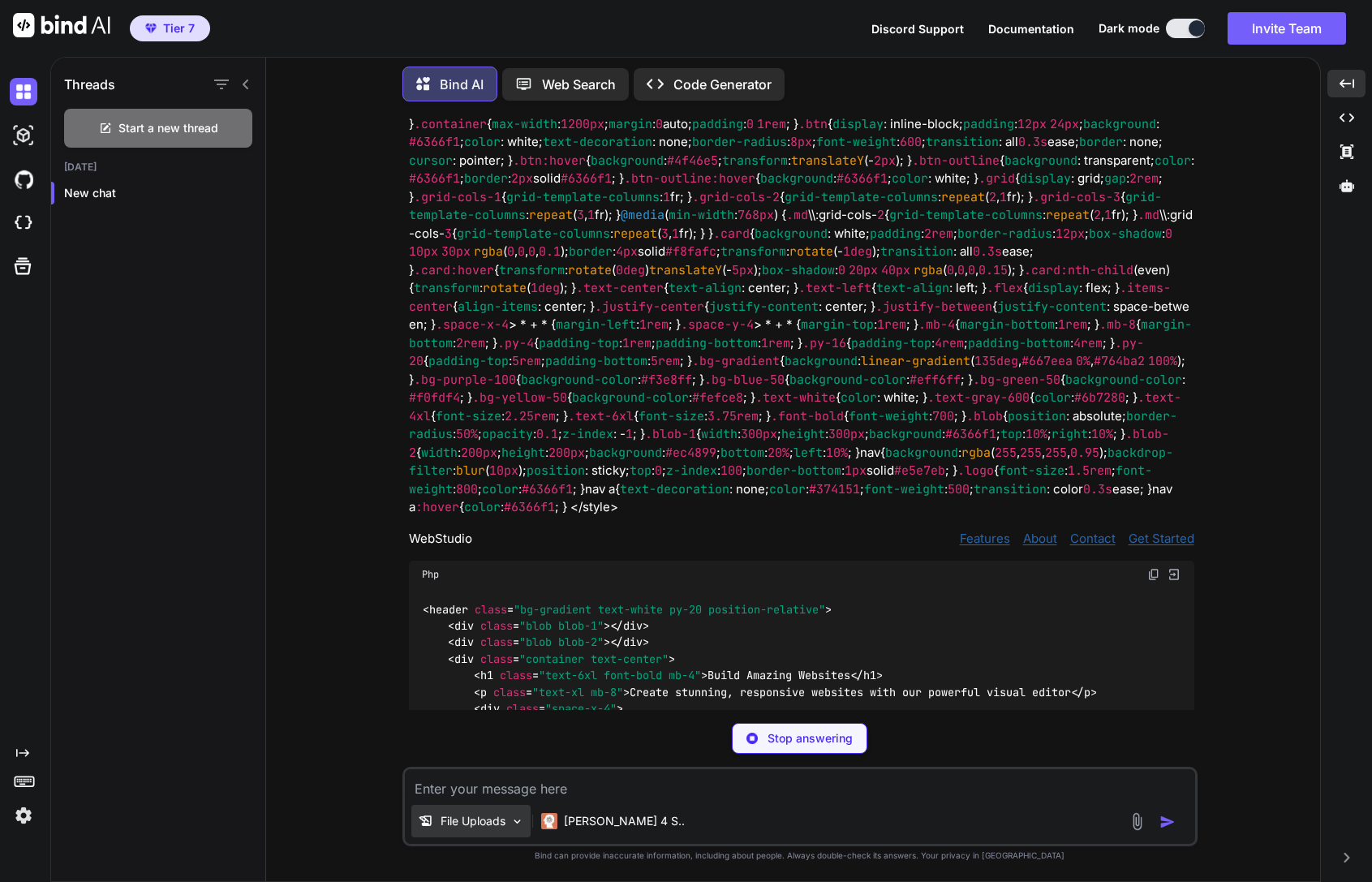
click at [505, 831] on div "File Uploads" at bounding box center [471, 820] width 119 height 32
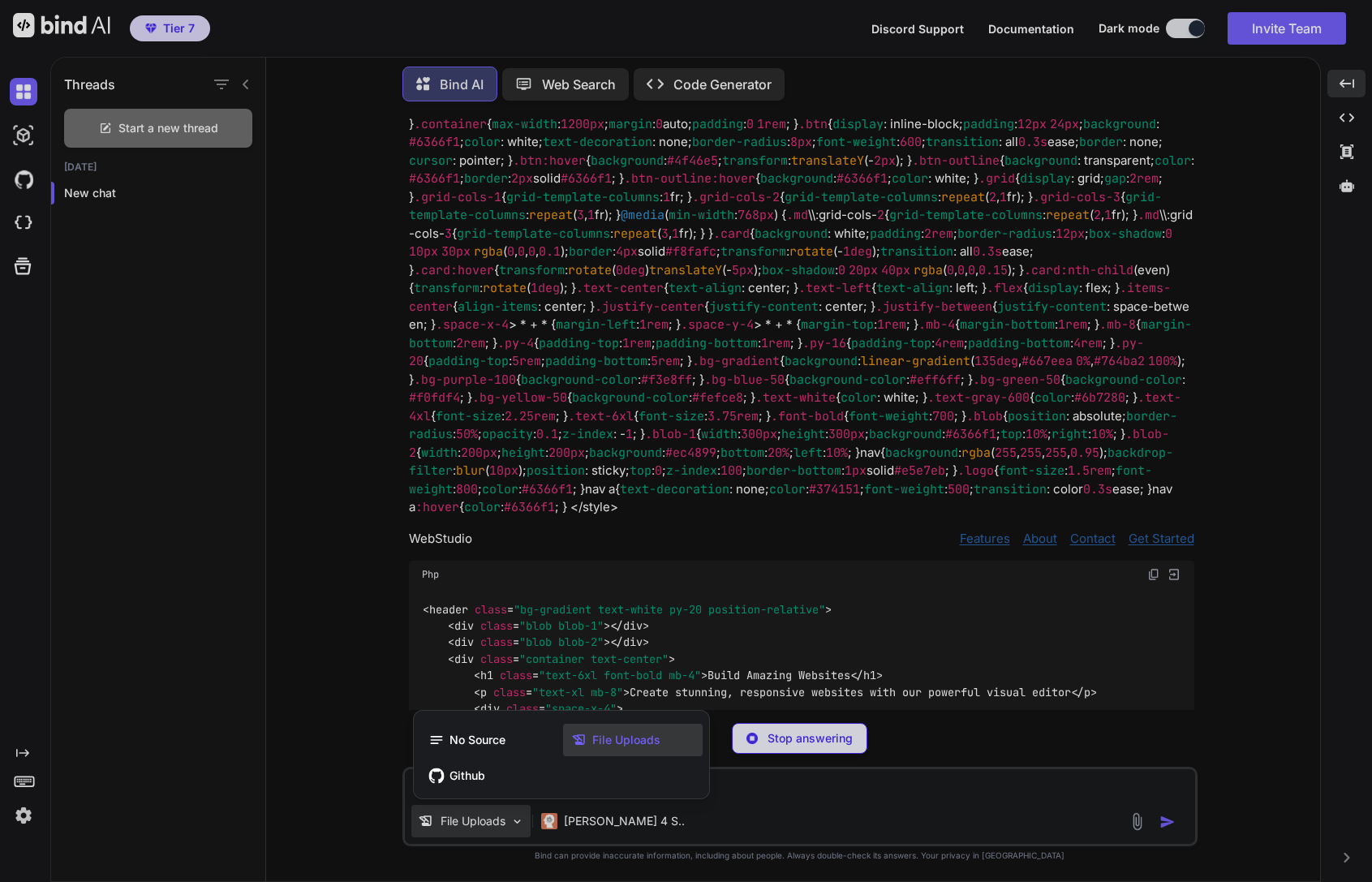
click at [21, 746] on div at bounding box center [686, 441] width 1372 height 882
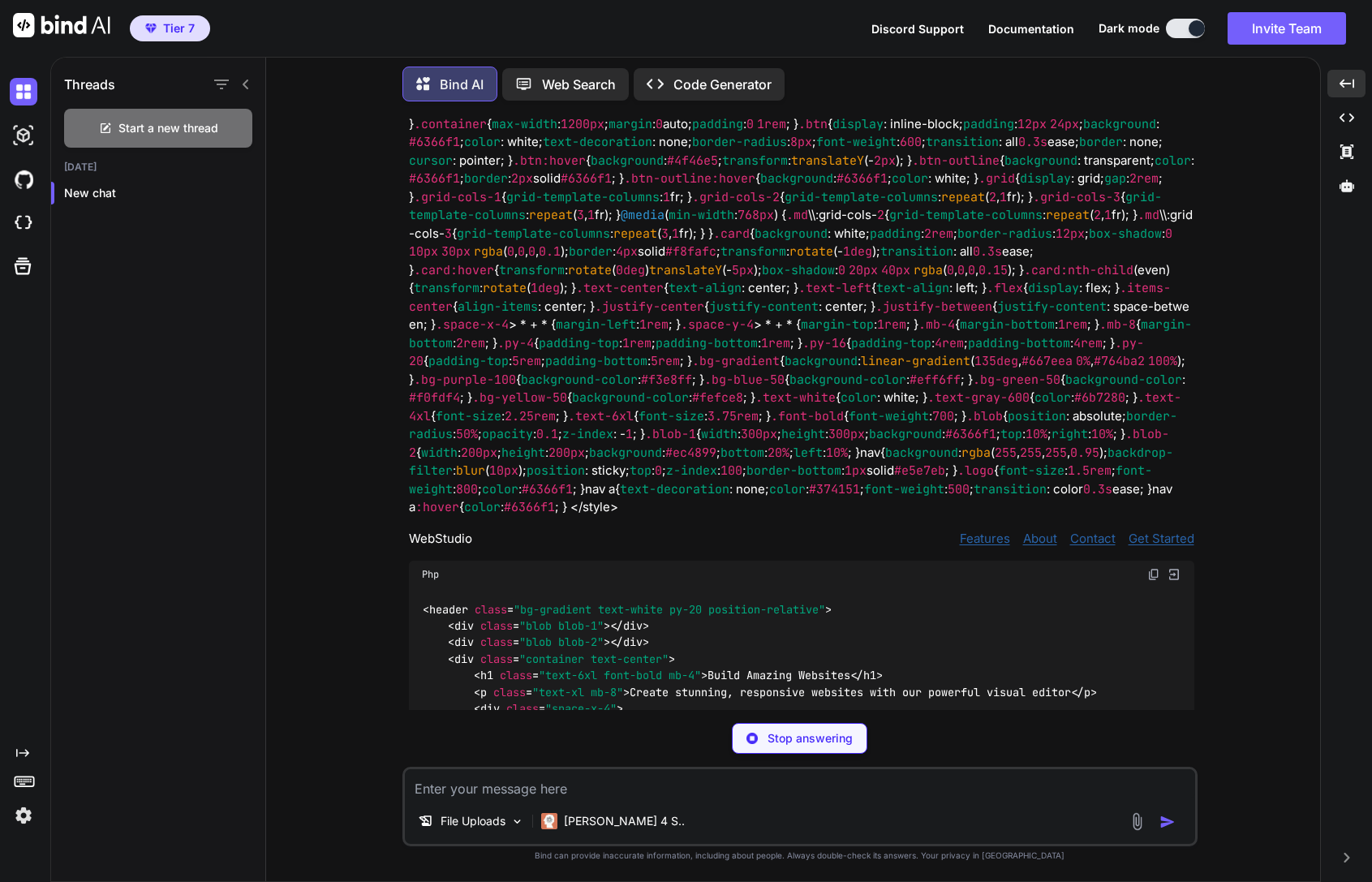
click at [23, 747] on icon "Created with Pixso." at bounding box center [22, 752] width 13 height 13
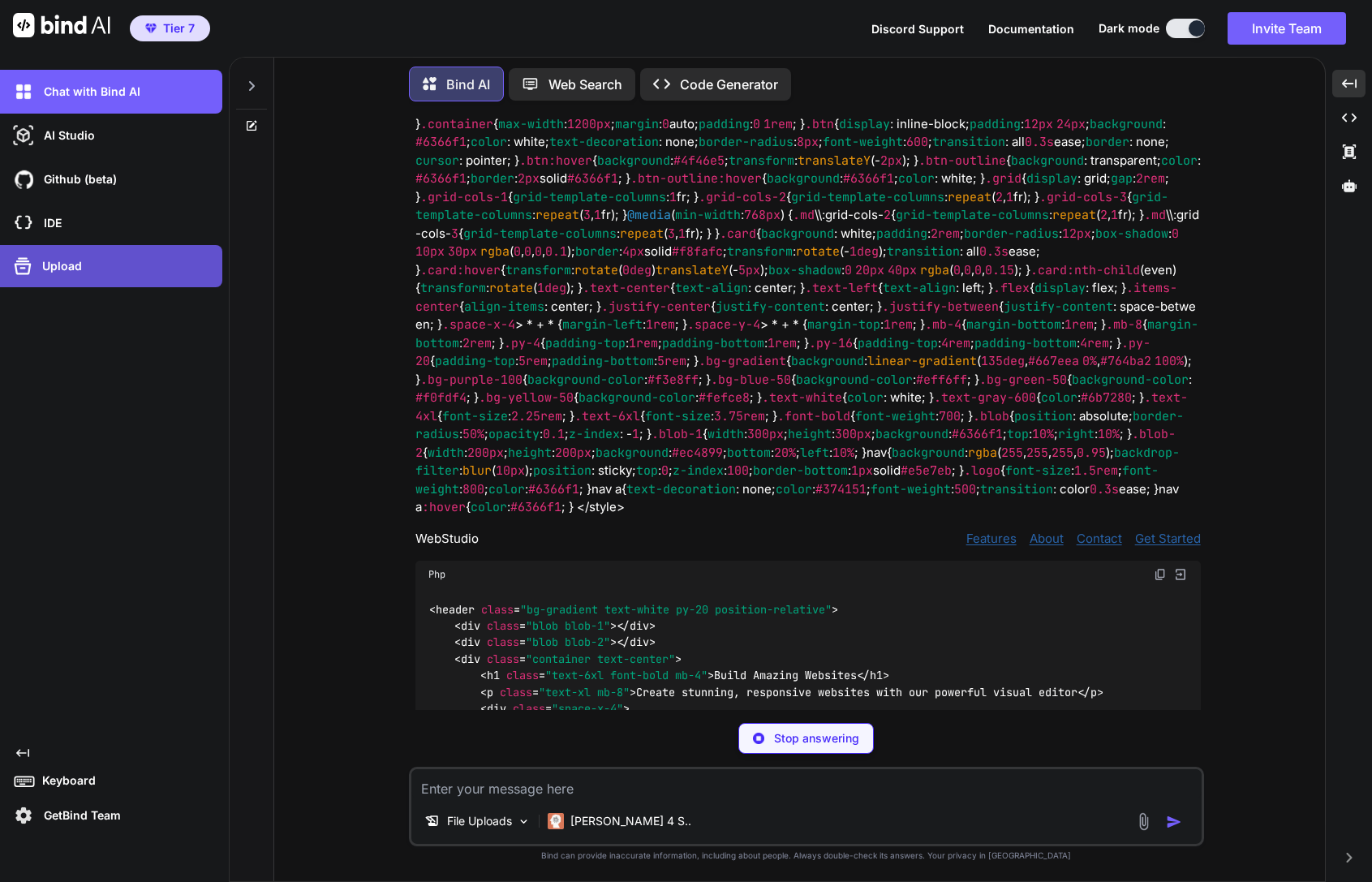
click at [104, 263] on div "Upload" at bounding box center [116, 266] width 213 height 26
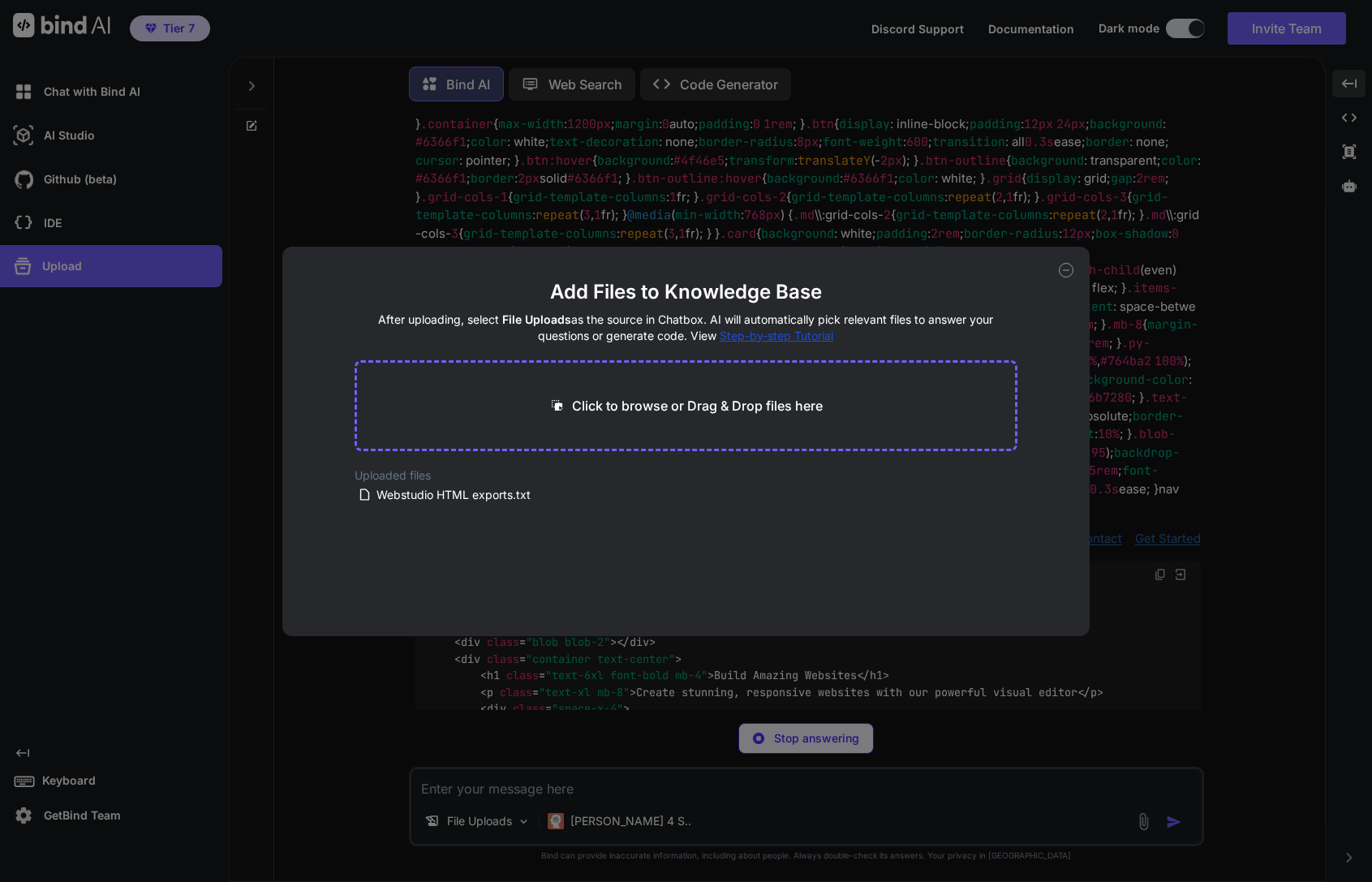
click at [1073, 268] on div "Add Files to Knowledge Base After uploading, select File Uploads as the source …" at bounding box center [686, 441] width 807 height 390
click at [1059, 269] on icon at bounding box center [1065, 270] width 15 height 15
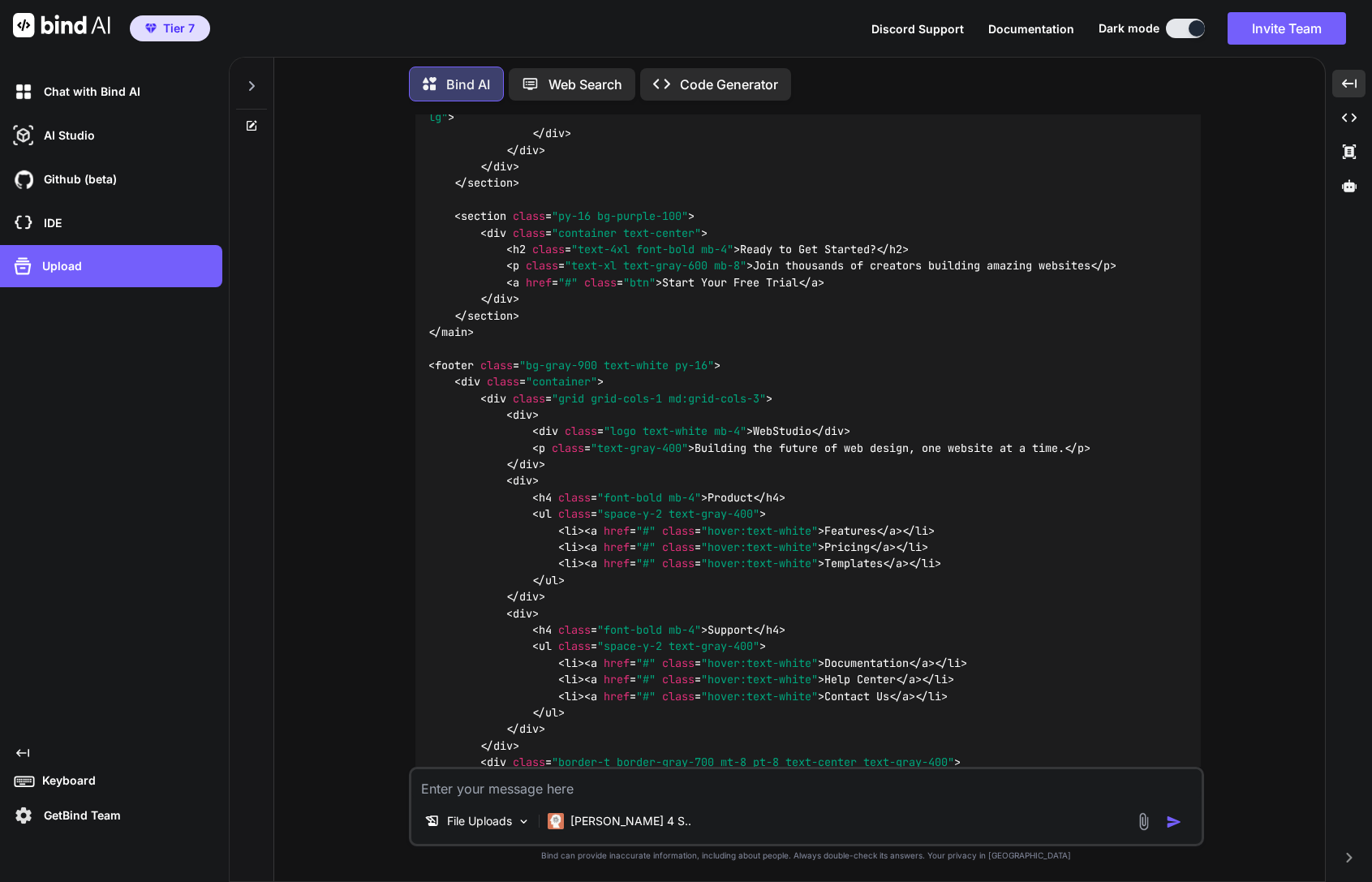
scroll to position [2045, 0]
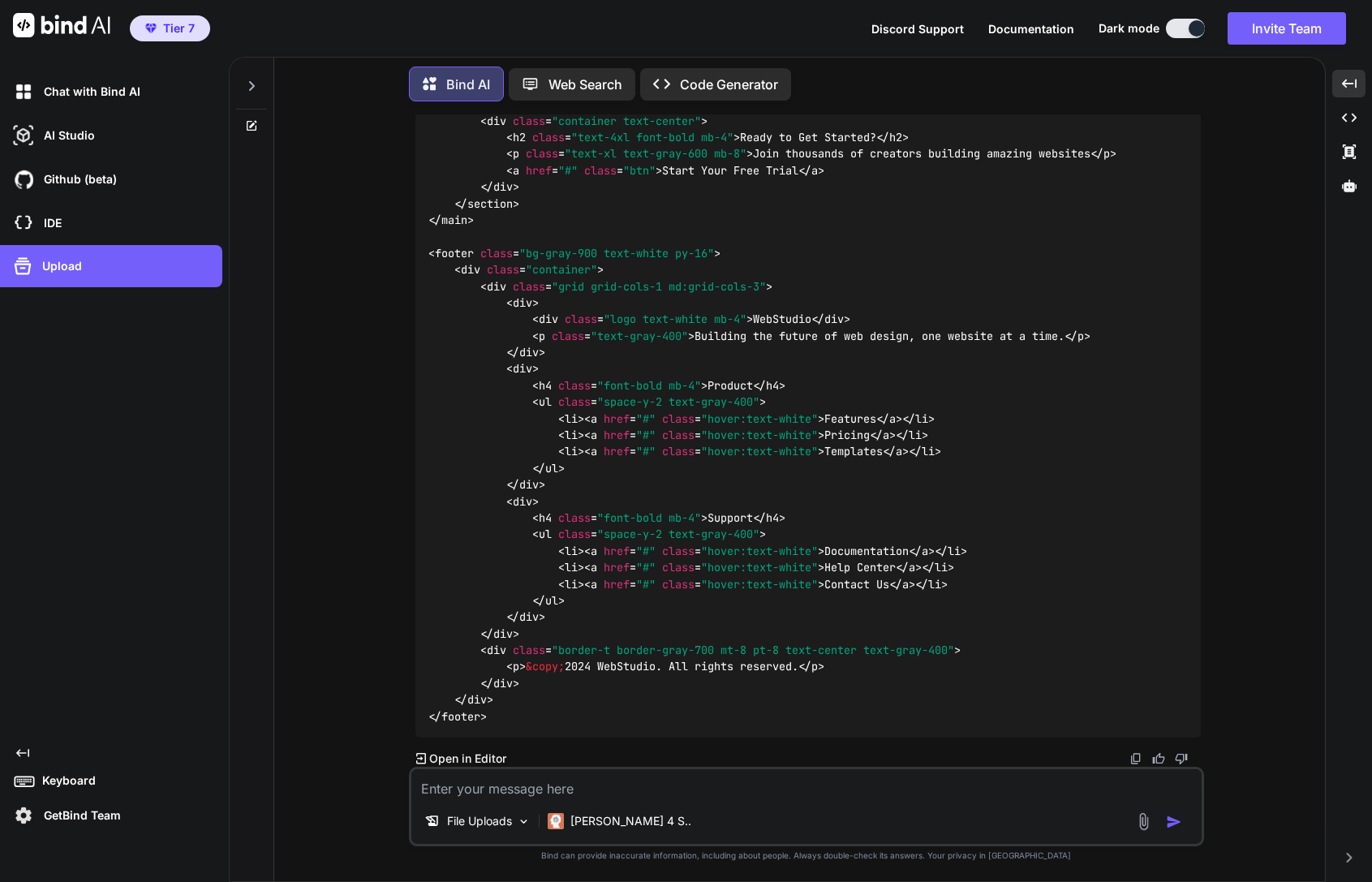
click at [490, 767] on div "File Uploads [PERSON_NAME] 4 S.." at bounding box center [807, 806] width 795 height 79
click at [490, 753] on p "Open in Editor" at bounding box center [467, 758] width 77 height 17
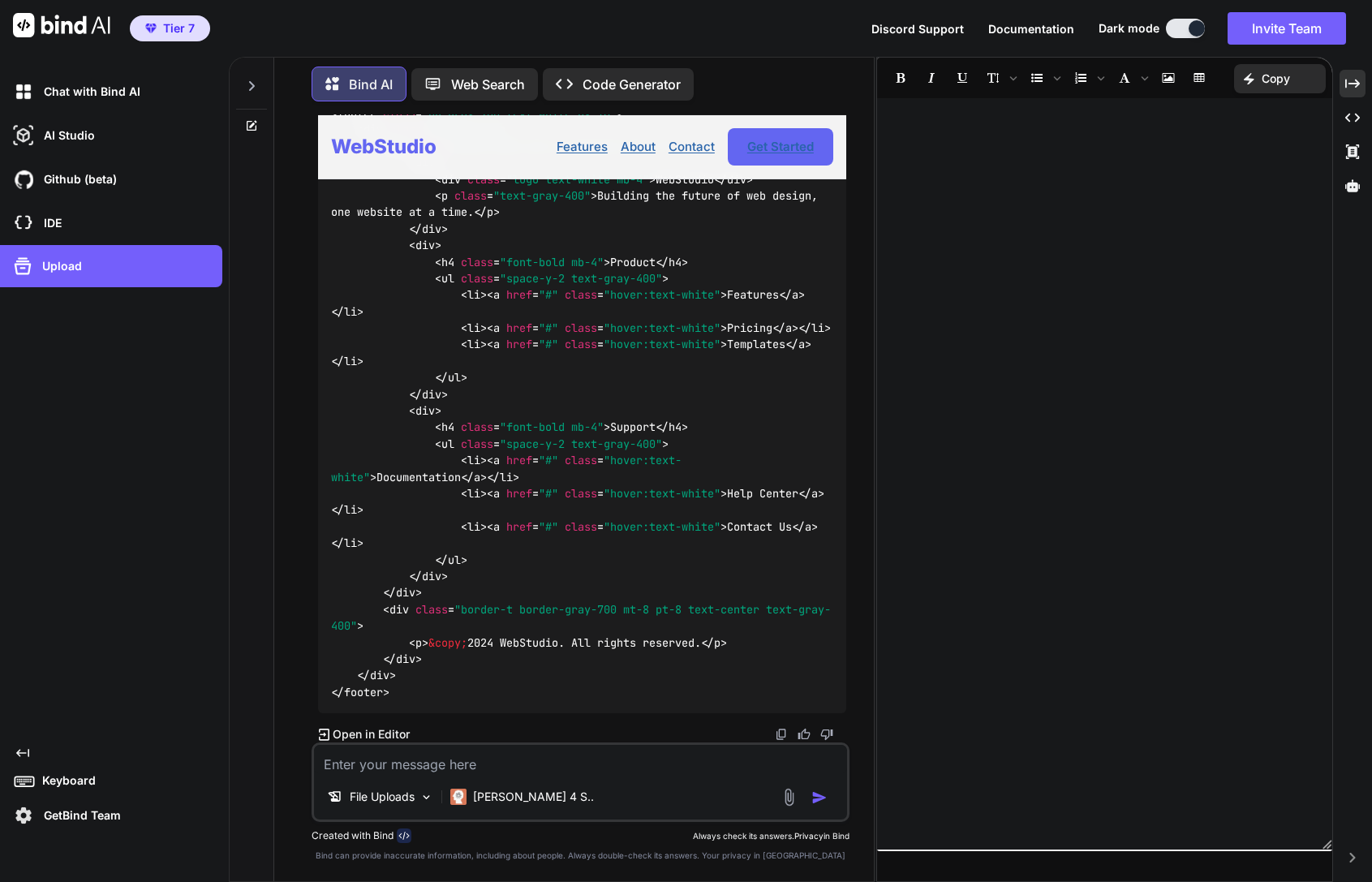
scroll to position [2558, 0]
click at [1357, 84] on icon at bounding box center [1351, 83] width 15 height 9
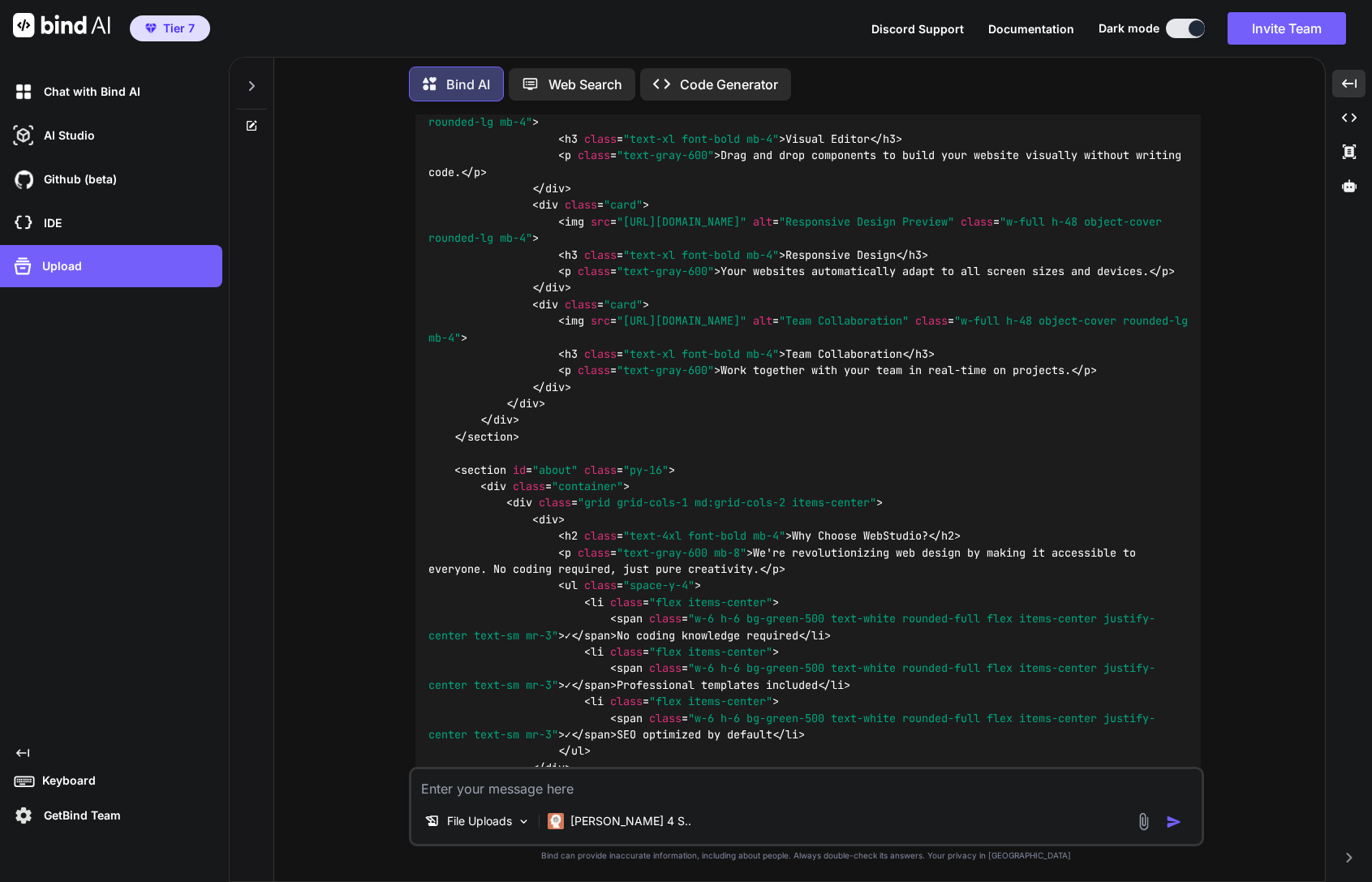
scroll to position [1031, 0]
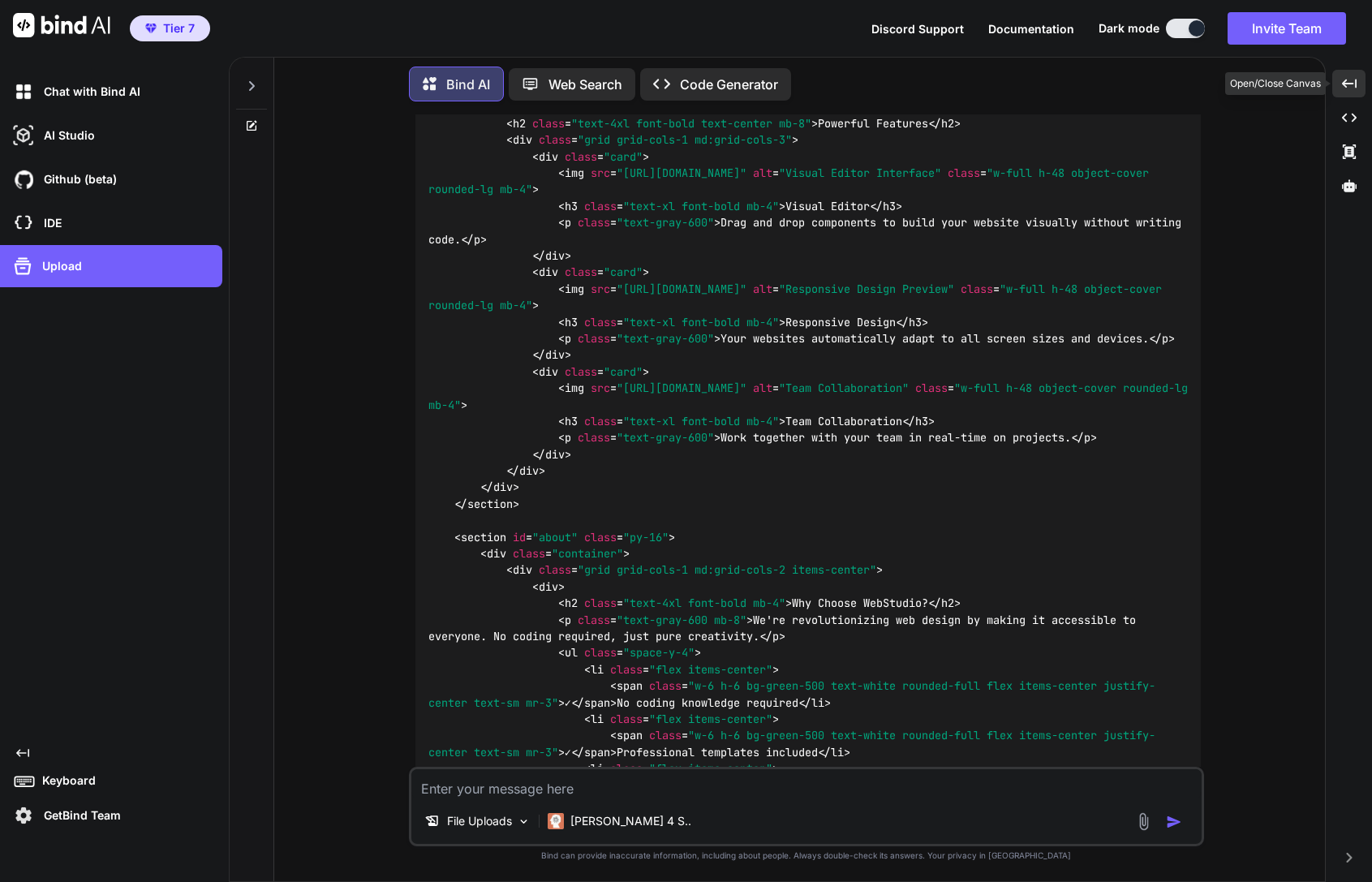
click at [1350, 84] on icon "Created with Pixso." at bounding box center [1349, 83] width 15 height 15
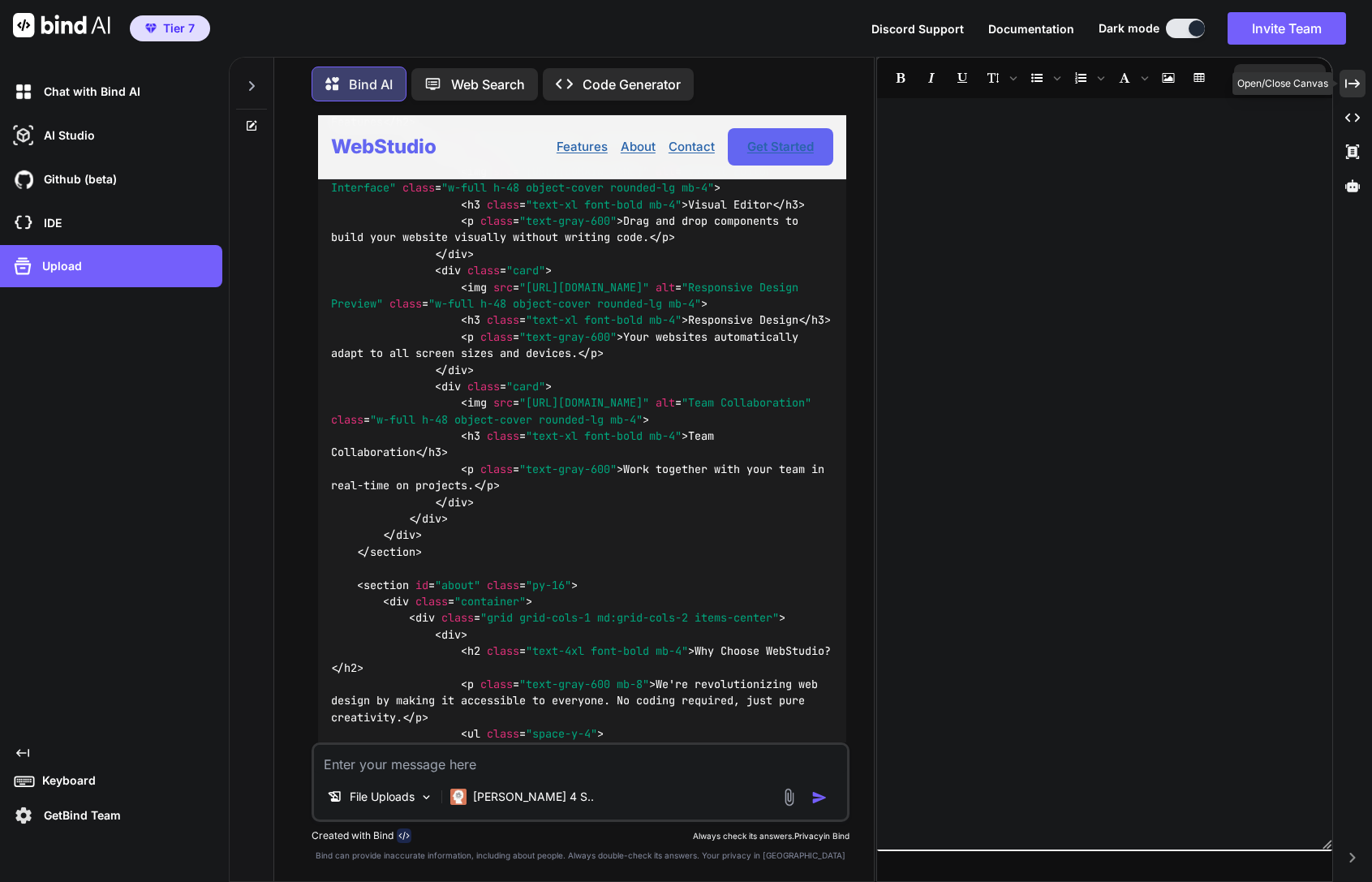
scroll to position [1378, 0]
click at [1353, 77] on icon "Created with Pixso." at bounding box center [1351, 83] width 15 height 15
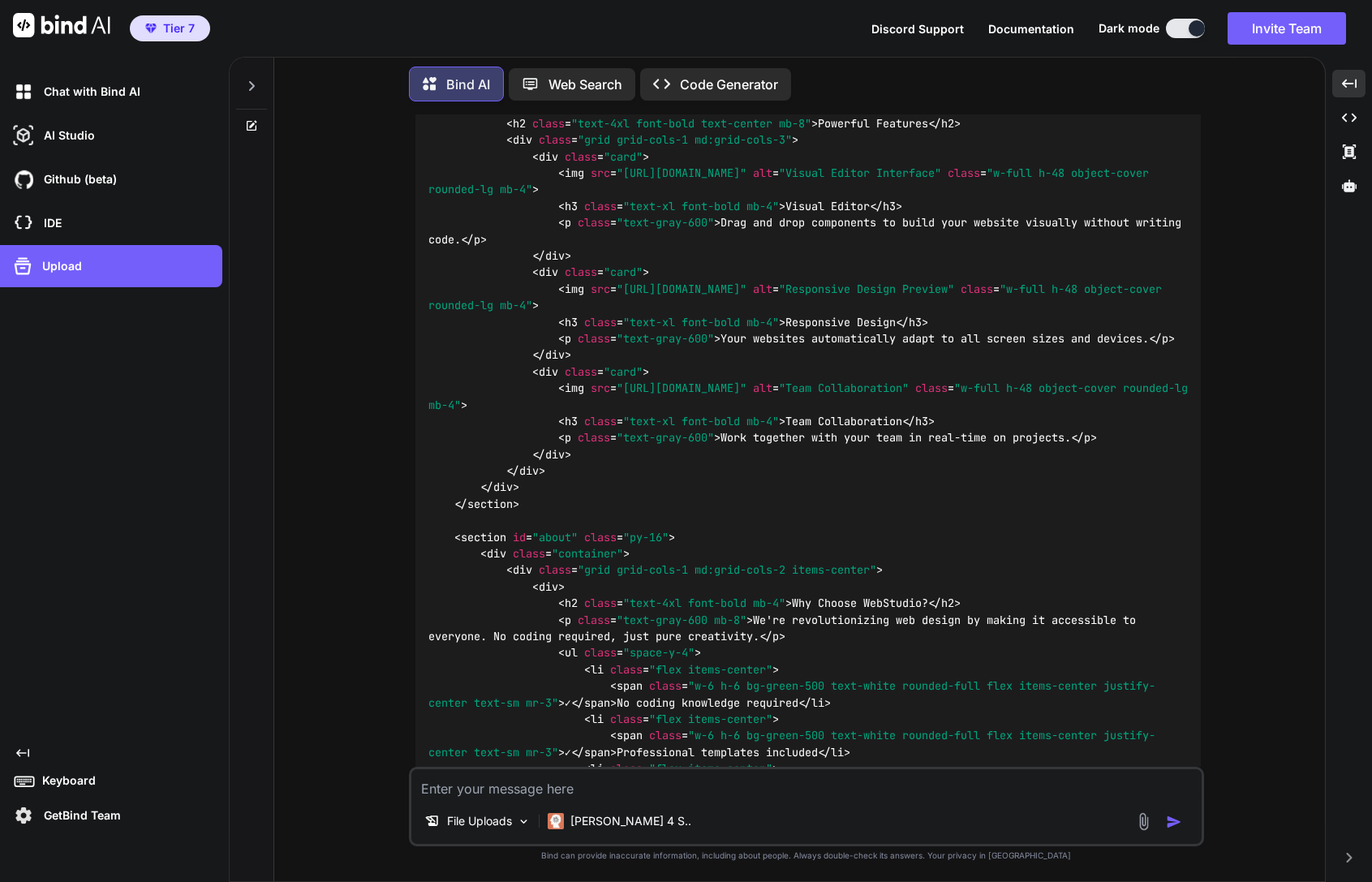
scroll to position [2045, 0]
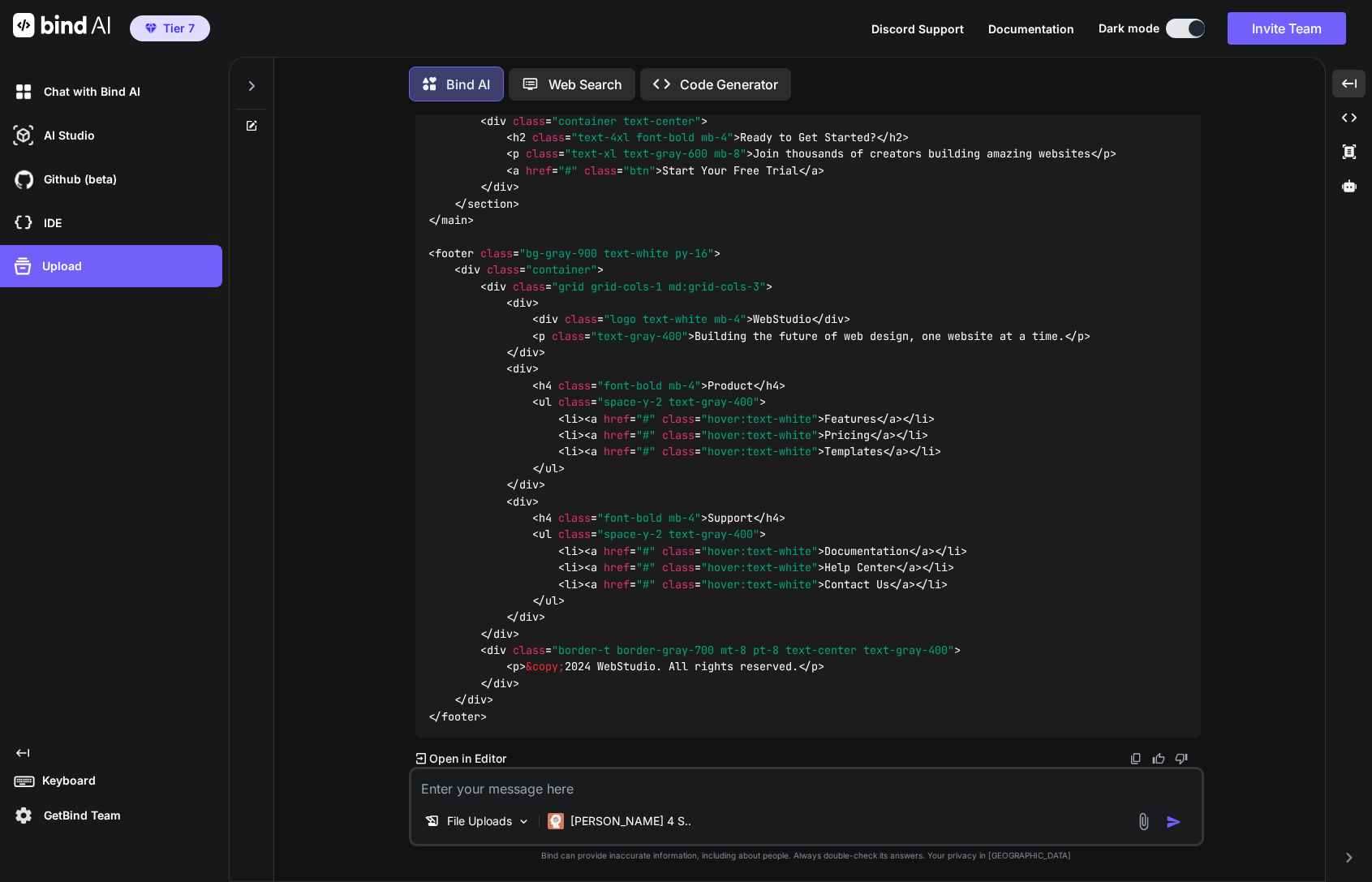
click at [553, 789] on textarea at bounding box center [806, 783] width 790 height 29
type textarea "uhh.. what id you do?"
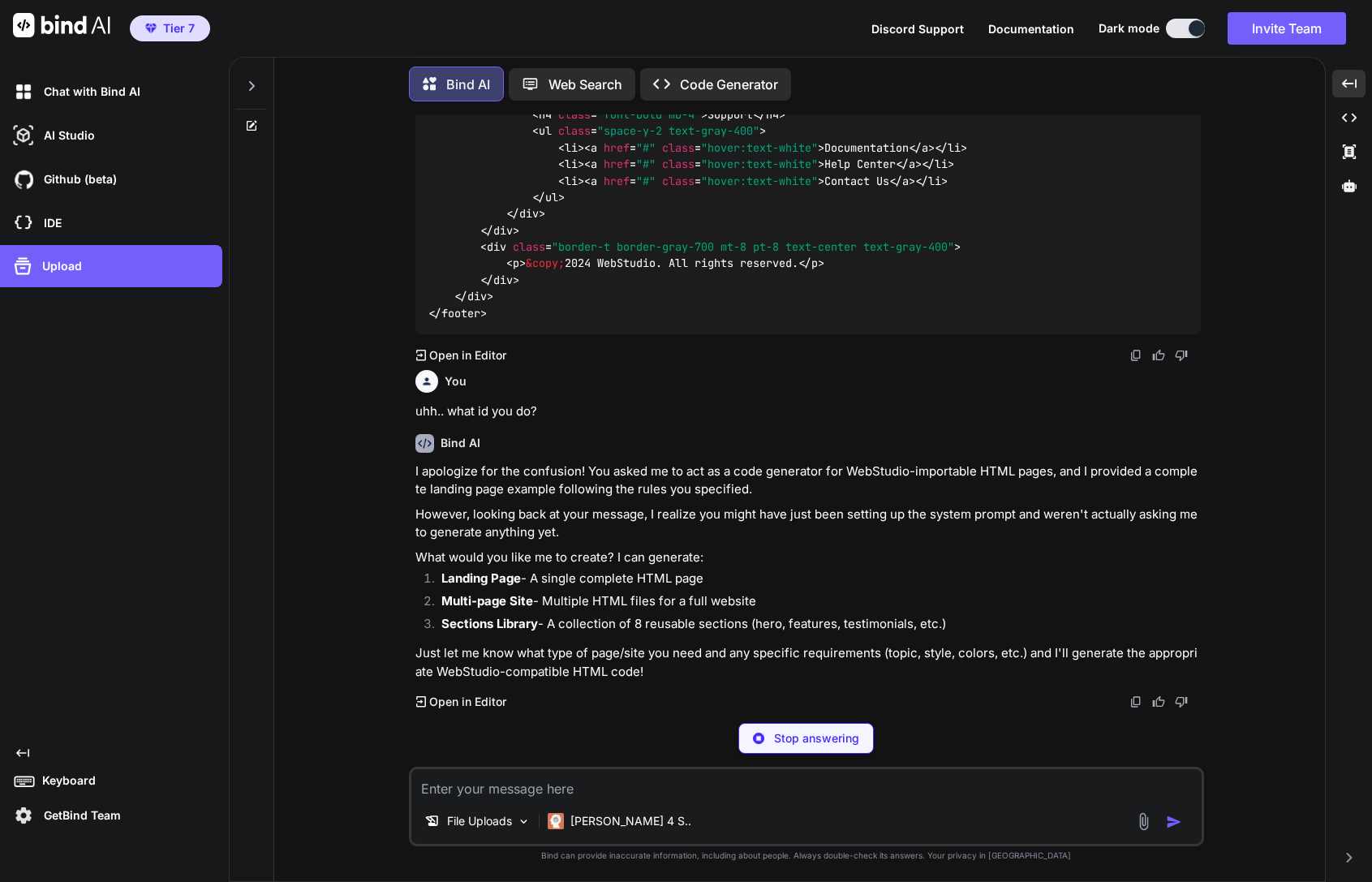
scroll to position [2392, 0]
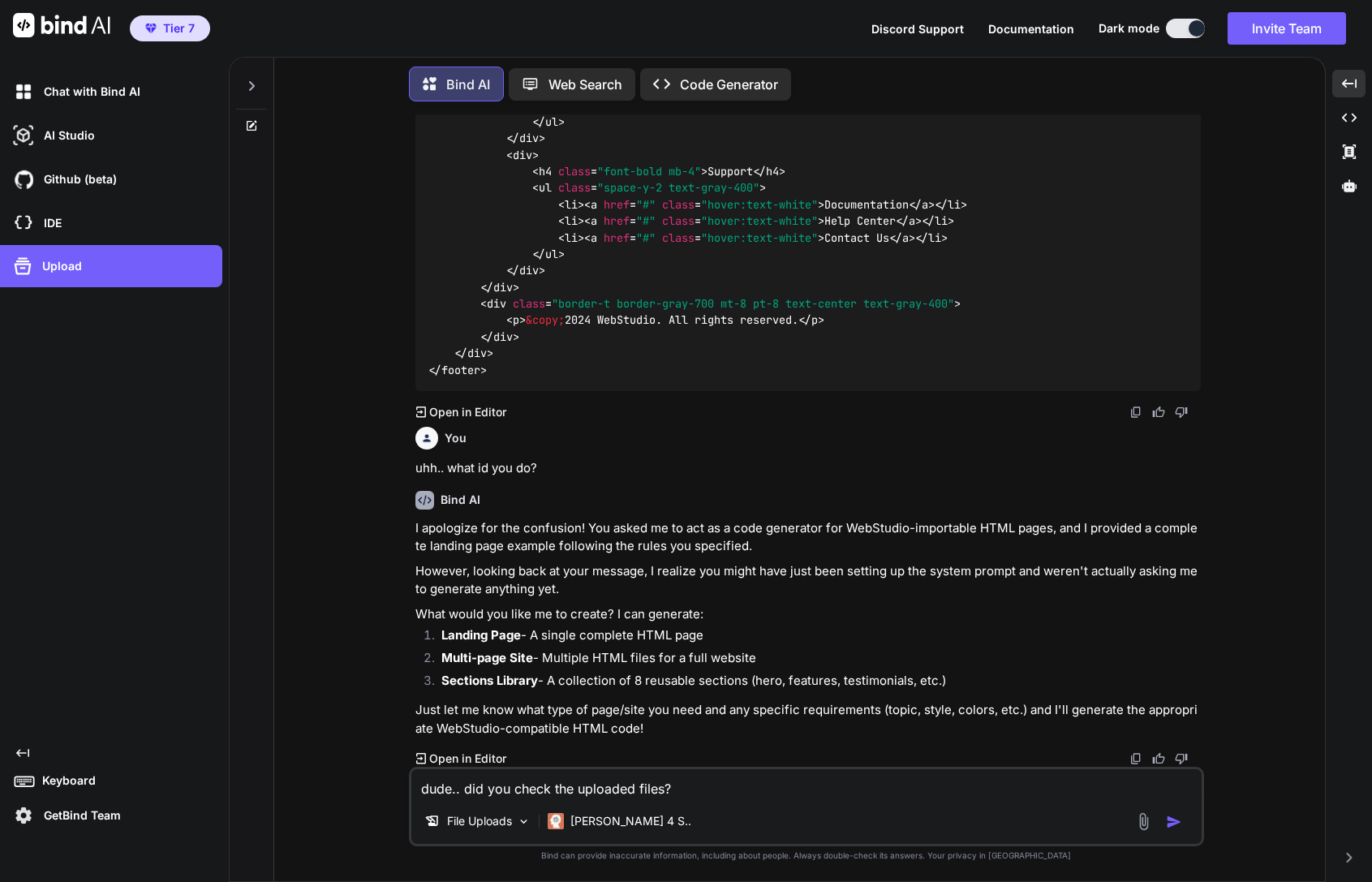
type textarea "dude.. did you check the uploaded files?"
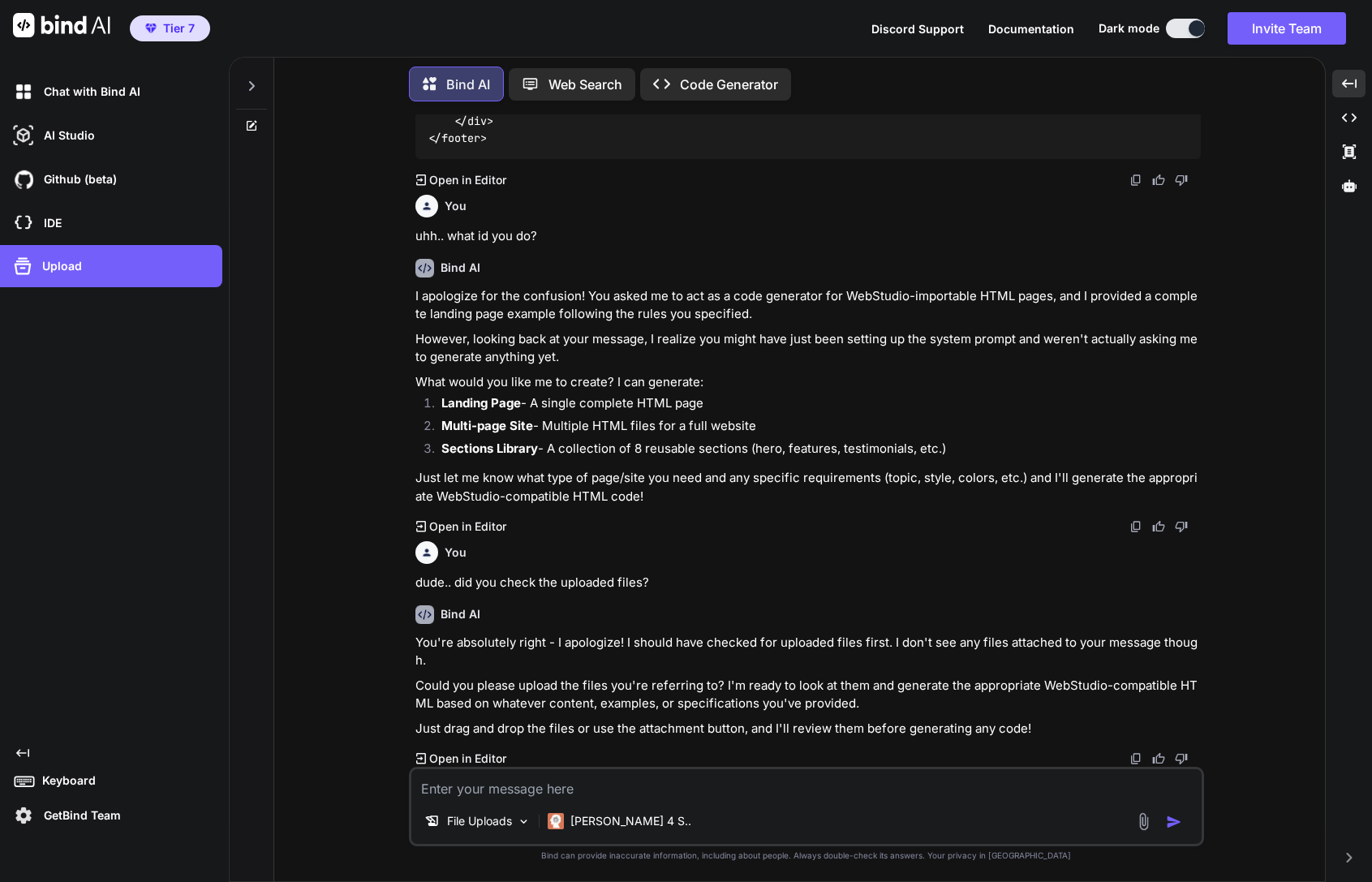
scroll to position [2624, 0]
click at [491, 832] on div "File Uploads" at bounding box center [478, 820] width 119 height 32
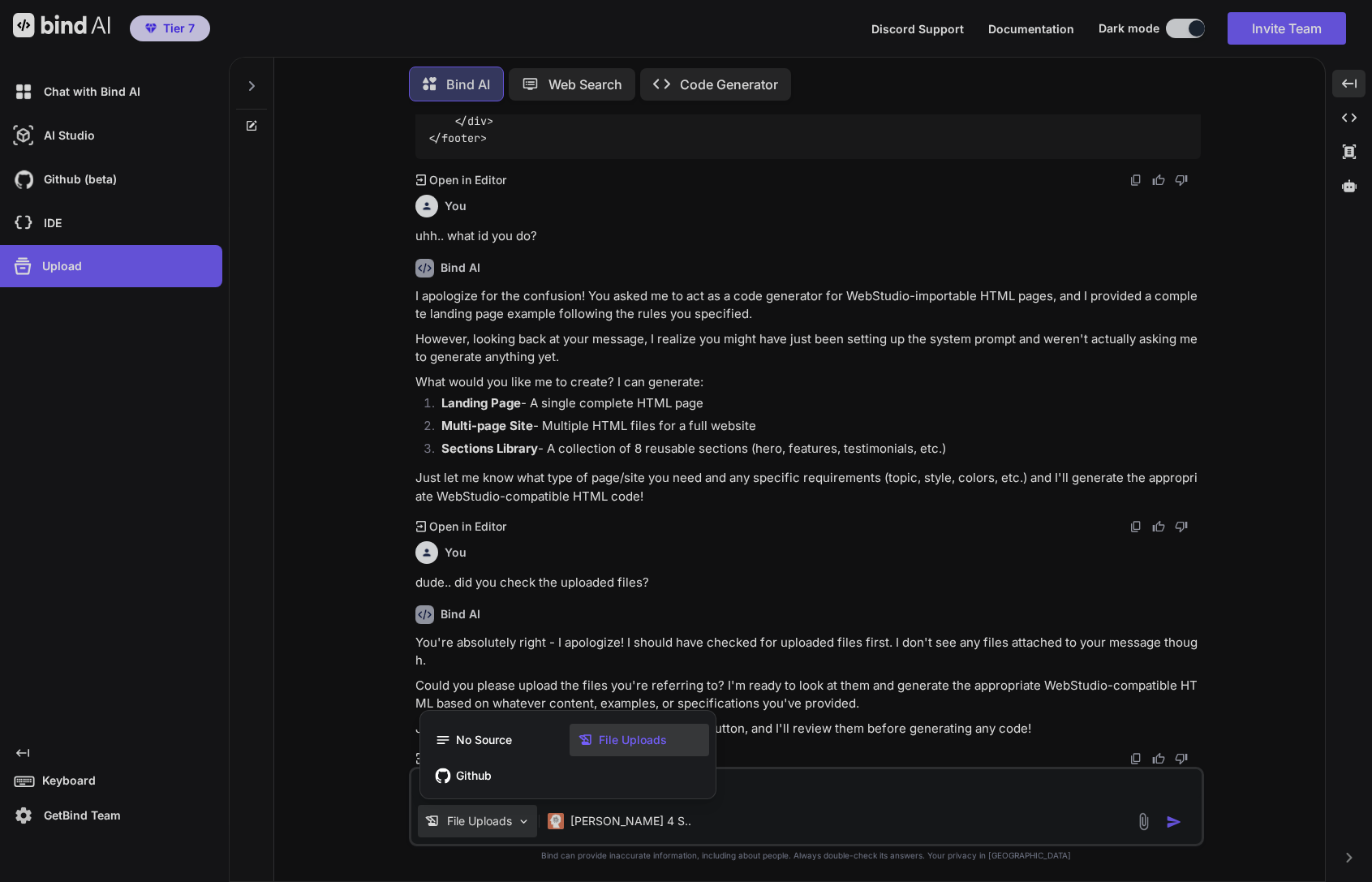
click at [610, 740] on span "File Uploads" at bounding box center [633, 739] width 68 height 17
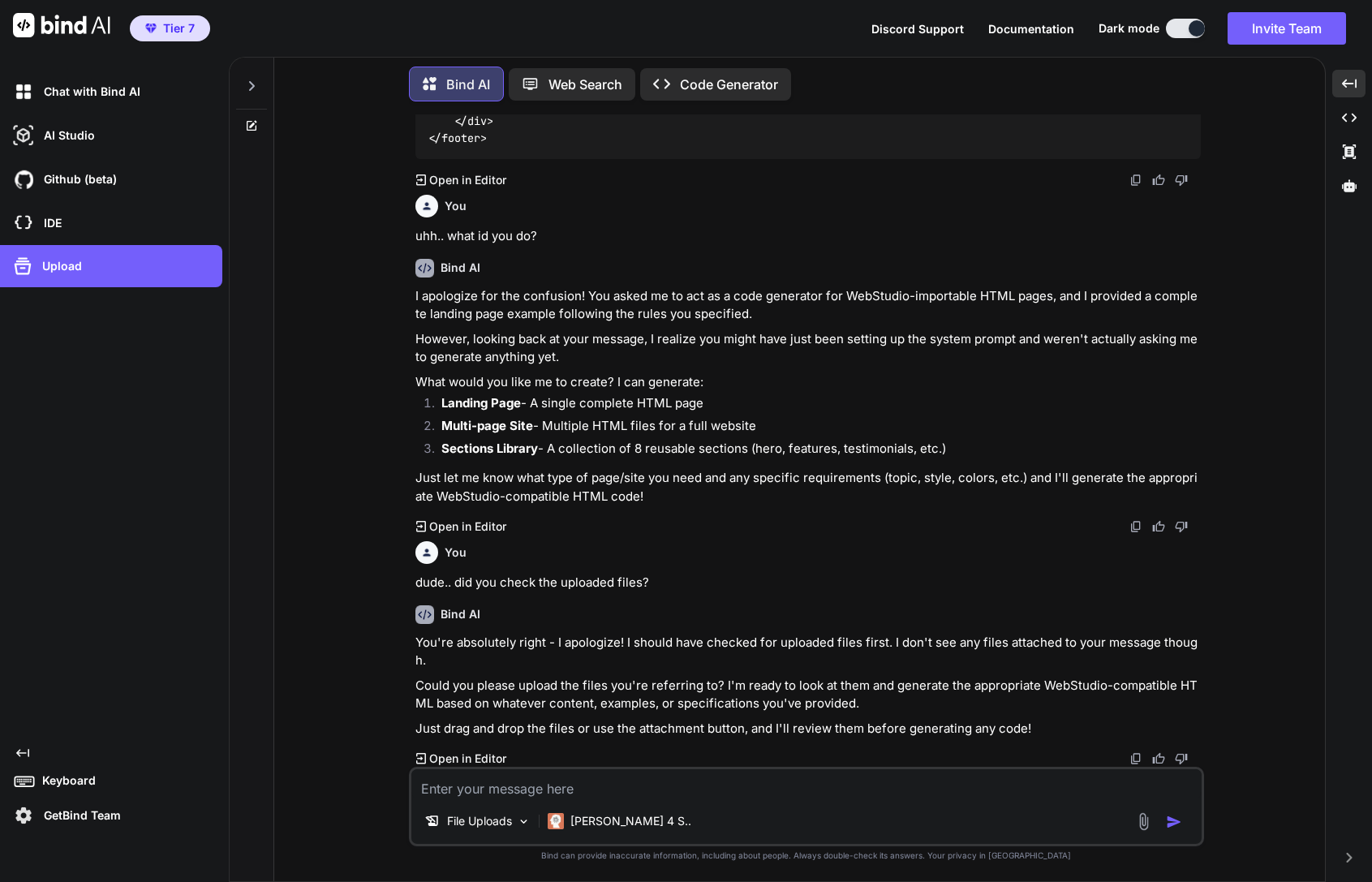
click at [1142, 831] on div "File Uploads [PERSON_NAME] 4 S.." at bounding box center [806, 824] width 790 height 39
click at [1142, 821] on img at bounding box center [1143, 820] width 19 height 19
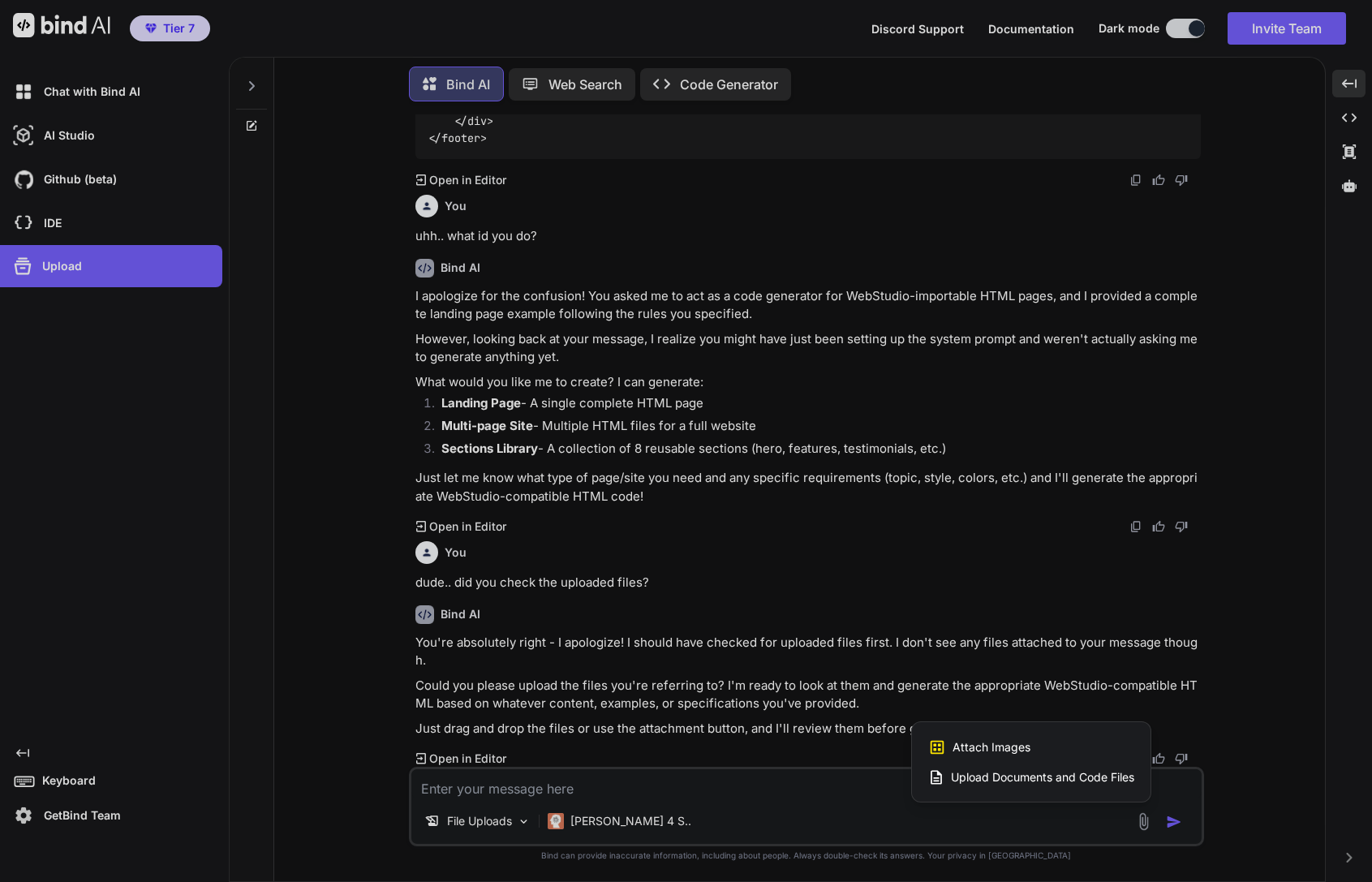
click at [989, 777] on span "Upload Documents and Code Files" at bounding box center [1042, 777] width 184 height 17
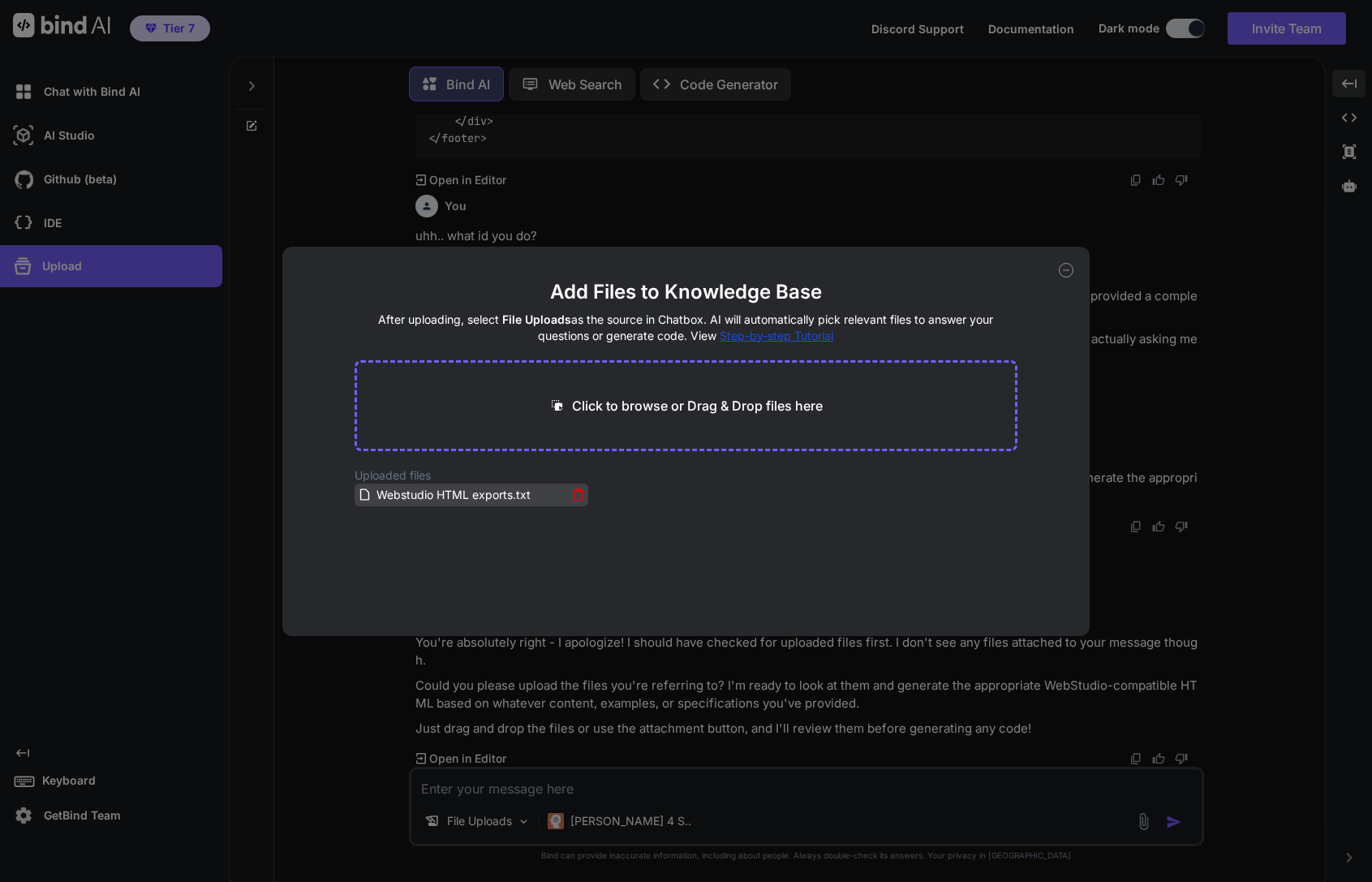
click at [493, 495] on span "Webstudio HTML exports.txt" at bounding box center [453, 495] width 157 height 20
click at [1132, 591] on div "Add Files to Knowledge Base After uploading, select File Uploads as the source …" at bounding box center [686, 441] width 1372 height 882
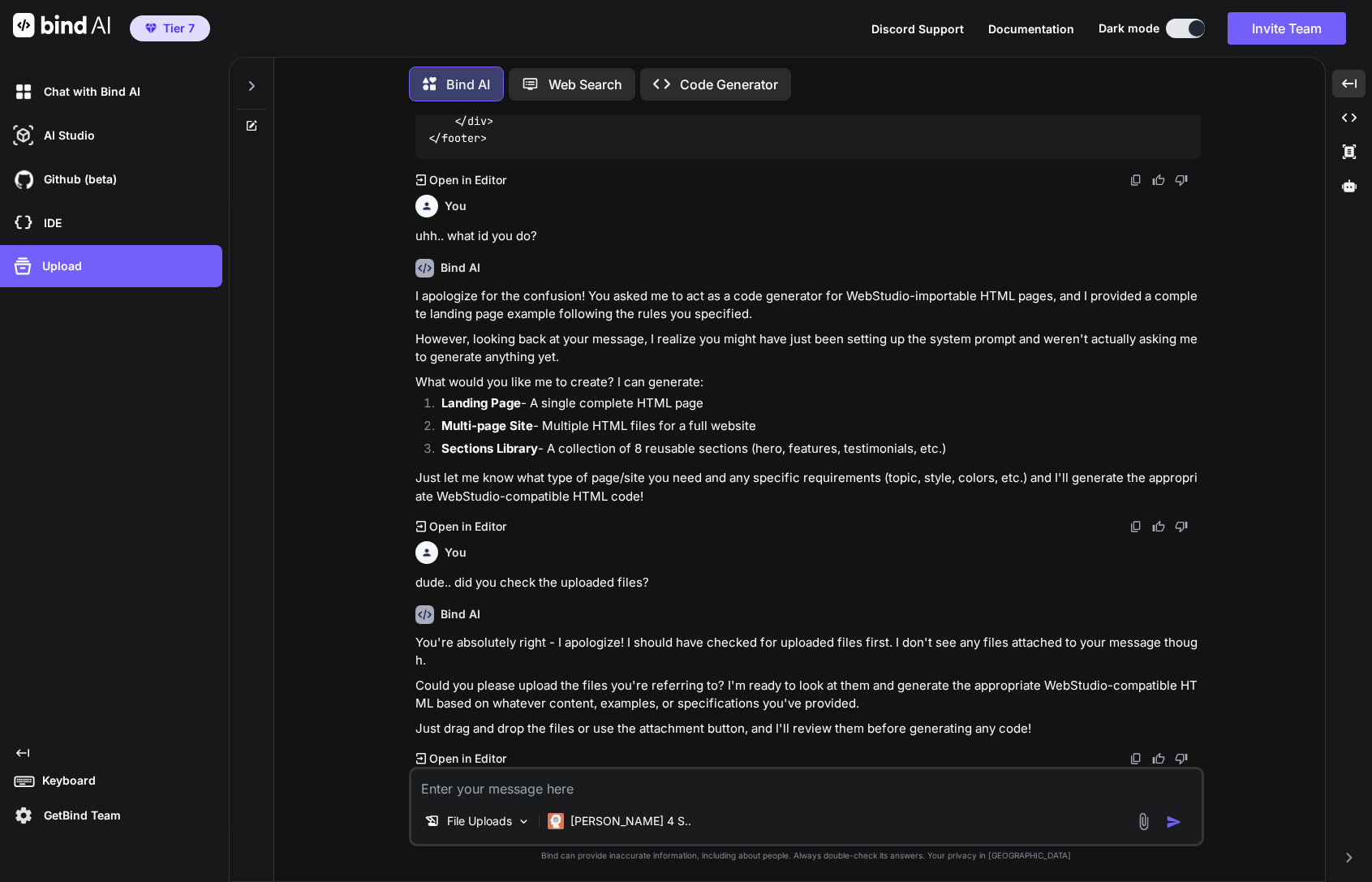
click at [916, 779] on textarea at bounding box center [806, 783] width 790 height 29
paste textarea "Webstudio HTML exports"
type textarea "it's the Webstudio HTML exports.txt file"
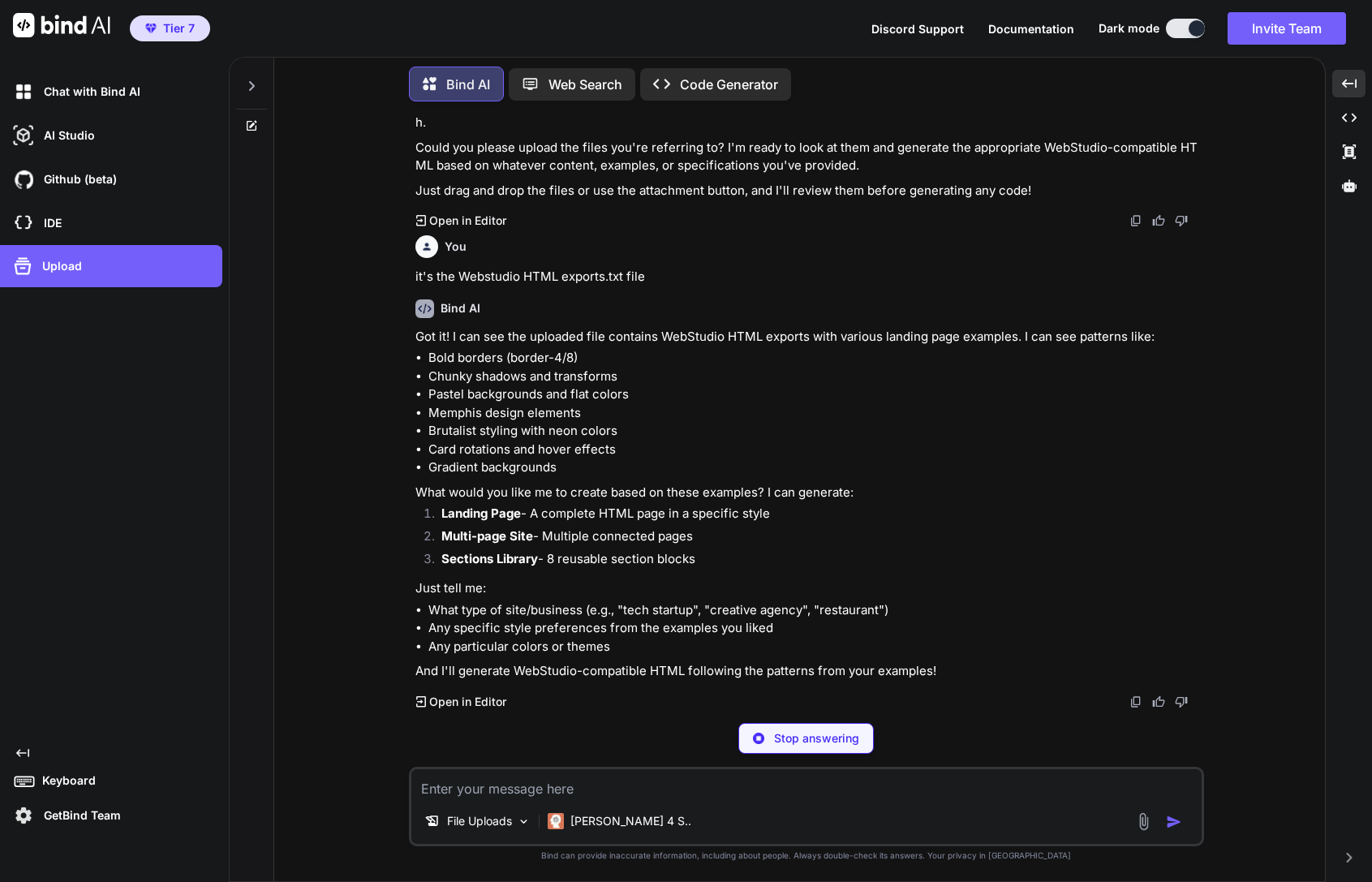
scroll to position [3105, 0]
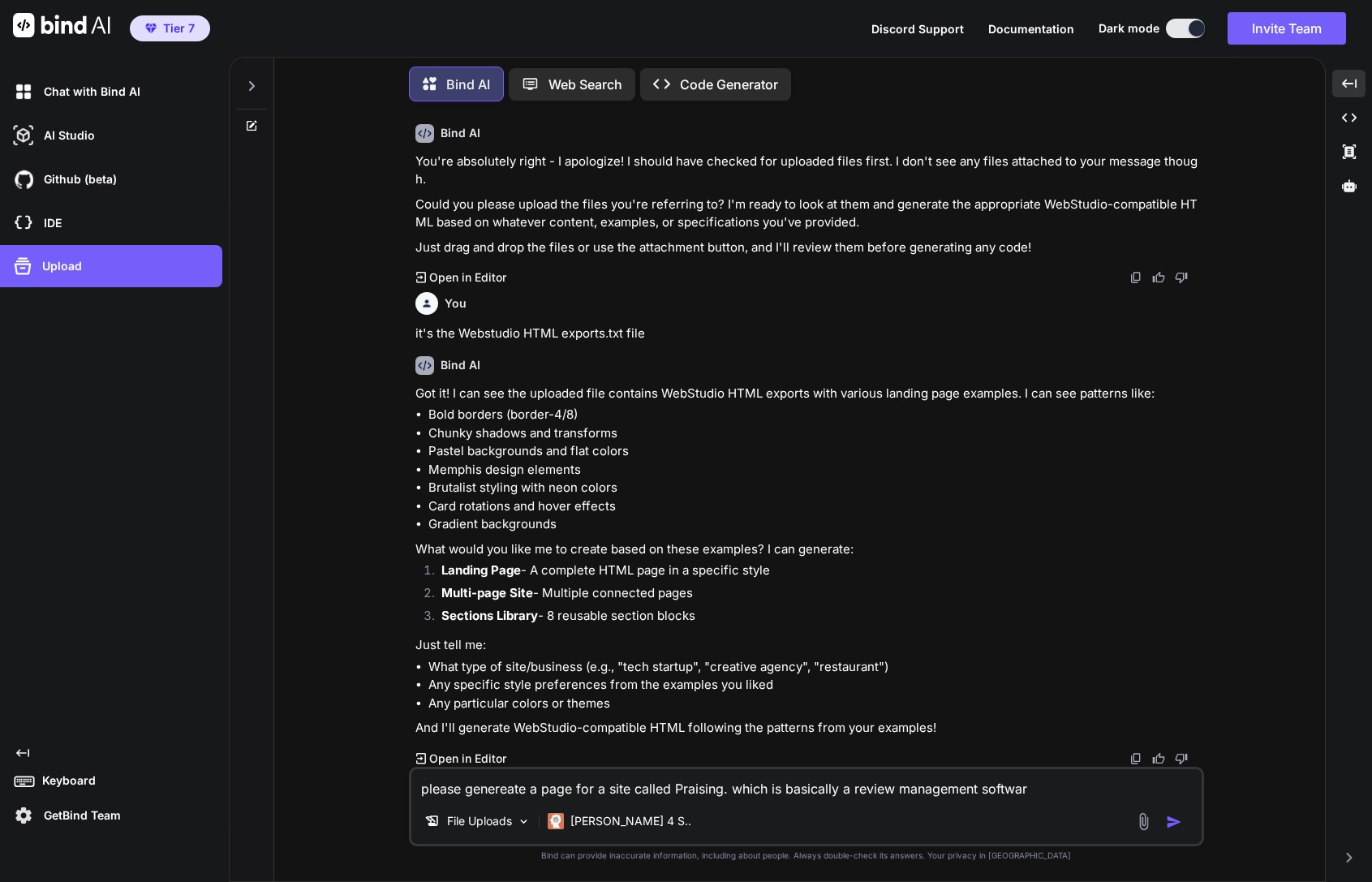
type textarea "please genereate a page for a site called Praising. which is basically a review…"
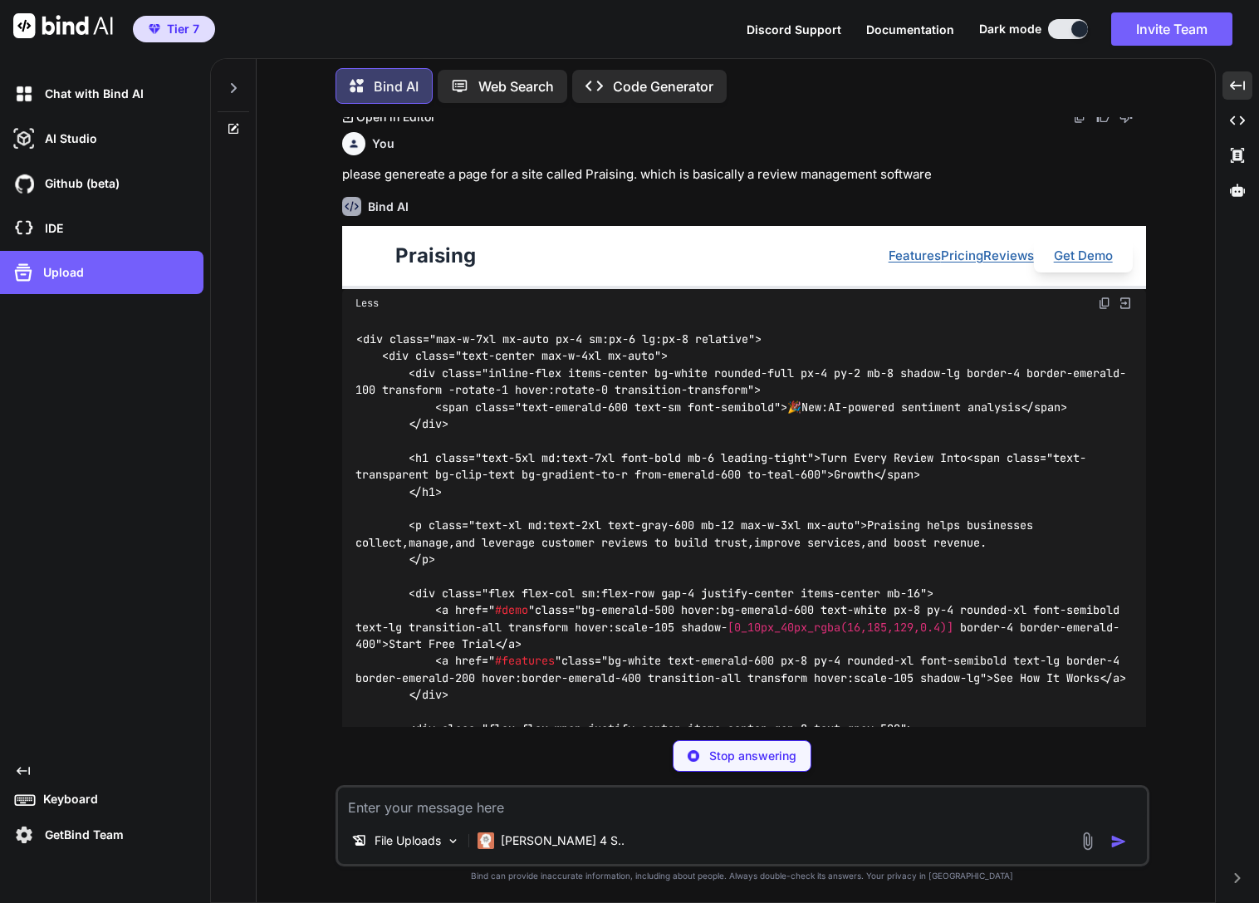
scroll to position [3675, 0]
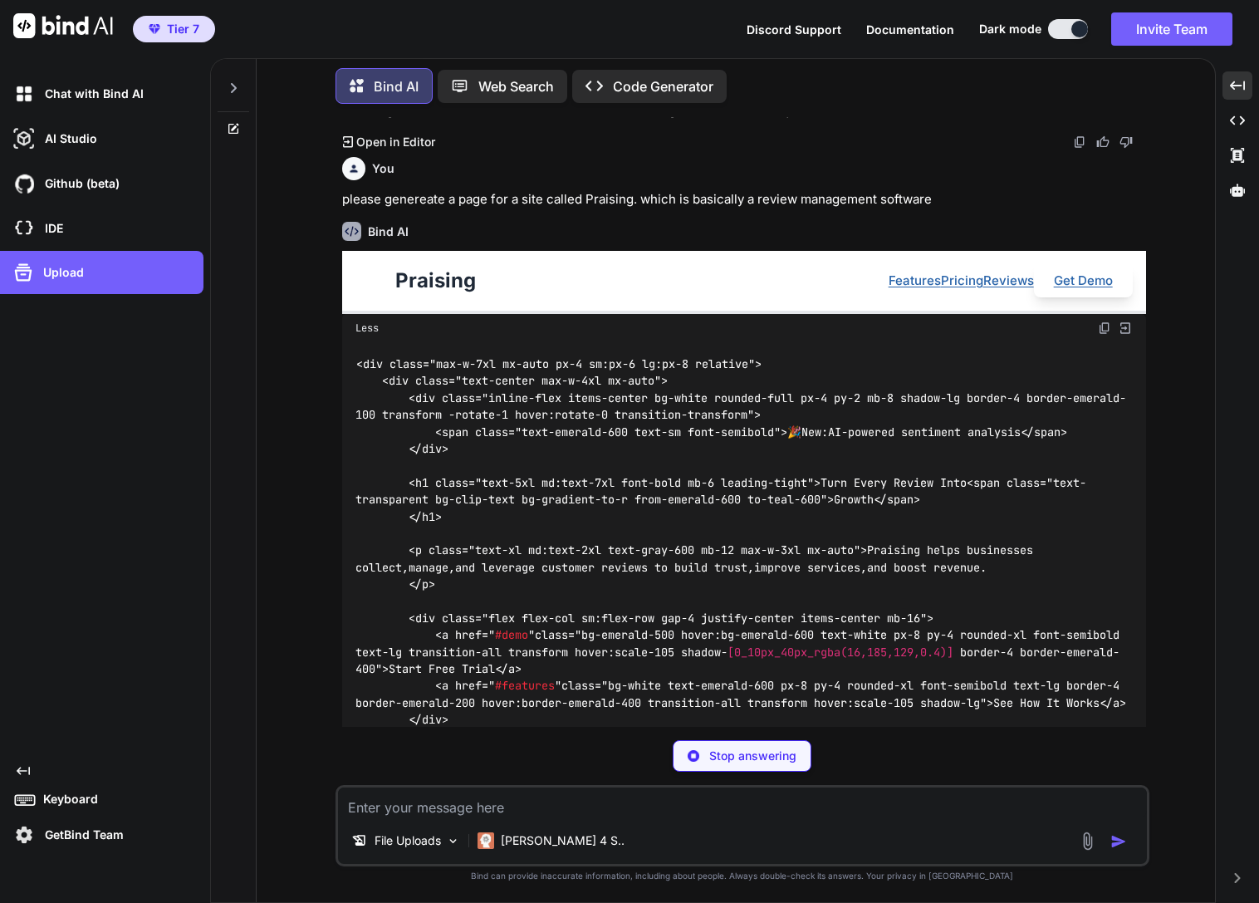
click at [1105, 335] on img at bounding box center [1104, 327] width 13 height 13
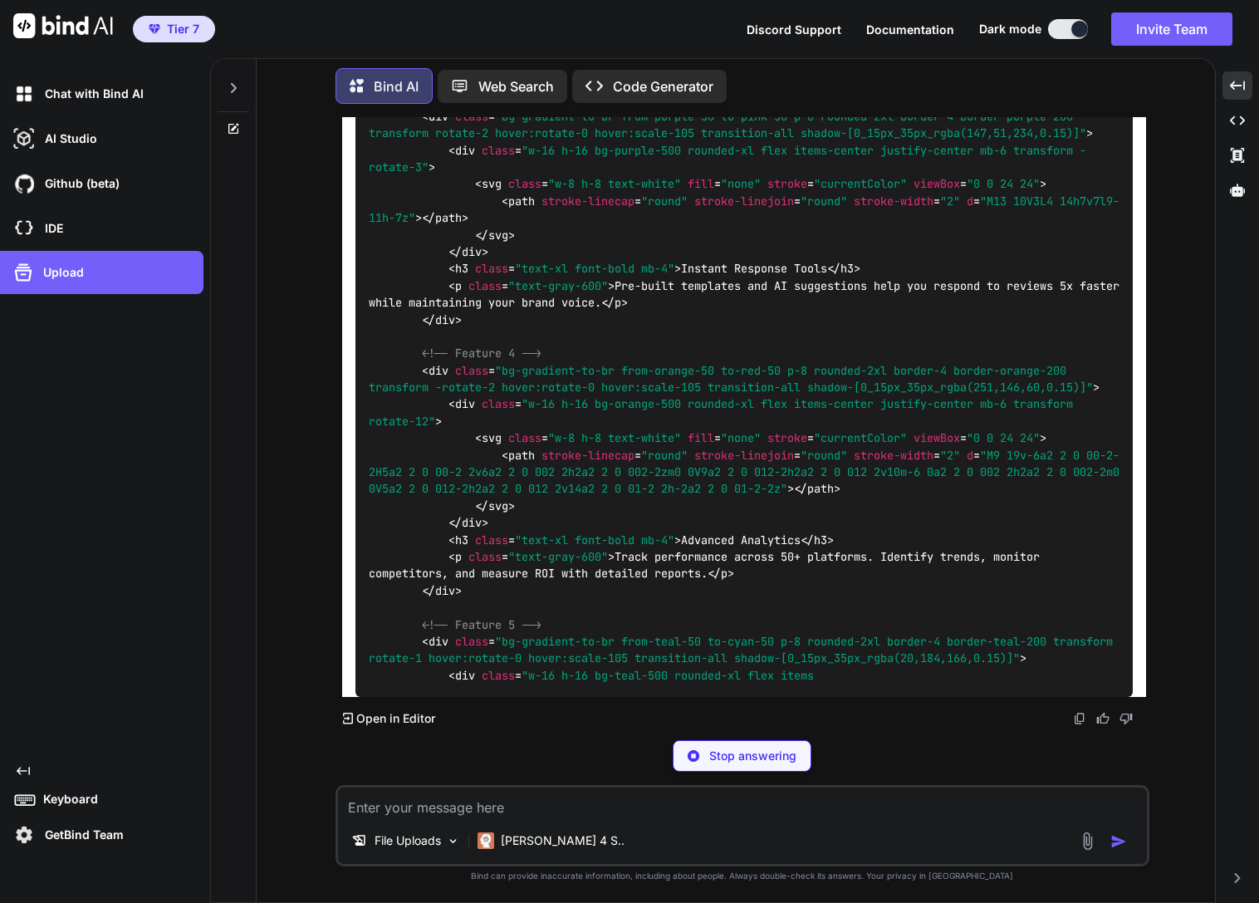
scroll to position [5468, 0]
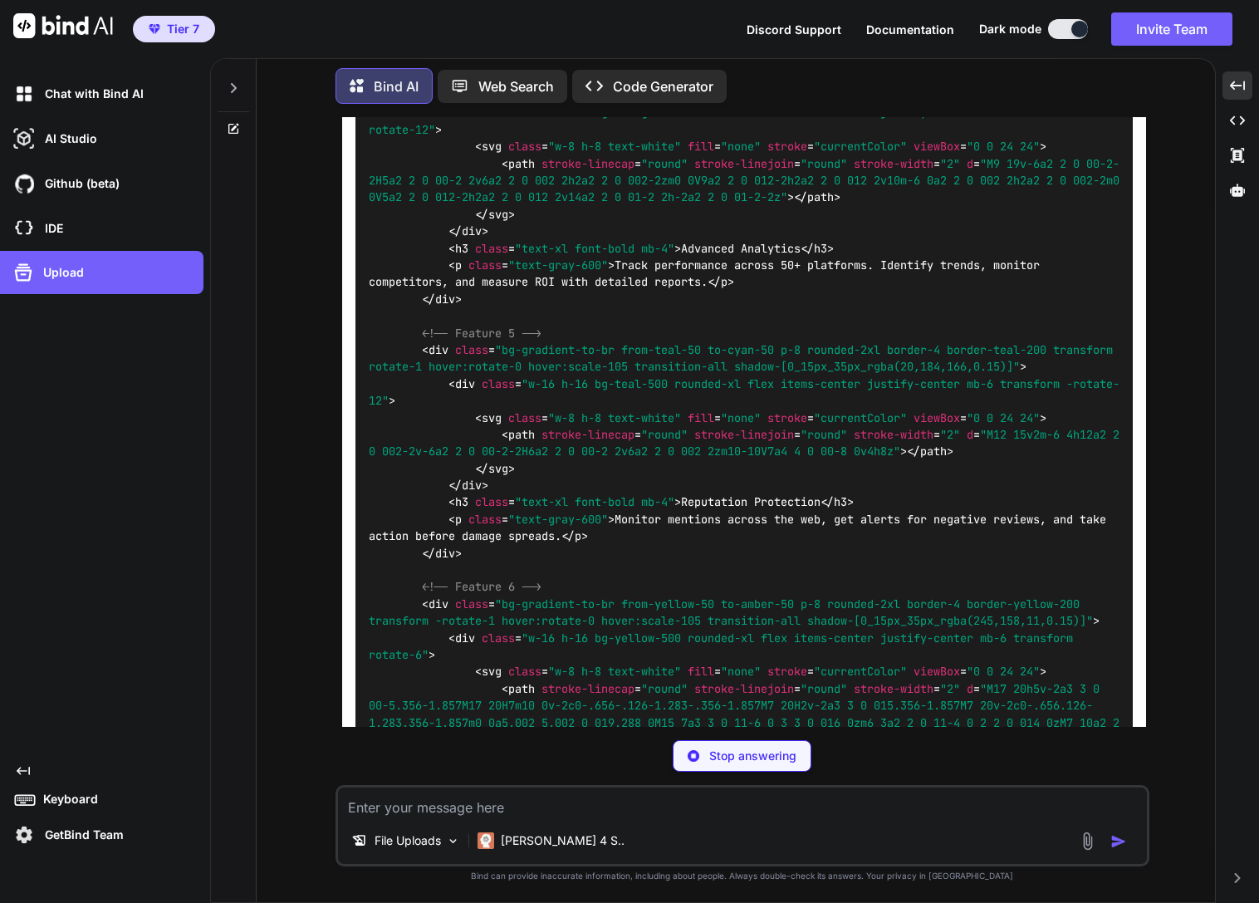
click at [582, 813] on textarea at bounding box center [742, 802] width 809 height 30
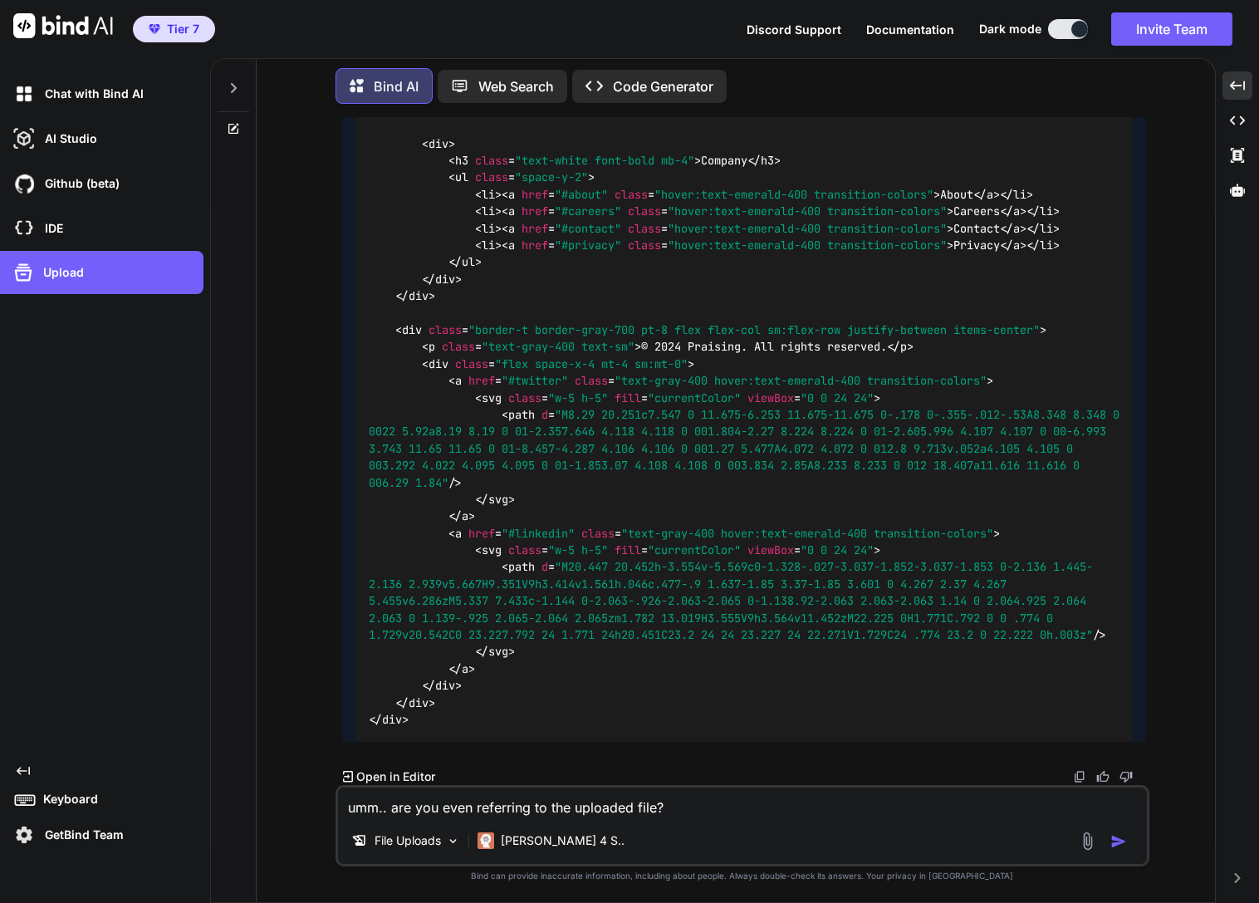
scroll to position [8806, 0]
click at [395, 772] on p "Open in Editor" at bounding box center [395, 776] width 79 height 17
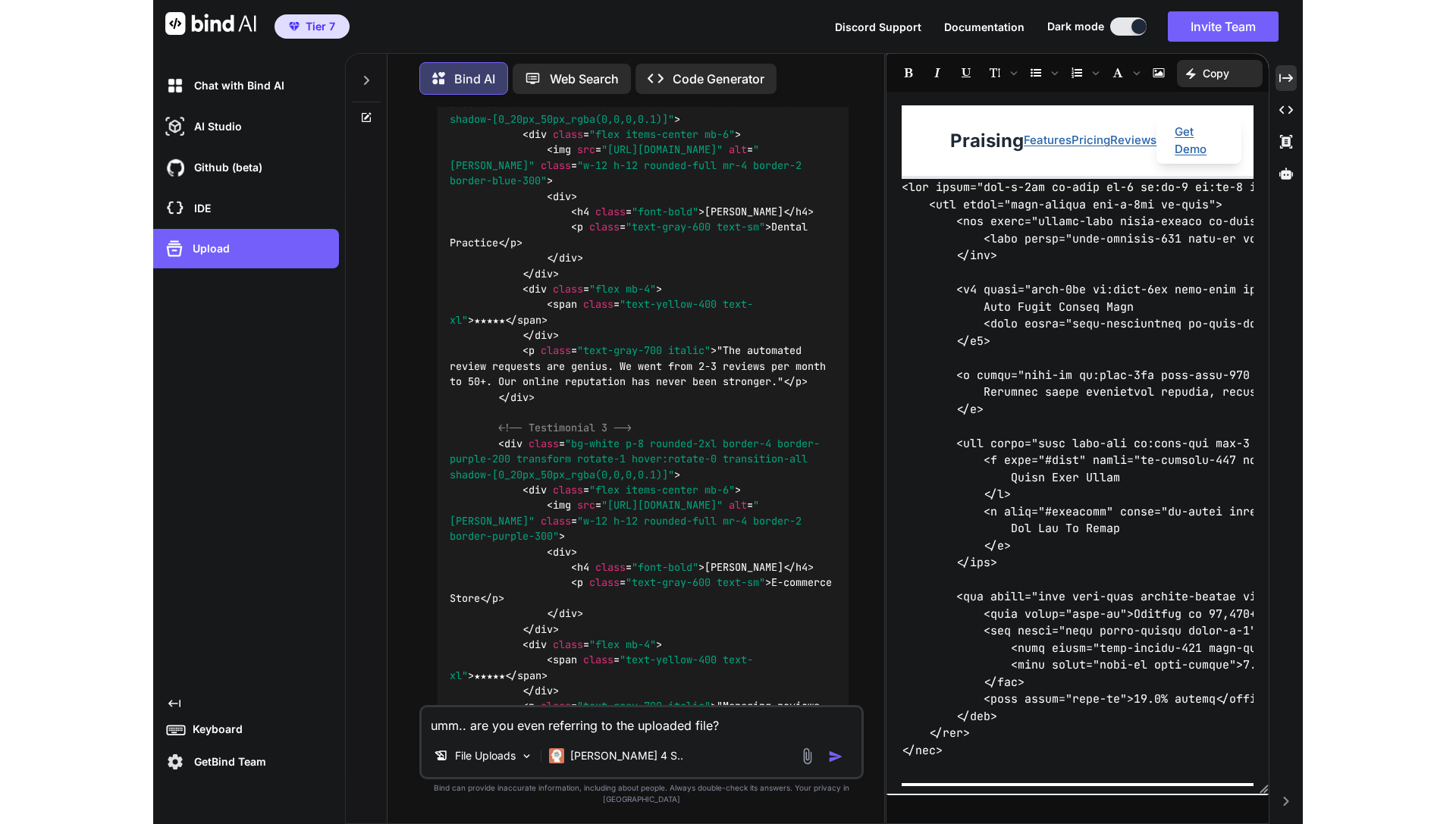
scroll to position [10529, 0]
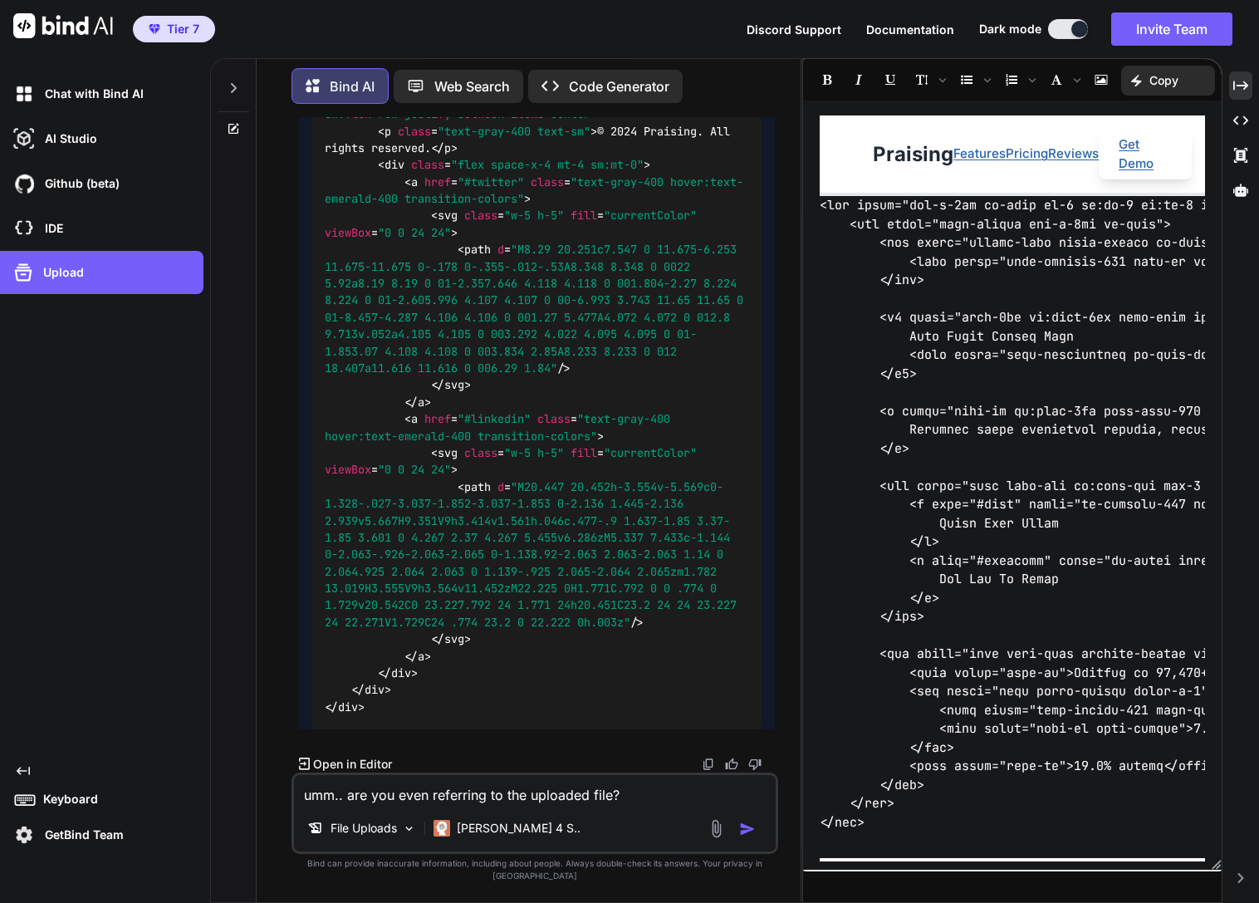
click at [1169, 74] on p "Copy" at bounding box center [1164, 80] width 29 height 17
click at [625, 805] on textarea "umm.. are you even referring to the uploaded file?" at bounding box center [535, 790] width 482 height 30
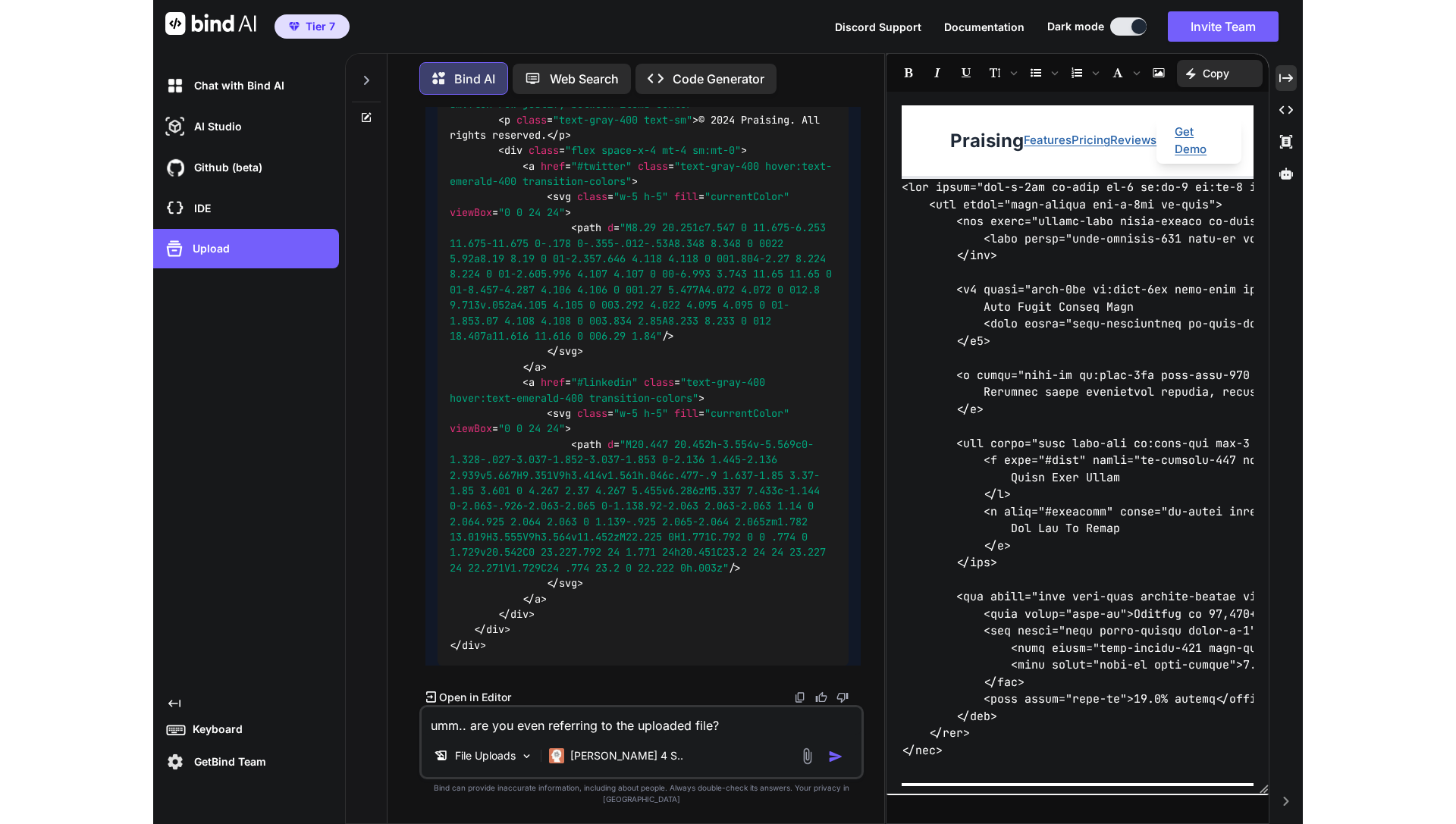
scroll to position [9017, 0]
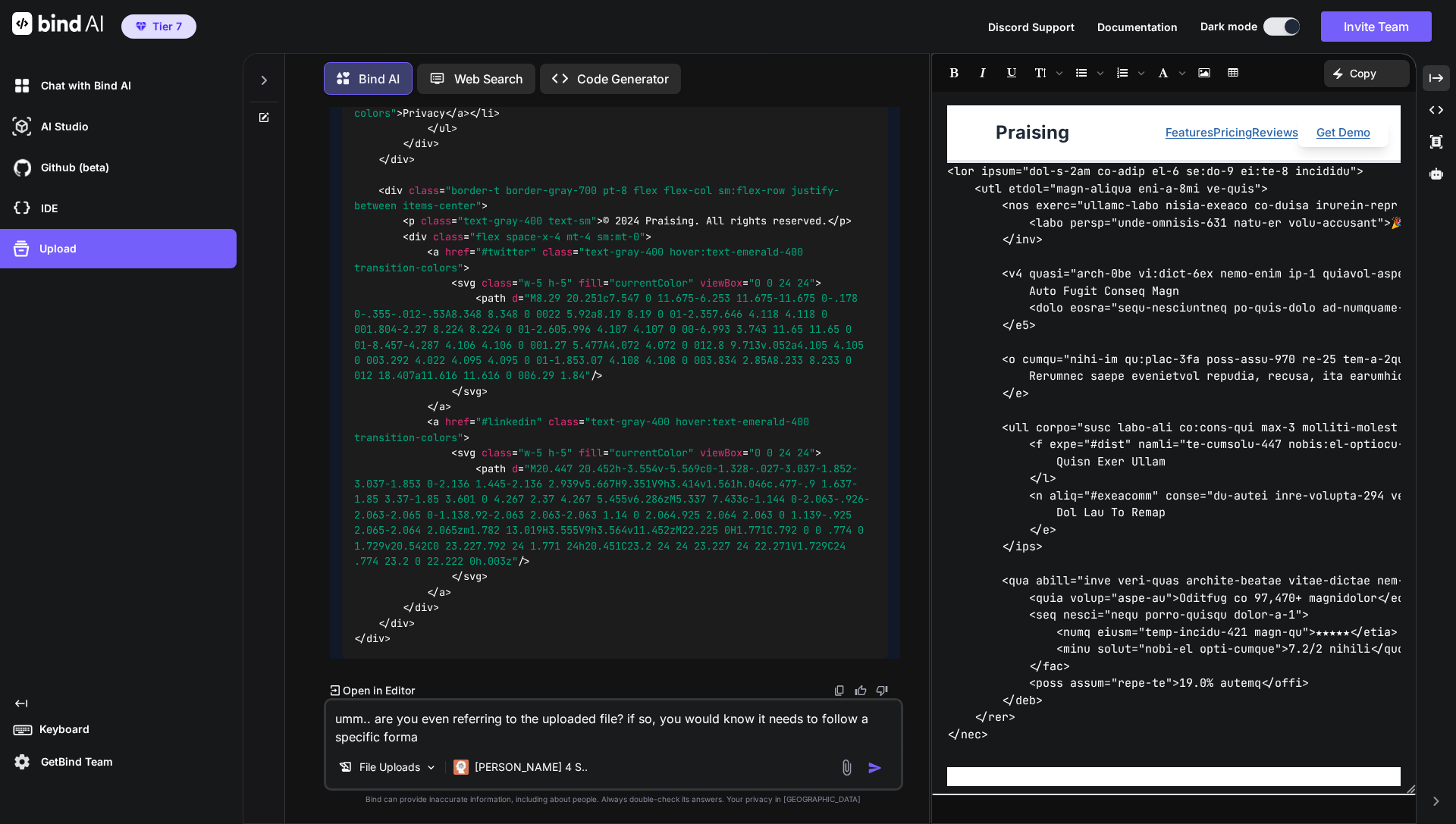
type textarea "umm.. are you even referring to the uploaded file? if so, you would know it nee…"
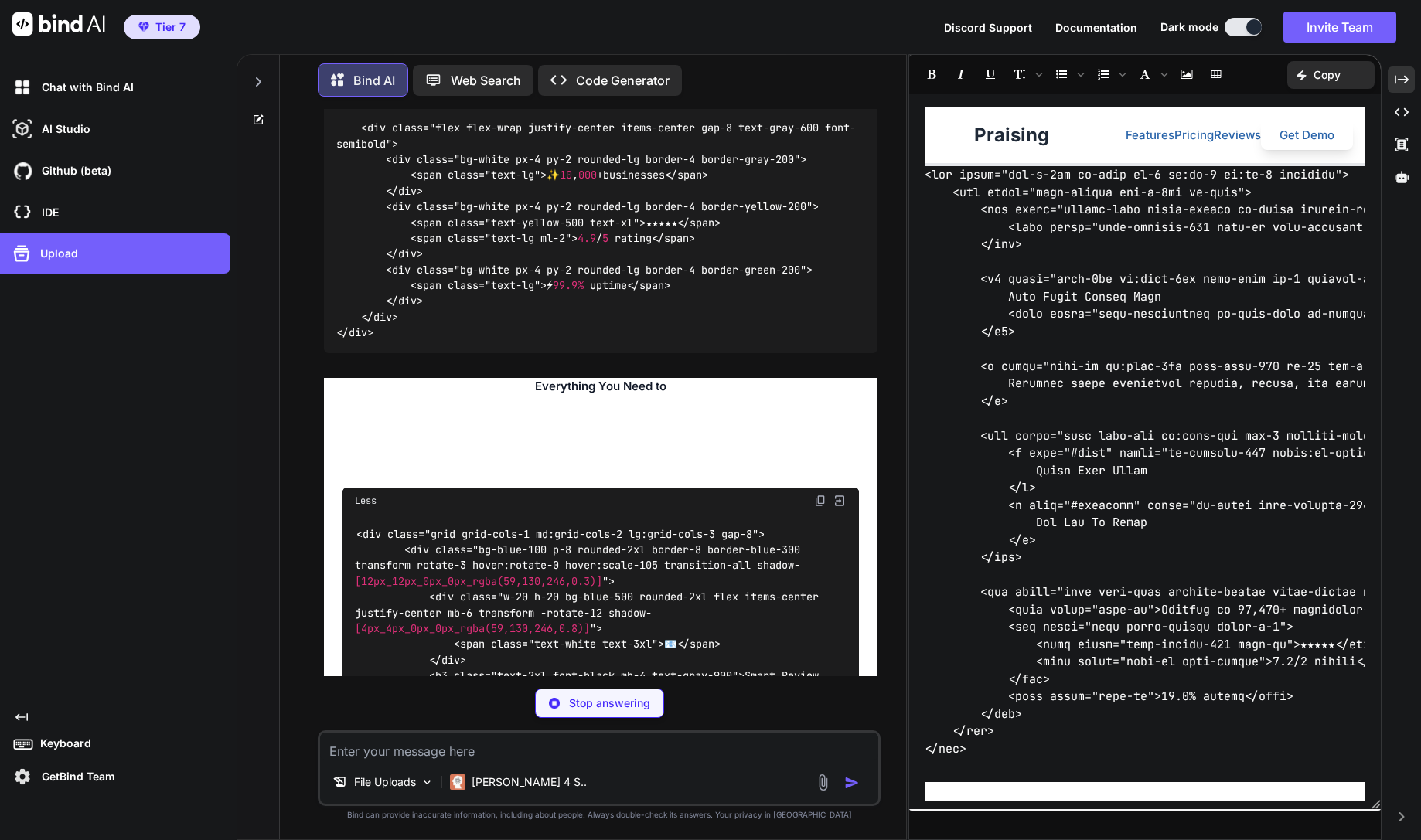
scroll to position [10235, 0]
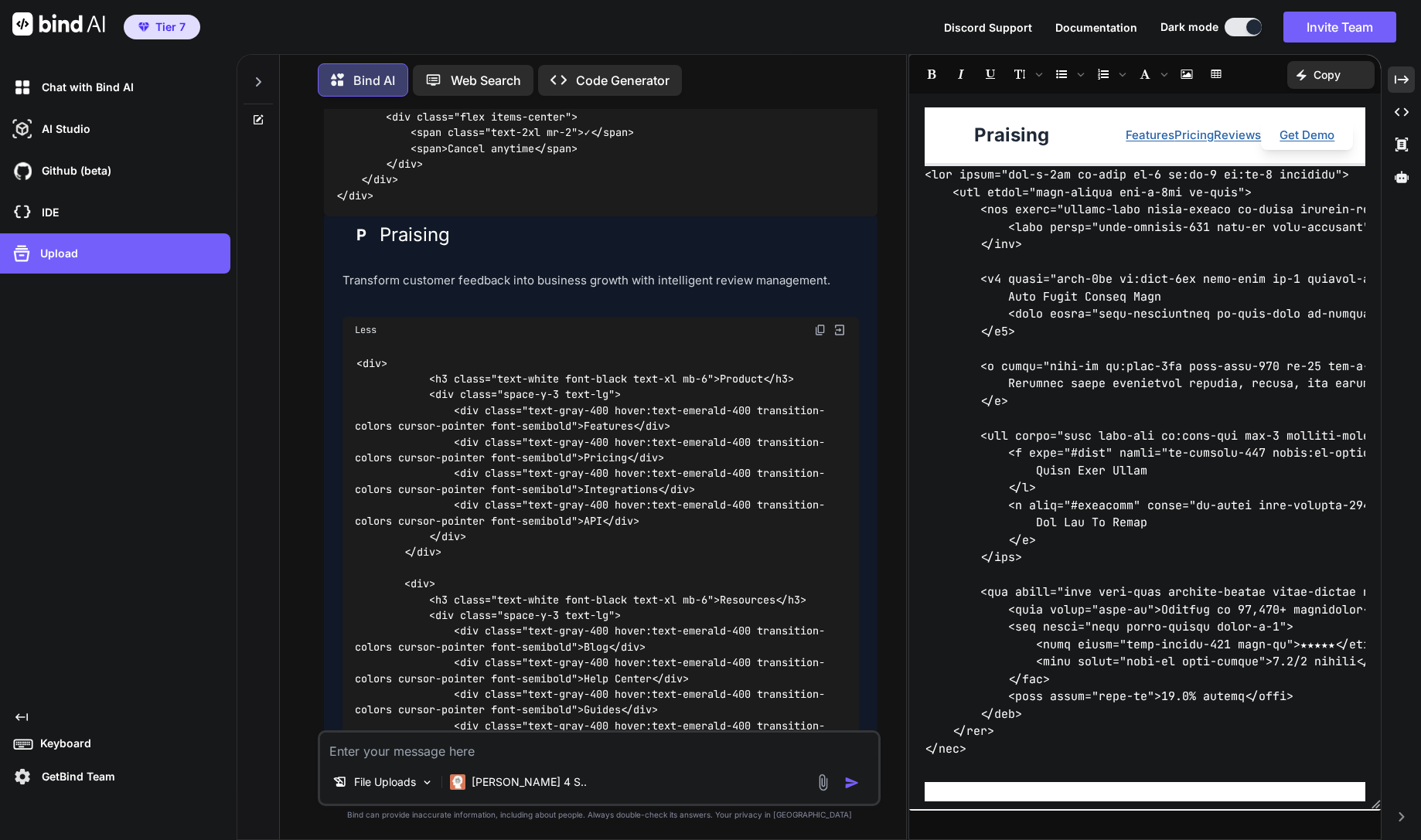
scroll to position [15511, 0]
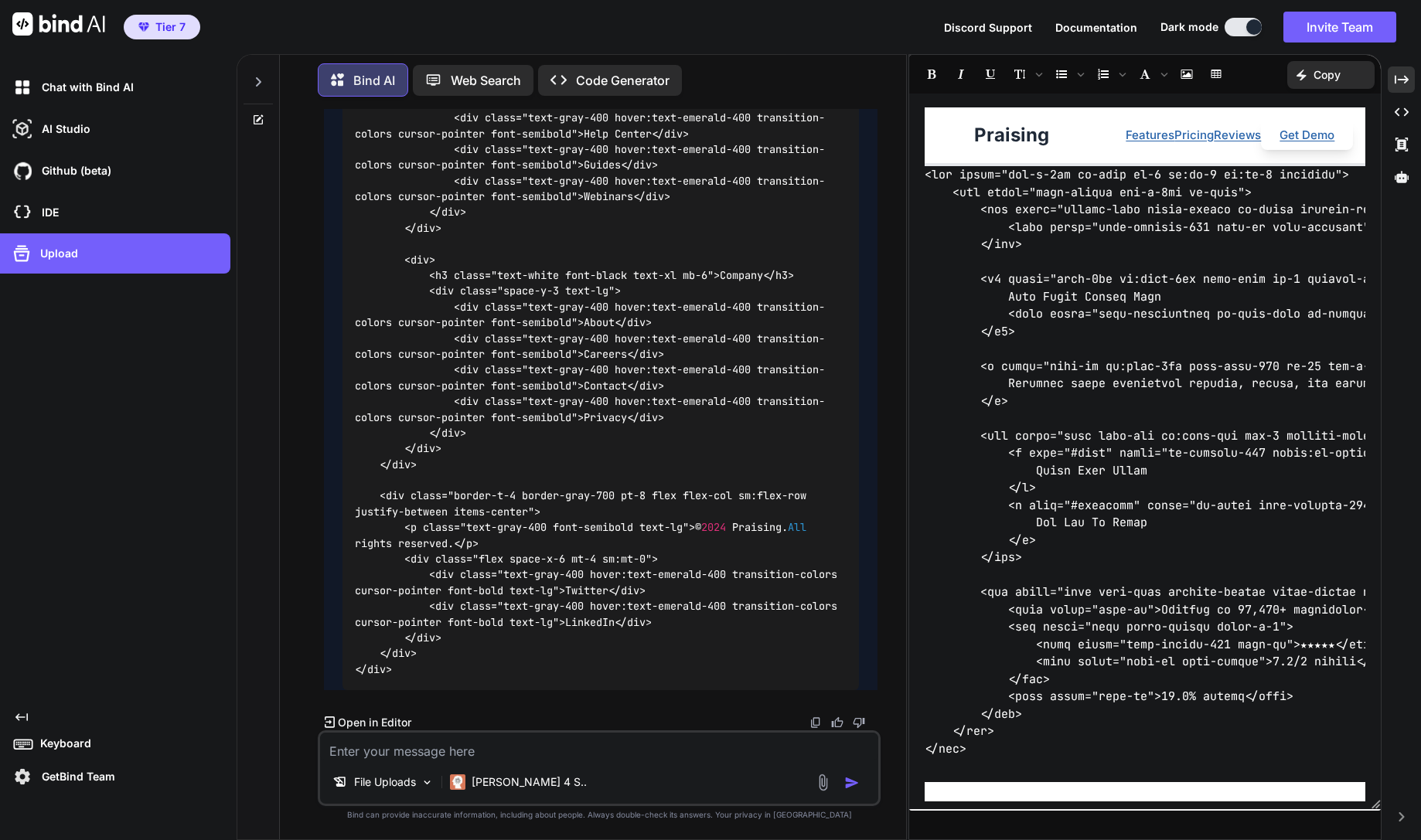
click at [369, 724] on p "Open in Editor" at bounding box center [374, 722] width 74 height 16
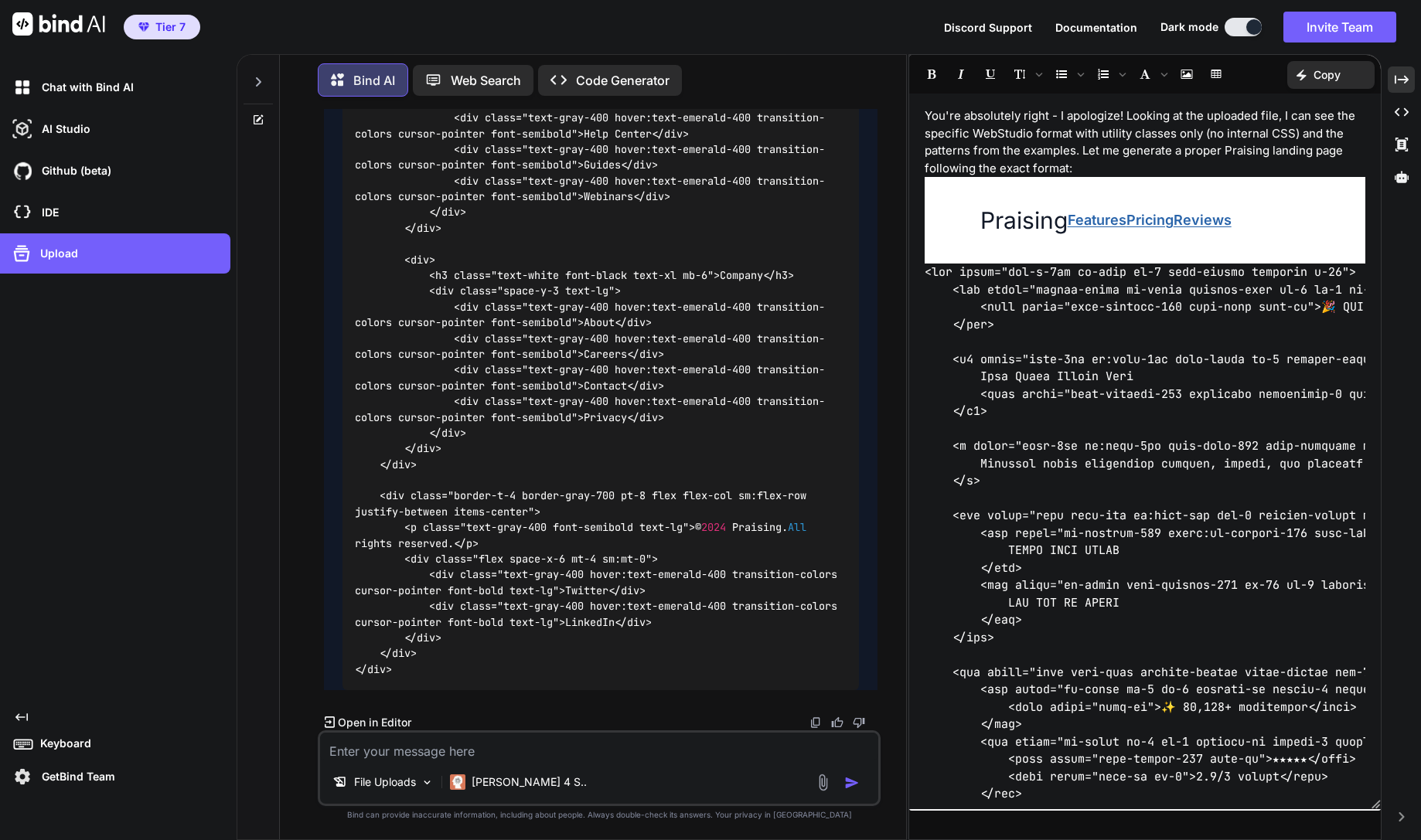
click at [1130, 164] on p "You're absolutely right - I apologize! Looking at the uploaded file, I can see …" at bounding box center [1145, 141] width 441 height 70
click at [1127, 180] on div "P Praising Features Pricing Reviews Get Demo" at bounding box center [1145, 220] width 441 height 87
click at [1307, 107] on icon "Created with Pixso." at bounding box center [1401, 112] width 14 height 14
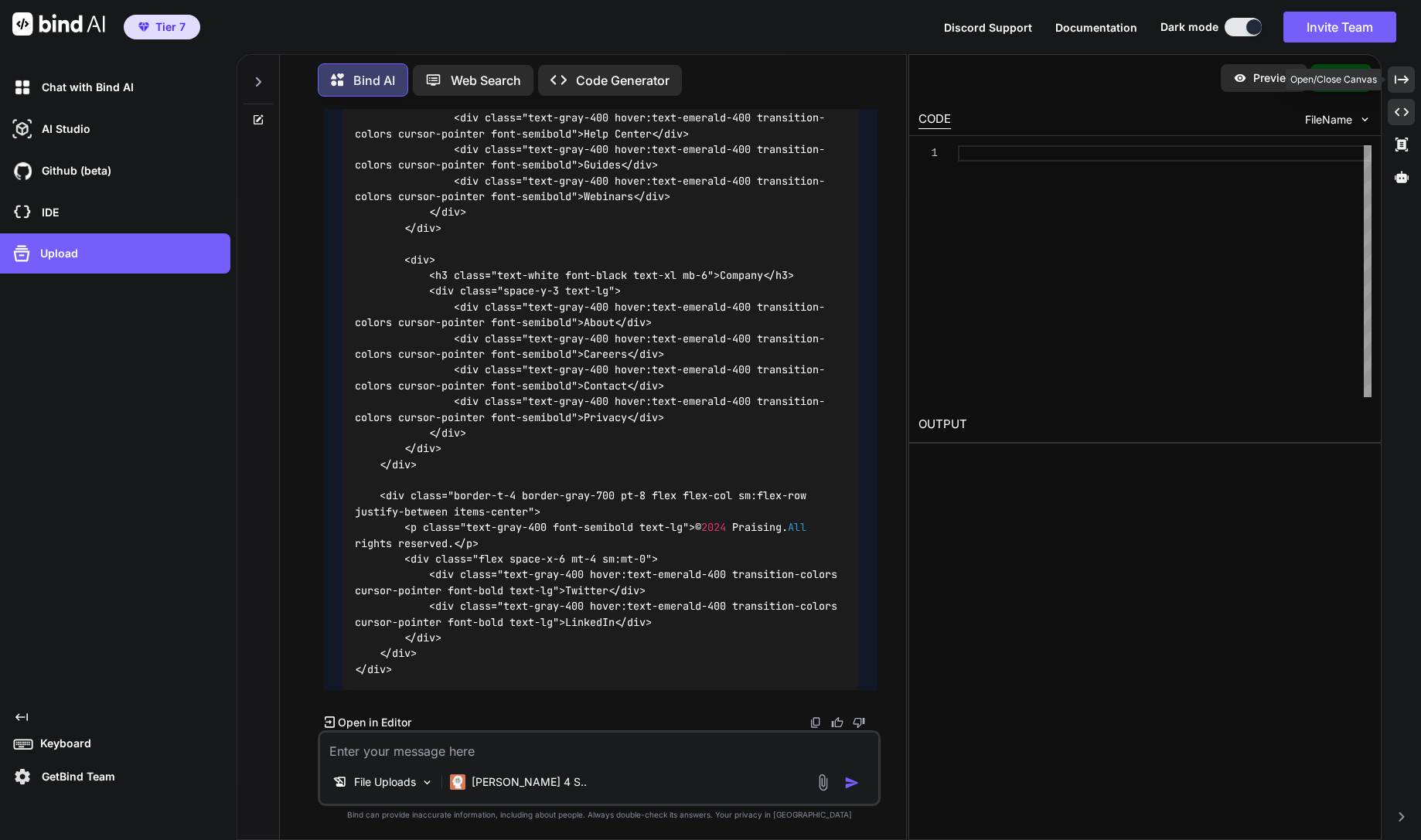
click at [1307, 84] on icon "Created with Pixso." at bounding box center [1401, 79] width 14 height 14
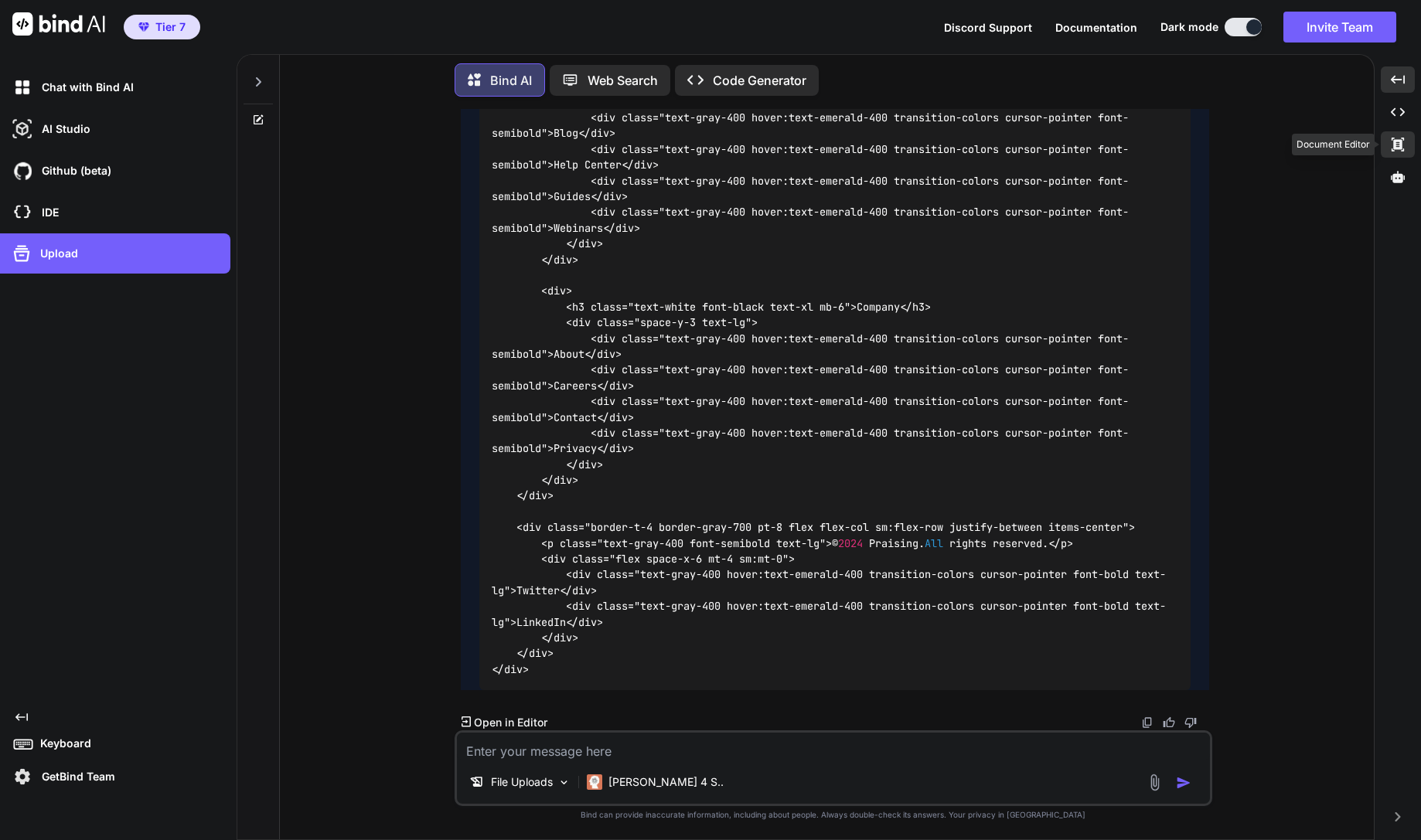
click at [1307, 147] on icon at bounding box center [1397, 144] width 12 height 14
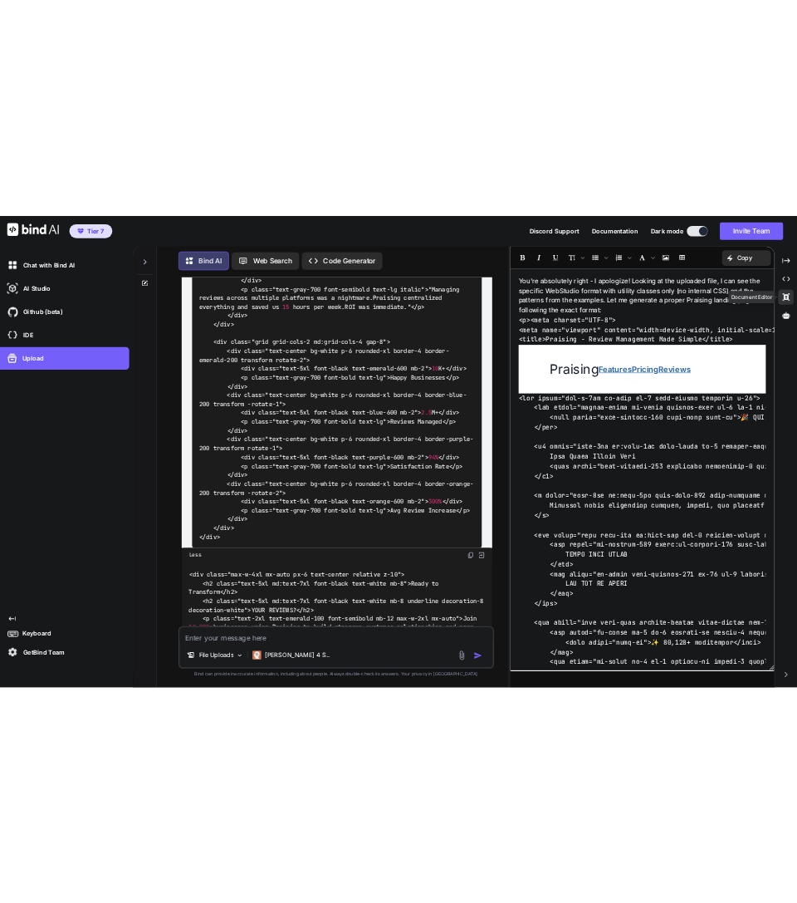
scroll to position [16674, 0]
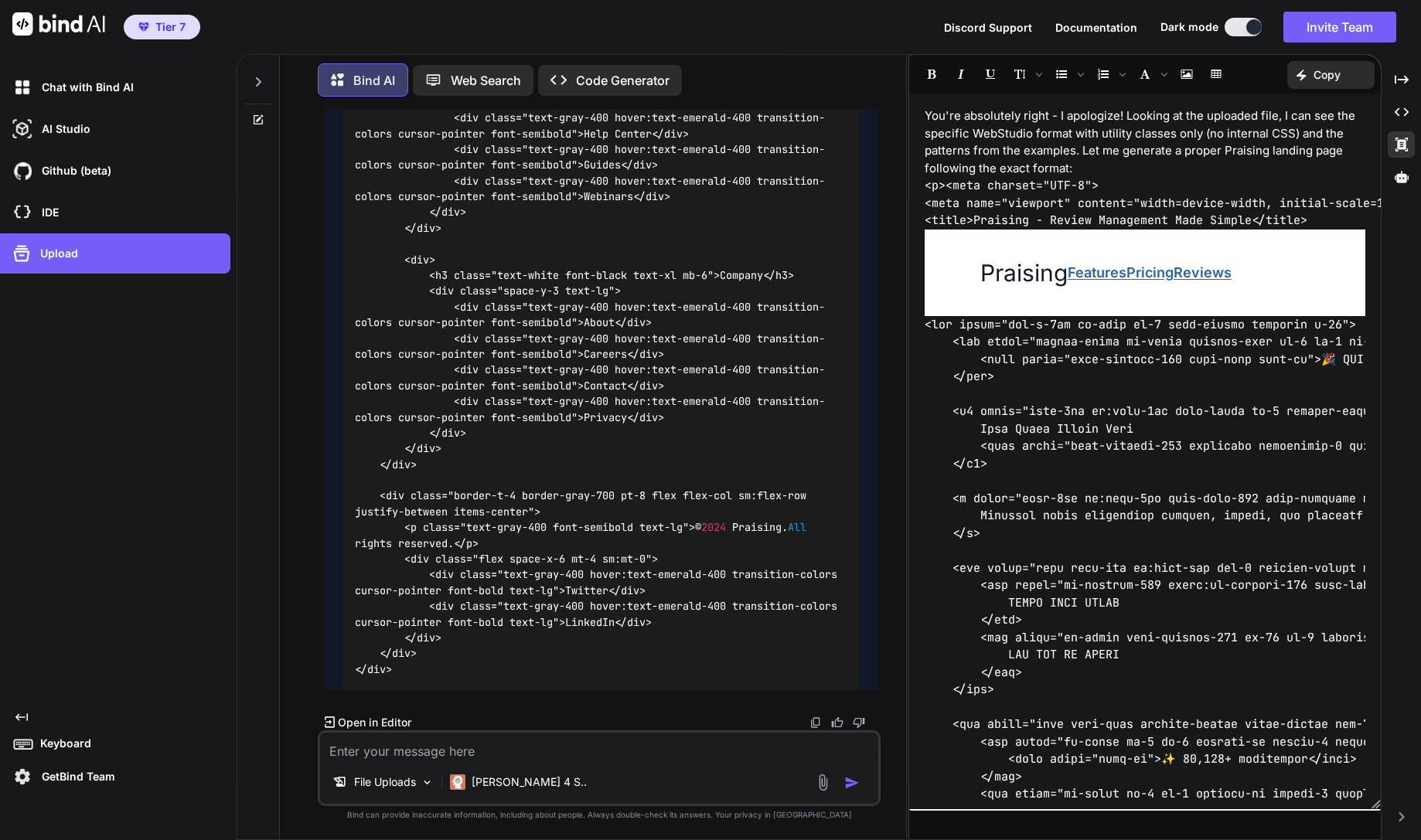
click at [1307, 65] on div "Created with Pixso. Copy" at bounding box center [1331, 75] width 87 height 28
click at [1307, 142] on span "Copy Content" at bounding box center [1293, 140] width 71 height 16
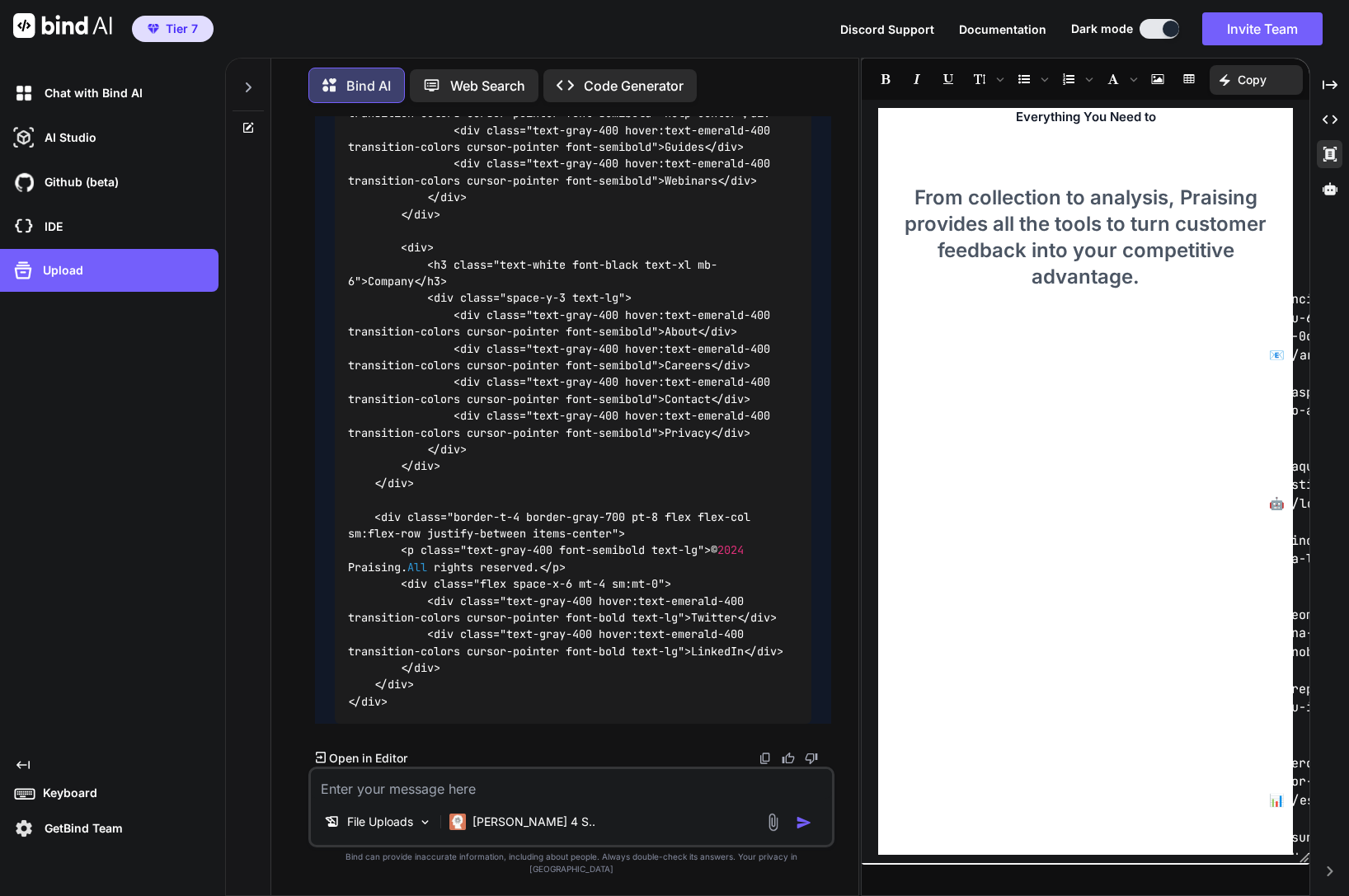
scroll to position [0, 0]
